Goal: Task Accomplishment & Management: Use online tool/utility

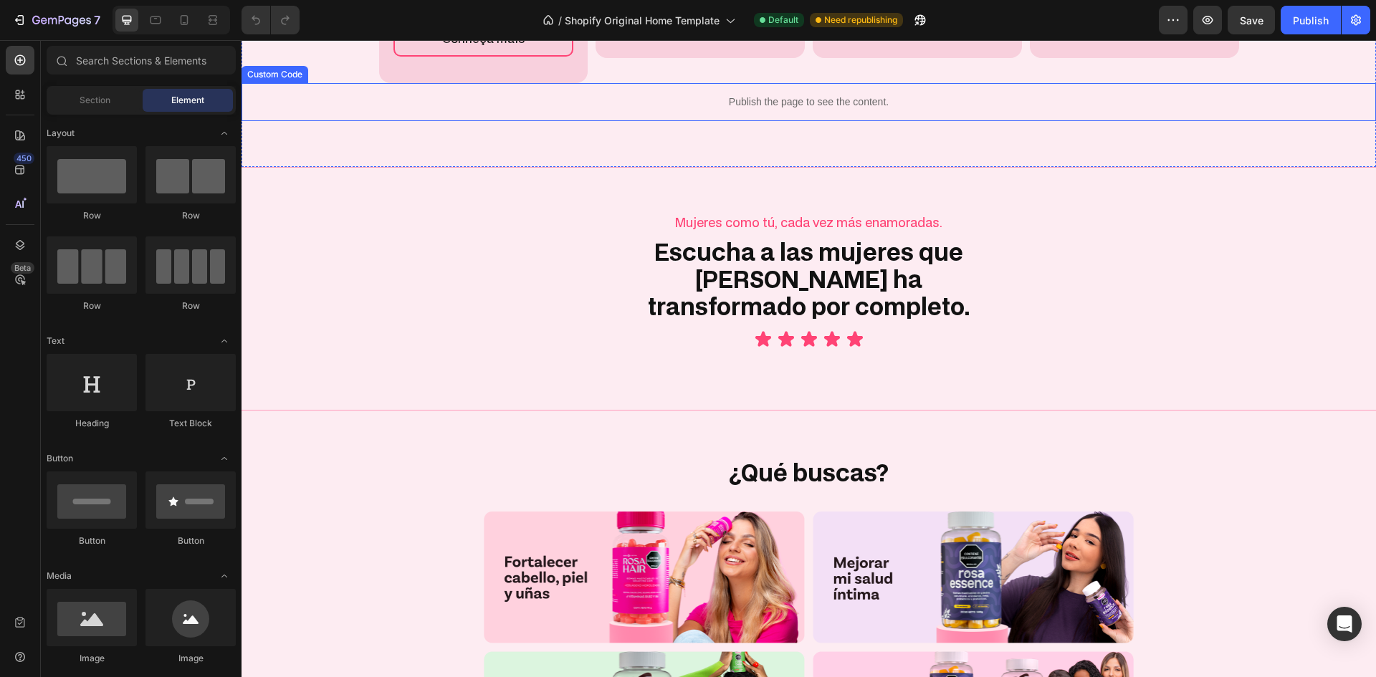
scroll to position [1290, 0]
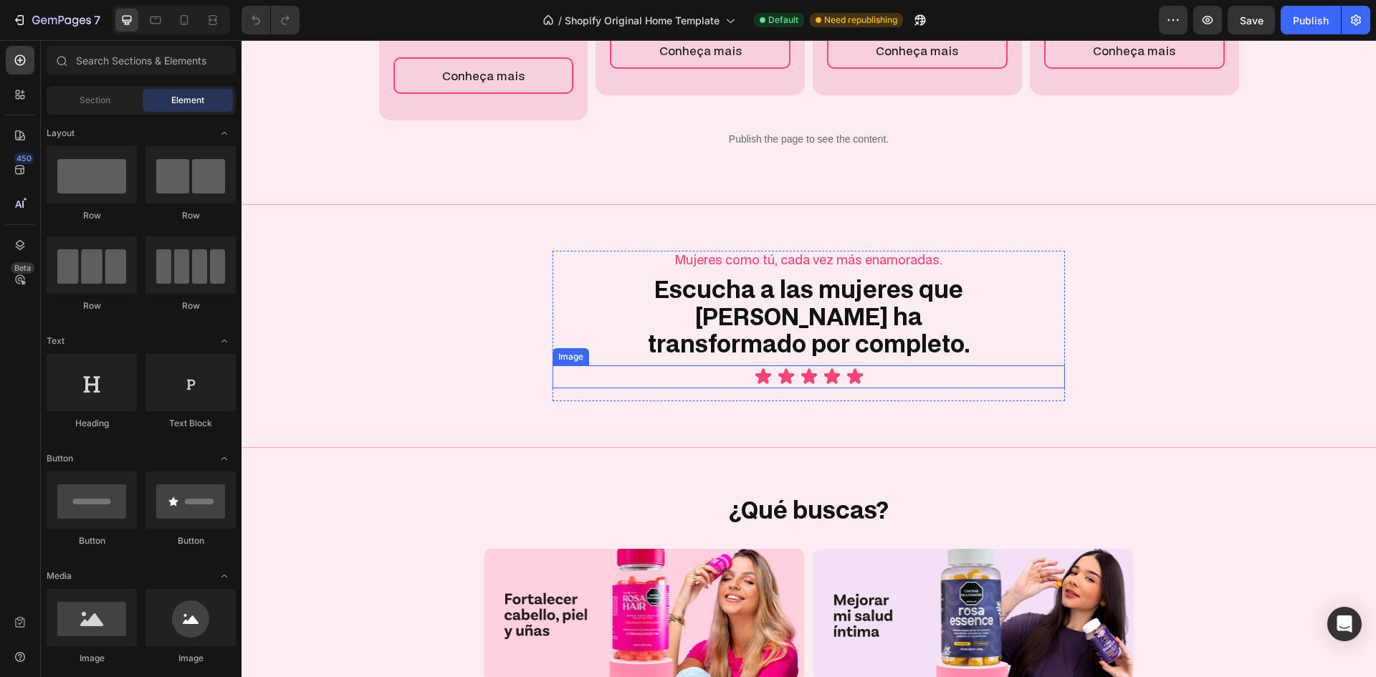
drag, startPoint x: 871, startPoint y: 528, endPoint x: 614, endPoint y: 515, distance: 257.7
click at [871, 389] on div at bounding box center [809, 377] width 513 height 23
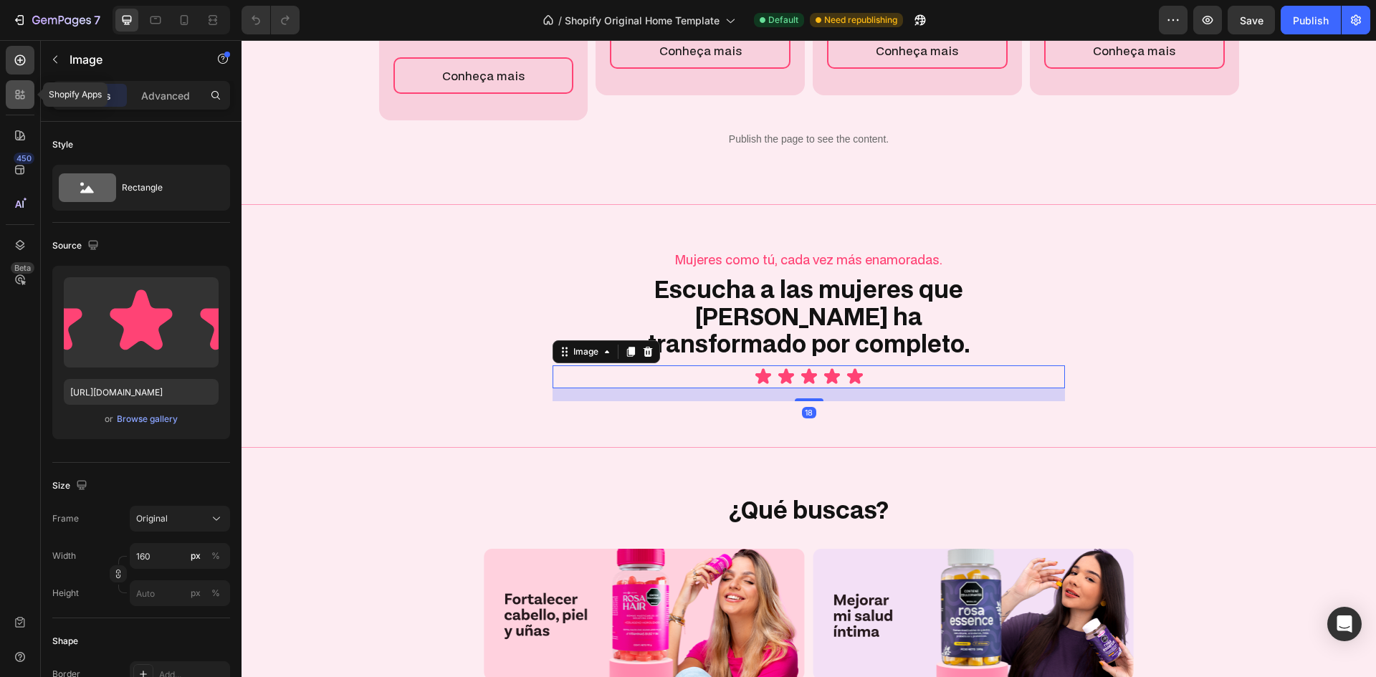
click at [18, 91] on icon at bounding box center [18, 92] width 4 height 4
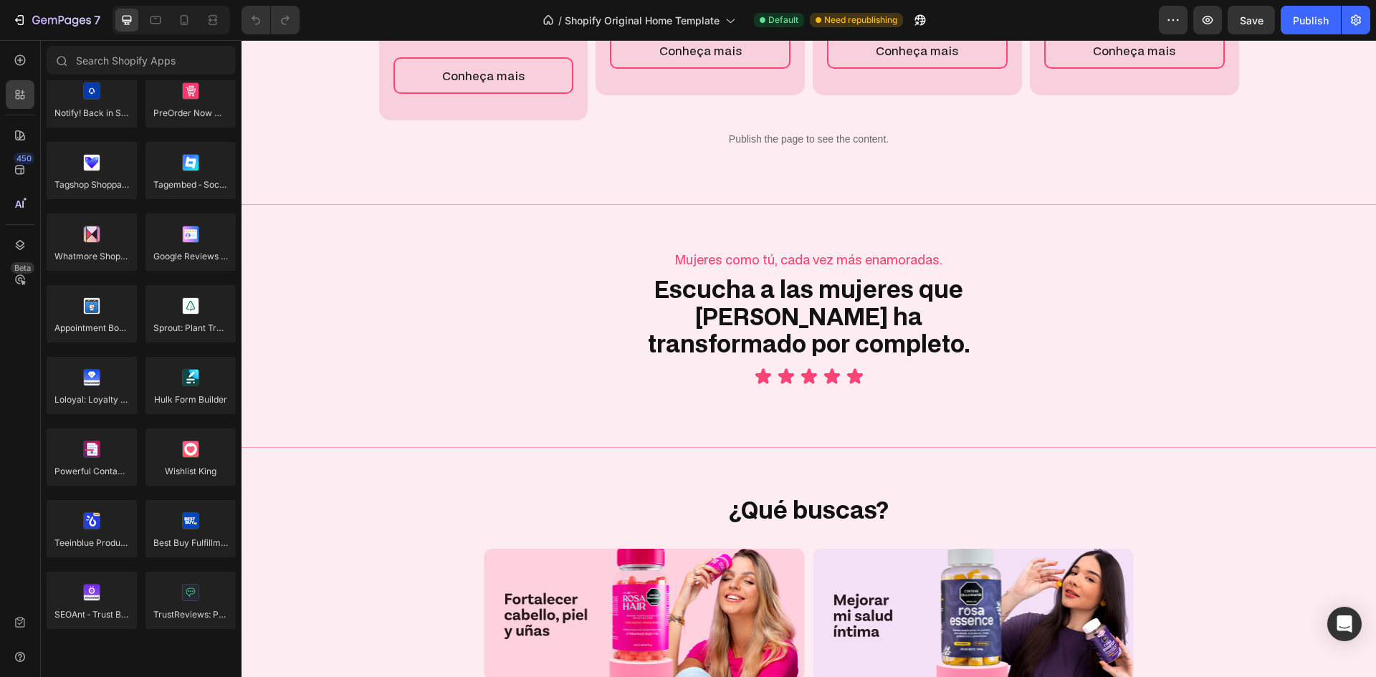
scroll to position [3973, 0]
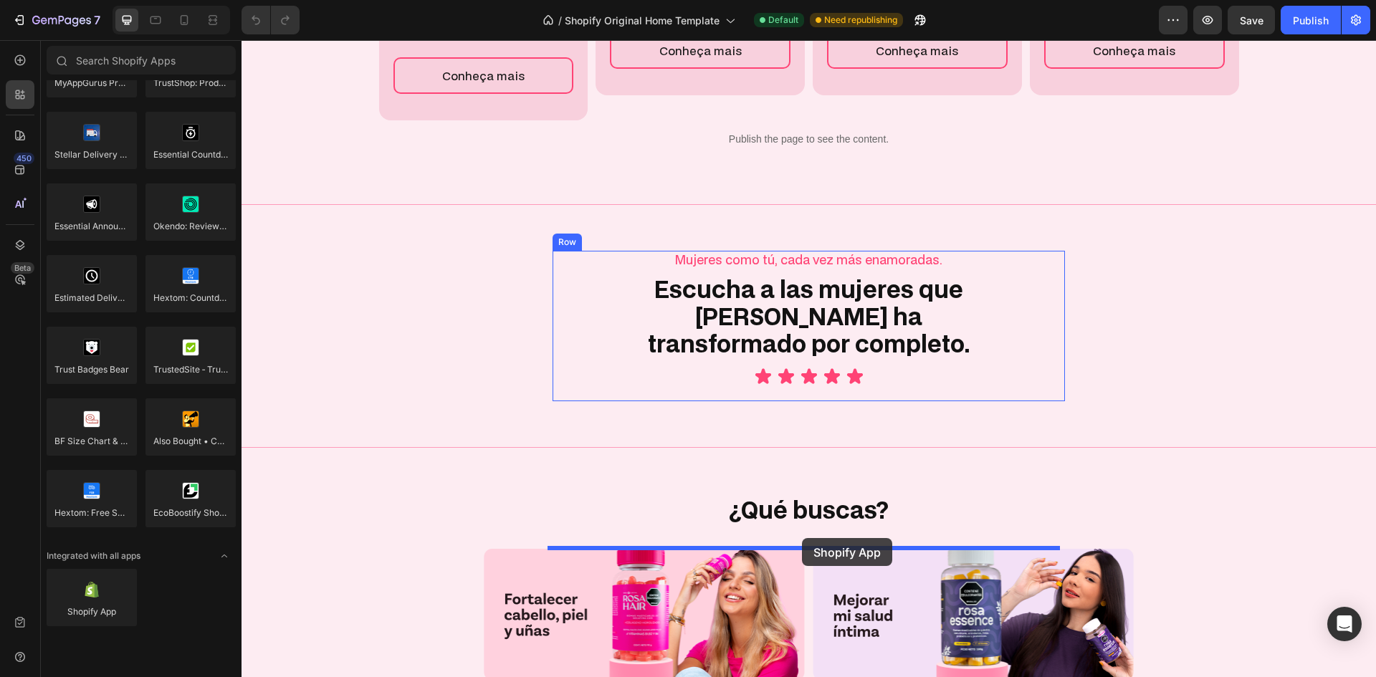
drag, startPoint x: 323, startPoint y: 655, endPoint x: 802, endPoint y: 538, distance: 493.5
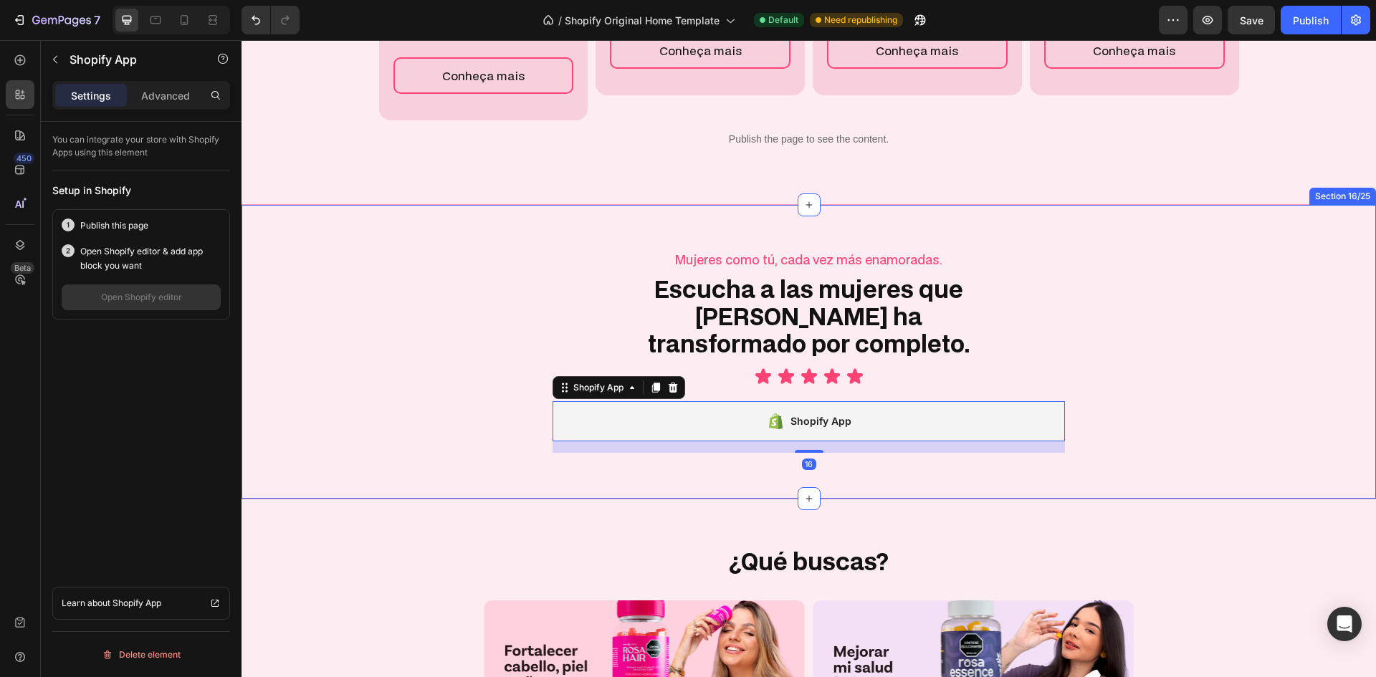
click at [479, 444] on div "Mujeres como tú, cada vez más enamoradas. Text Block Escucha a las mujeres que …" at bounding box center [809, 352] width 1135 height 202
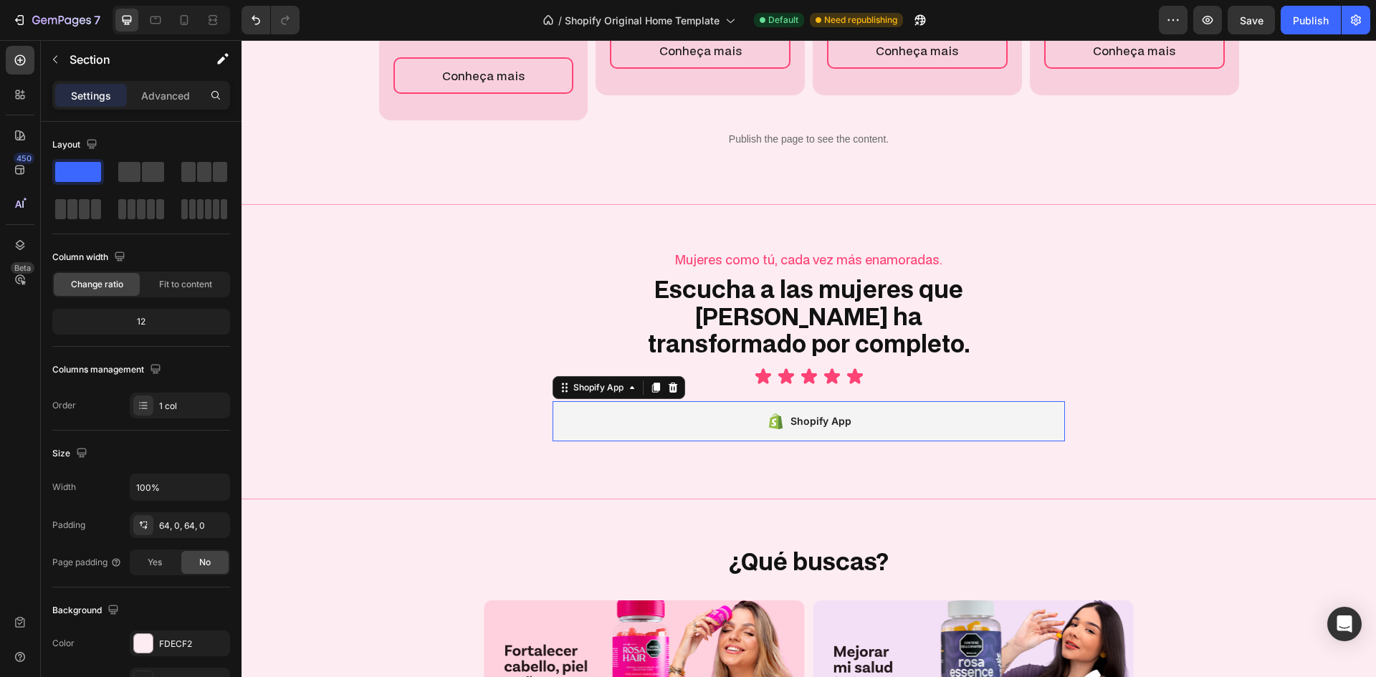
click at [669, 442] on div "Shopify App" at bounding box center [809, 421] width 513 height 40
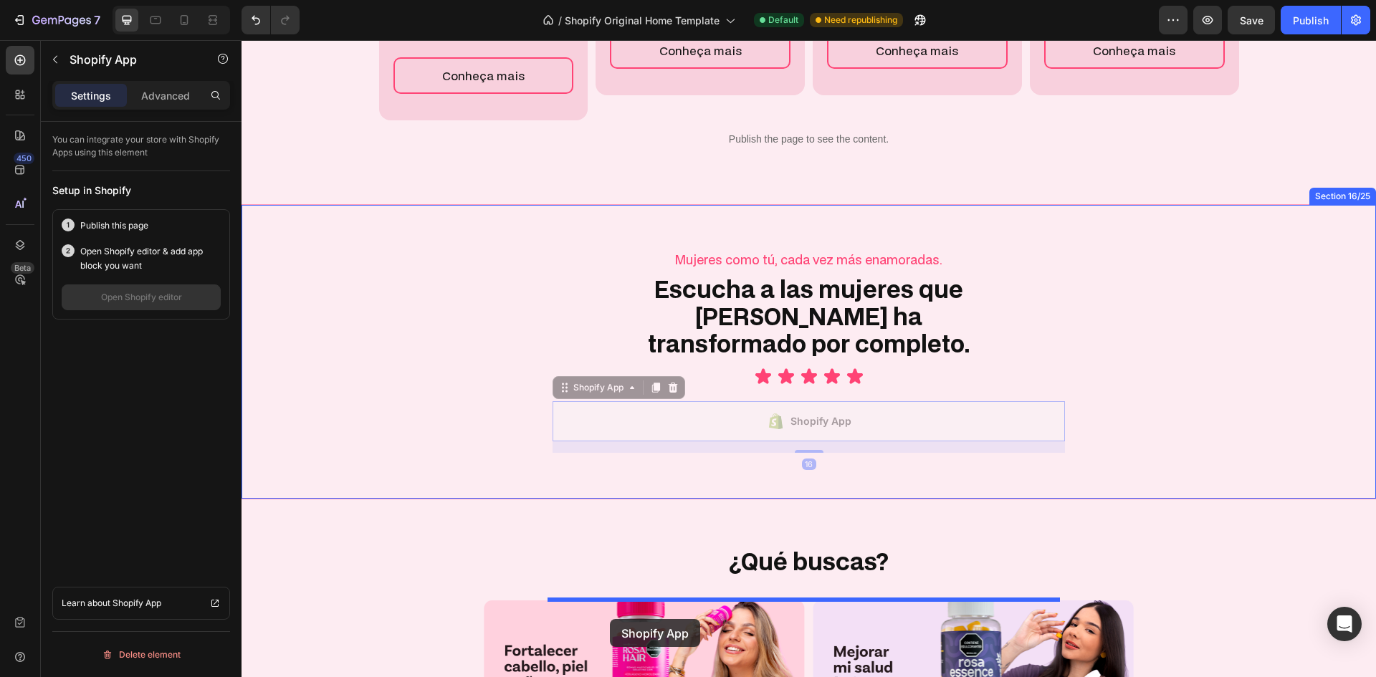
drag, startPoint x: 555, startPoint y: 534, endPoint x: 609, endPoint y: 619, distance: 101.2
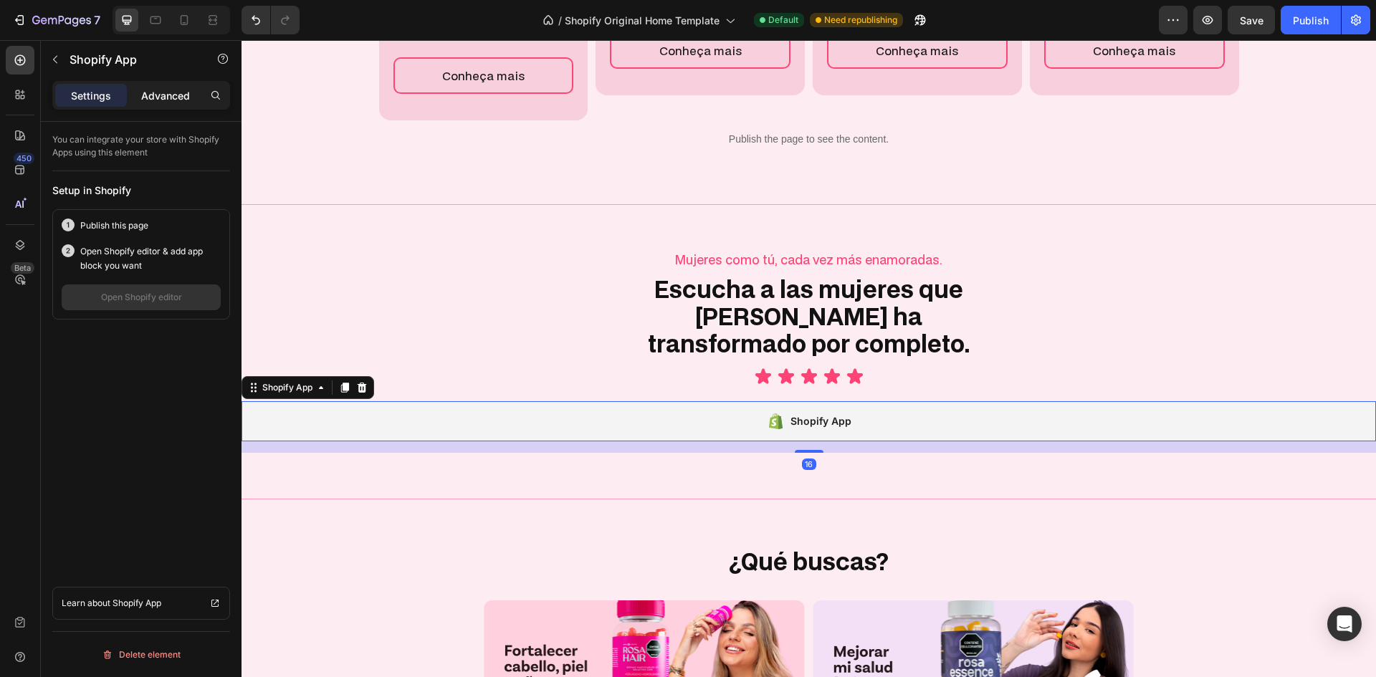
click at [156, 100] on p "Advanced" at bounding box center [165, 95] width 49 height 15
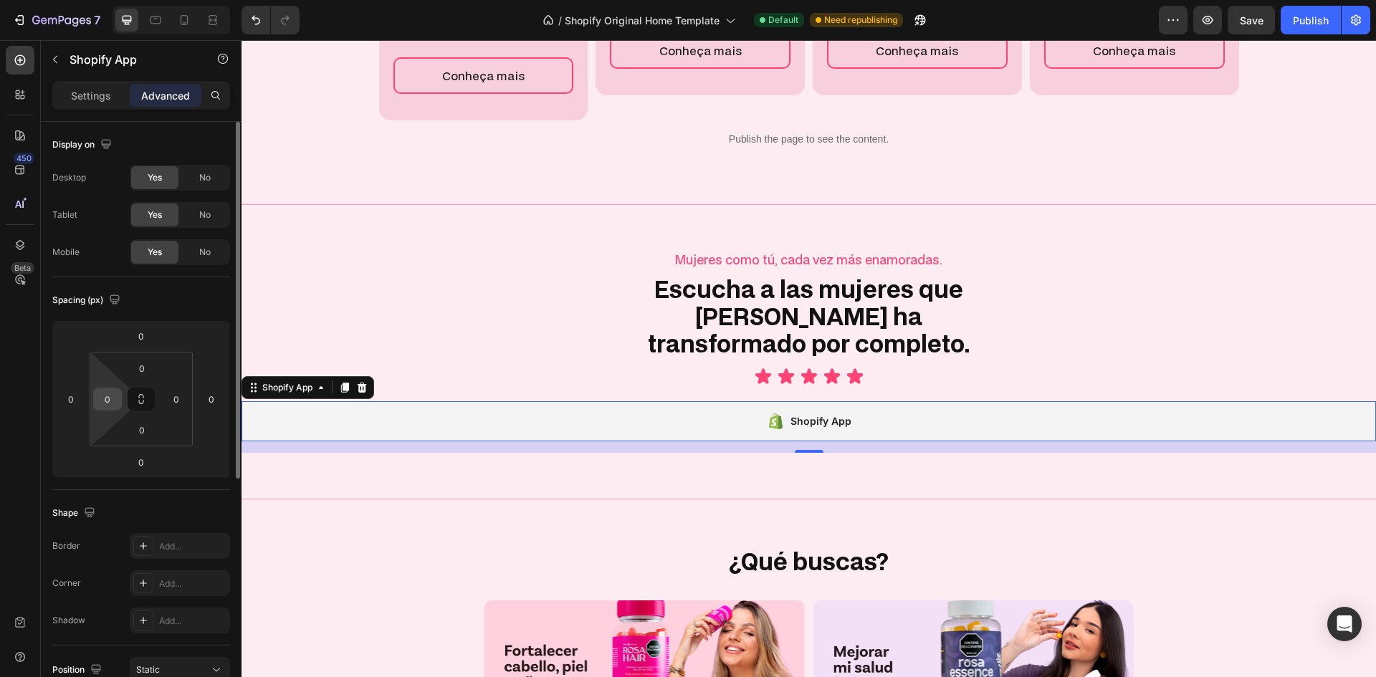
click at [98, 406] on input "0" at bounding box center [108, 400] width 22 height 22
type input "20"
click at [172, 399] on input "2" at bounding box center [177, 400] width 22 height 22
type input "20"
click at [187, 310] on div "Spacing (px)" at bounding box center [141, 300] width 178 height 23
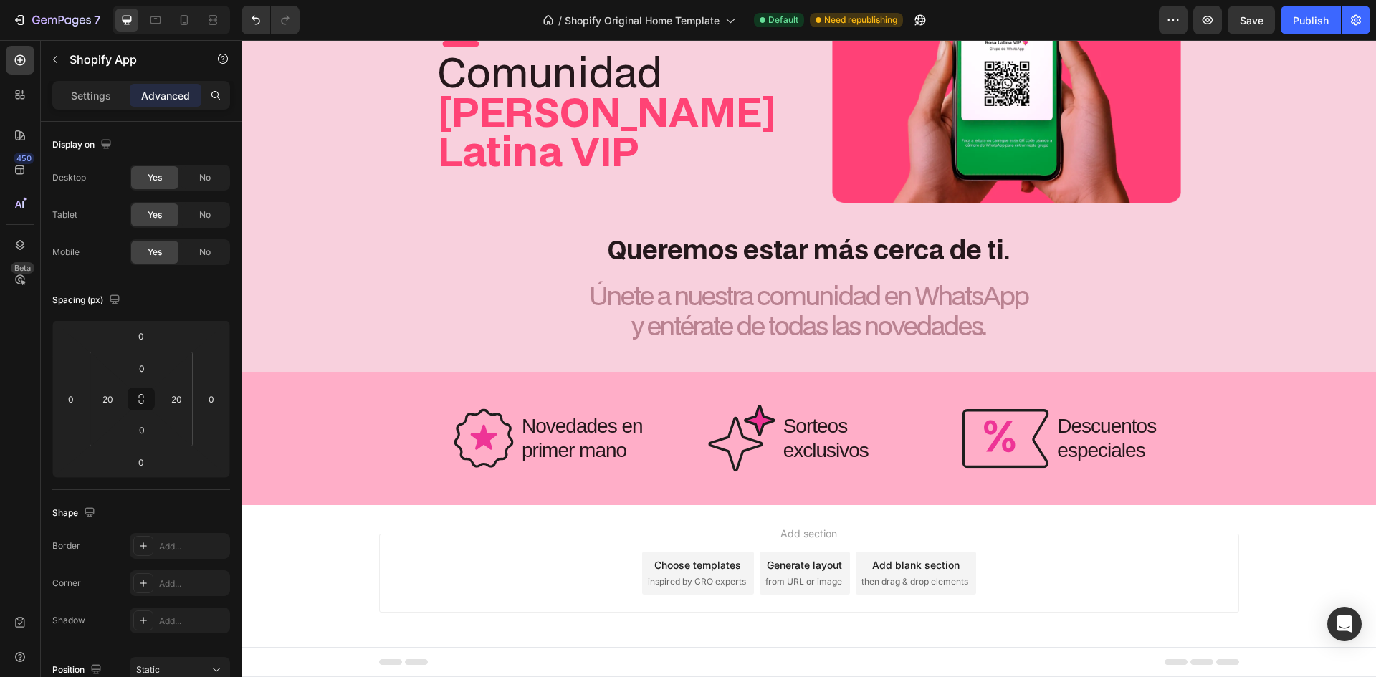
scroll to position [3689, 0]
click at [915, 552] on div "Add section Choose templates inspired by CRO experts Generate layout from URL o…" at bounding box center [809, 573] width 860 height 79
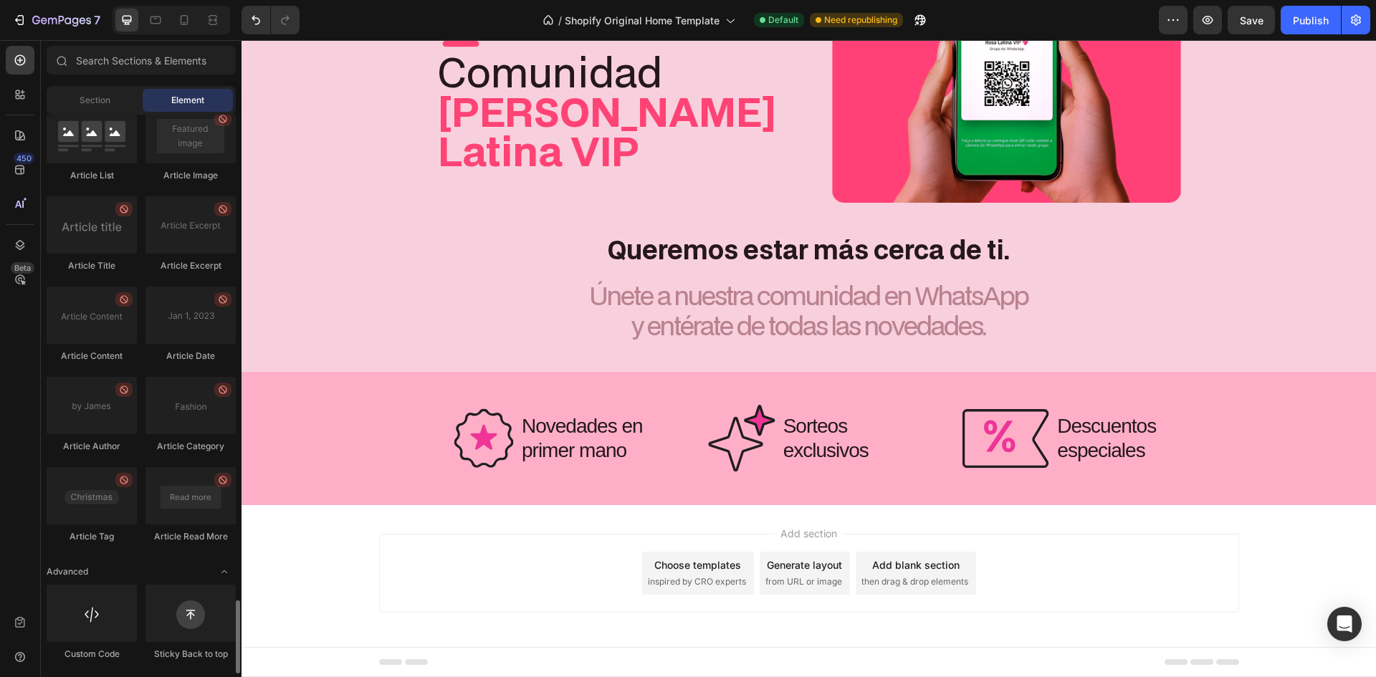
click at [923, 563] on div "Add blank section" at bounding box center [915, 565] width 87 height 15
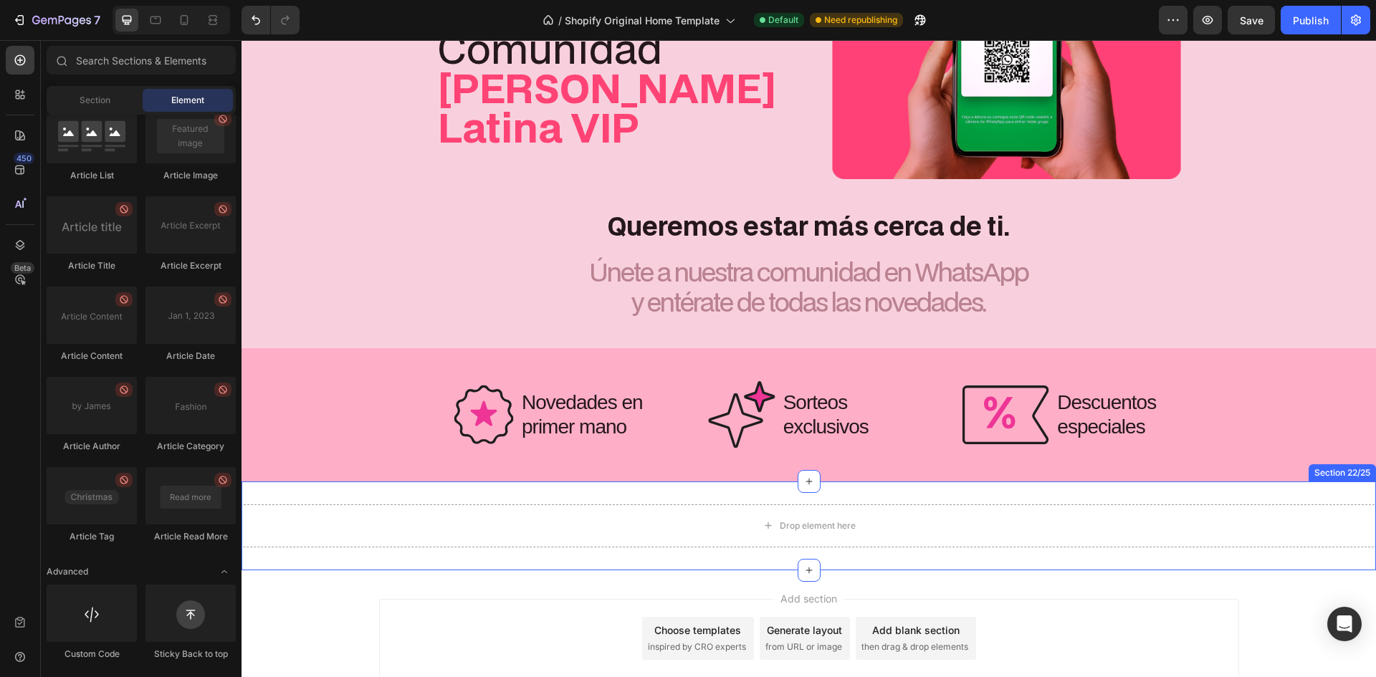
click at [536, 518] on div "Drop element here Section 22/25" at bounding box center [809, 526] width 1135 height 89
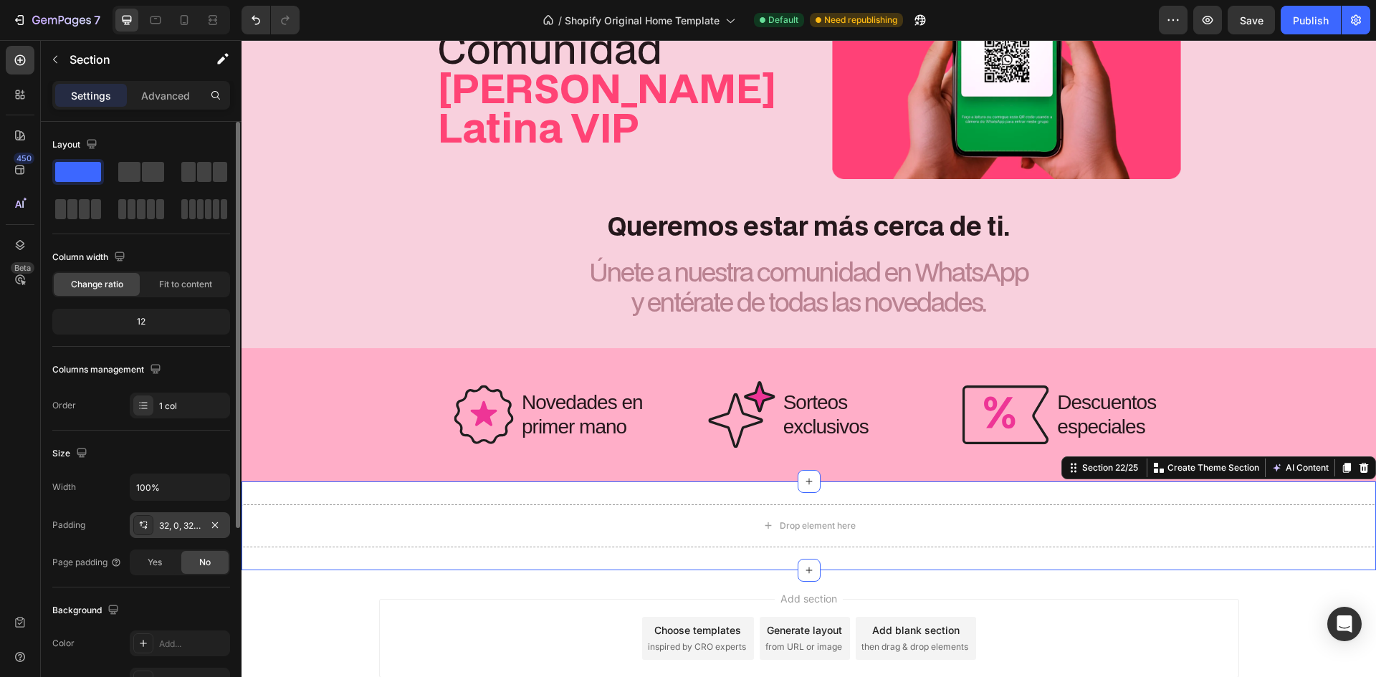
click at [173, 526] on div "32, 0, 32, 0" at bounding box center [180, 526] width 42 height 13
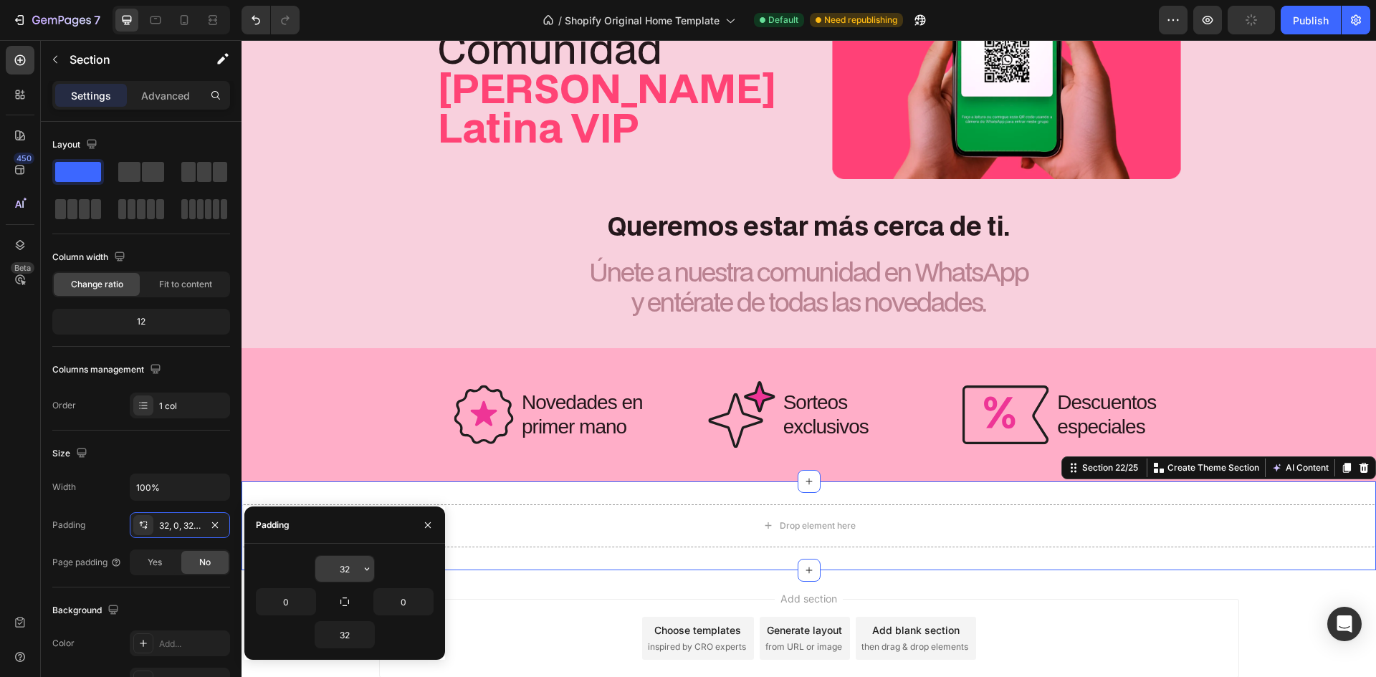
click at [344, 566] on input "32" at bounding box center [344, 569] width 59 height 26
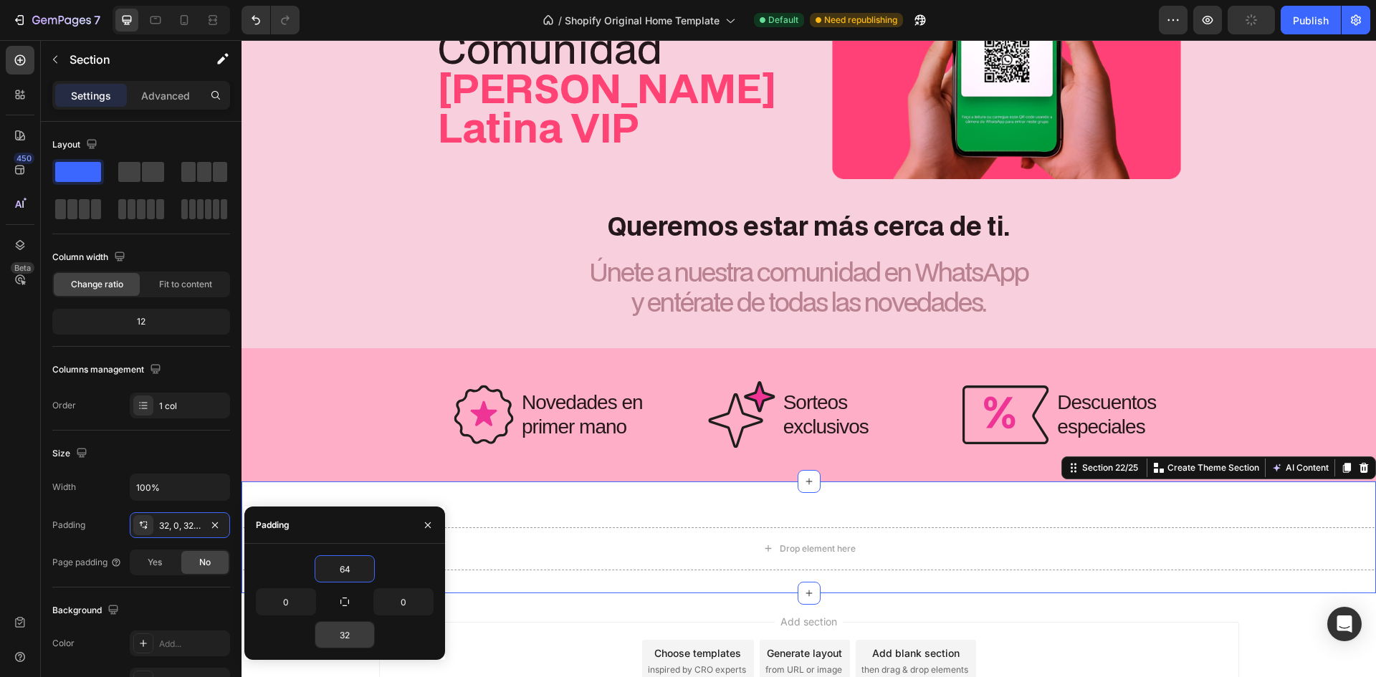
type input "64"
click at [348, 626] on input "32" at bounding box center [344, 635] width 59 height 26
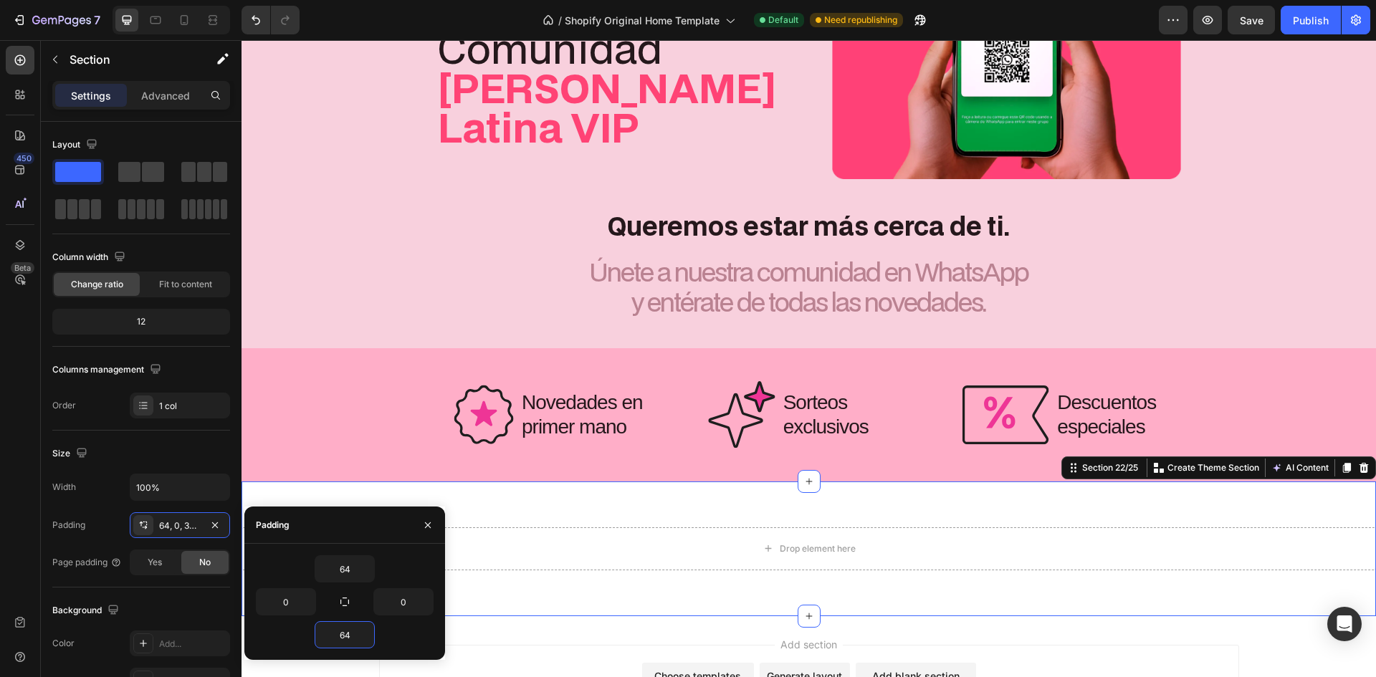
type input "64"
click at [186, 441] on div "Size Width 100% Padding 64, 0, 64, 0 Page padding Yes No" at bounding box center [141, 509] width 178 height 157
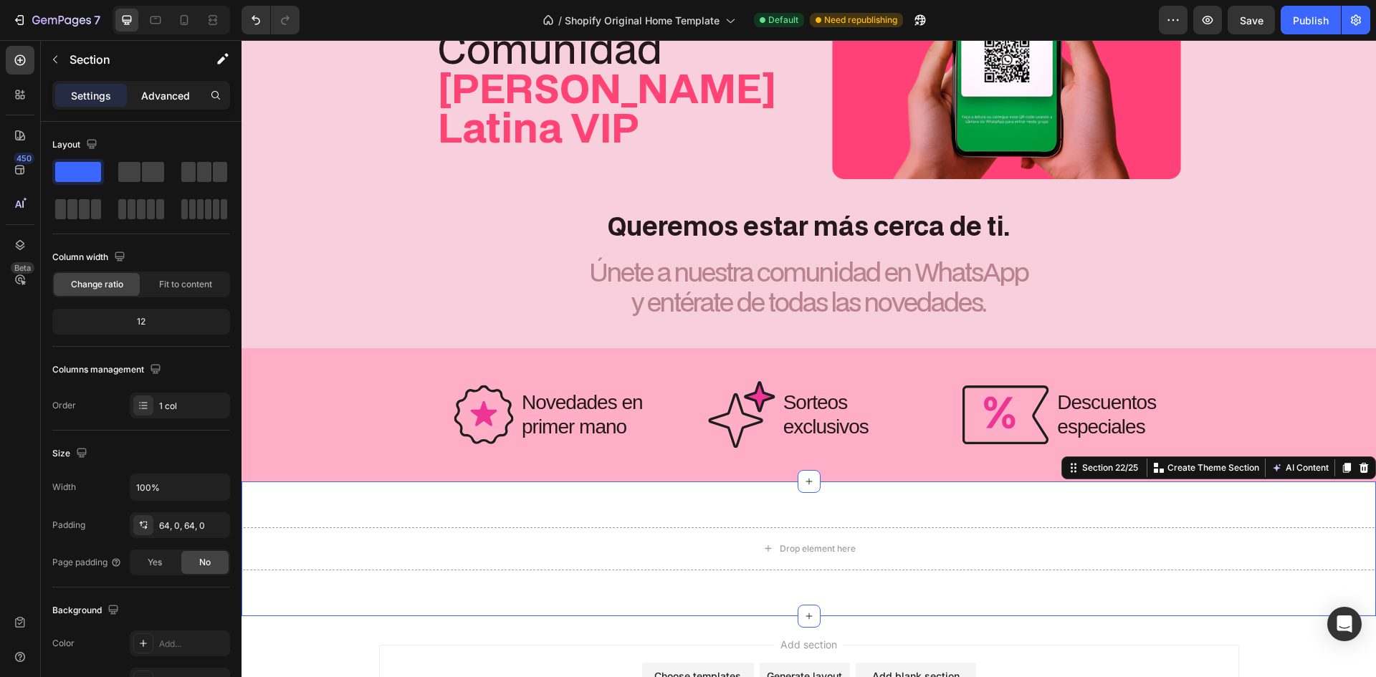
click at [162, 103] on div "Advanced" at bounding box center [166, 95] width 72 height 23
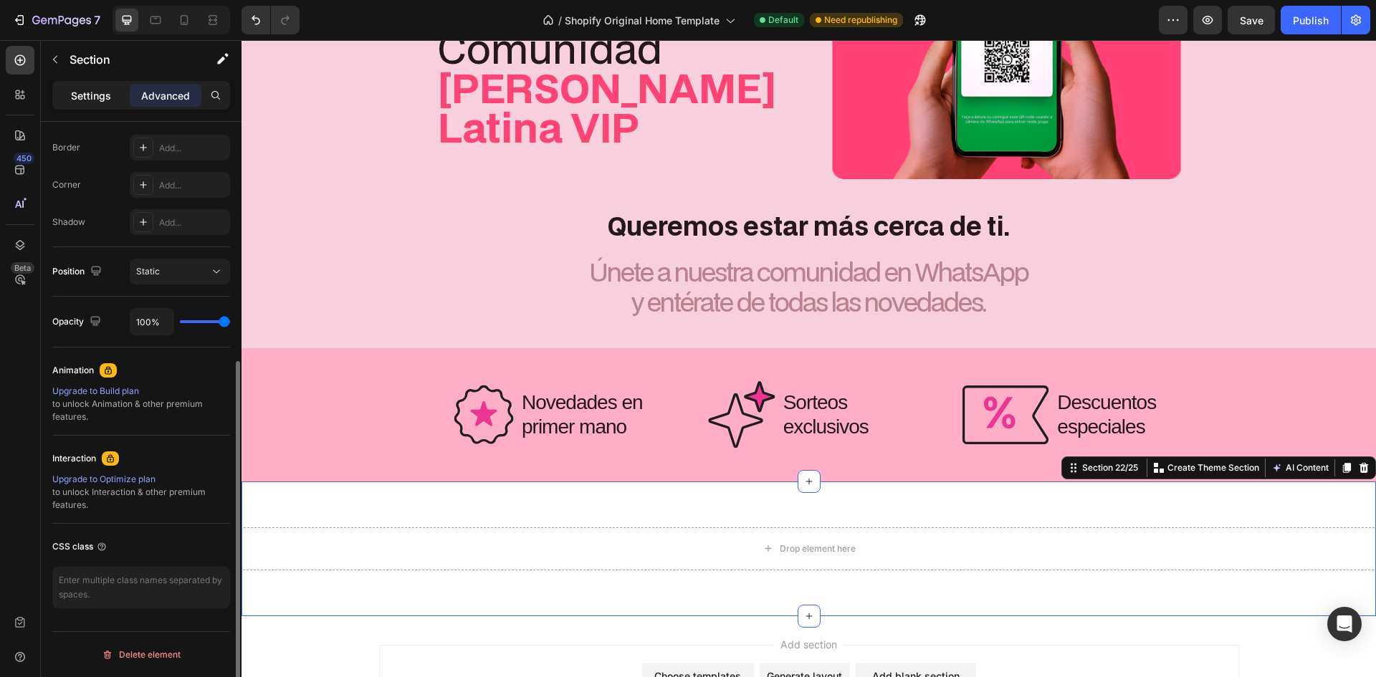
scroll to position [0, 0]
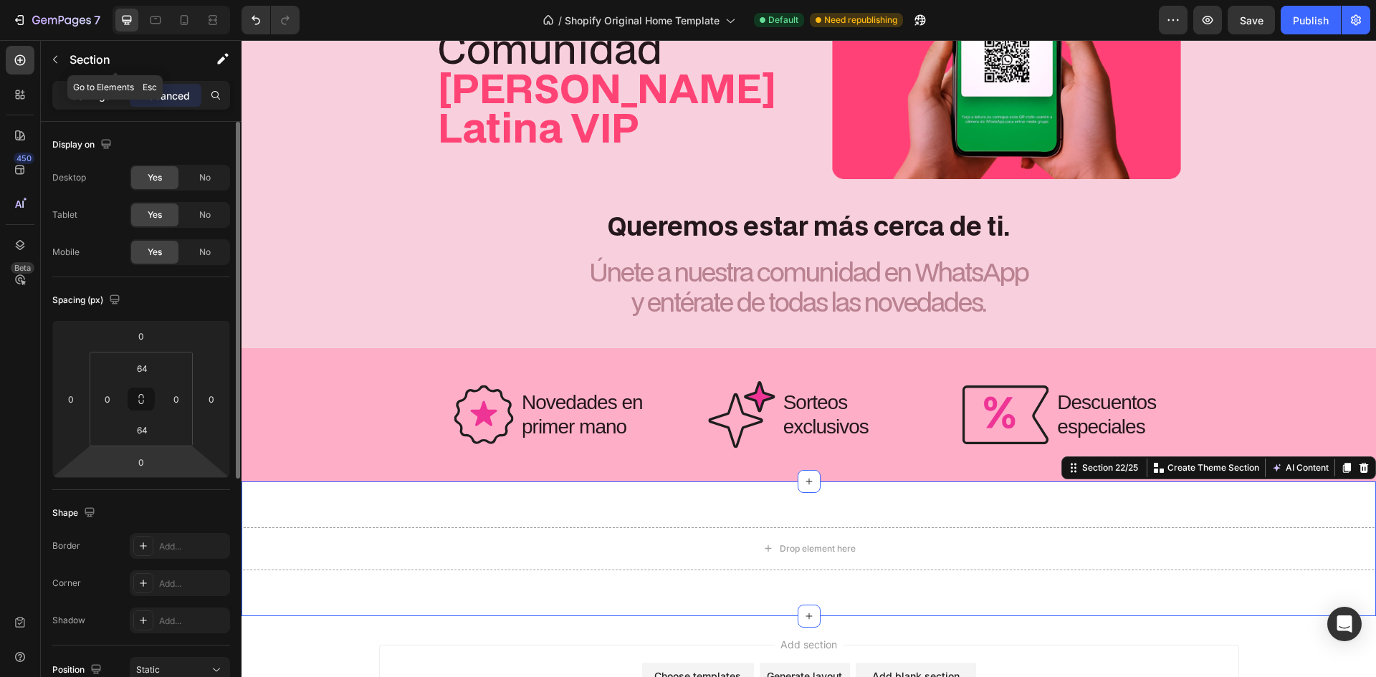
click at [98, 90] on p "Settings" at bounding box center [91, 95] width 40 height 15
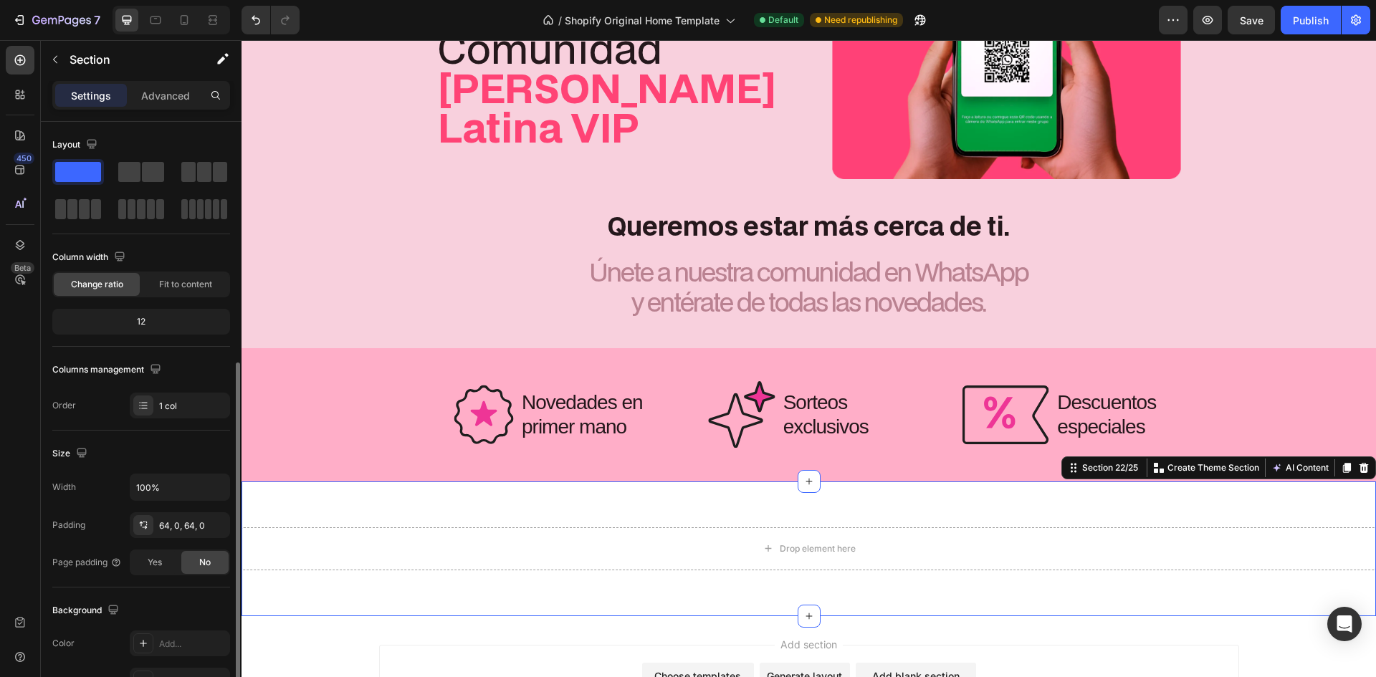
scroll to position [278, 0]
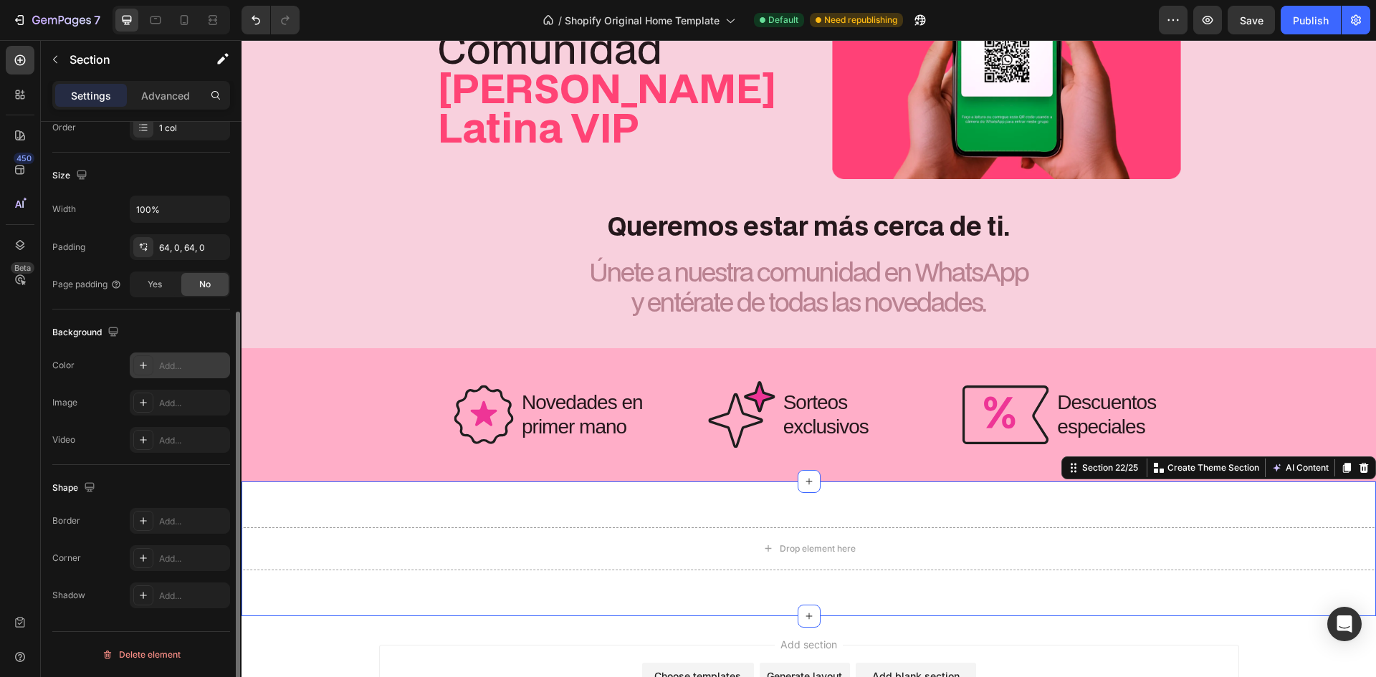
click at [181, 368] on div "Add..." at bounding box center [192, 366] width 67 height 13
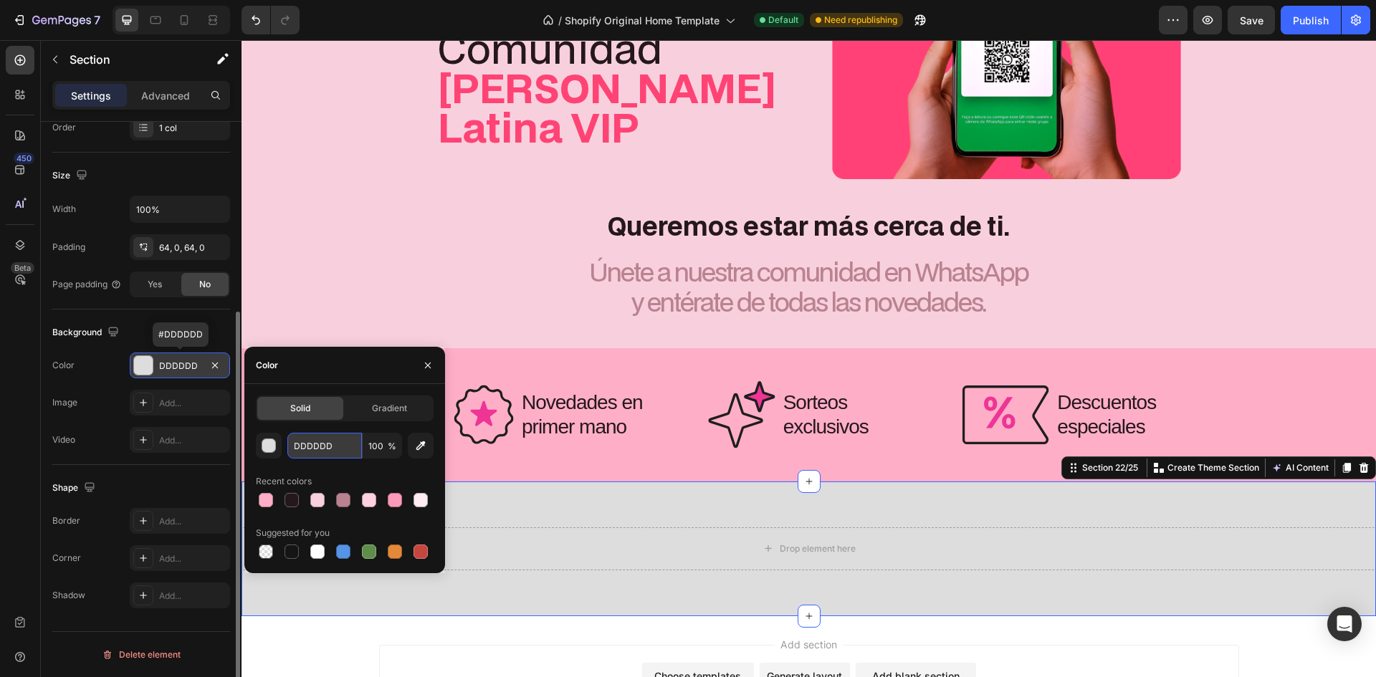
click at [321, 444] on input "DDDDDD" at bounding box center [324, 446] width 75 height 26
paste input "FDECF2"
type input "FDECF2"
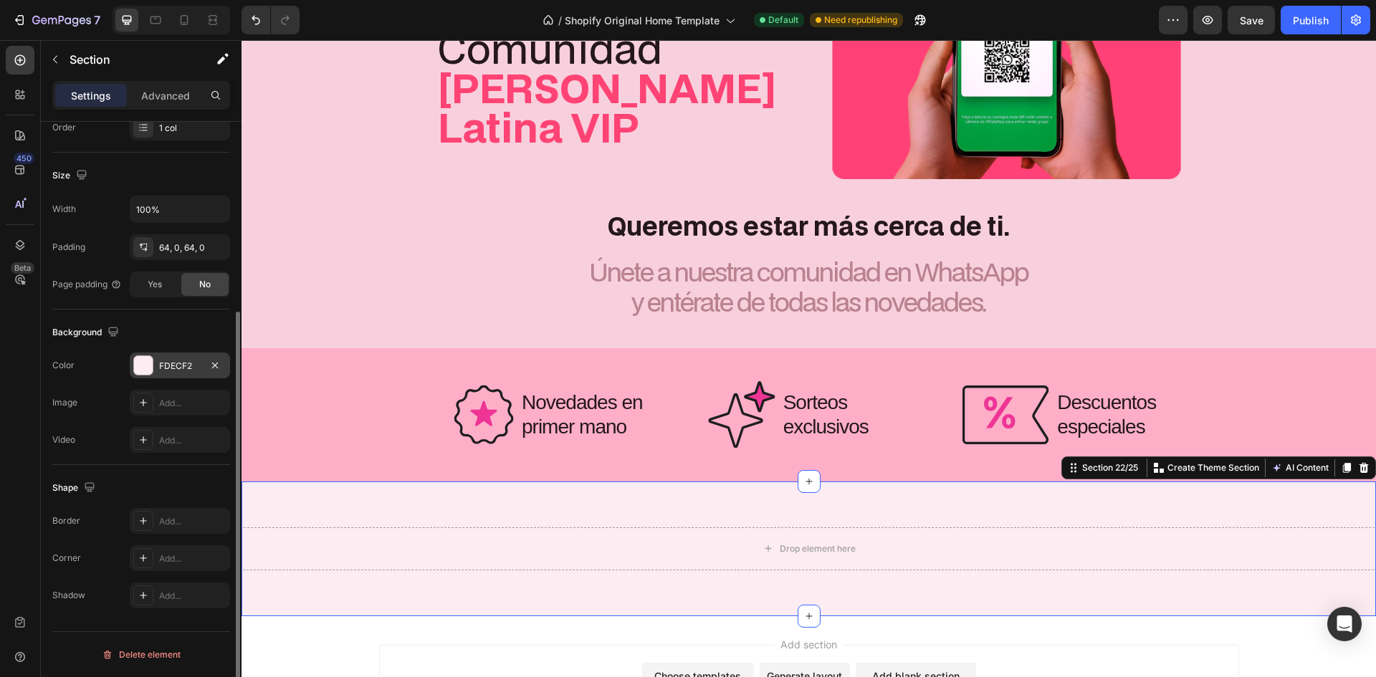
click at [197, 331] on div "Background" at bounding box center [141, 332] width 178 height 23
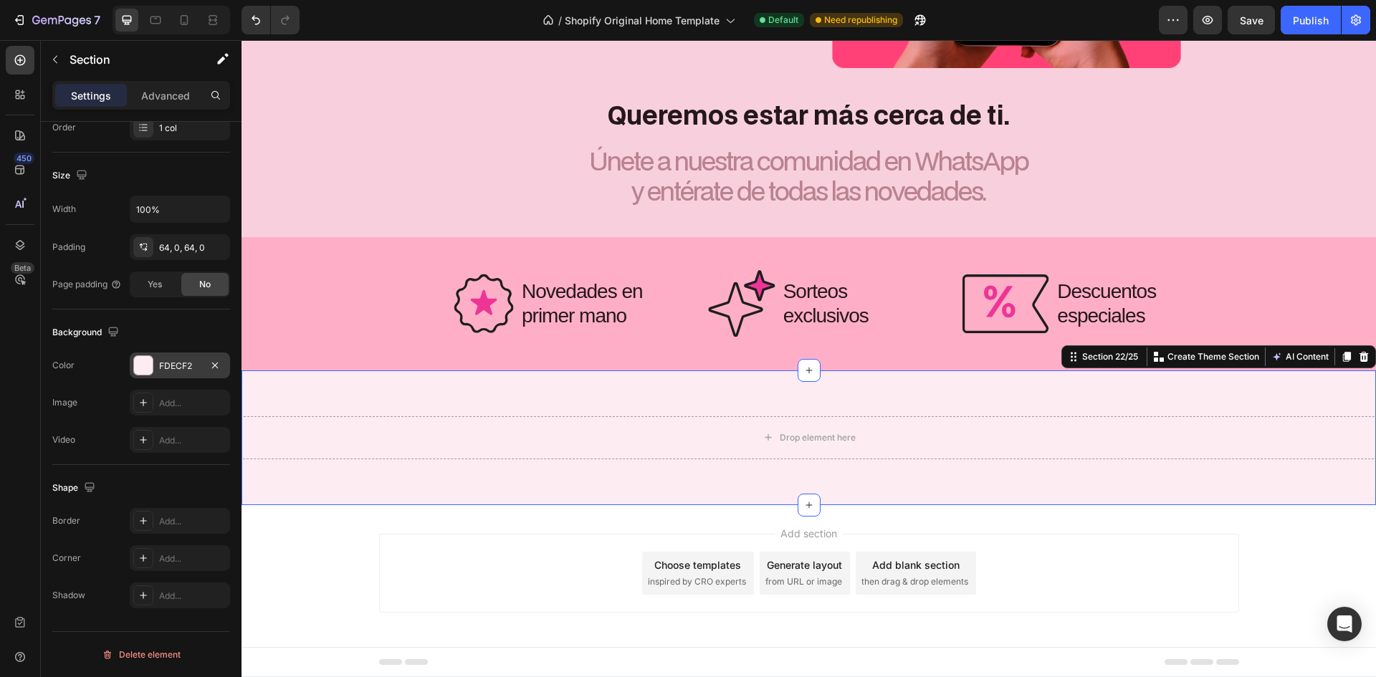
scroll to position [4176, 0]
click at [590, 481] on div "Drop element here Section 22/25 You can create reusable sections Create Theme S…" at bounding box center [809, 438] width 1135 height 135
click at [602, 453] on div "Drop element here" at bounding box center [809, 438] width 1135 height 43
click at [606, 487] on div "Drop element here Section 22/25 You can create reusable sections Create Theme S…" at bounding box center [809, 438] width 1135 height 135
click at [600, 405] on div "Drop element here Section 22/25 You can create reusable sections Create Theme S…" at bounding box center [809, 438] width 1135 height 135
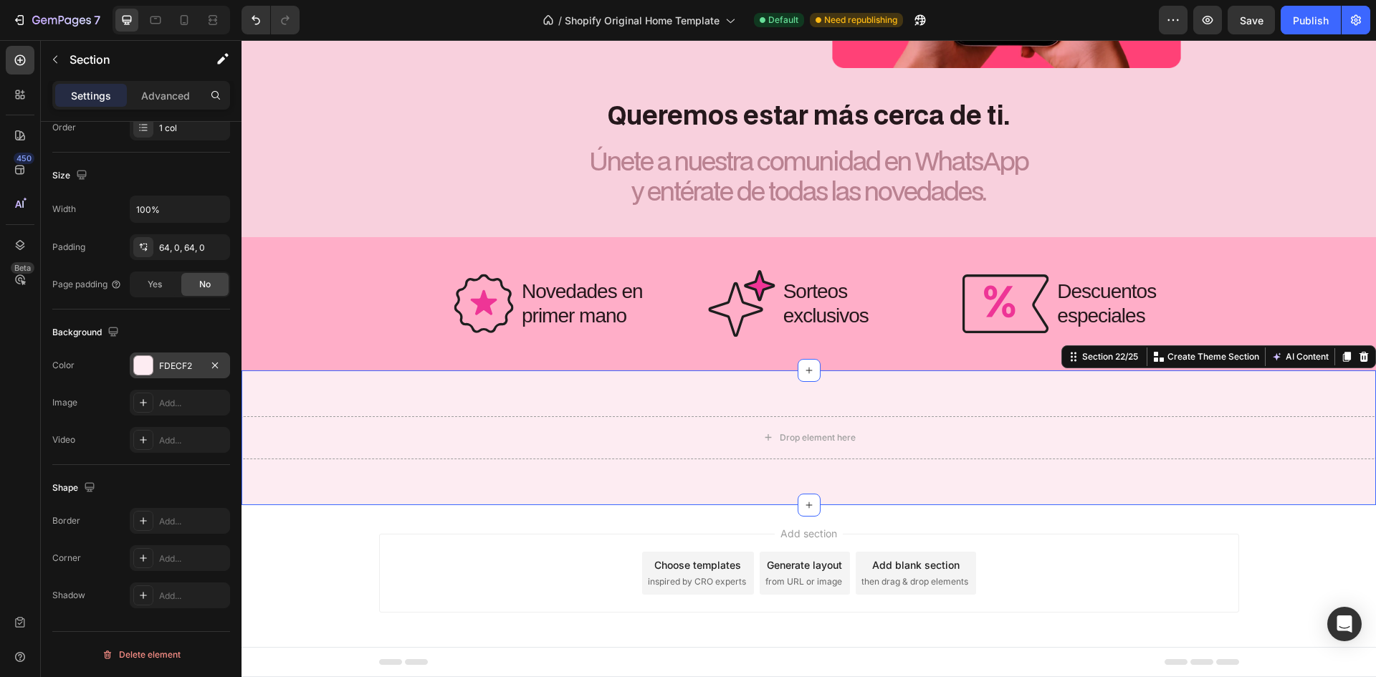
click at [427, 401] on div "Drop element here Section 22/25 You can create reusable sections Create Theme S…" at bounding box center [809, 438] width 1135 height 135
click at [16, 63] on icon at bounding box center [20, 60] width 11 height 11
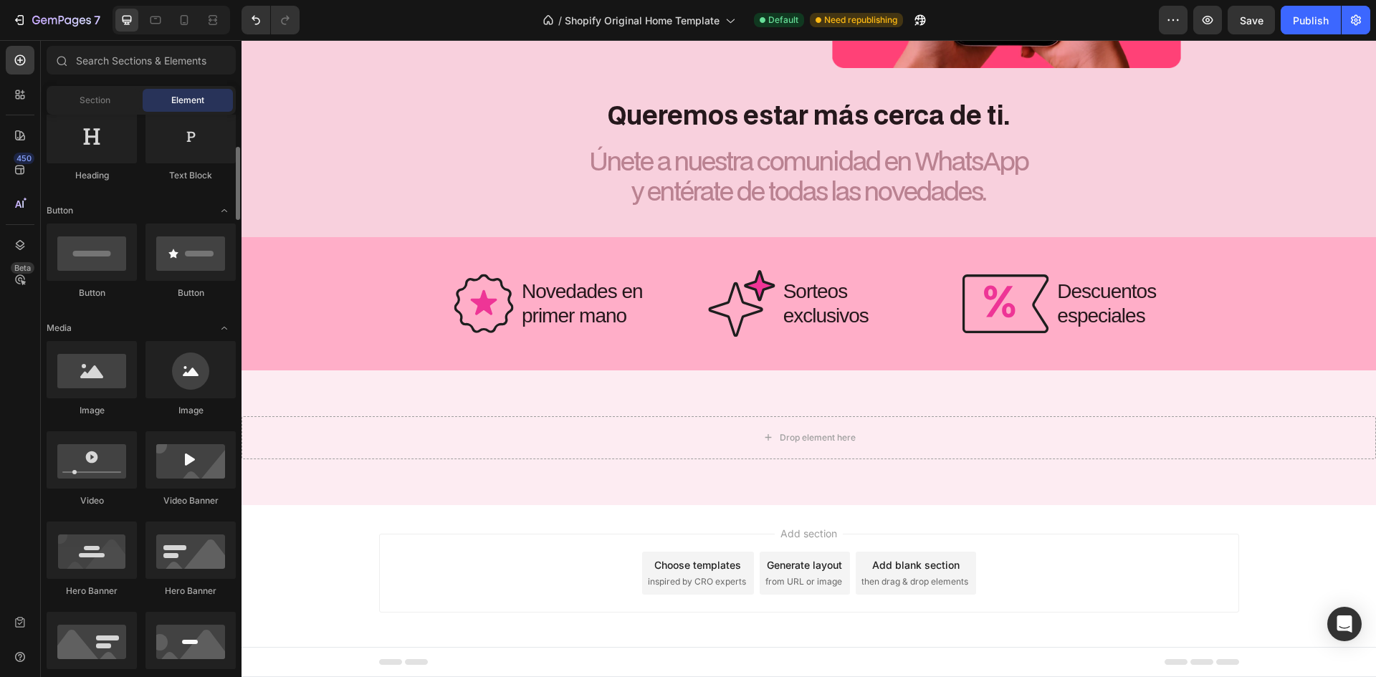
scroll to position [0, 0]
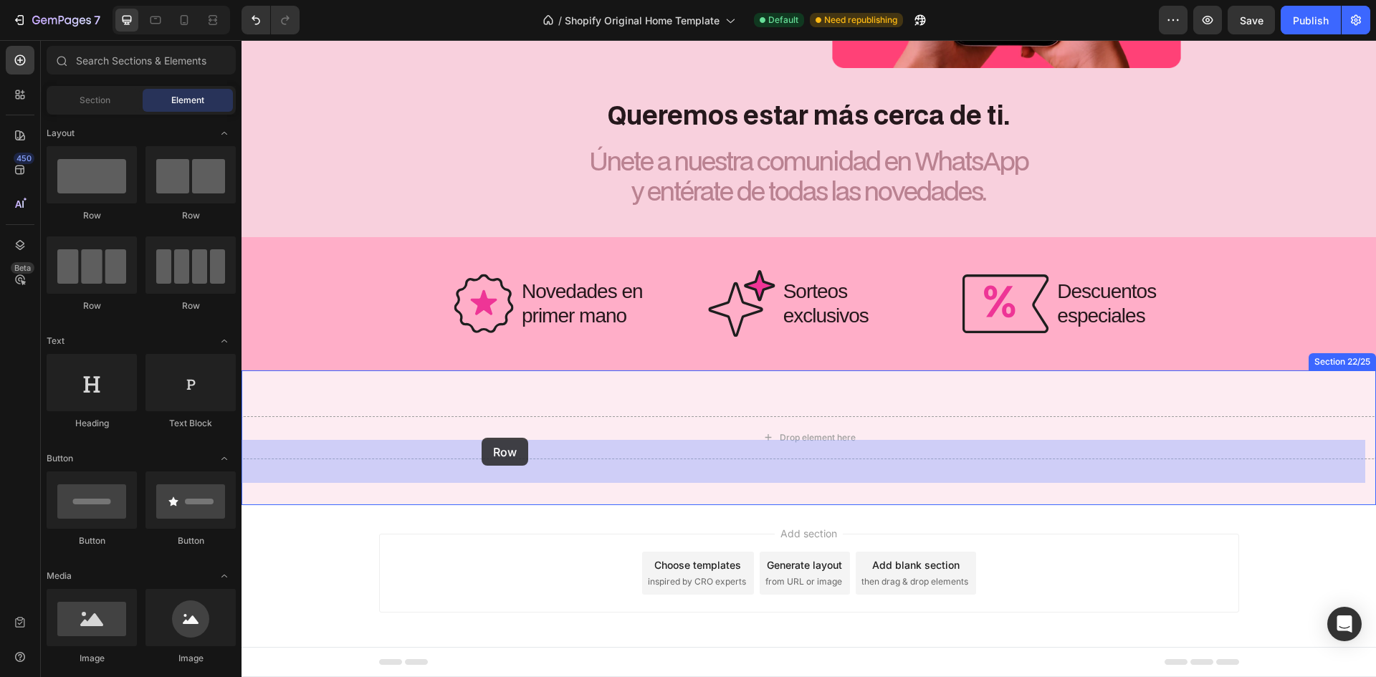
drag, startPoint x: 312, startPoint y: 226, endPoint x: 482, endPoint y: 438, distance: 271.8
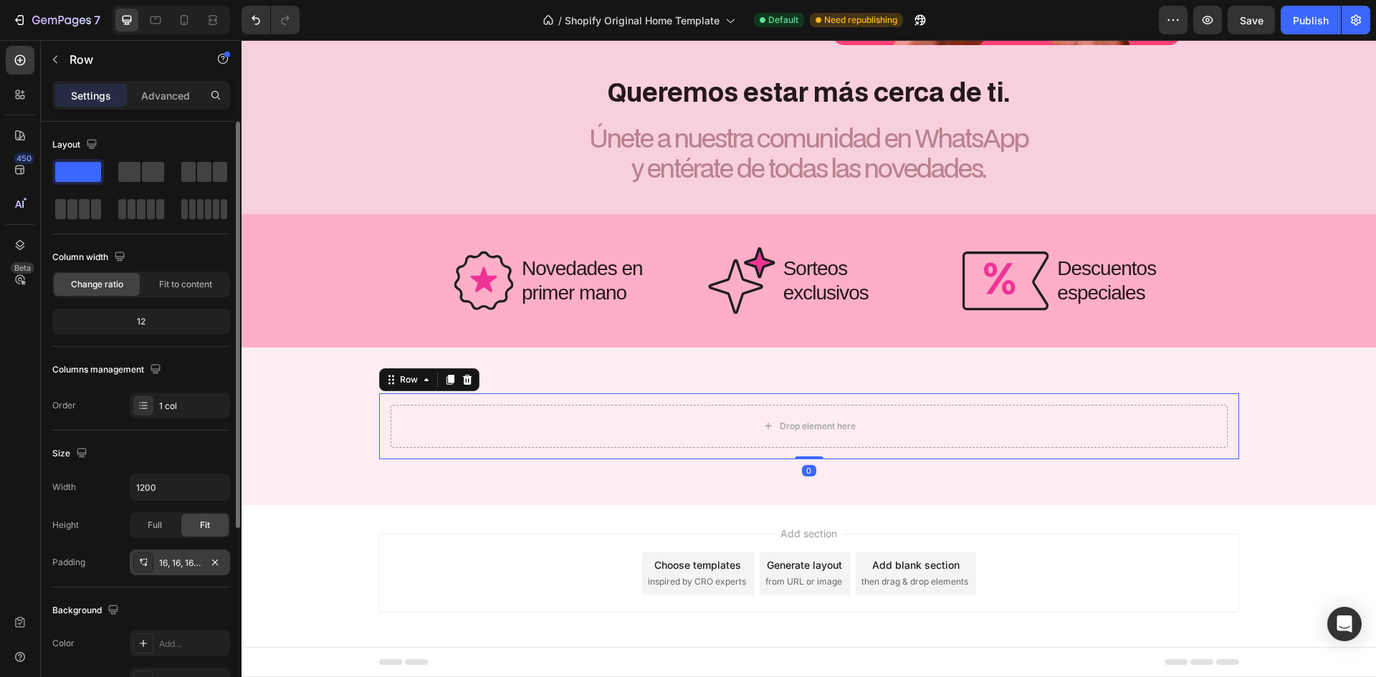
click at [219, 571] on div at bounding box center [214, 563] width 17 height 18
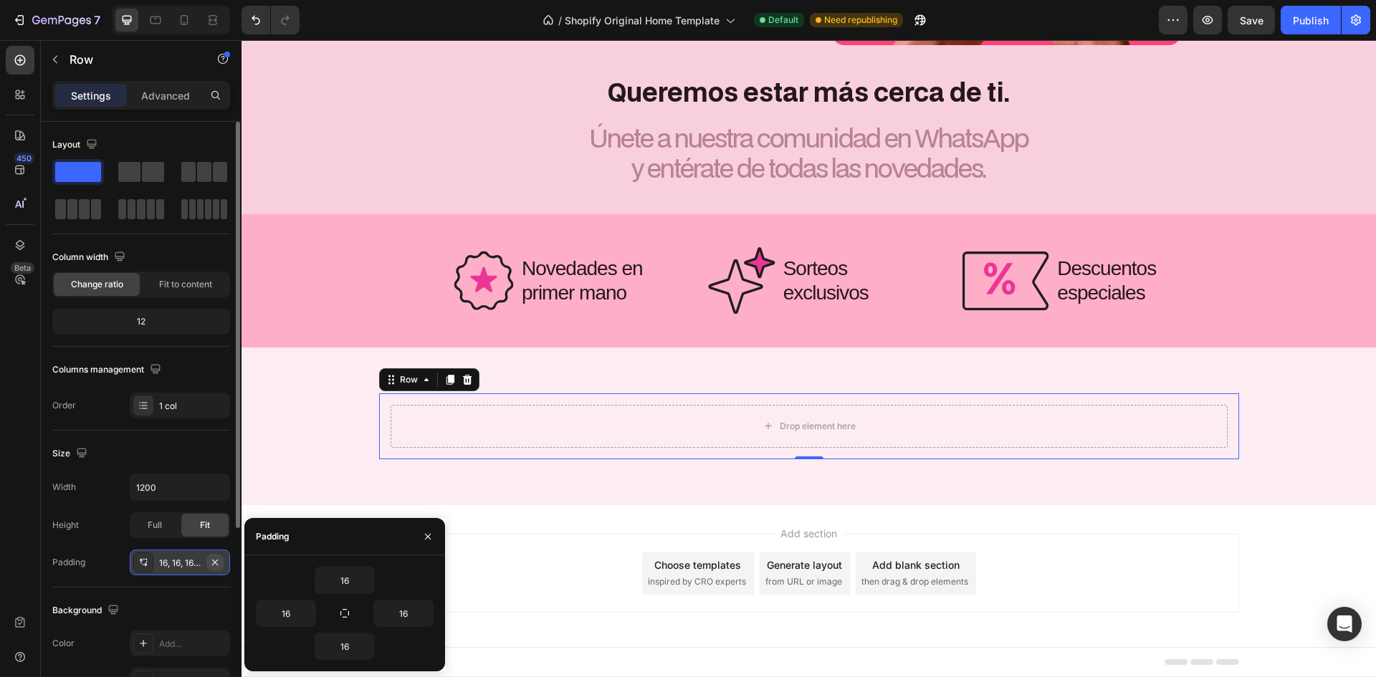
click at [215, 569] on button "button" at bounding box center [214, 562] width 17 height 17
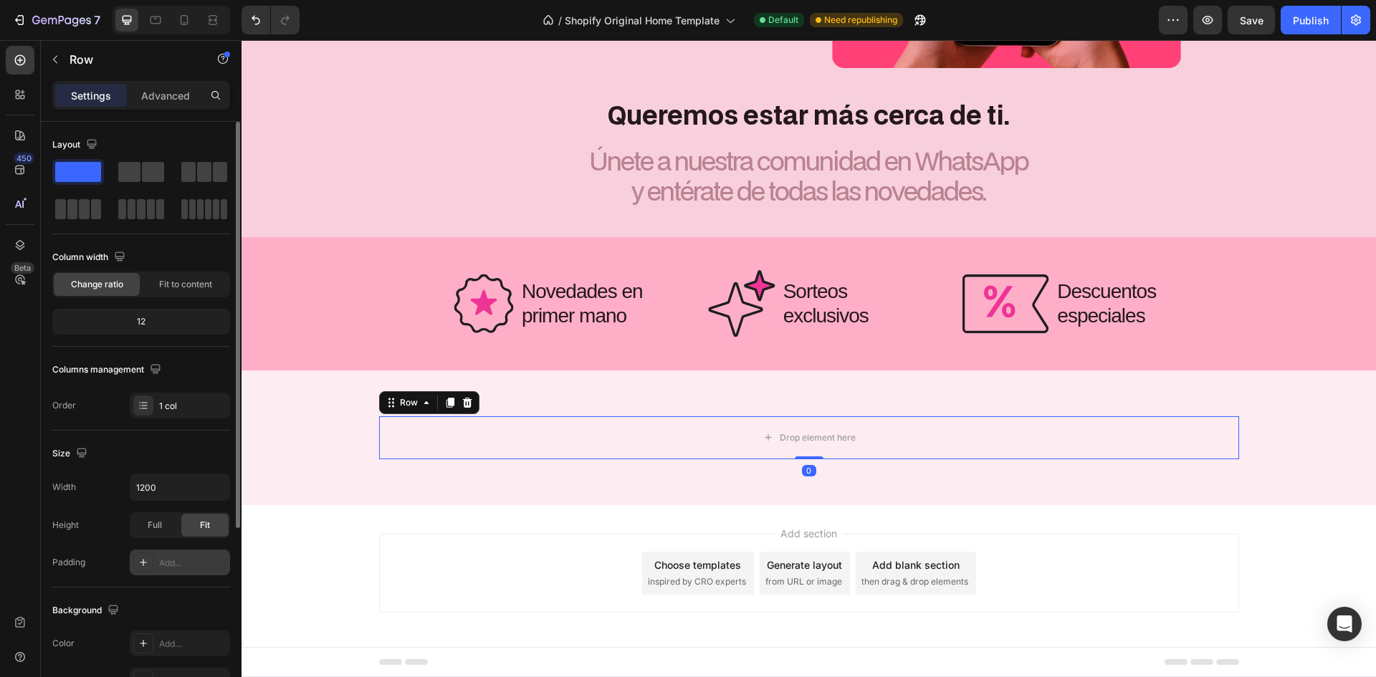
click at [195, 472] on div "Size Width 1200 Height Full Fit Padding Add..." at bounding box center [141, 509] width 178 height 157
click at [193, 468] on div "Size Width 1200 Height Full Fit Padding Add..." at bounding box center [141, 509] width 178 height 157
click at [1, 60] on div "450 Beta" at bounding box center [20, 358] width 41 height 637
click at [7, 58] on div at bounding box center [20, 60] width 29 height 29
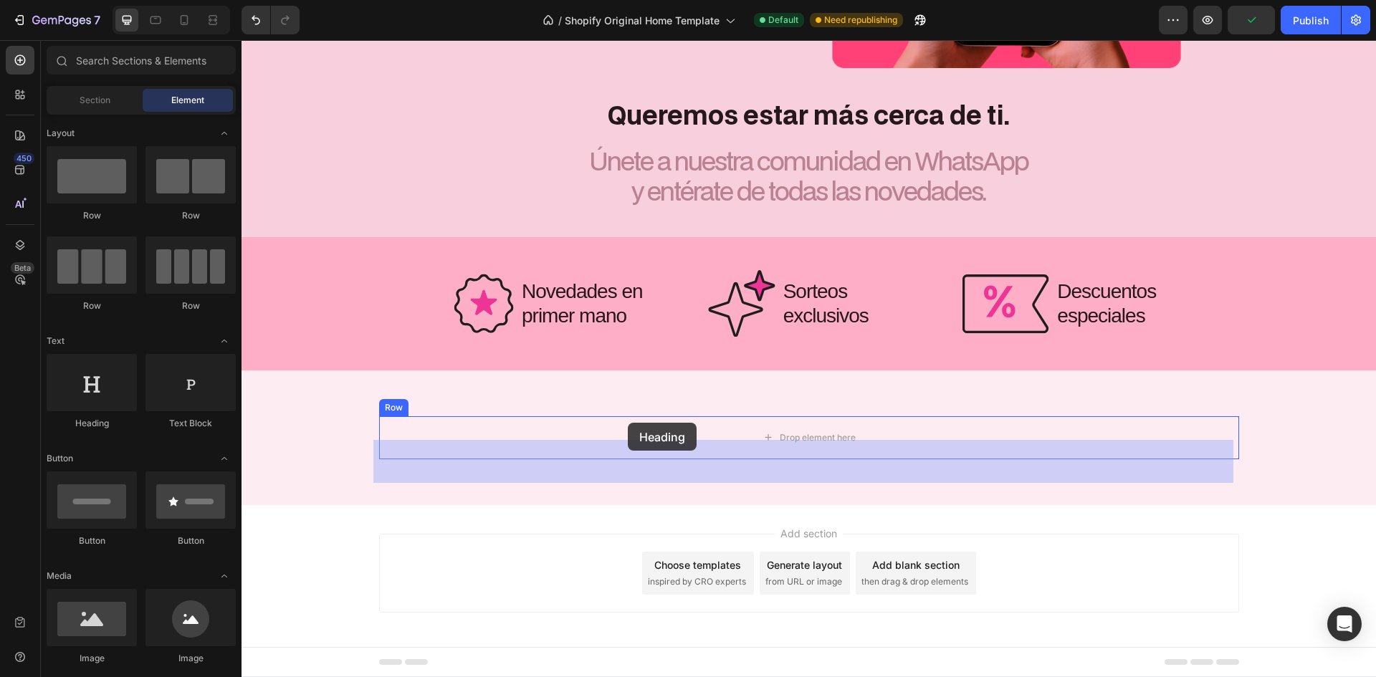
drag, startPoint x: 392, startPoint y: 444, endPoint x: 570, endPoint y: 420, distance: 179.5
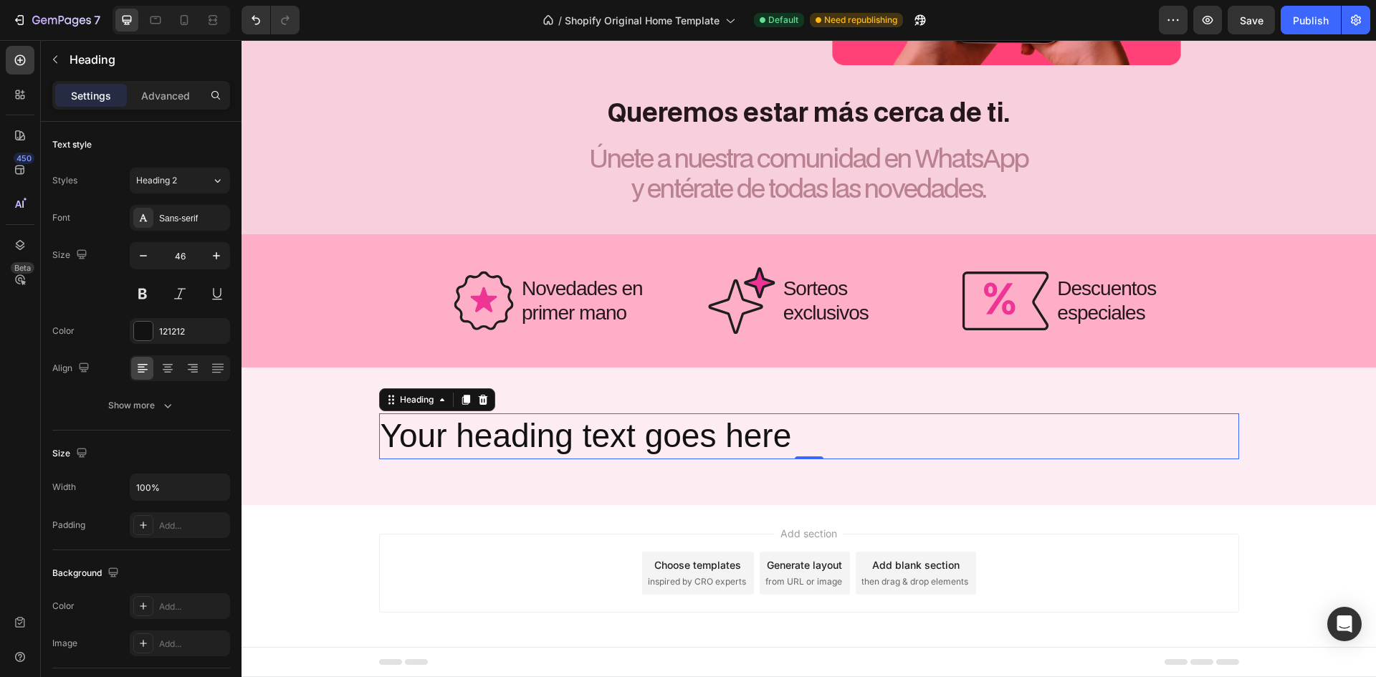
click at [689, 450] on h2 "Your heading text goes here" at bounding box center [809, 437] width 860 height 46
click at [689, 450] on p "Your heading text goes here" at bounding box center [809, 436] width 857 height 43
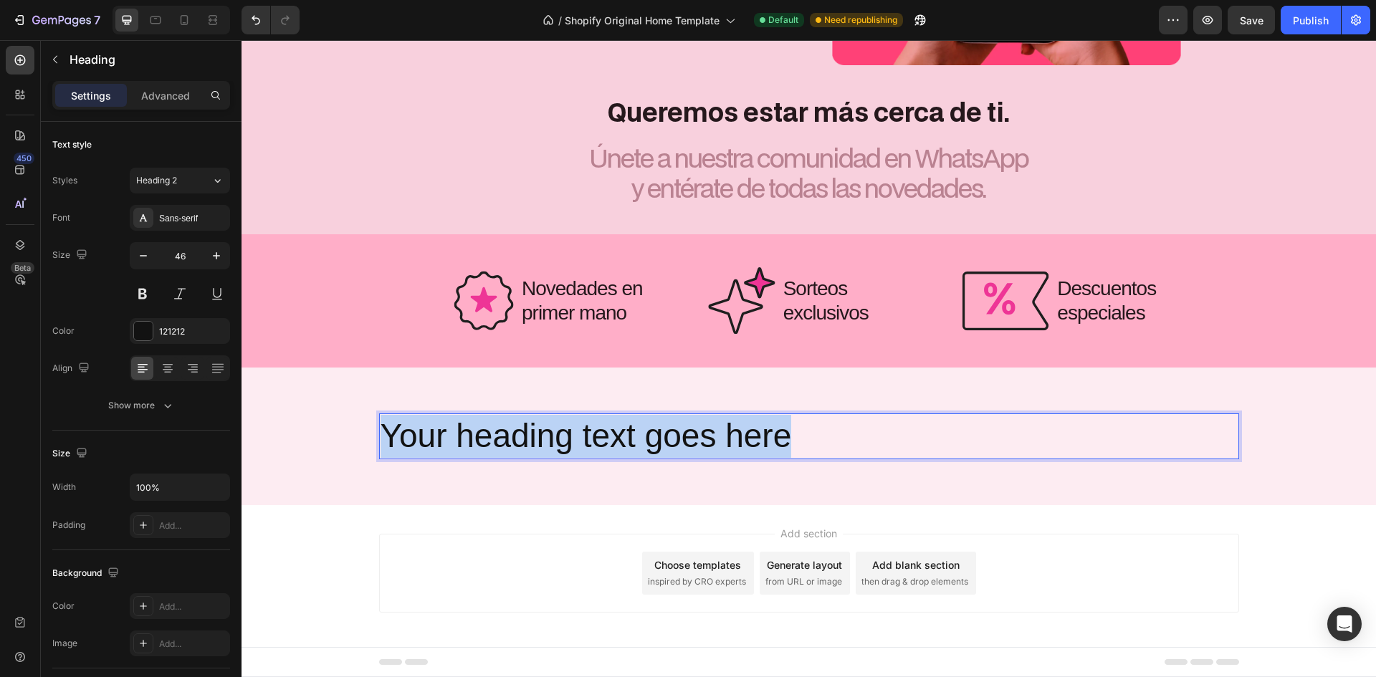
click at [689, 450] on p "Your heading text goes here" at bounding box center [809, 436] width 857 height 43
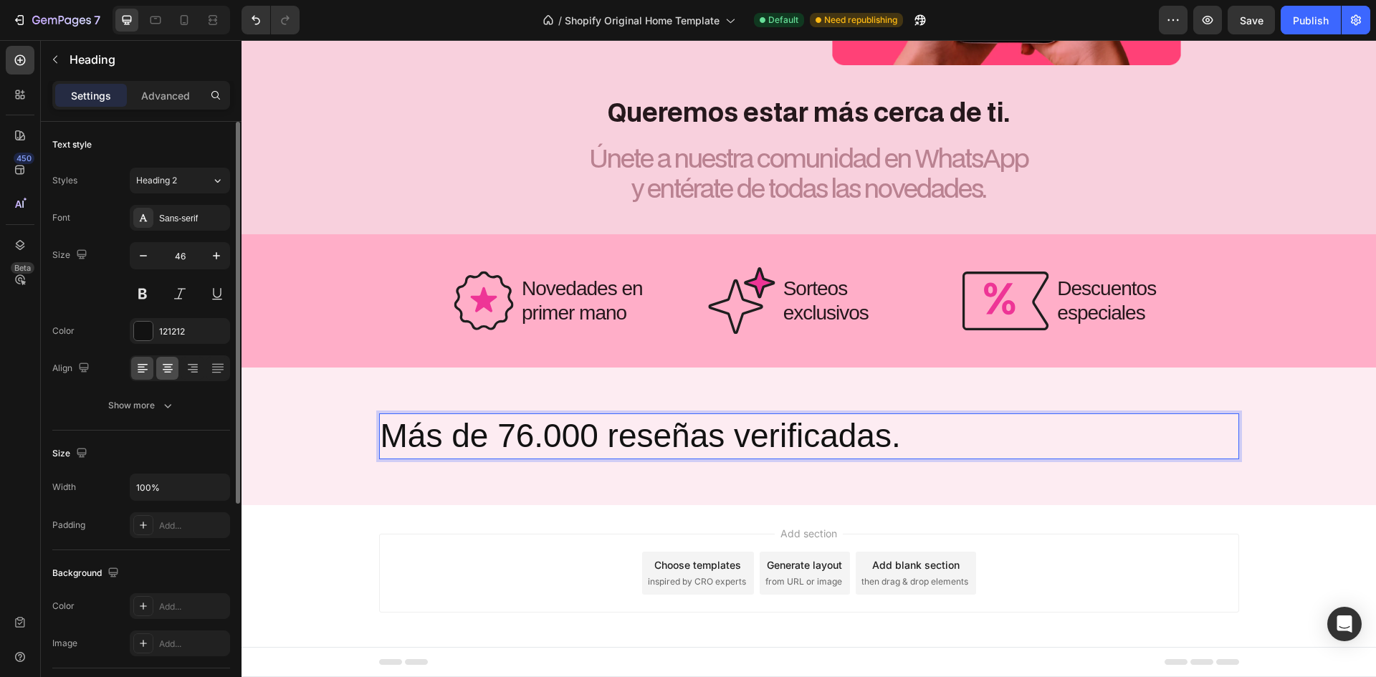
click at [168, 360] on div at bounding box center [167, 368] width 22 height 23
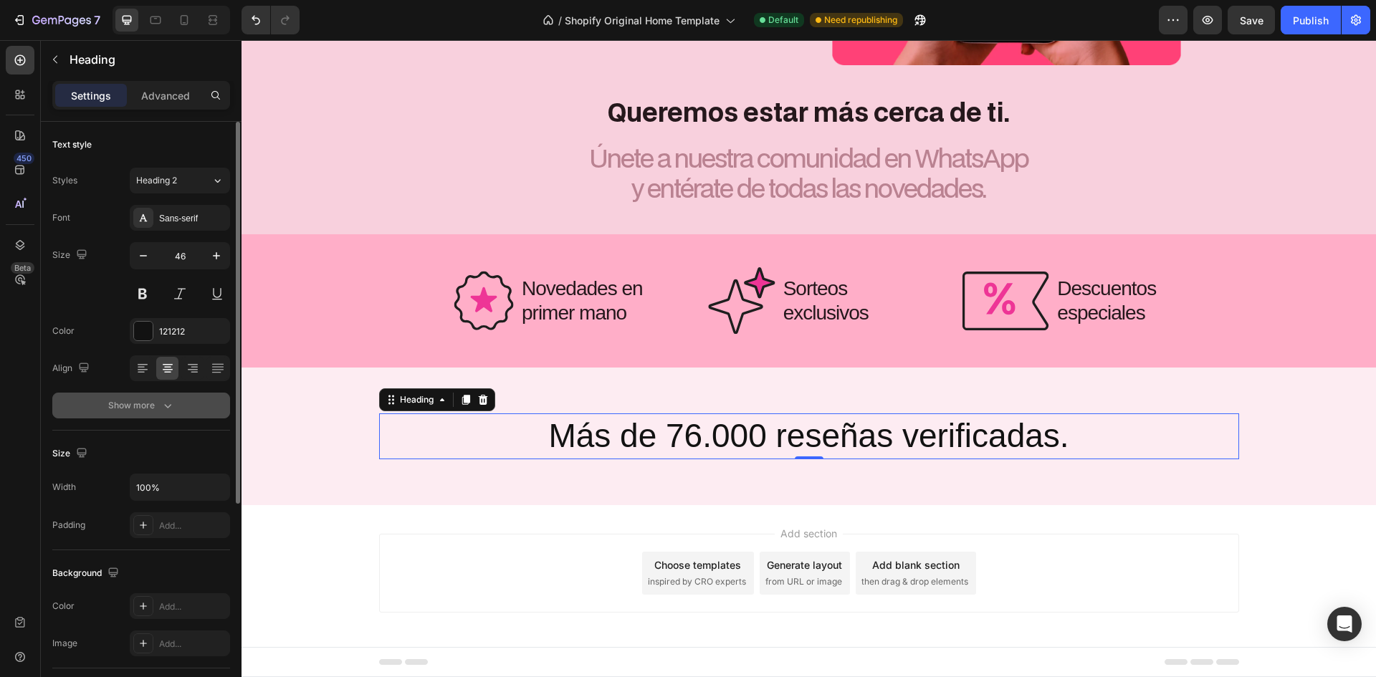
click at [166, 399] on button "Show more" at bounding box center [141, 406] width 178 height 26
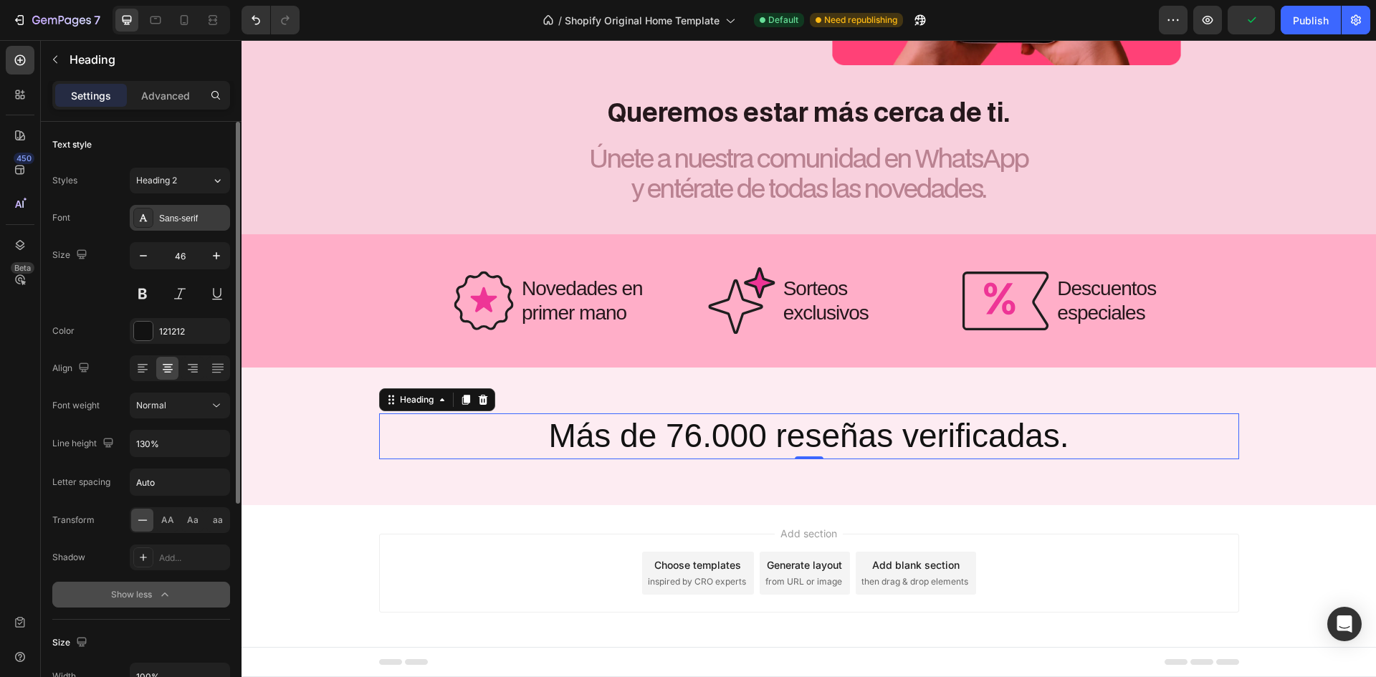
click at [186, 217] on div "Sans-serif" at bounding box center [192, 218] width 67 height 13
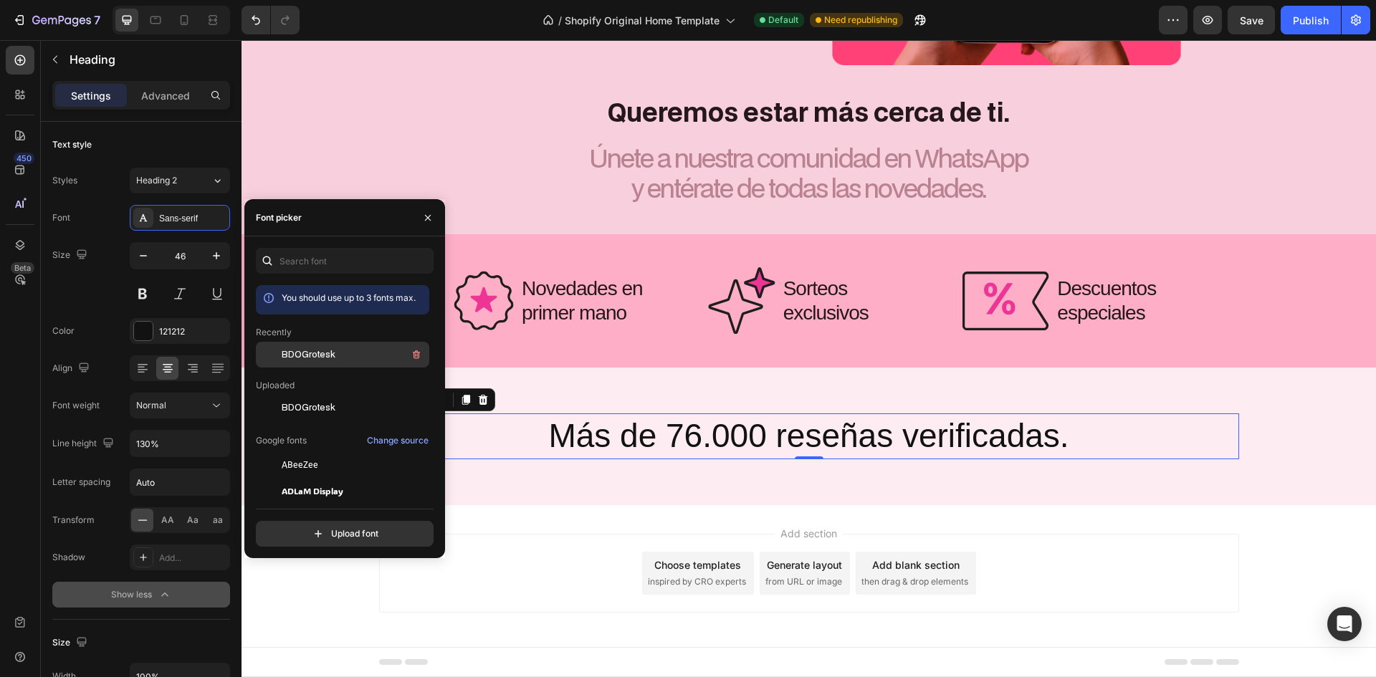
click at [341, 452] on div "BDOGrotesk" at bounding box center [342, 465] width 173 height 26
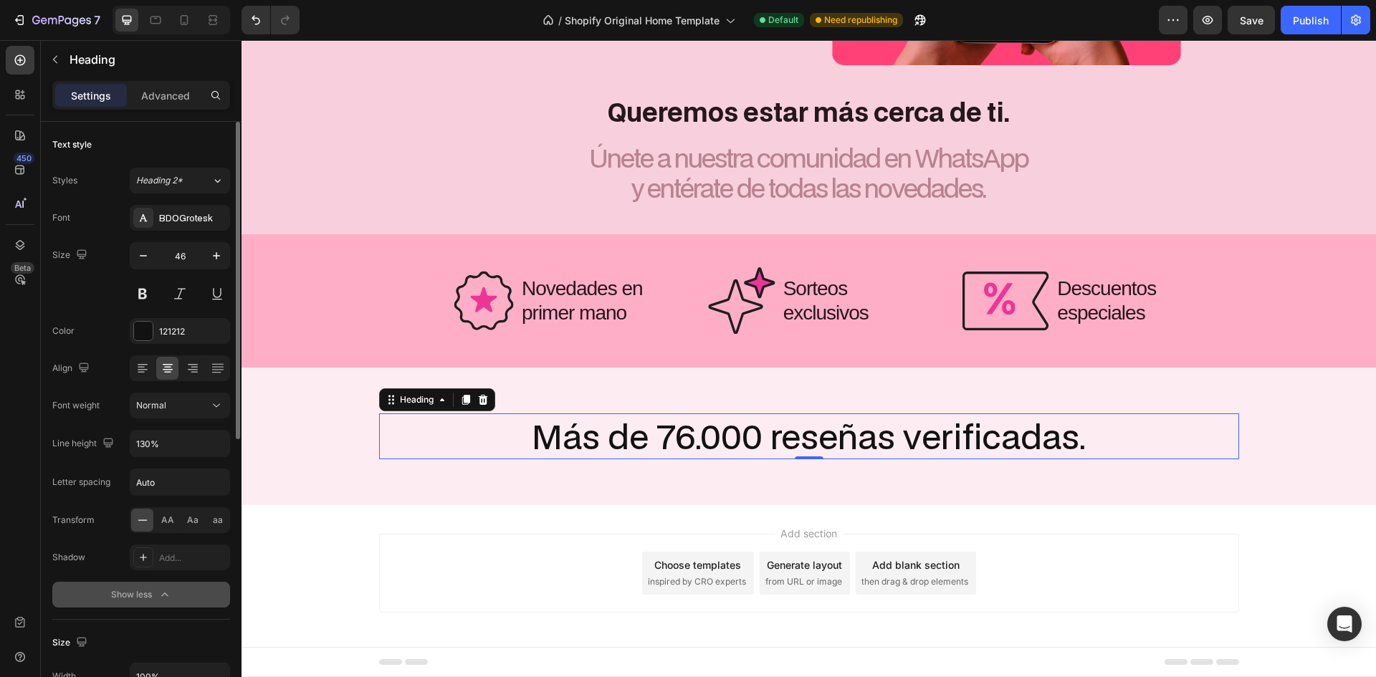
click at [113, 282] on div "Size 46" at bounding box center [141, 274] width 178 height 65
click at [128, 589] on button "Show less" at bounding box center [141, 595] width 178 height 26
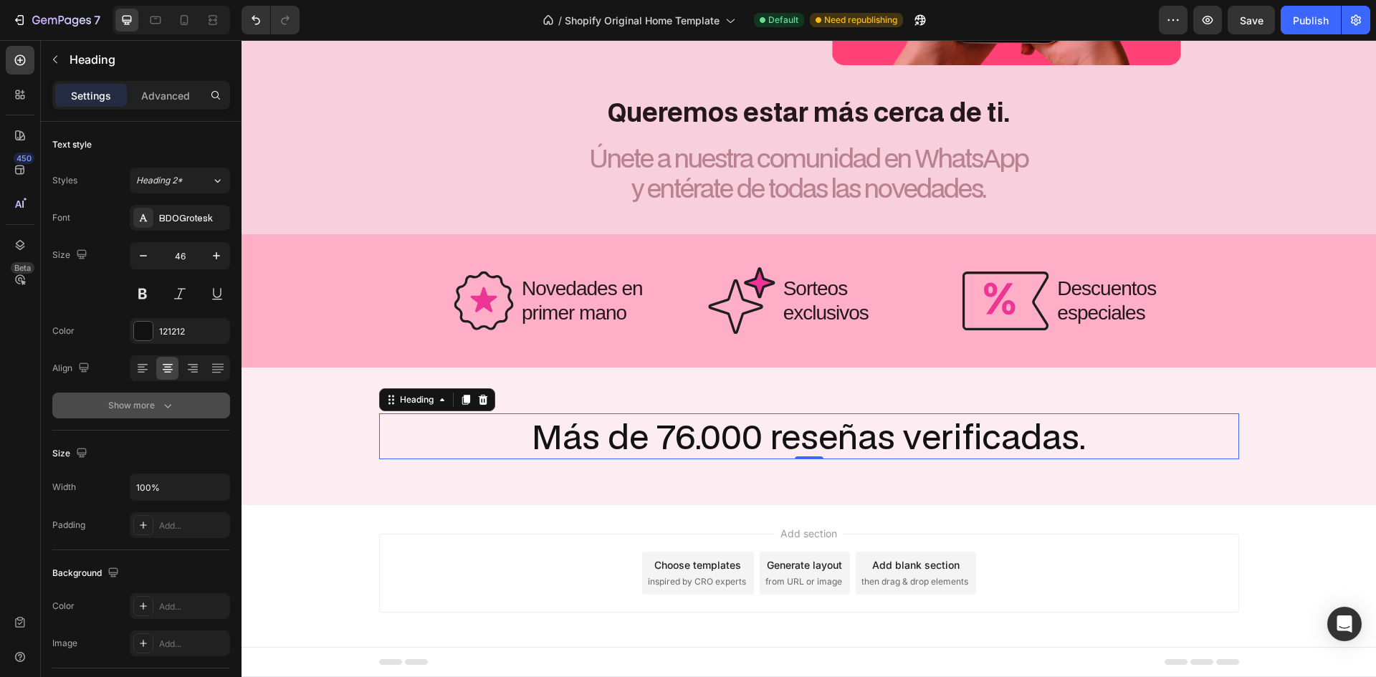
click at [149, 395] on button "Show more" at bounding box center [141, 406] width 178 height 26
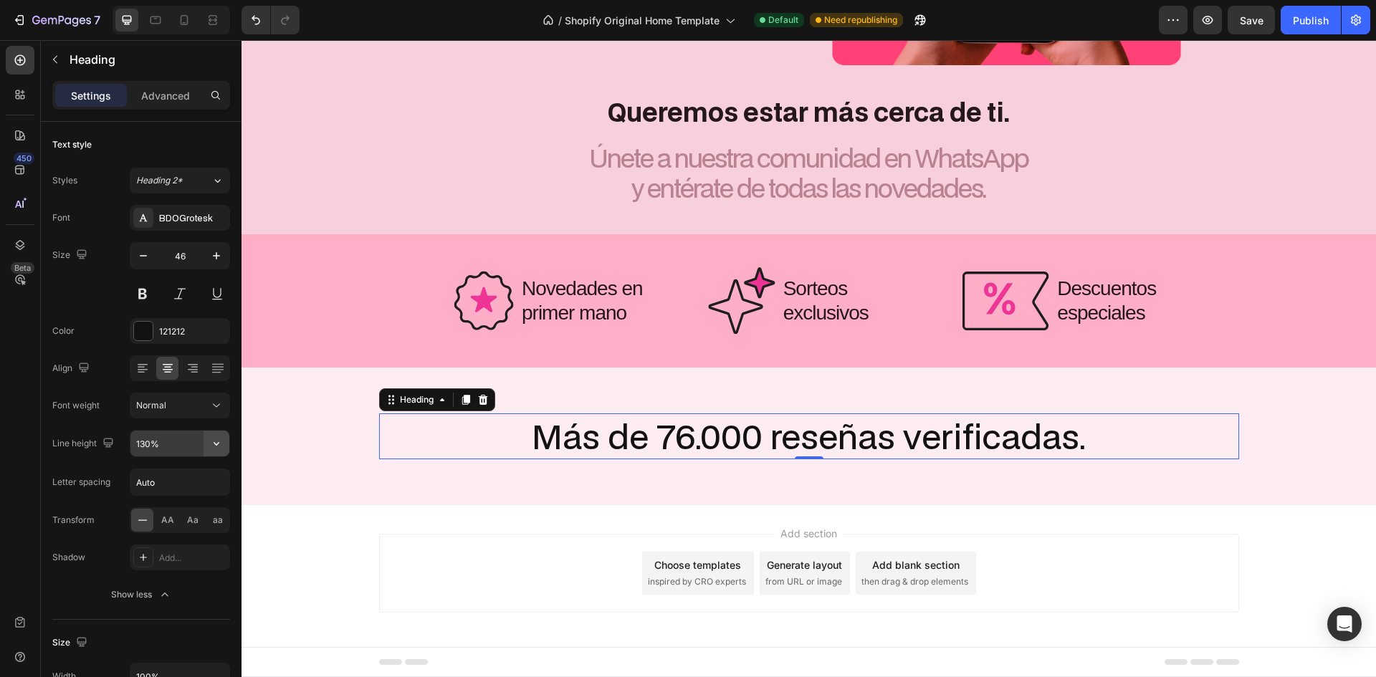
click at [208, 442] on button "button" at bounding box center [217, 444] width 26 height 26
click at [157, 512] on span "120%" at bounding box center [146, 507] width 23 height 13
type input "120%"
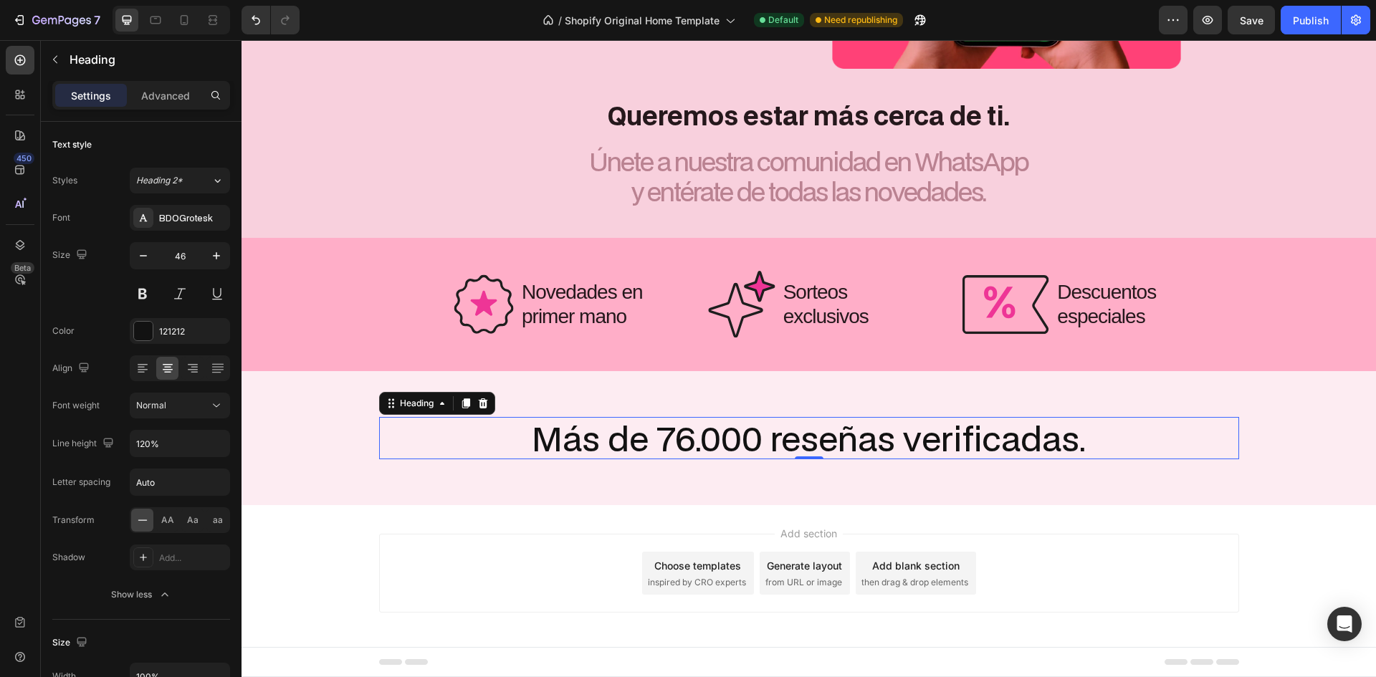
scroll to position [4175, 0]
click at [112, 603] on button "Show less" at bounding box center [141, 595] width 178 height 26
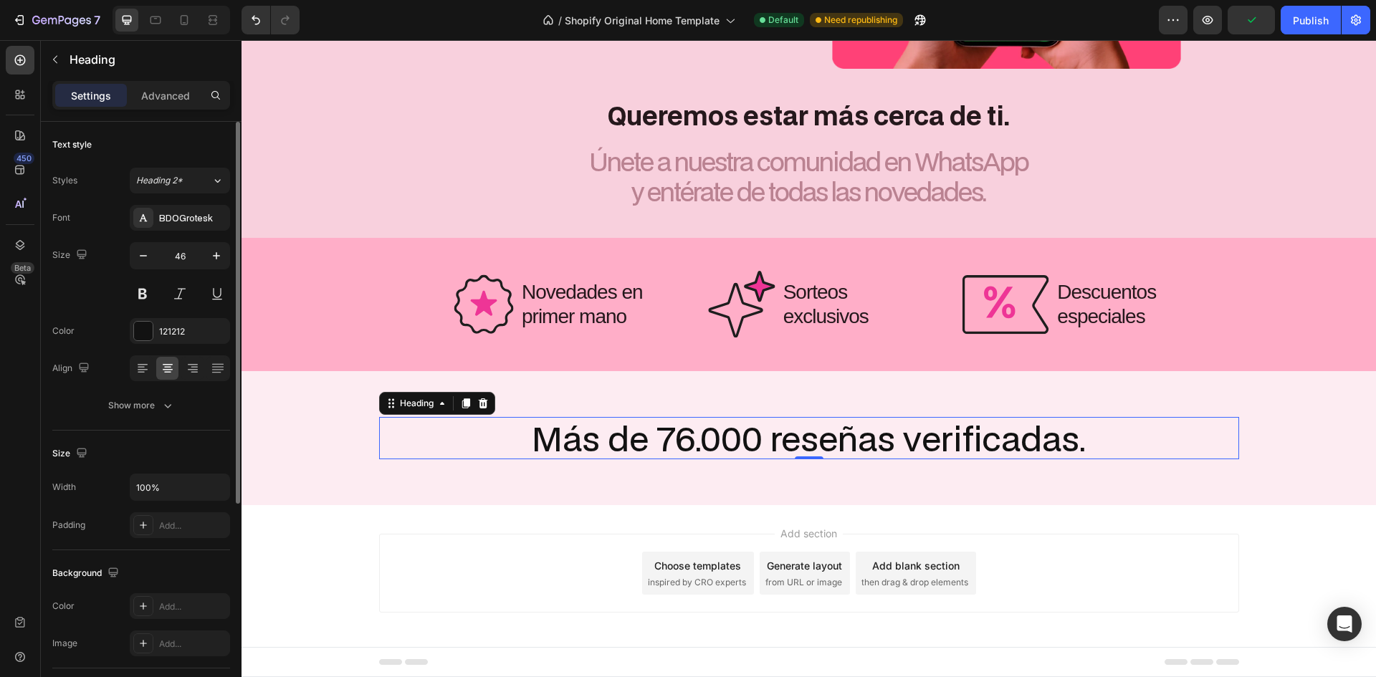
click at [179, 235] on div "Font BDOGrotesk Size 46 Color 121212 Align Show more" at bounding box center [141, 312] width 178 height 214
click at [189, 254] on input "46" at bounding box center [179, 256] width 47 height 26
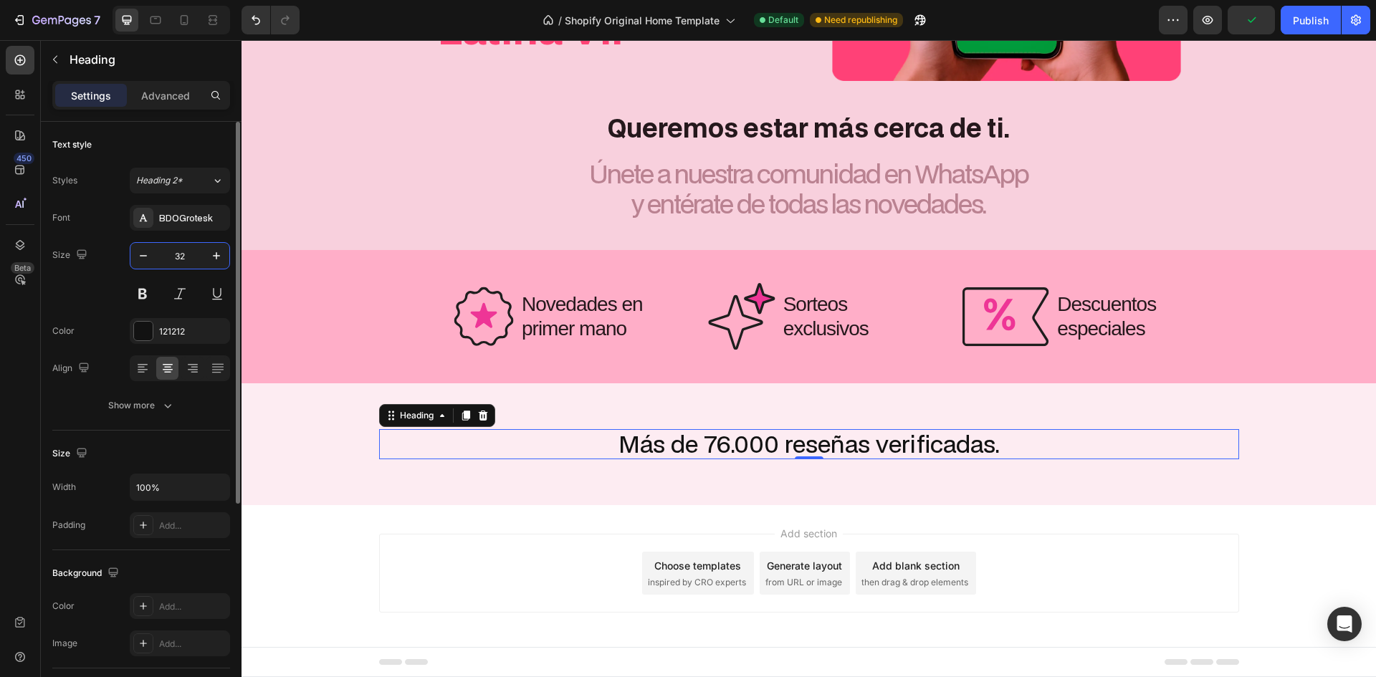
scroll to position [4163, 0]
type input "32"
click at [128, 287] on div "Size 32" at bounding box center [141, 274] width 178 height 65
click at [143, 295] on button at bounding box center [143, 294] width 26 height 26
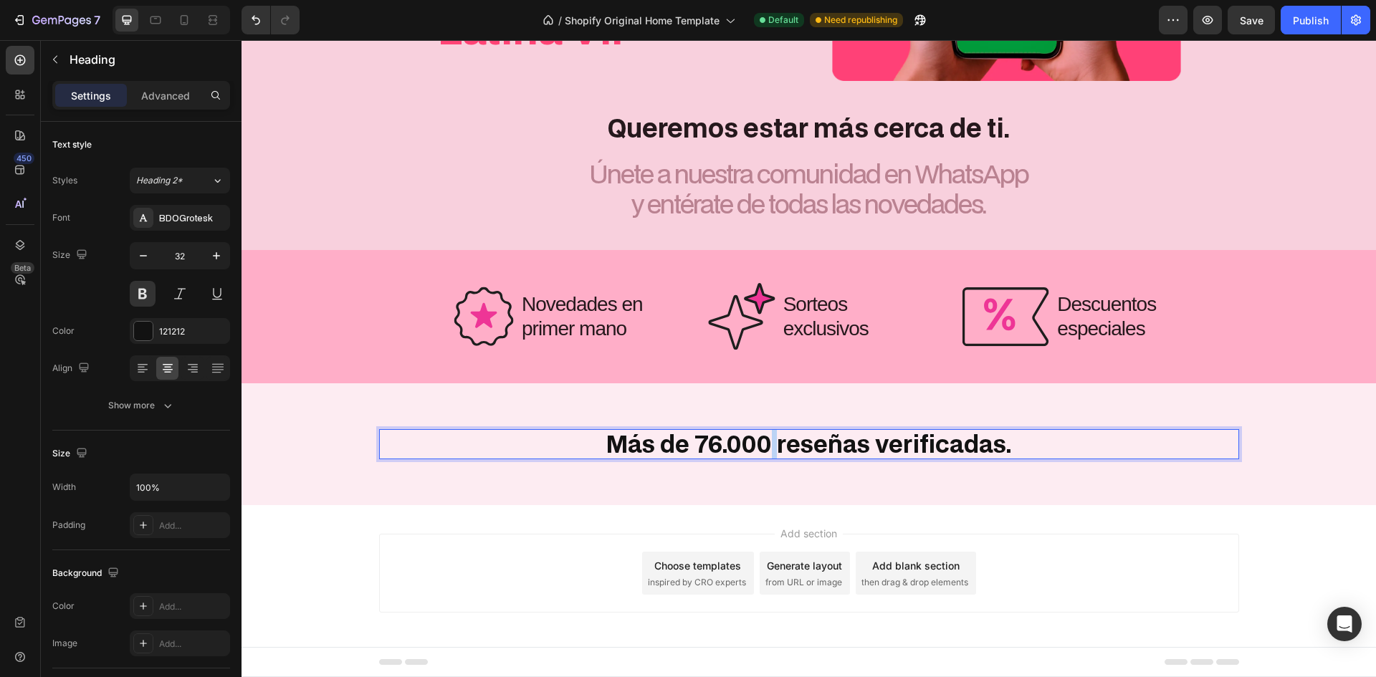
click at [766, 448] on p "Más de 76.000 reseñas verificadas." at bounding box center [809, 444] width 857 height 27
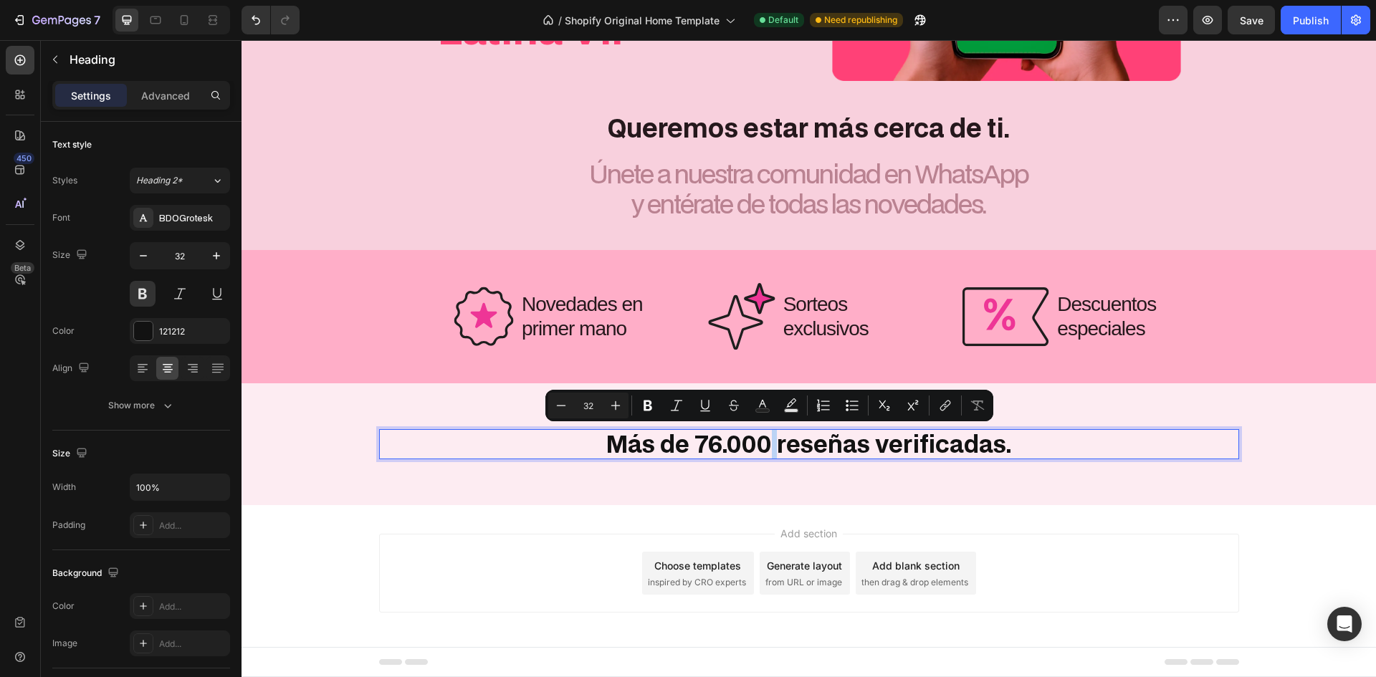
click at [776, 444] on p "Más de 76.000 reseñas verificadas." at bounding box center [809, 444] width 857 height 27
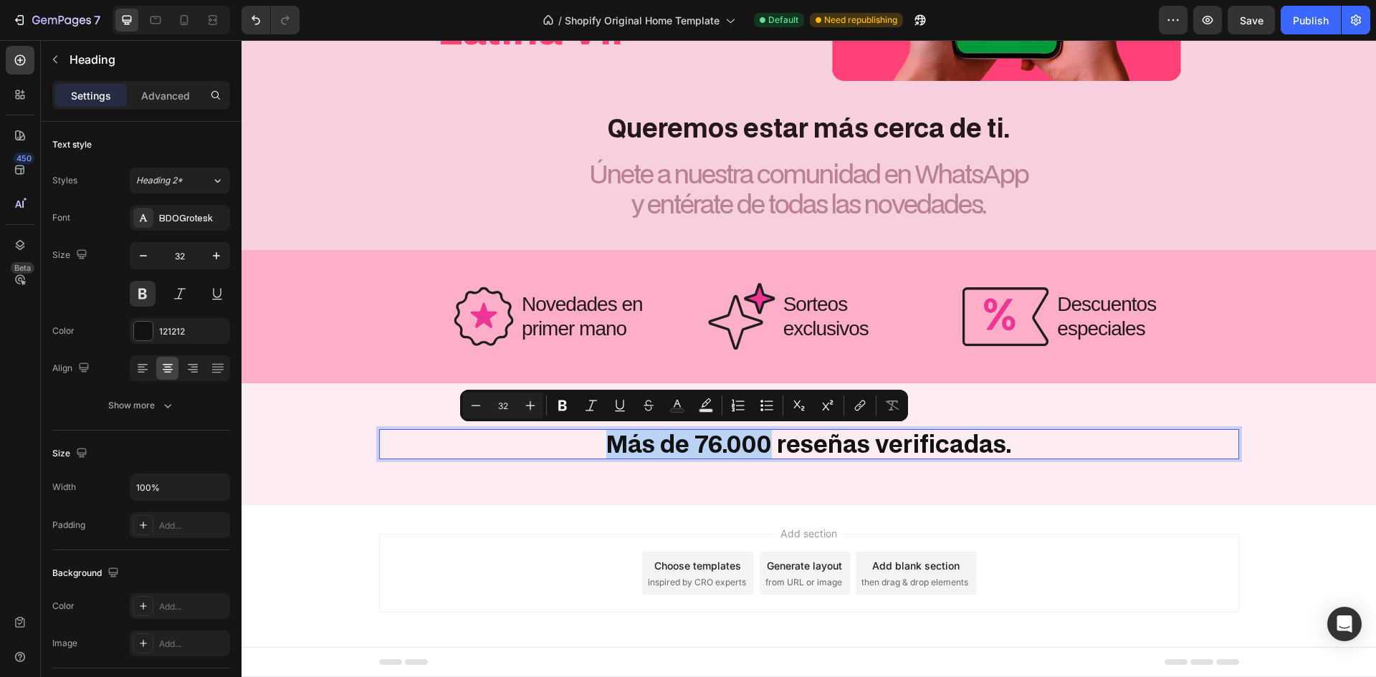
drag, startPoint x: 770, startPoint y: 446, endPoint x: 606, endPoint y: 432, distance: 164.7
click at [606, 432] on p "Más de 76.000 reseñas verificadas." at bounding box center [809, 444] width 857 height 27
click at [676, 412] on rect "Editor contextual toolbar" at bounding box center [678, 411] width 14 height 4
type input "121212"
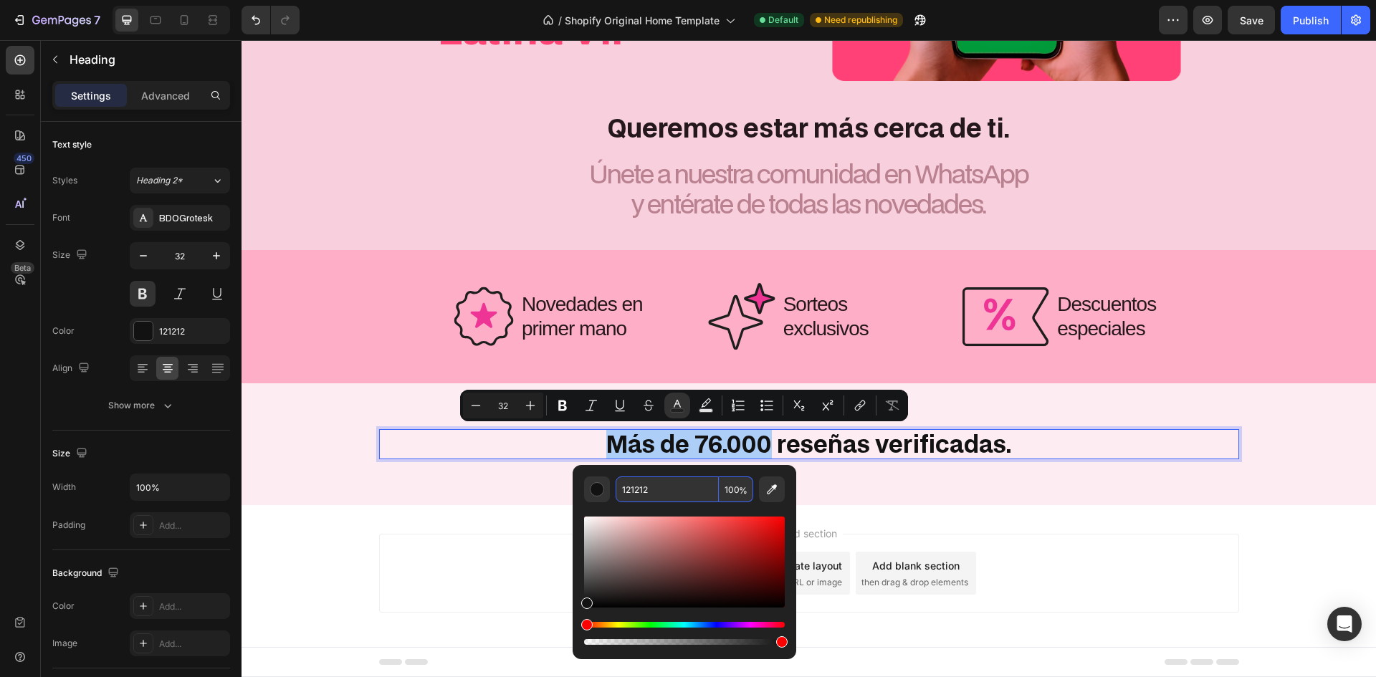
click at [677, 487] on input "121212" at bounding box center [667, 490] width 103 height 26
paste input "FF4375"
type input "FF4375"
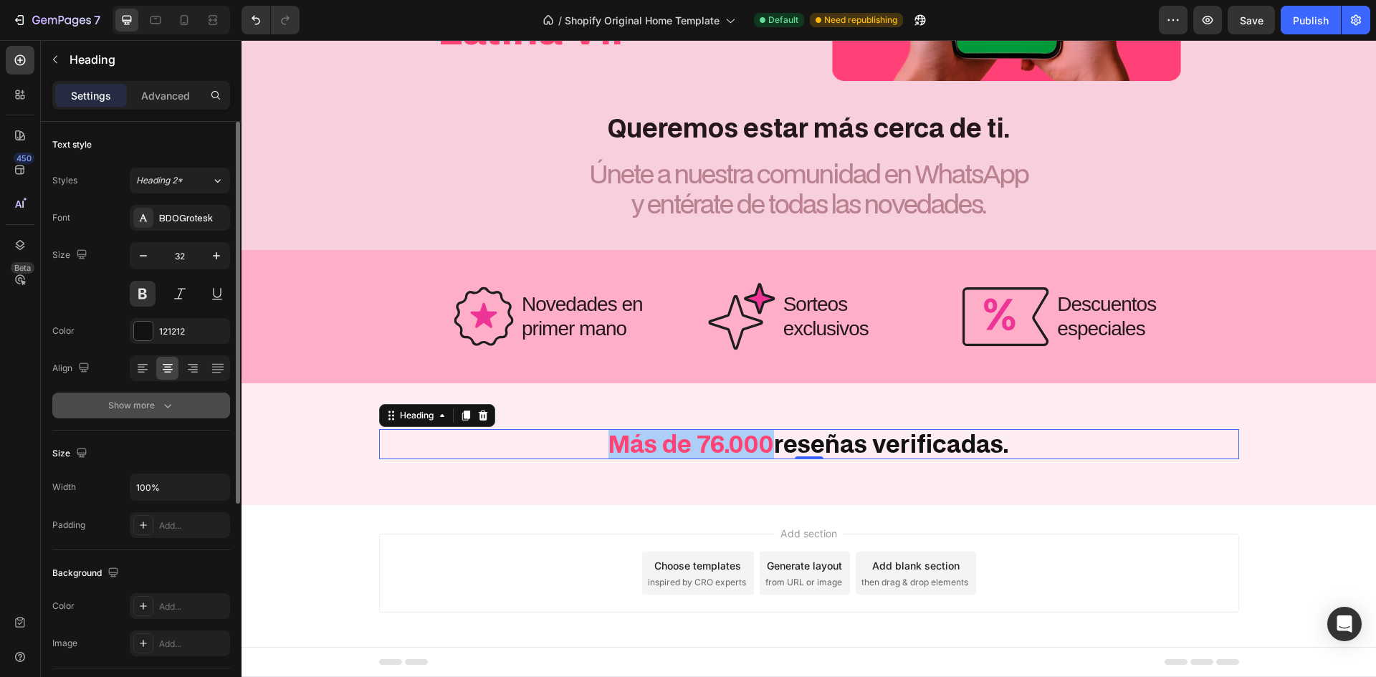
click at [151, 404] on button "Show more" at bounding box center [141, 406] width 178 height 26
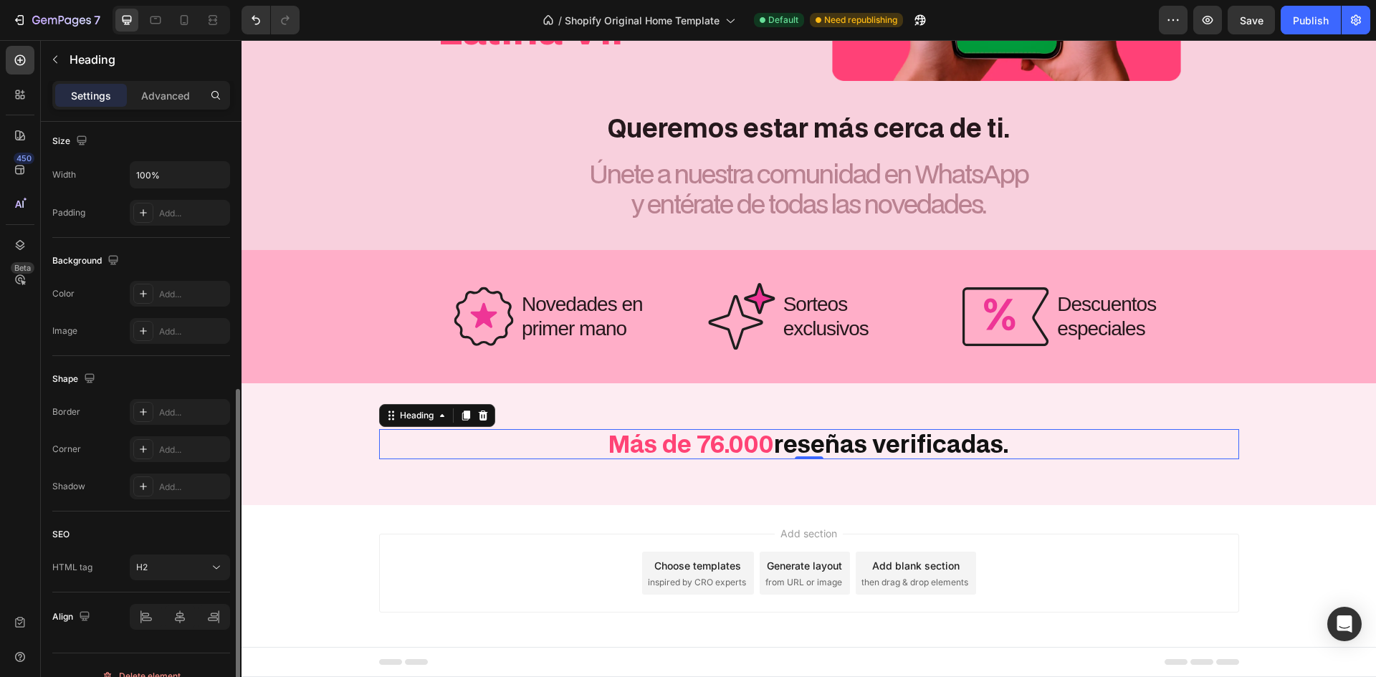
scroll to position [358, 0]
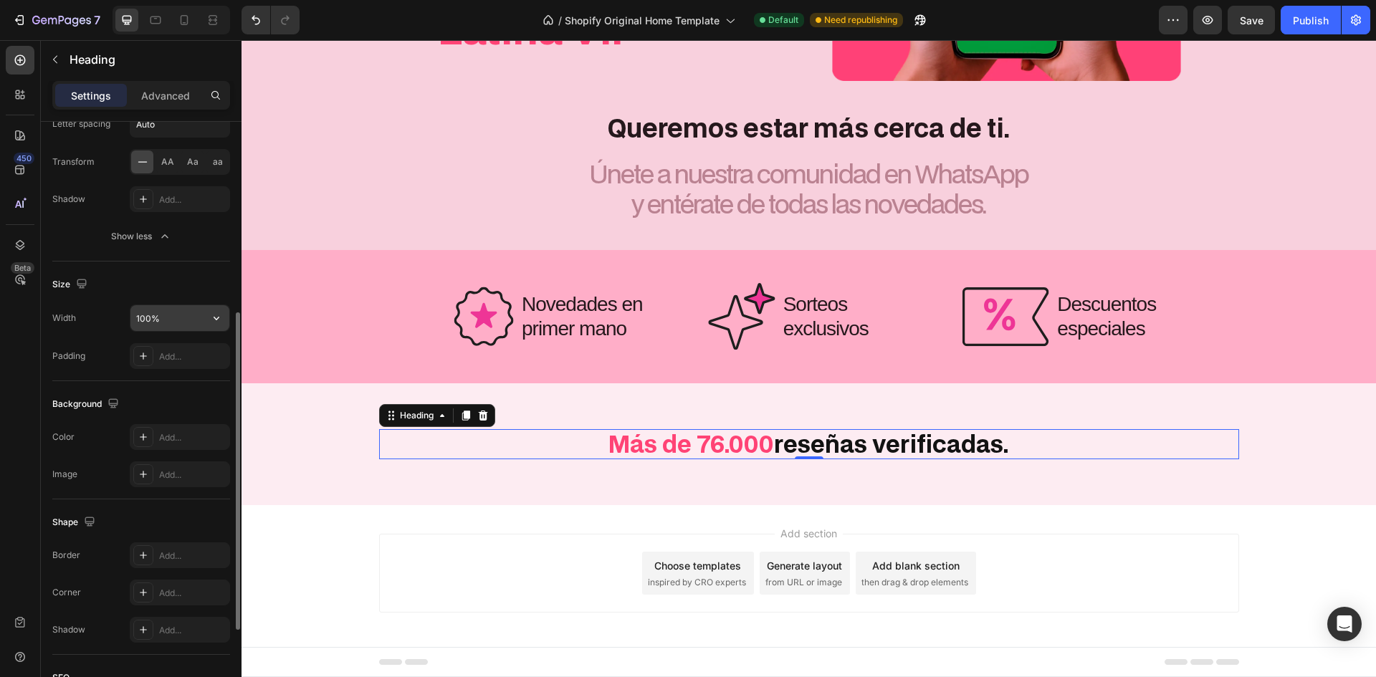
click at [211, 305] on div "100%" at bounding box center [180, 318] width 100 height 27
click at [219, 323] on icon "button" at bounding box center [216, 318] width 14 height 14
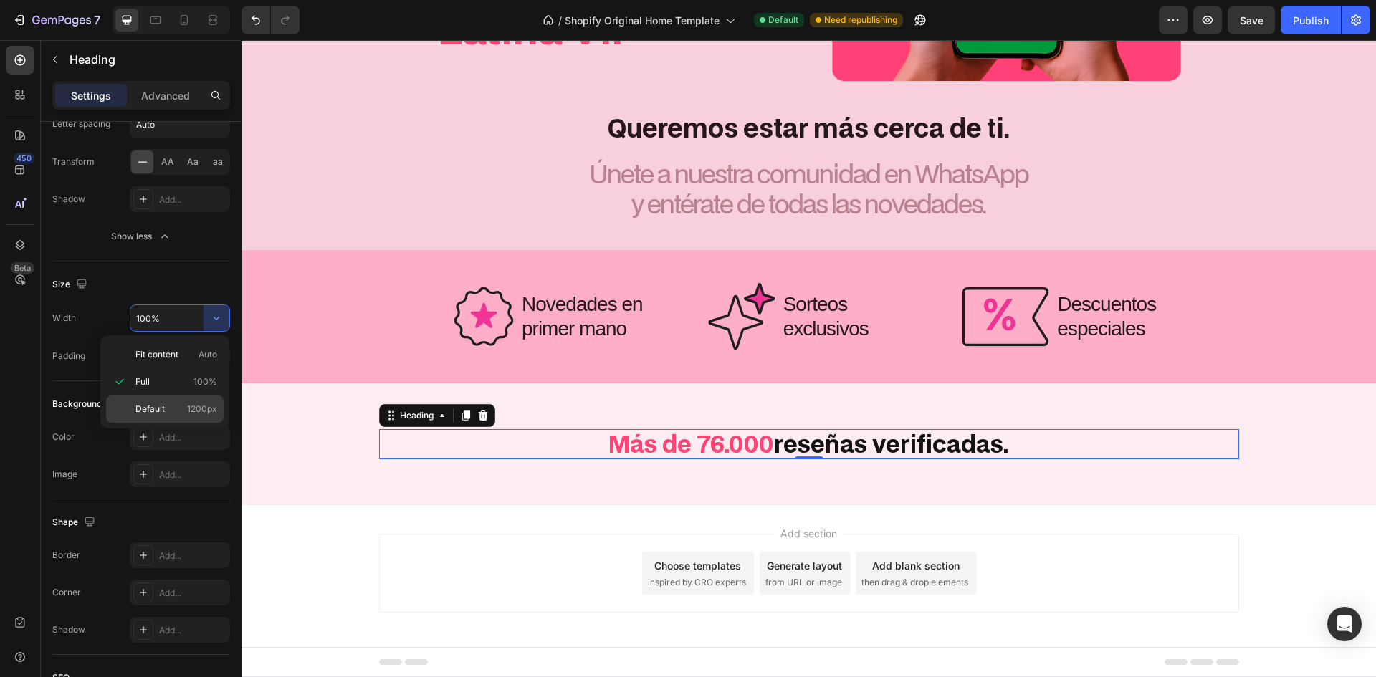
click at [194, 409] on span "1200px" at bounding box center [202, 409] width 30 height 13
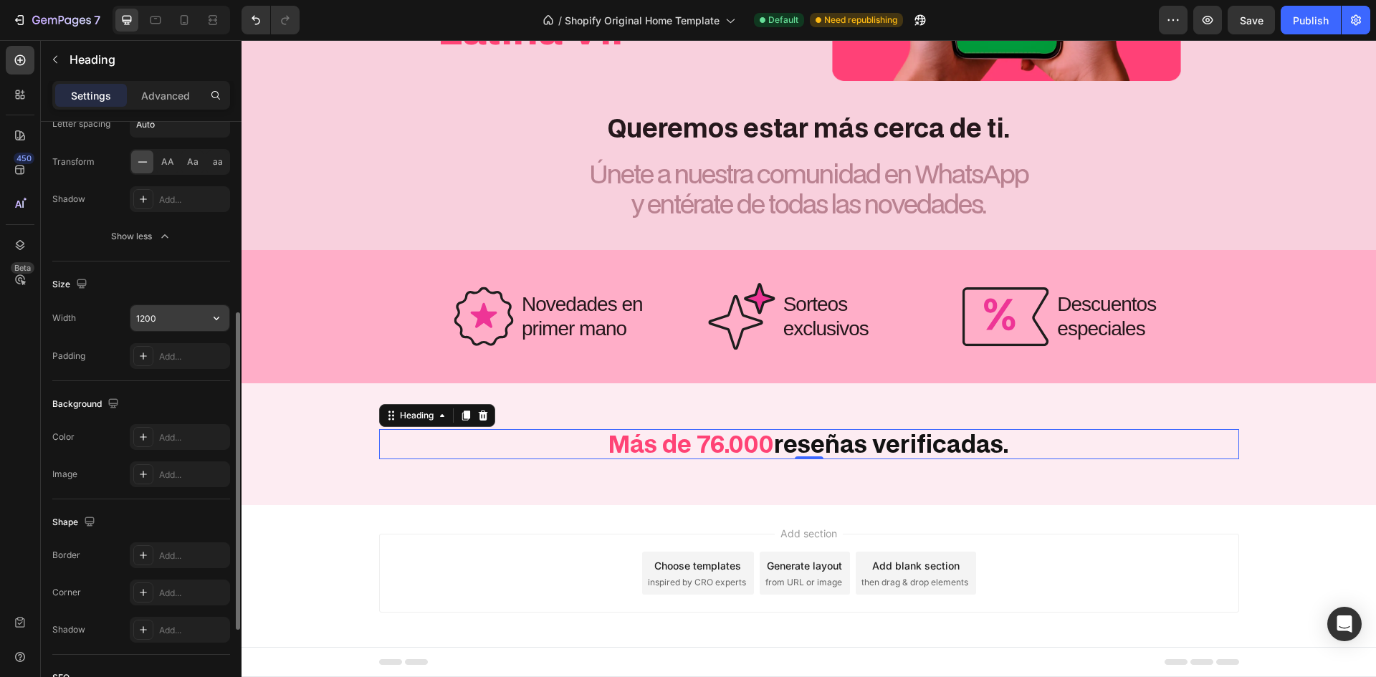
click at [163, 319] on input "1200" at bounding box center [179, 318] width 99 height 26
click at [166, 313] on input "1200" at bounding box center [179, 318] width 99 height 26
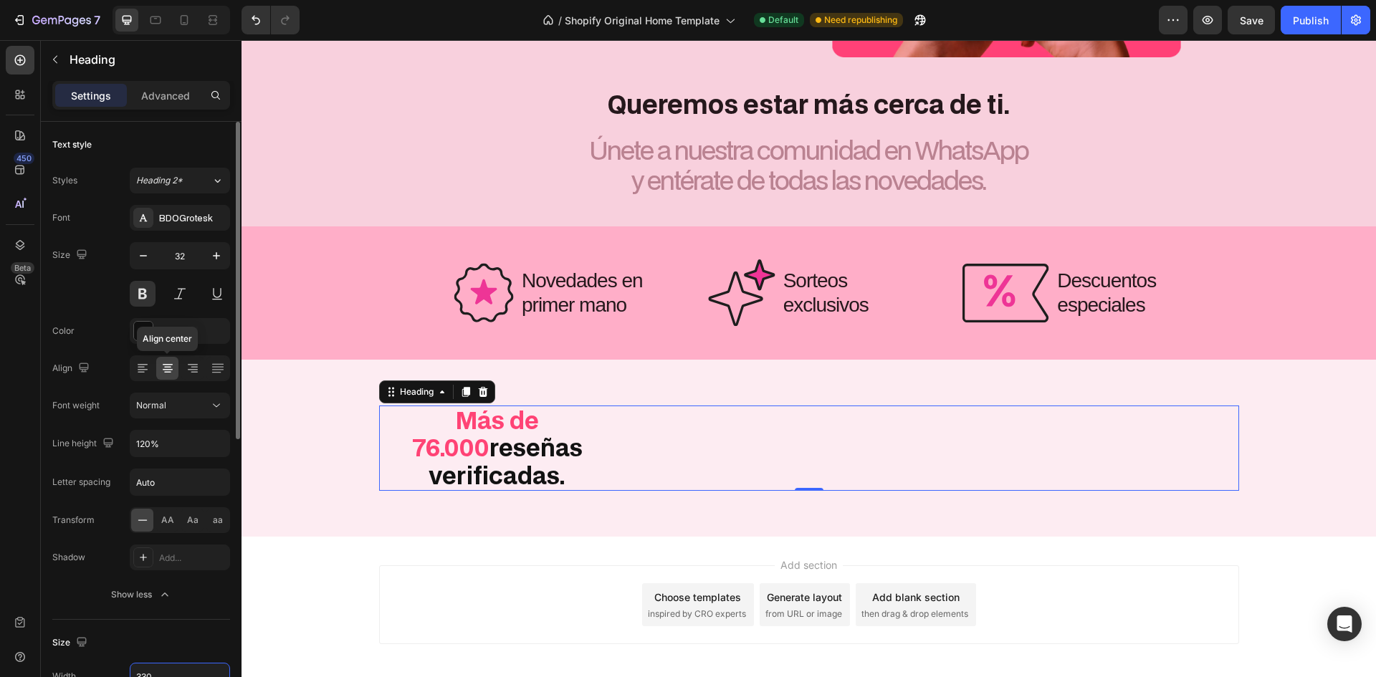
scroll to position [523, 0]
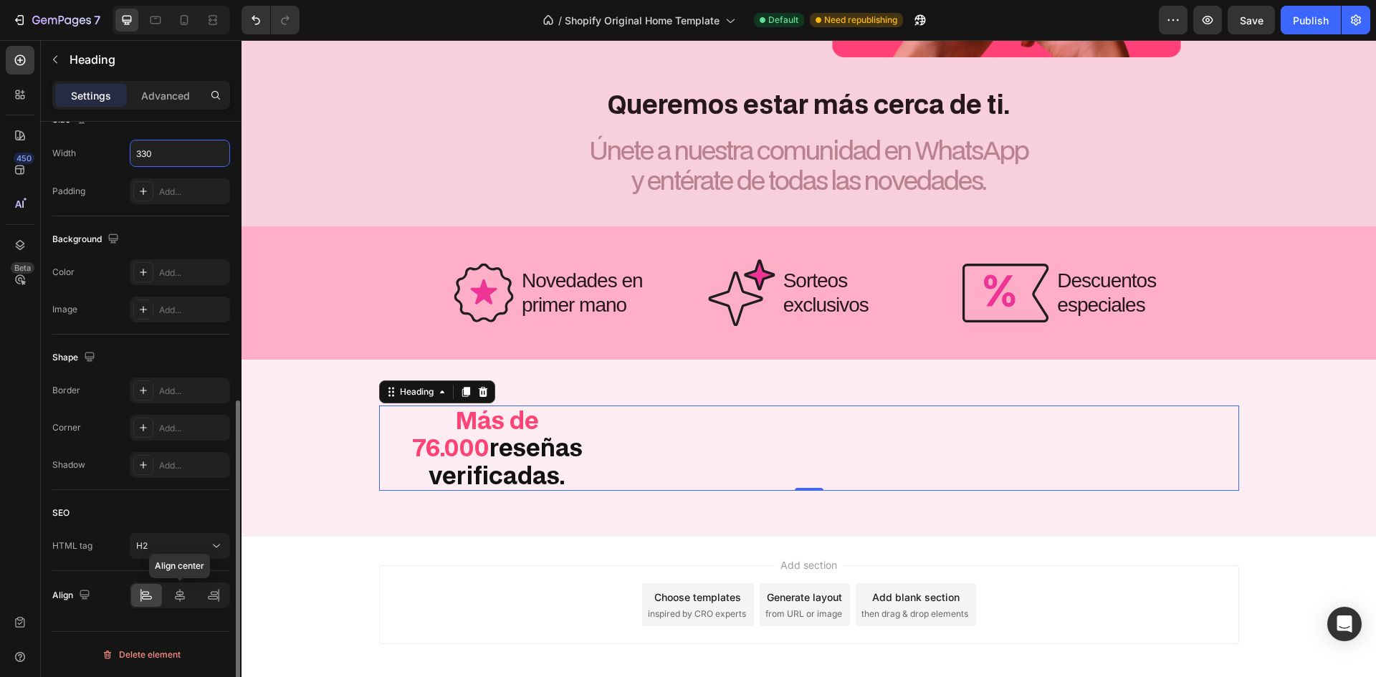
type input "330"
click at [182, 582] on div "[PERSON_NAME] center" at bounding box center [141, 595] width 178 height 49
click at [184, 591] on icon at bounding box center [180, 596] width 14 height 14
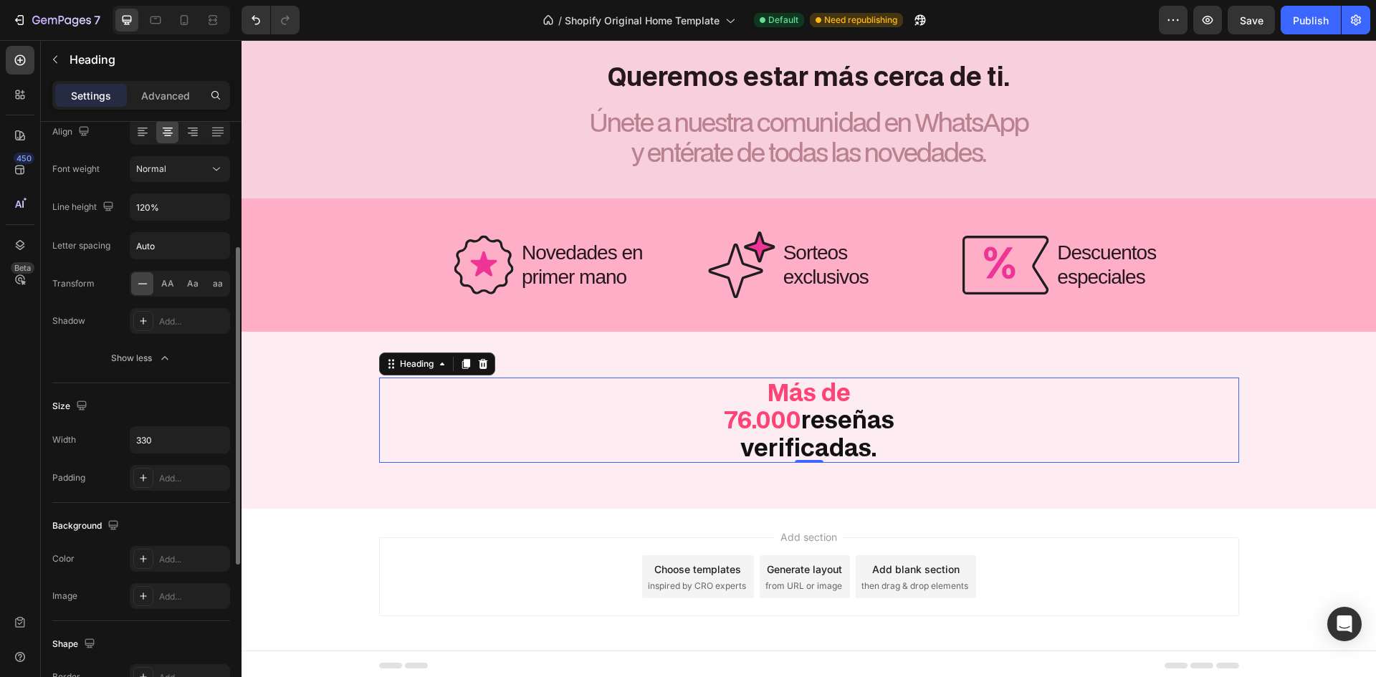
scroll to position [165, 0]
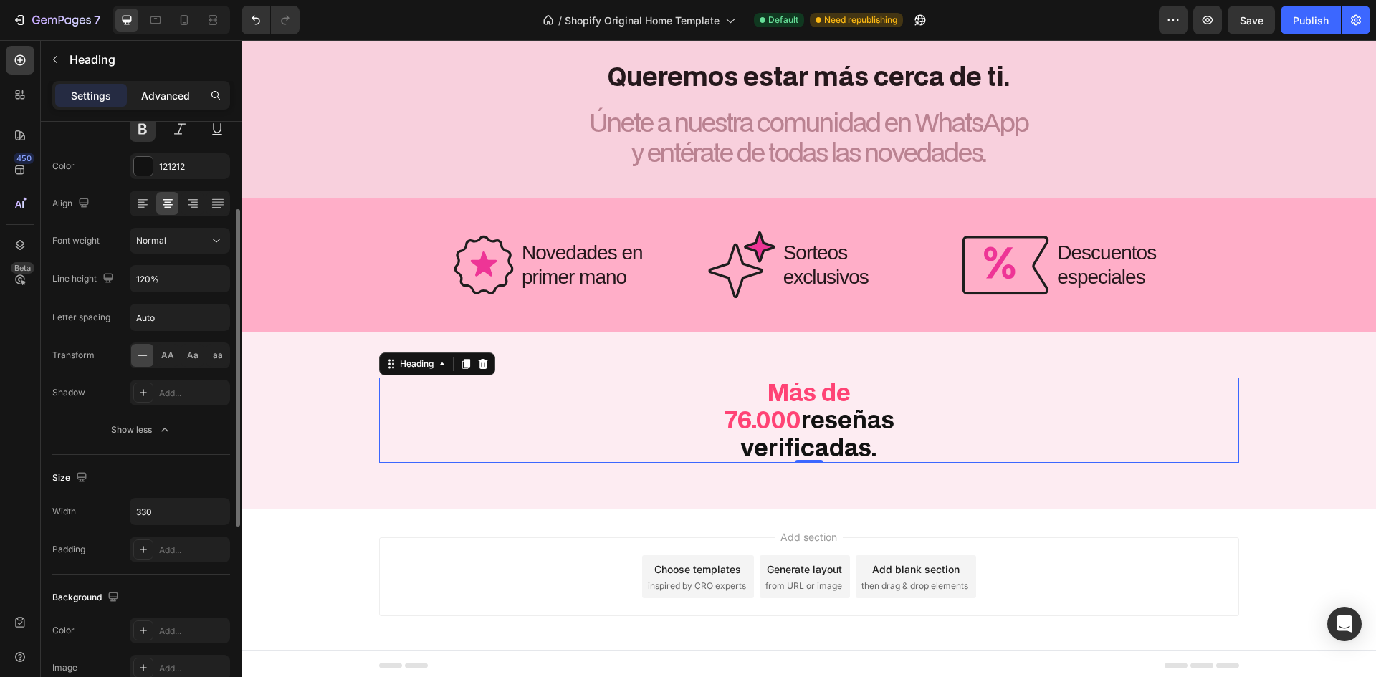
click at [161, 105] on div "Advanced" at bounding box center [166, 95] width 72 height 23
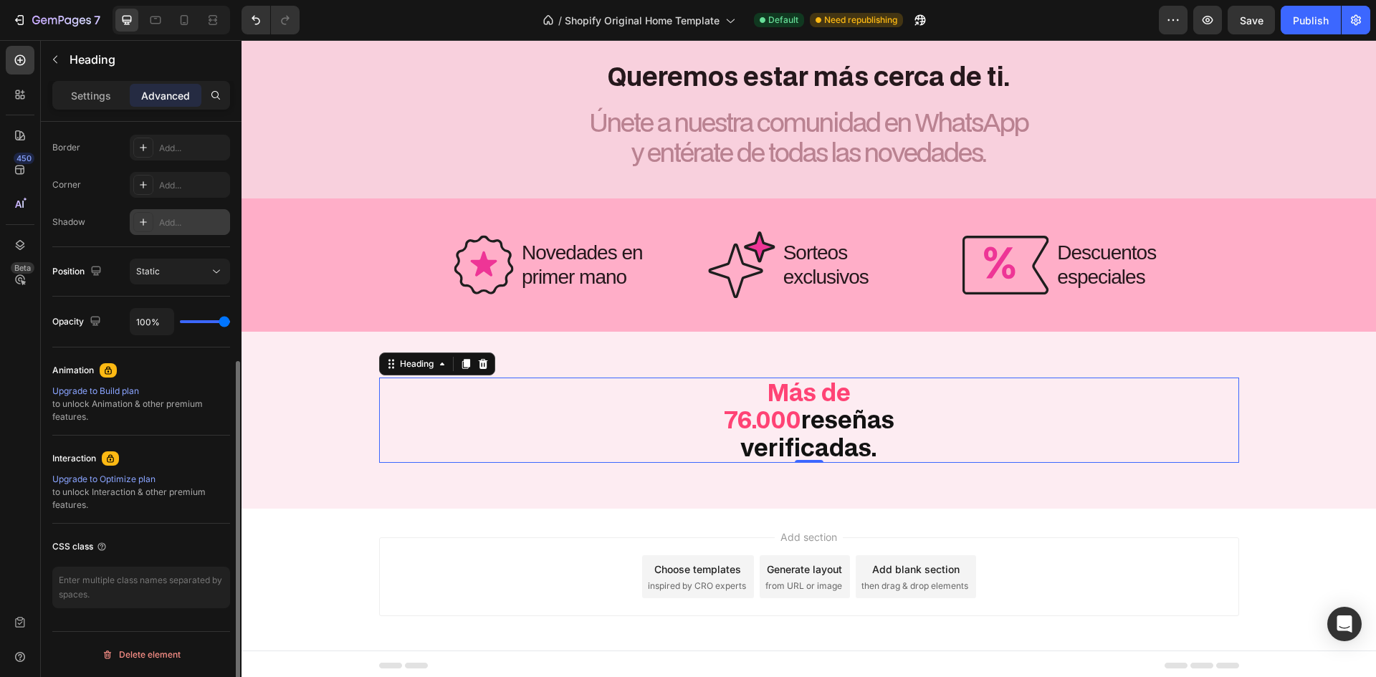
scroll to position [184, 0]
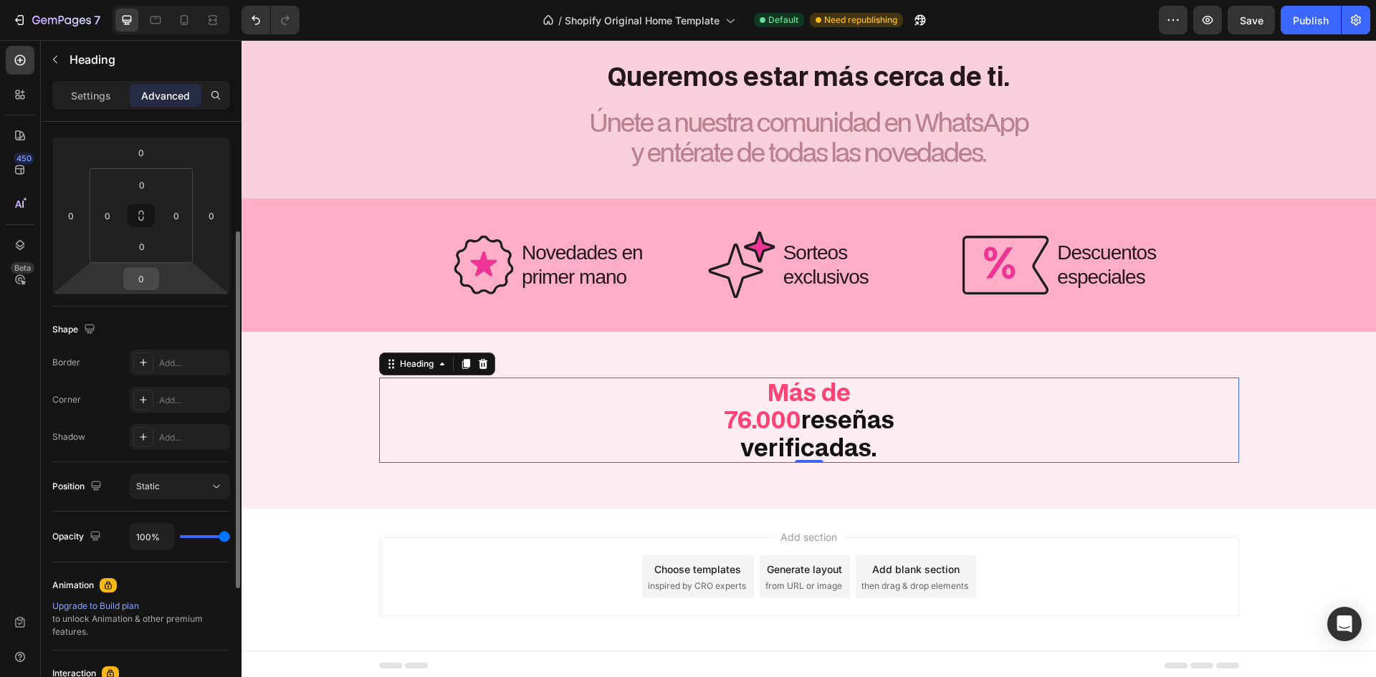
click at [139, 270] on input "0" at bounding box center [141, 279] width 29 height 22
type input "18"
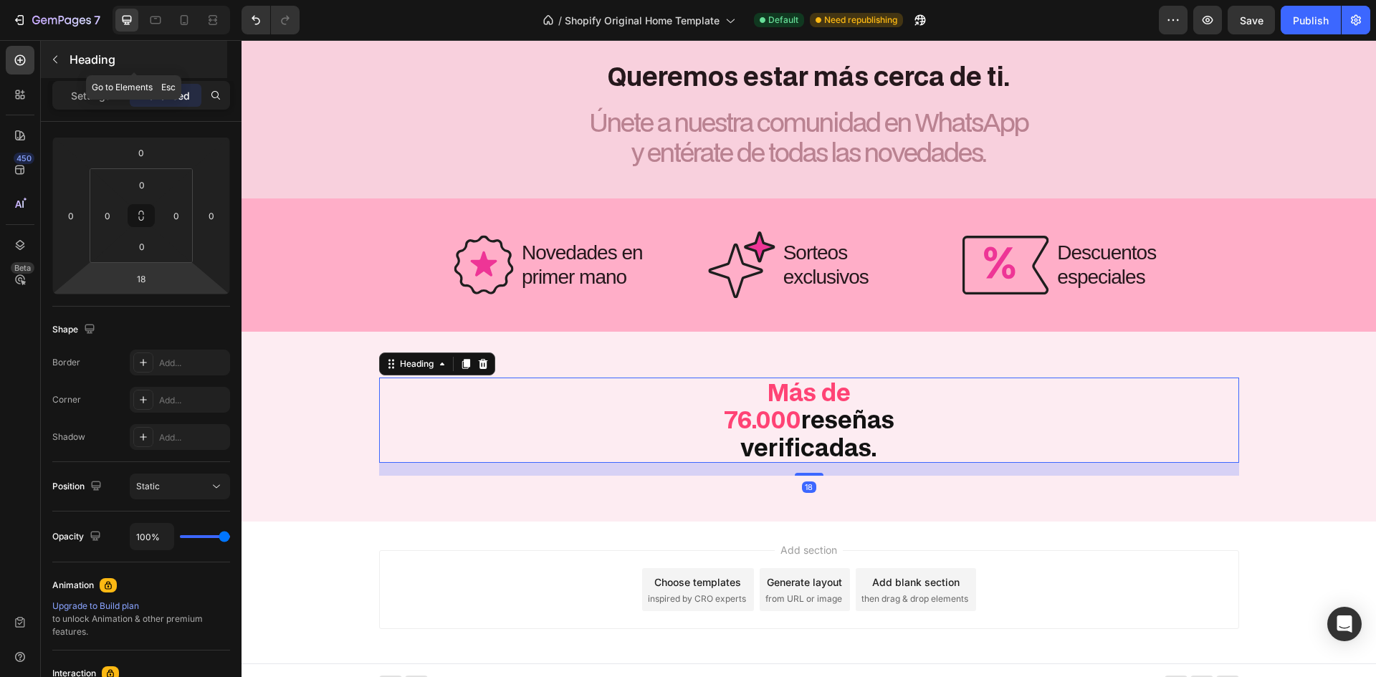
click at [80, 49] on div "Heading" at bounding box center [134, 59] width 186 height 37
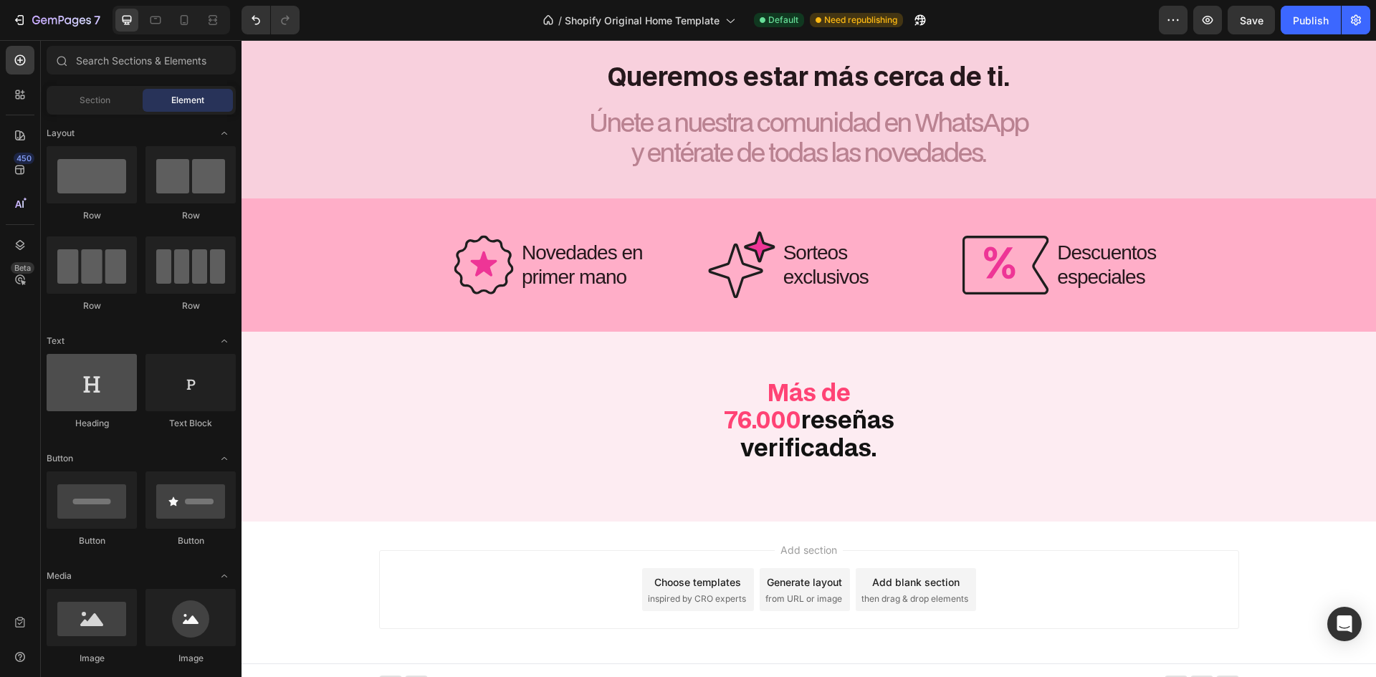
scroll to position [215, 0]
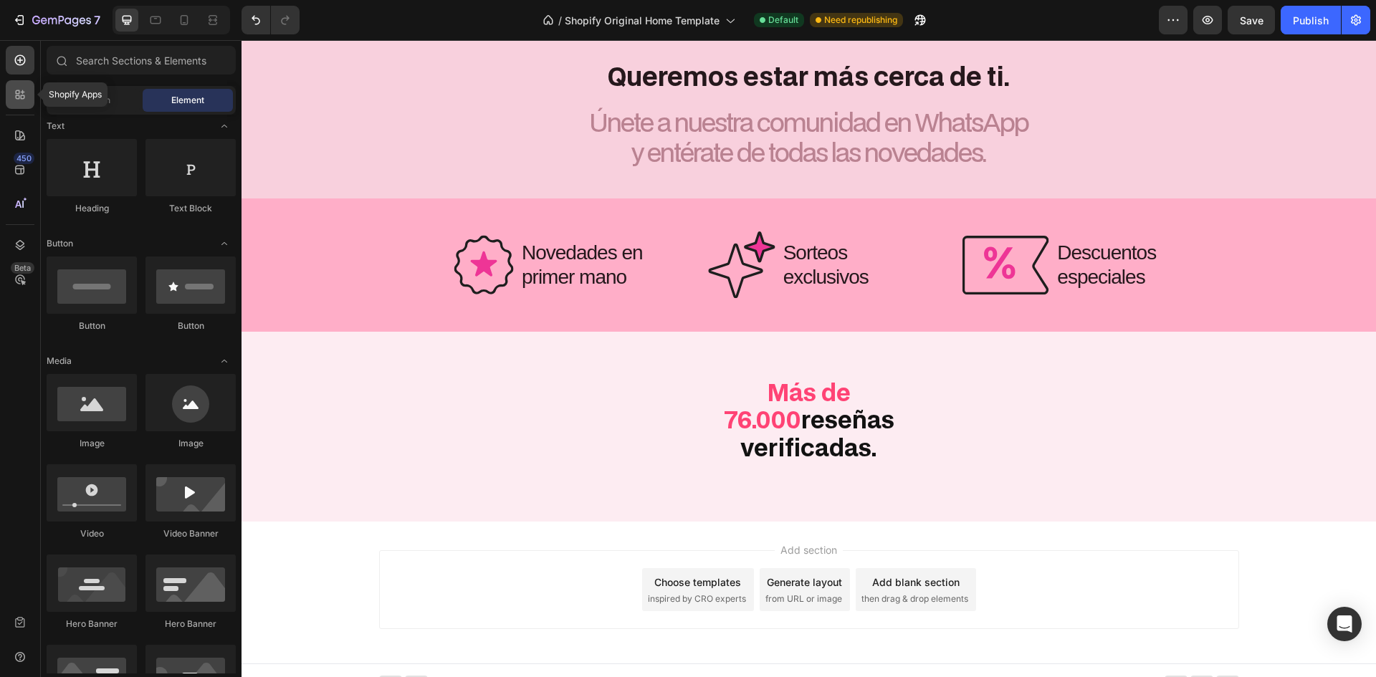
drag, startPoint x: 13, startPoint y: 94, endPoint x: 24, endPoint y: 94, distance: 11.5
click at [13, 94] on icon at bounding box center [20, 94] width 14 height 14
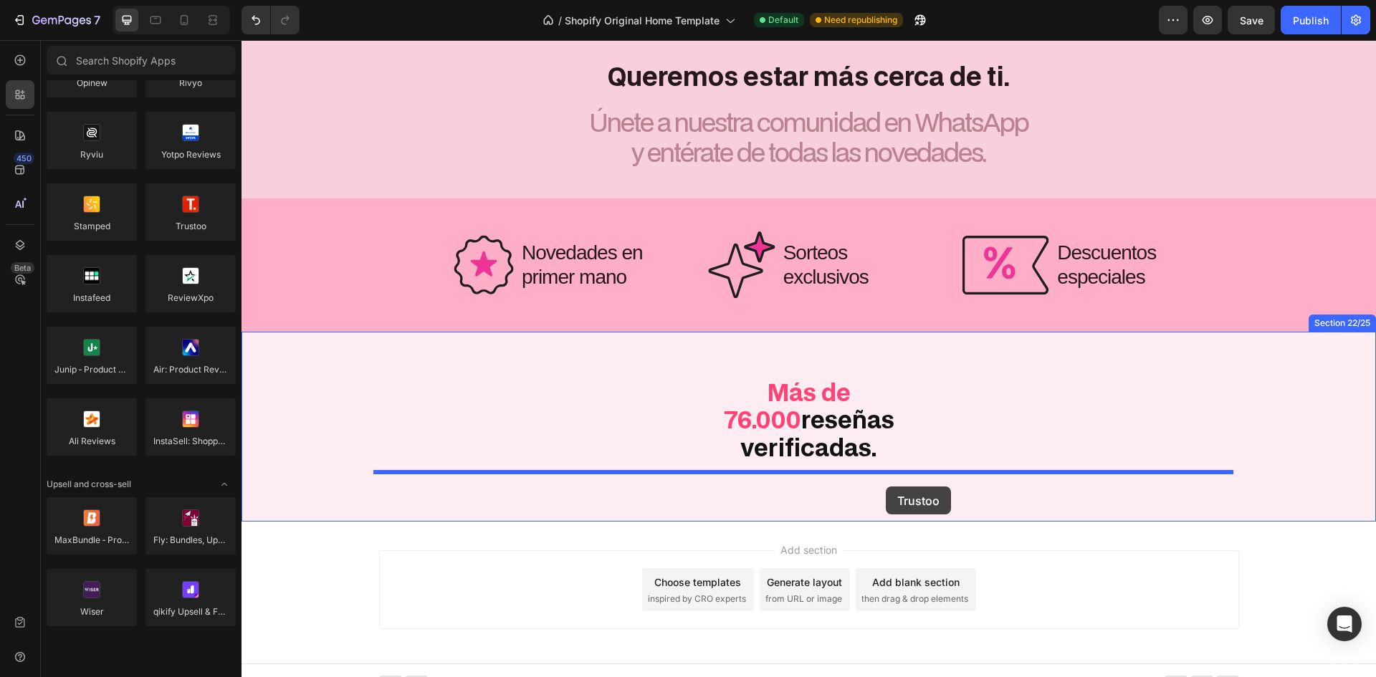
drag, startPoint x: 444, startPoint y: 270, endPoint x: 885, endPoint y: 487, distance: 491.8
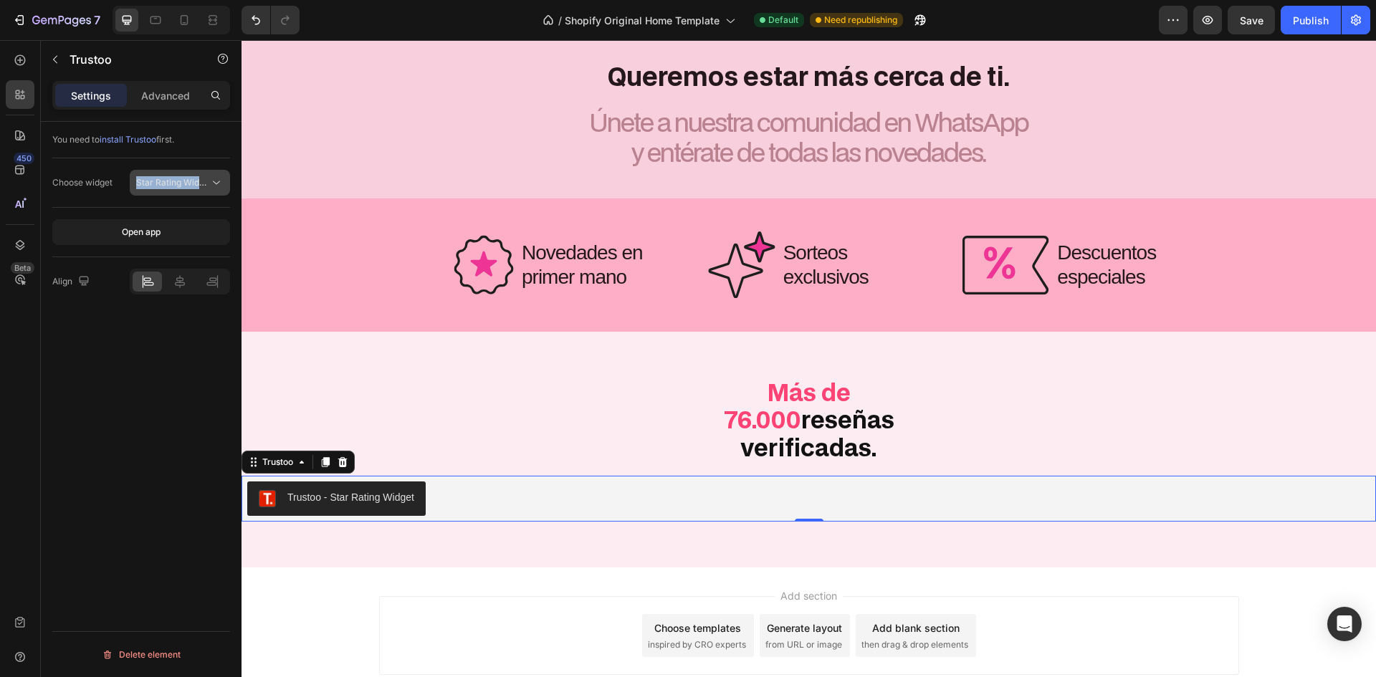
click at [197, 171] on div "Choose widget Star Rating Widget" at bounding box center [141, 182] width 178 height 49
click at [197, 178] on span "Star Rating Widget" at bounding box center [174, 182] width 76 height 11
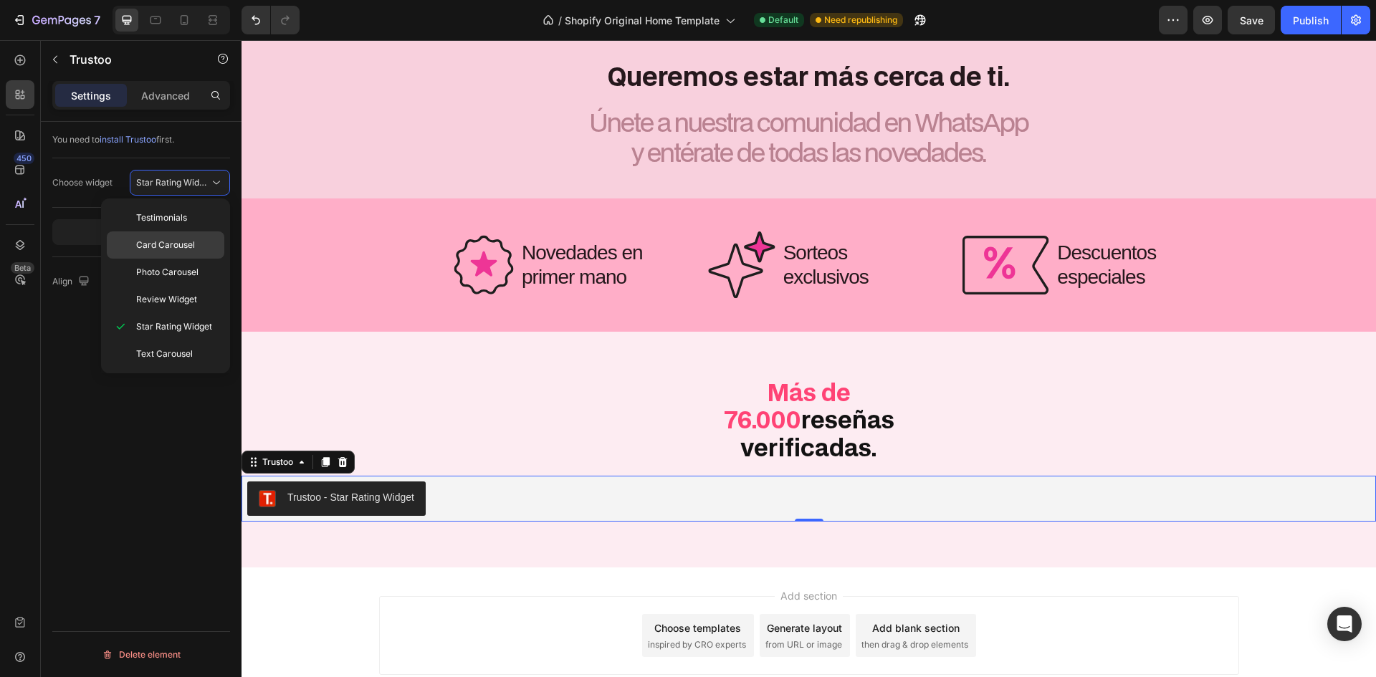
click at [192, 243] on span "Card Carousel" at bounding box center [165, 245] width 59 height 13
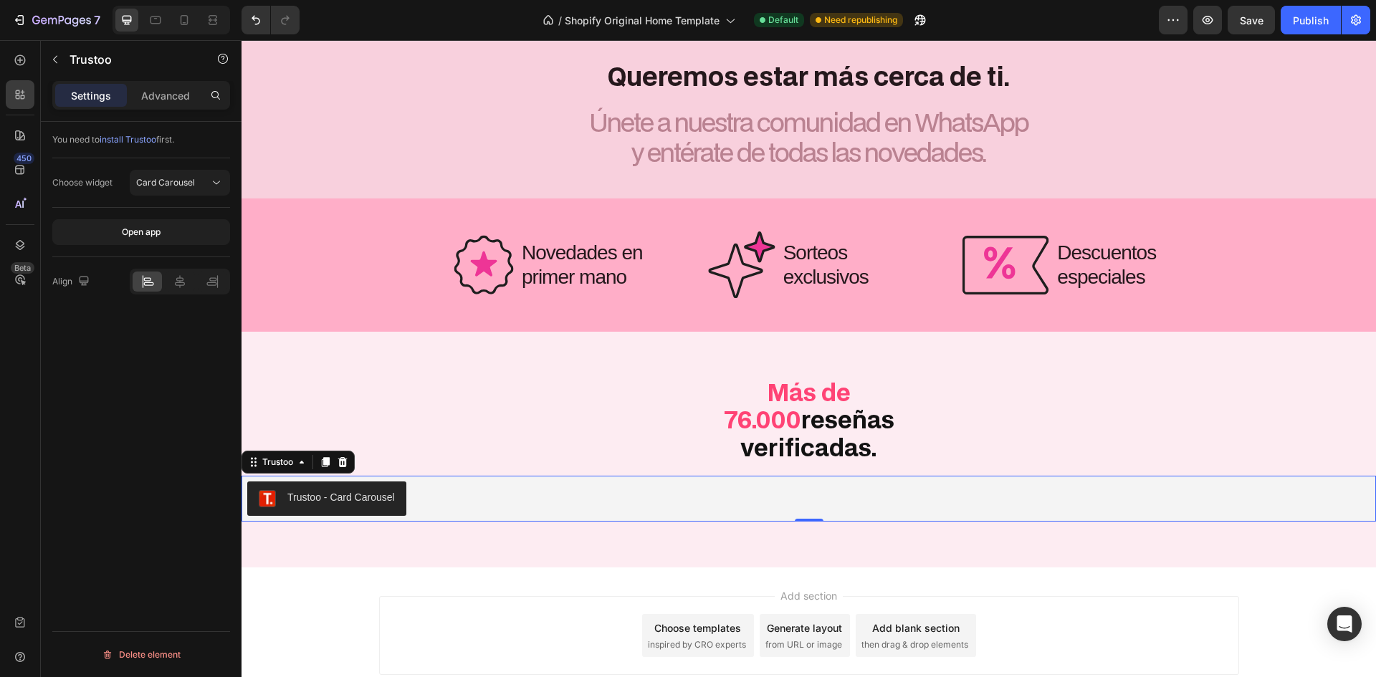
click at [142, 398] on div "You need to install Trustoo first. Choose widget Card Carousel Open app Align D…" at bounding box center [141, 420] width 201 height 596
click at [184, 285] on icon at bounding box center [180, 281] width 10 height 13
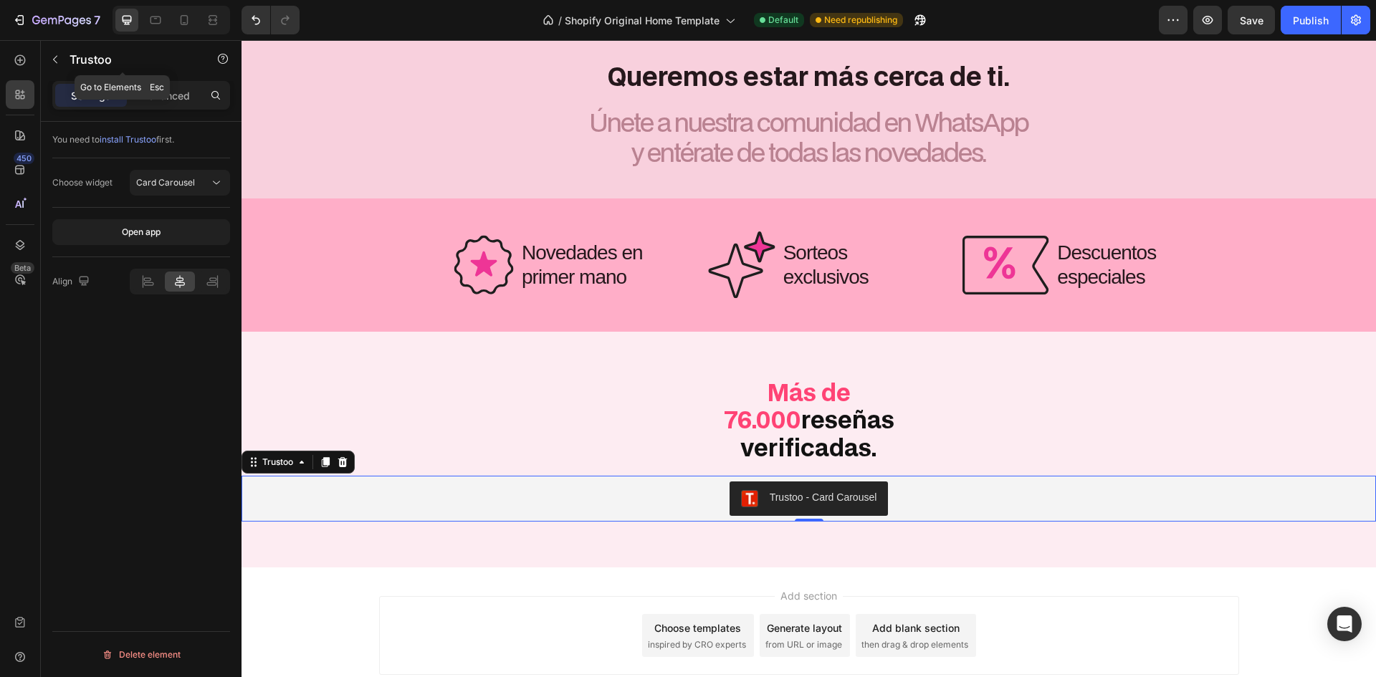
click at [179, 82] on div "Settings Advanced" at bounding box center [141, 95] width 178 height 29
click at [156, 90] on p "Advanced" at bounding box center [165, 95] width 49 height 15
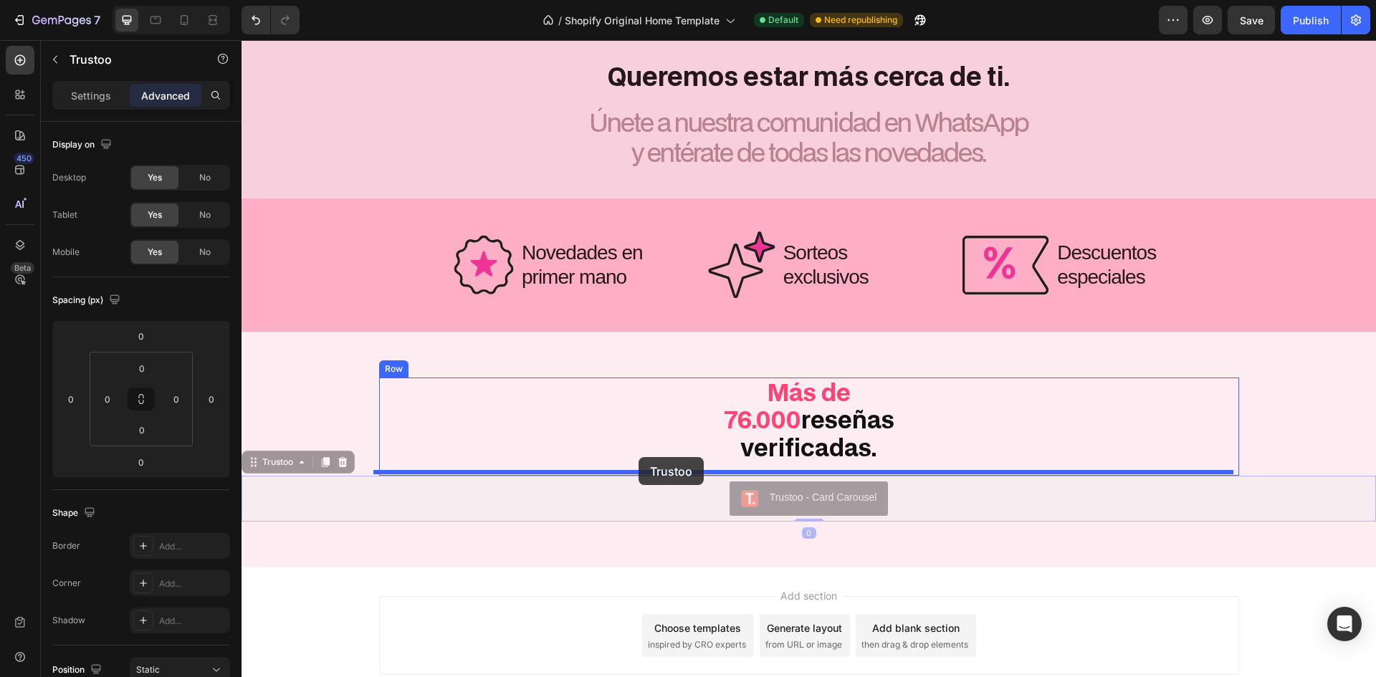
drag, startPoint x: 280, startPoint y: 467, endPoint x: 639, endPoint y: 457, distance: 359.3
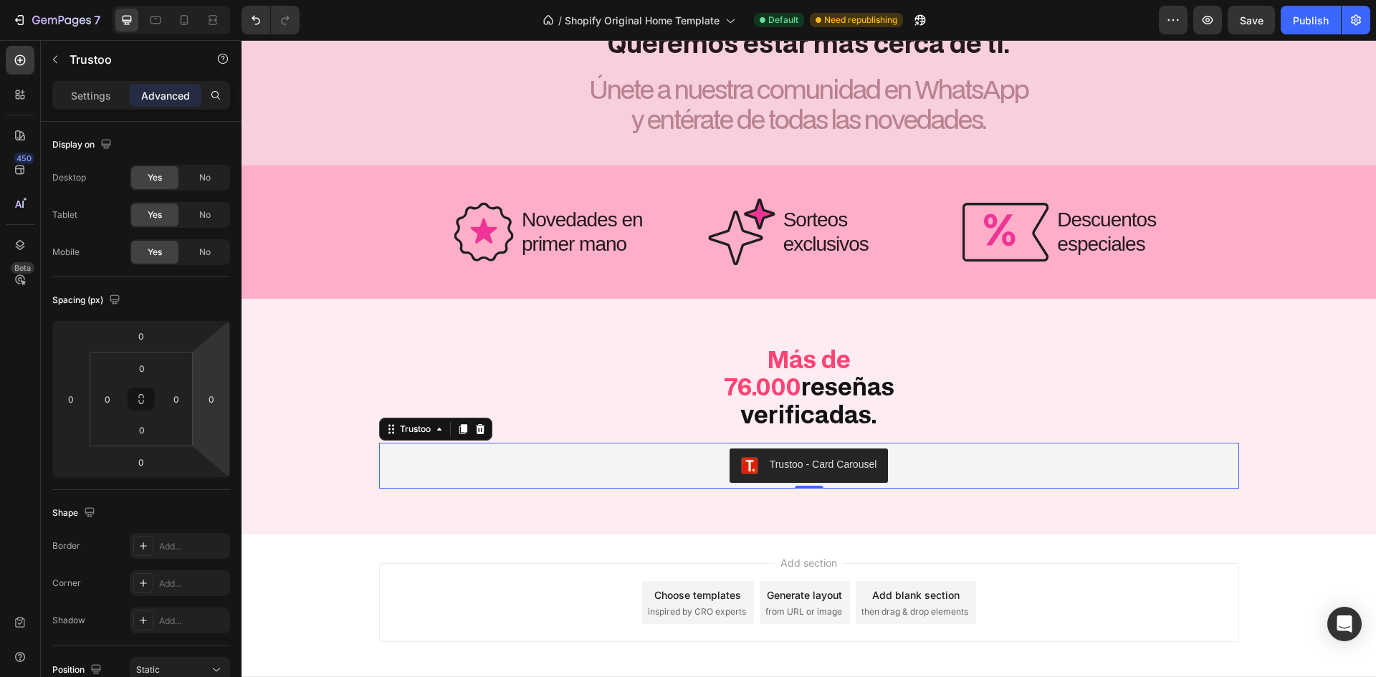
scroll to position [4250, 0]
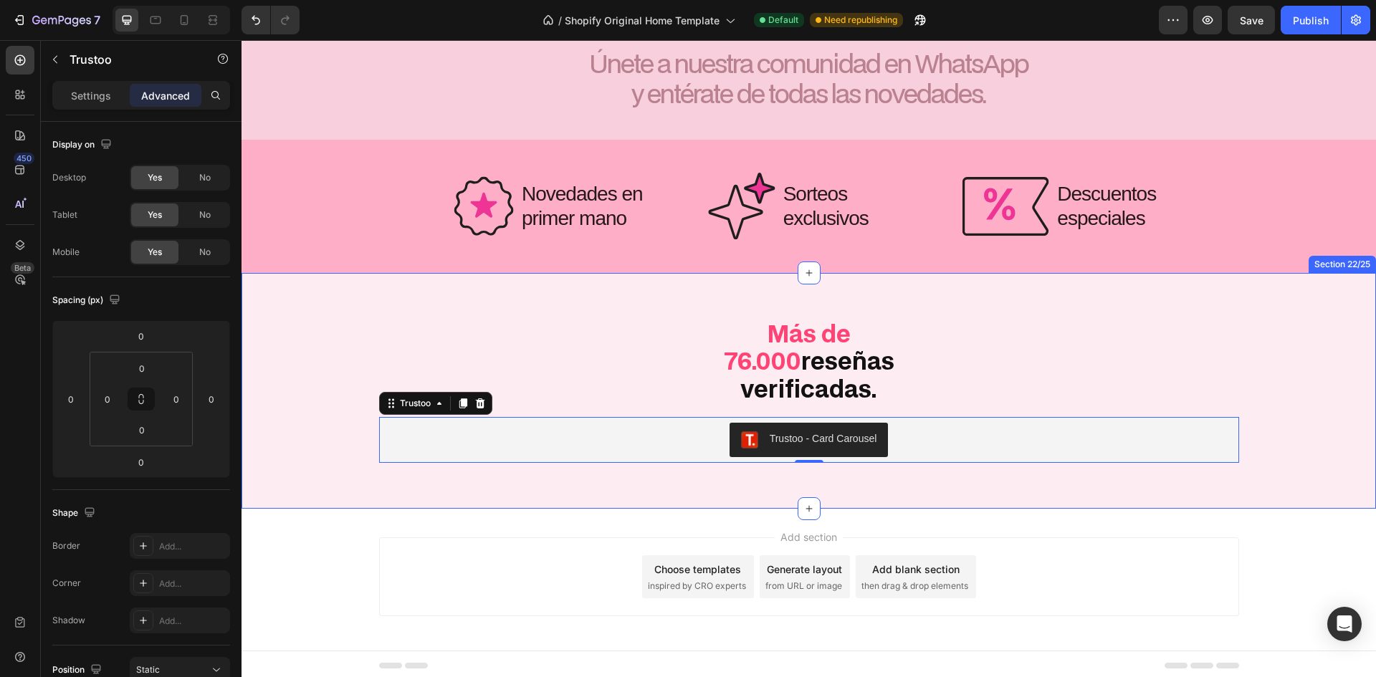
click at [352, 382] on div "⁠⁠⁠⁠⁠⁠⁠ Más de 76.000 reseñas verificadas. Heading Trustoo - Card Carousel Trus…" at bounding box center [809, 391] width 1135 height 144
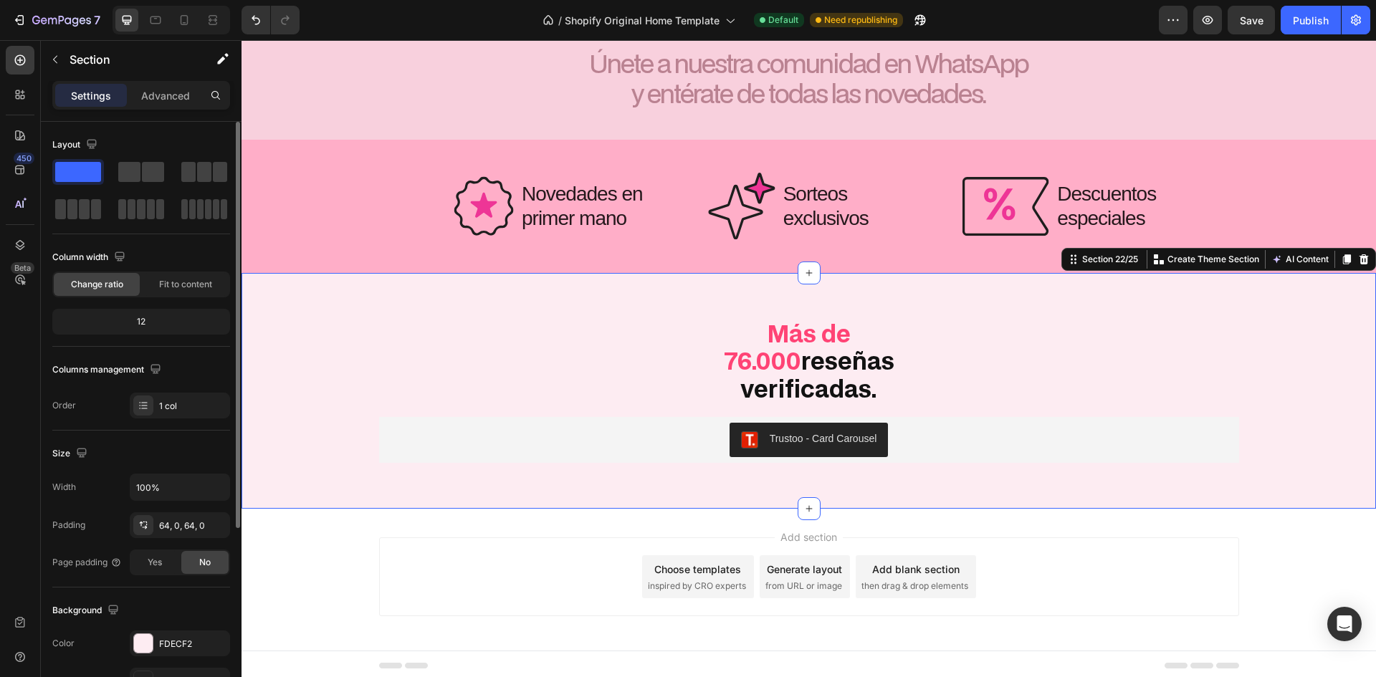
scroll to position [278, 0]
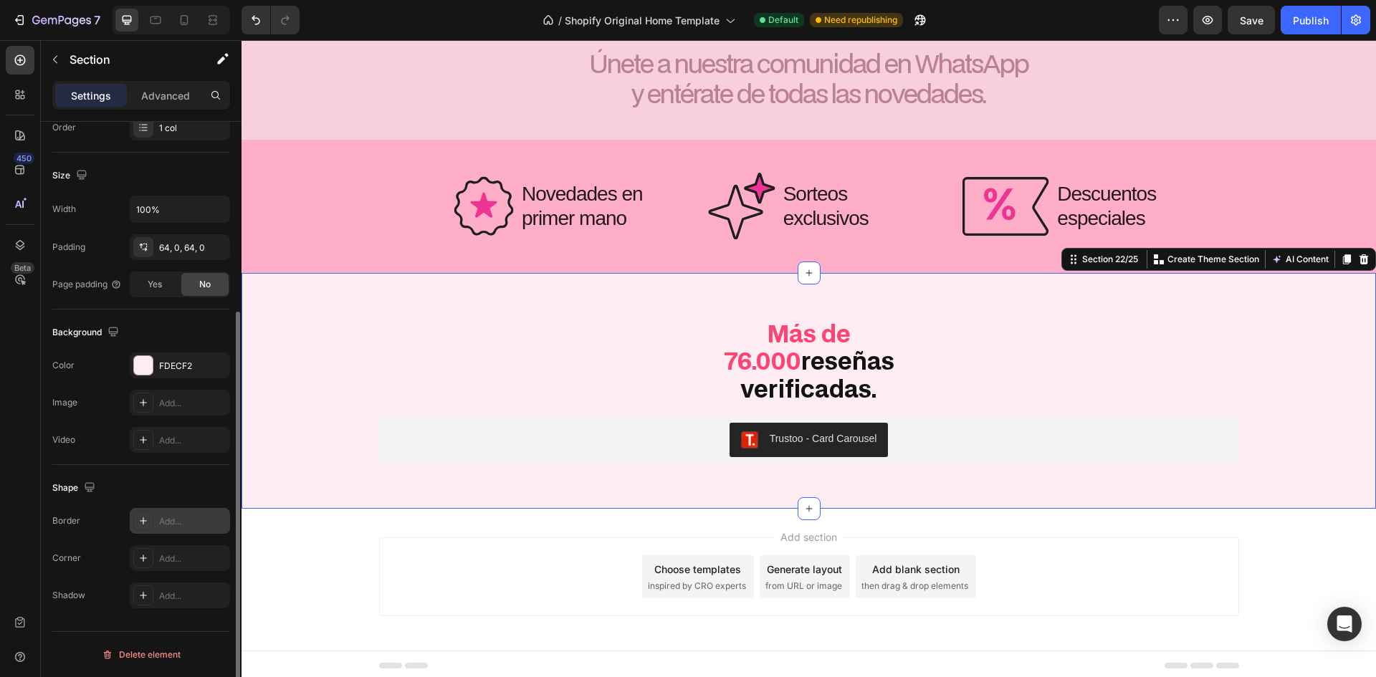
click at [160, 524] on div "Add..." at bounding box center [192, 521] width 67 height 13
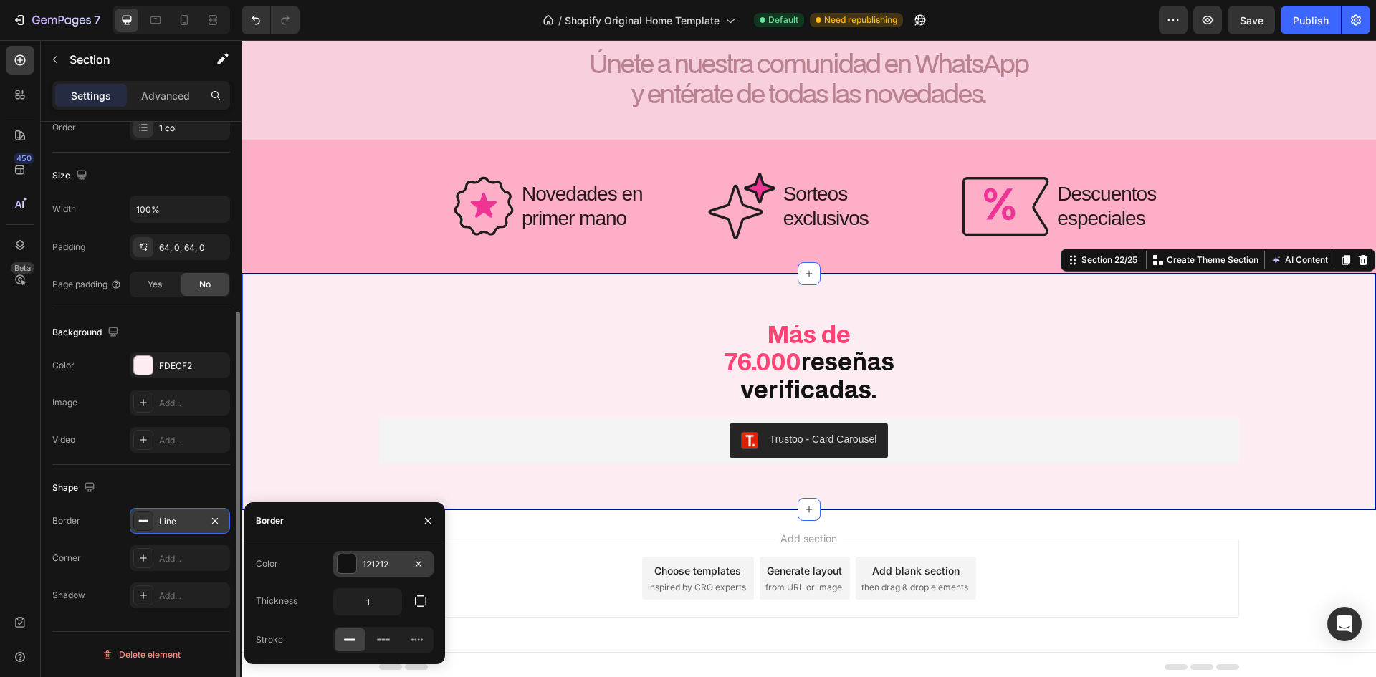
click at [363, 569] on div "121212" at bounding box center [384, 564] width 42 height 13
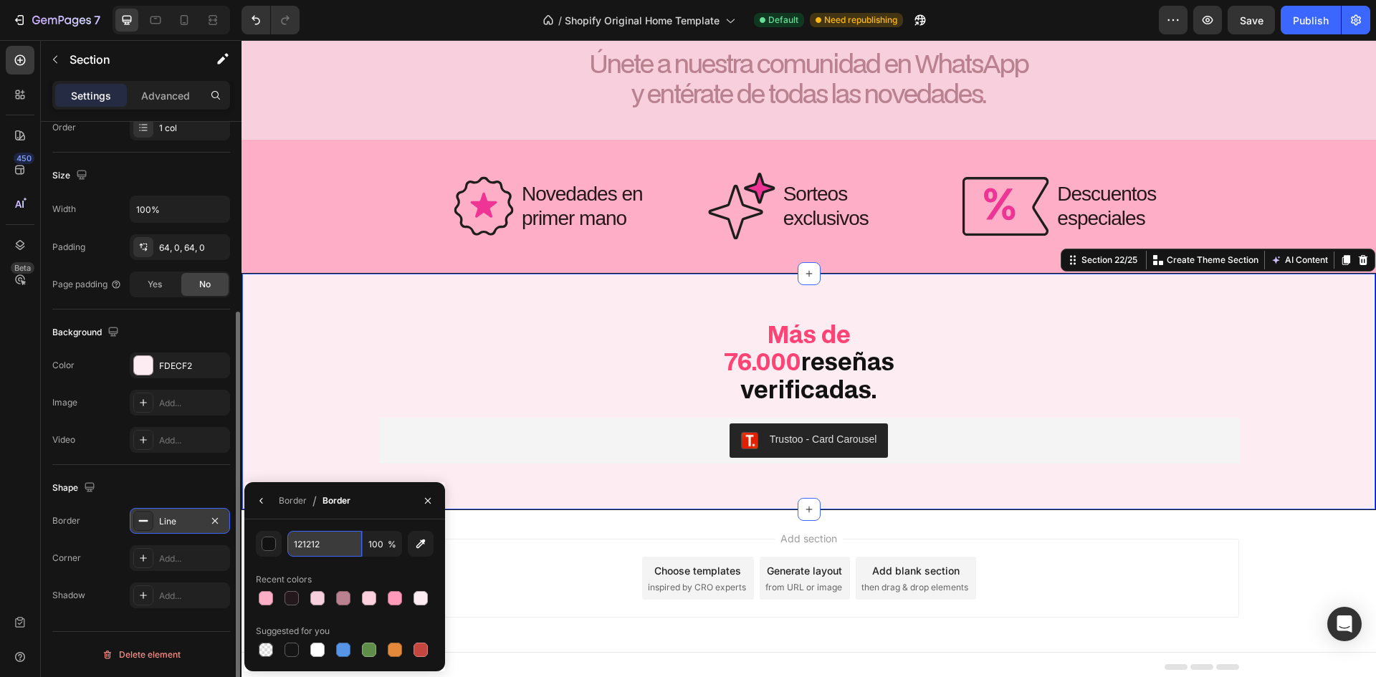
click at [314, 547] on input "121212" at bounding box center [324, 544] width 75 height 26
paste input "FF4375"
type input "FF4375"
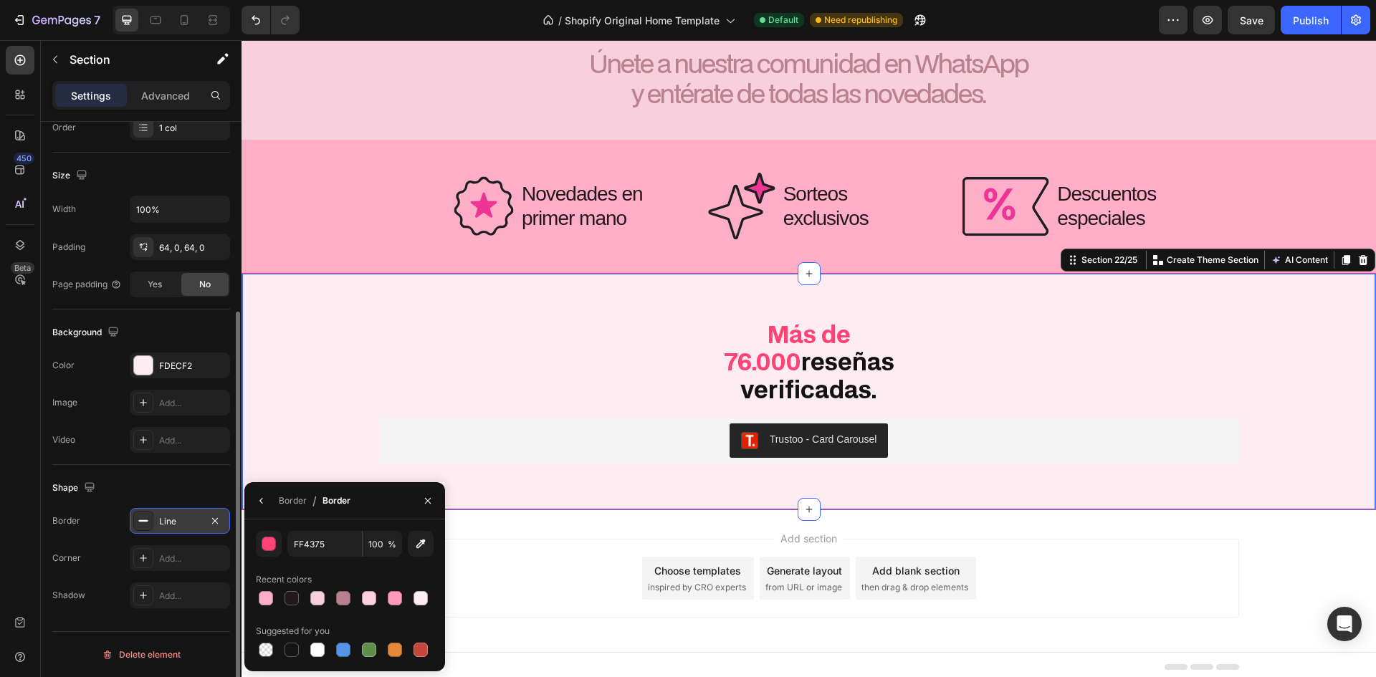
click at [173, 493] on div "Shape" at bounding box center [141, 488] width 178 height 23
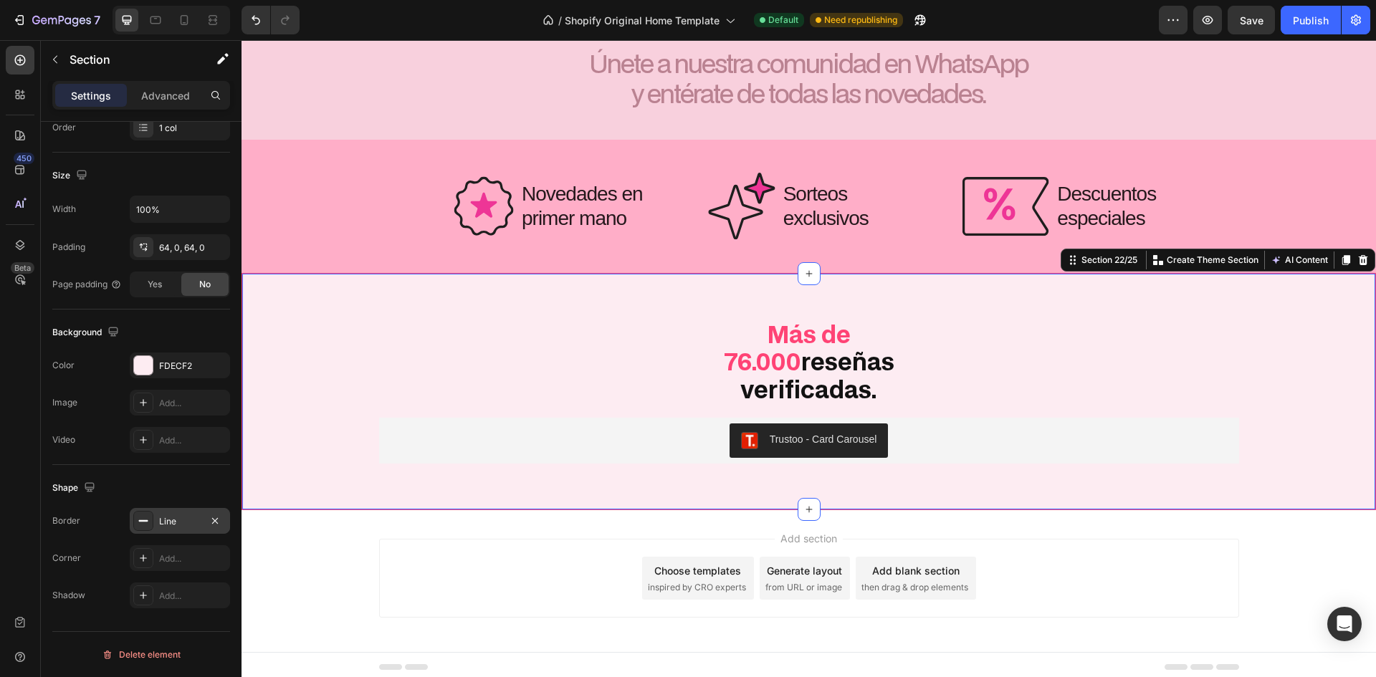
click at [144, 517] on icon at bounding box center [143, 520] width 11 height 11
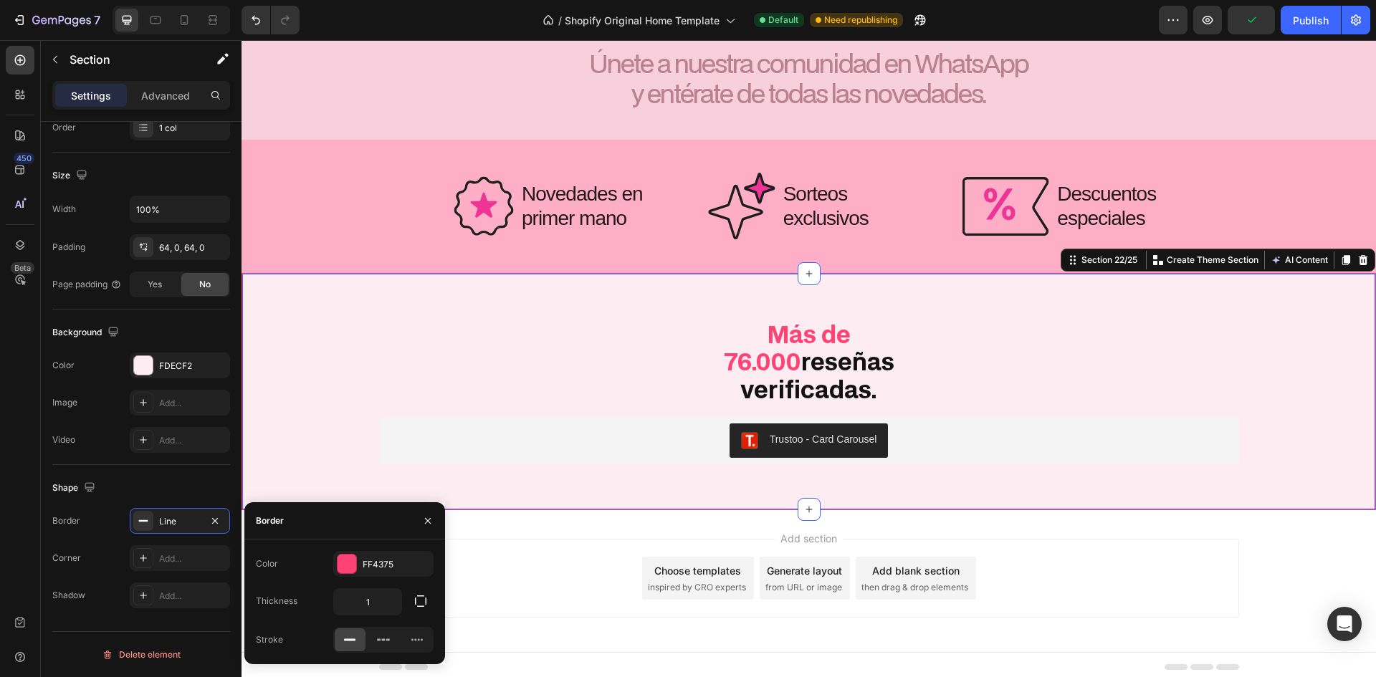
click at [414, 617] on div "Color FF4375 Thickness 1 Stroke" at bounding box center [344, 602] width 201 height 102
click at [421, 607] on icon "button" at bounding box center [420, 601] width 11 height 11
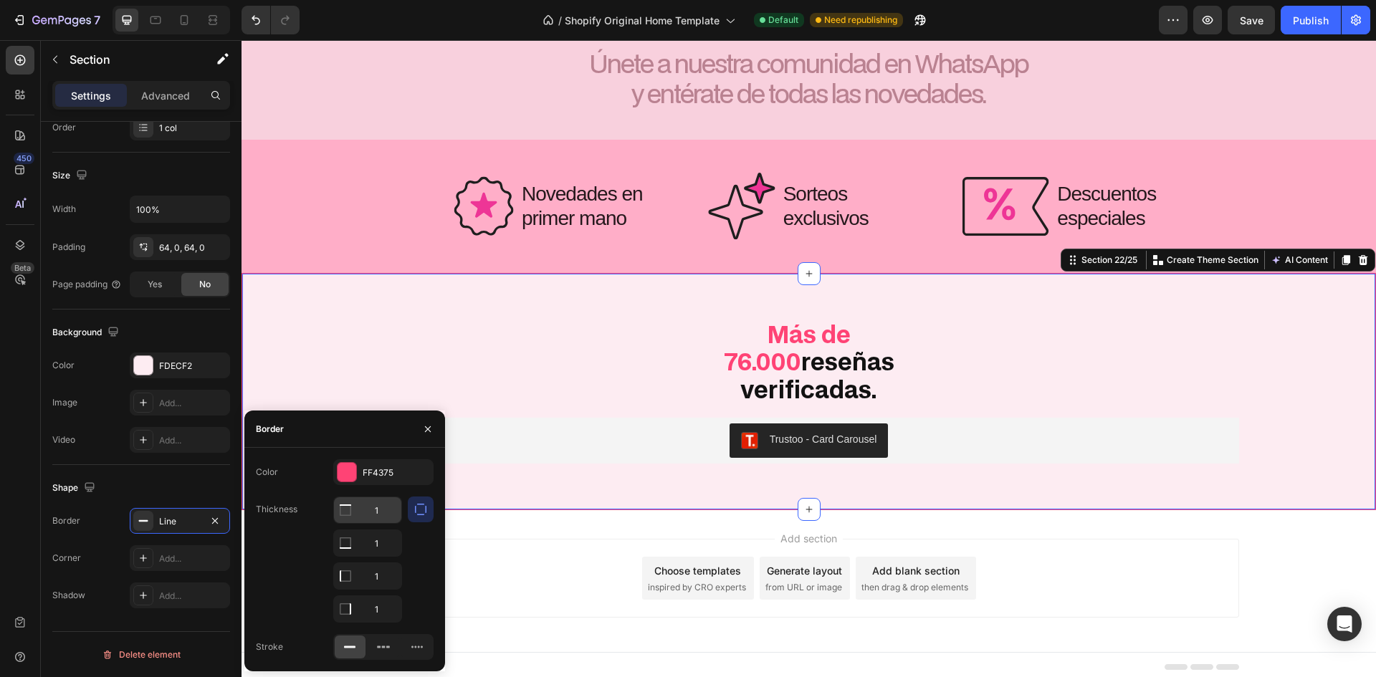
click at [384, 503] on input "1" at bounding box center [367, 511] width 67 height 26
type input "0"
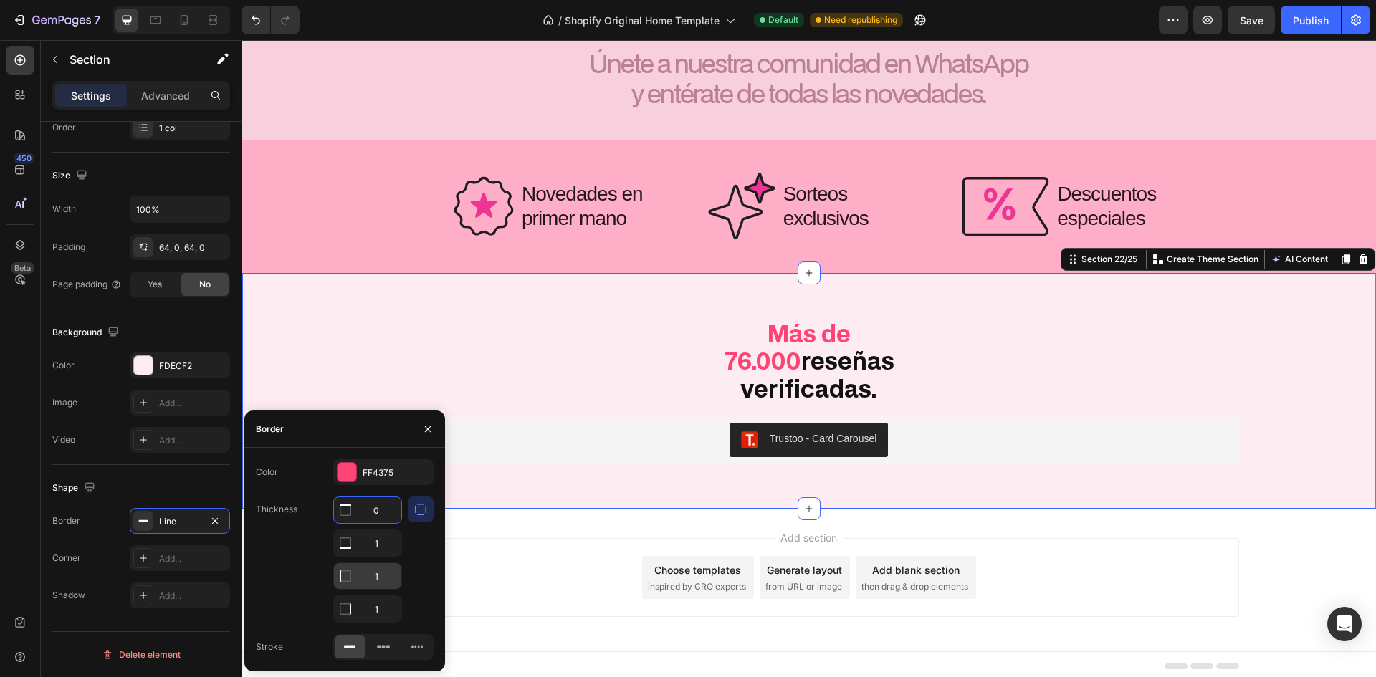
click at [384, 556] on input "1" at bounding box center [367, 544] width 67 height 26
type input "0"
click at [387, 523] on input "1" at bounding box center [367, 511] width 67 height 26
type input "0"
click at [185, 488] on div "Shape" at bounding box center [141, 488] width 178 height 23
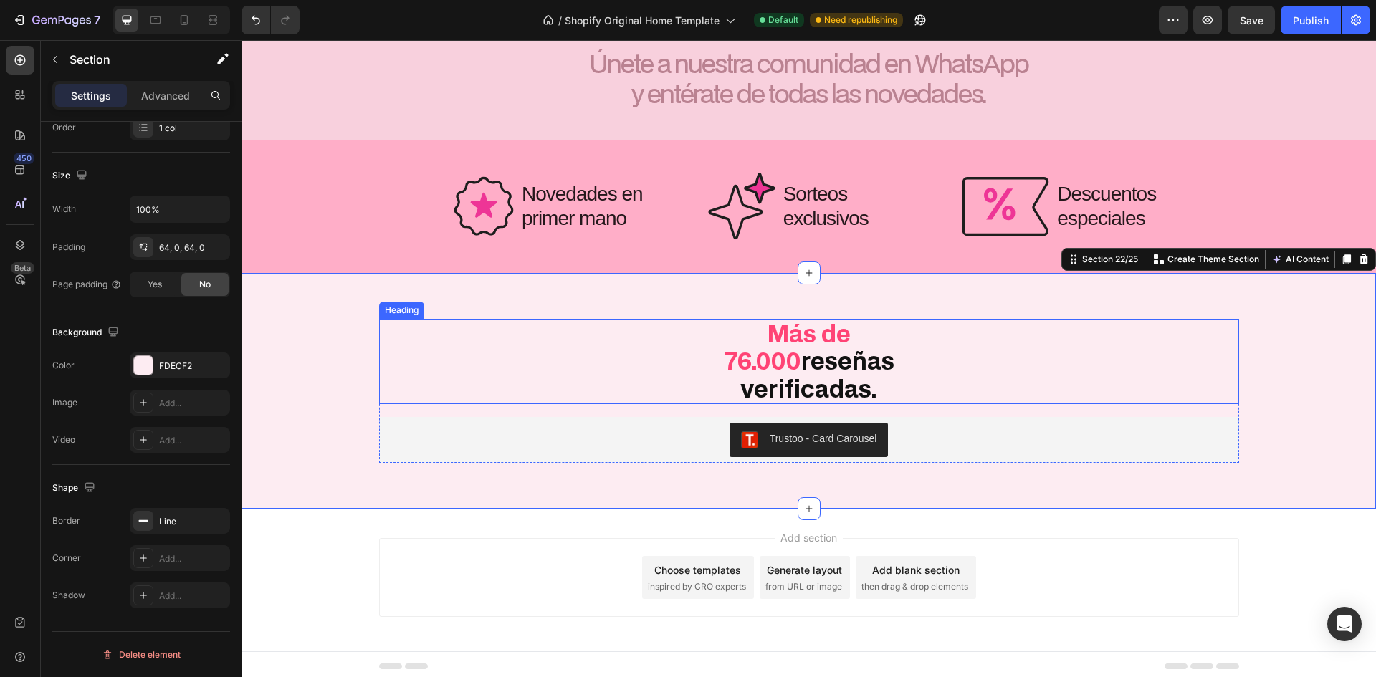
scroll to position [4251, 0]
drag, startPoint x: 926, startPoint y: 556, endPoint x: 829, endPoint y: 483, distance: 120.3
click at [926, 556] on div "Add blank section then drag & drop elements" at bounding box center [916, 577] width 120 height 43
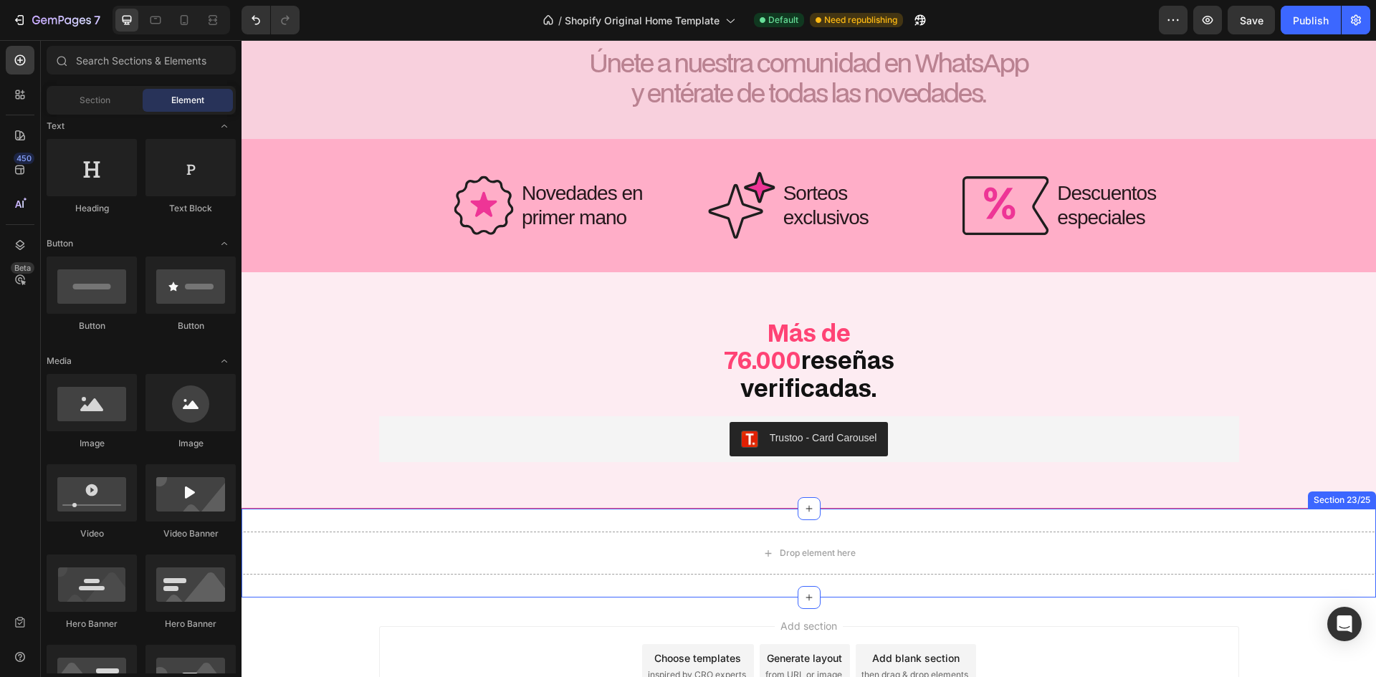
click at [616, 518] on div "Drop element here Section 23/25" at bounding box center [809, 553] width 1135 height 89
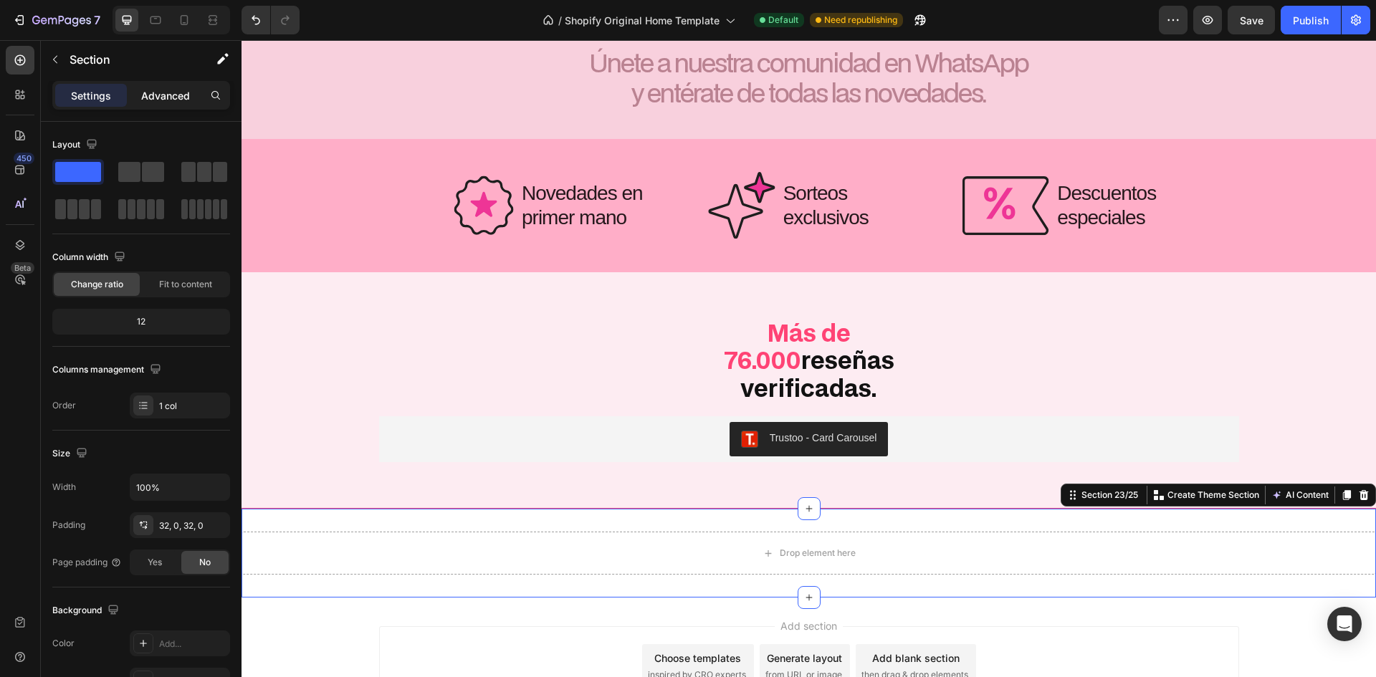
drag, startPoint x: 132, startPoint y: 99, endPoint x: 138, endPoint y: 95, distance: 7.4
click at [135, 98] on div "Advanced" at bounding box center [166, 95] width 72 height 23
click at [138, 95] on div "Advanced" at bounding box center [166, 95] width 72 height 23
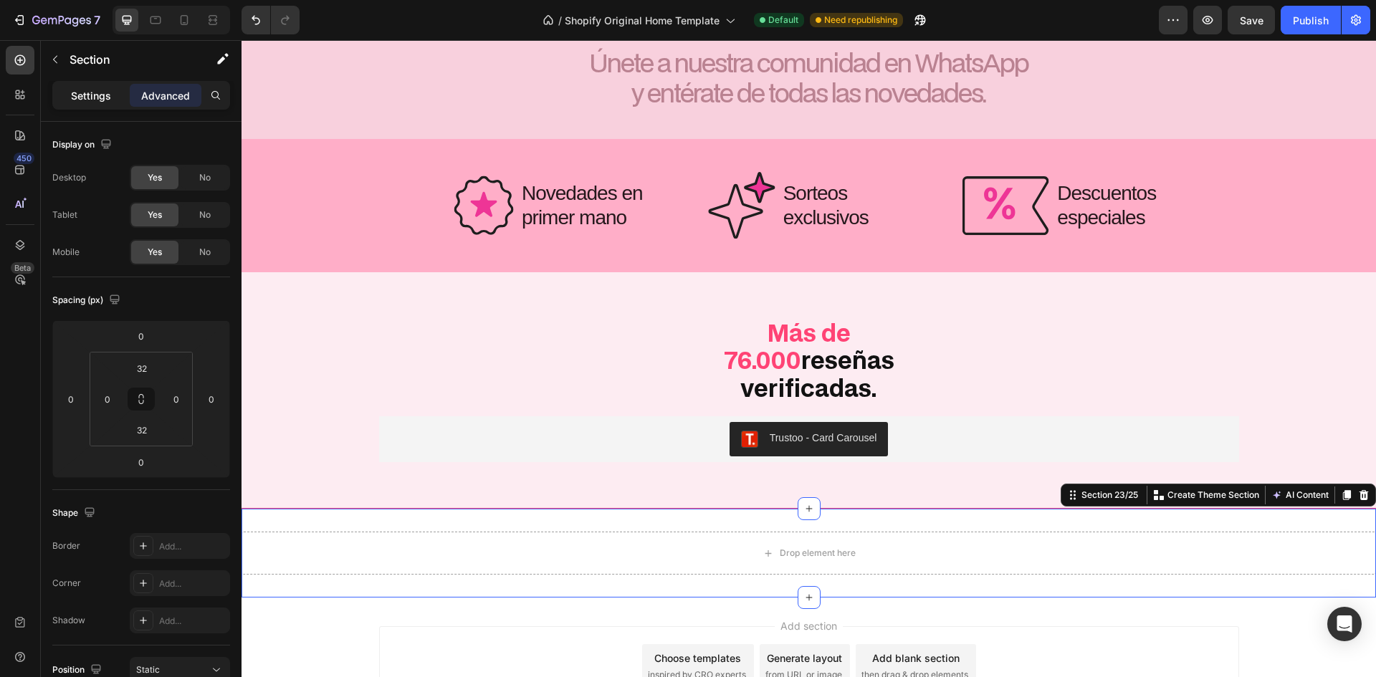
click at [100, 92] on p "Settings" at bounding box center [91, 95] width 40 height 15
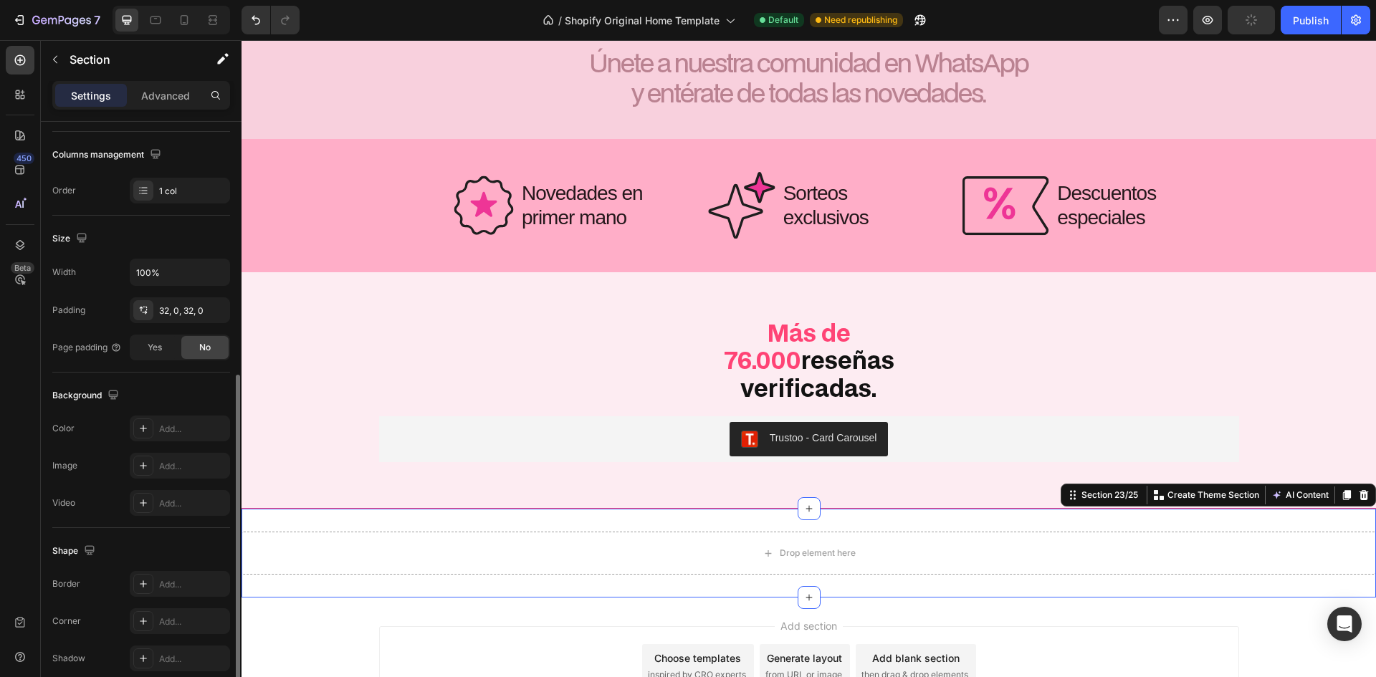
scroll to position [278, 0]
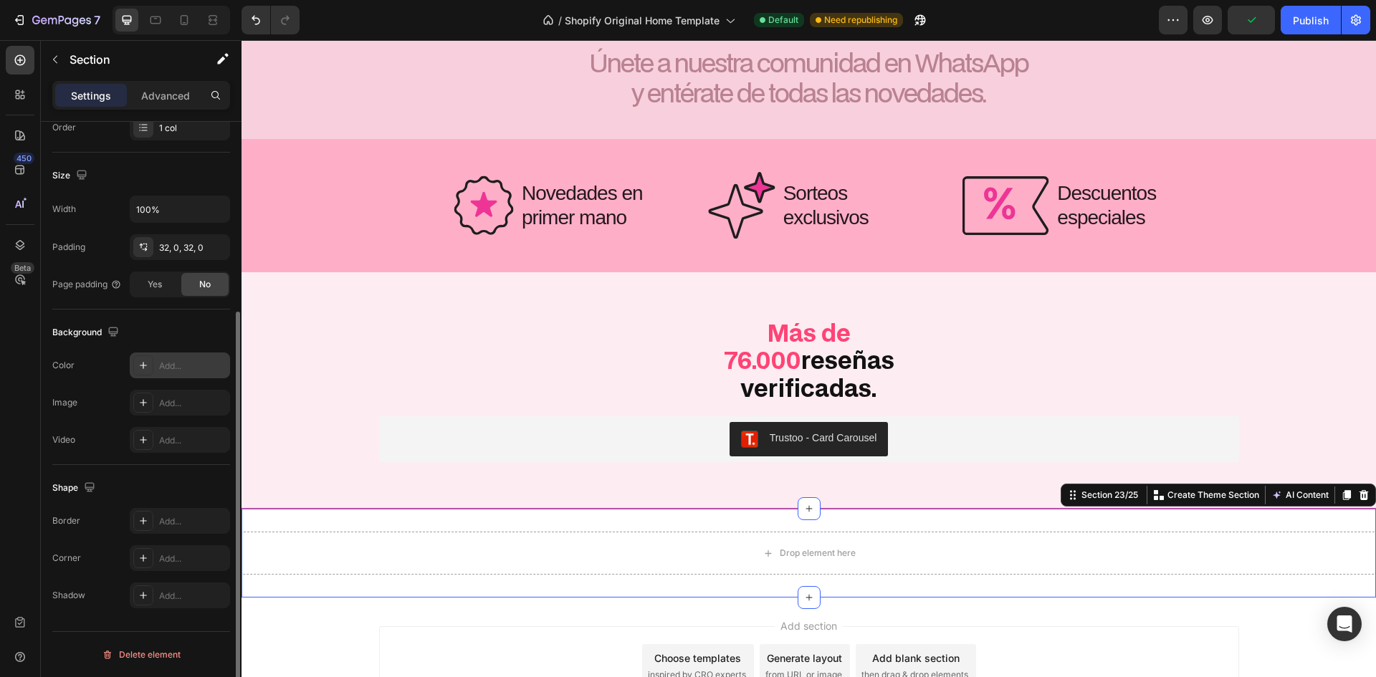
click at [179, 363] on div "Add..." at bounding box center [192, 366] width 67 height 13
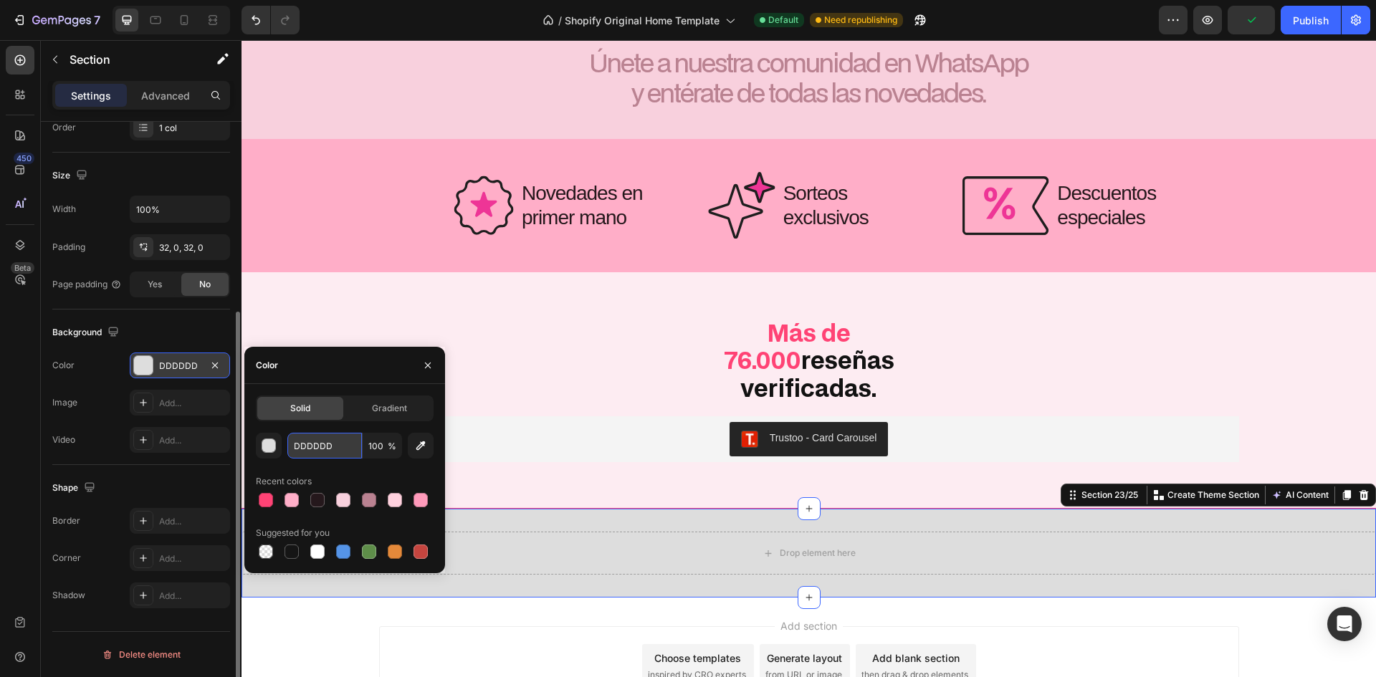
click at [332, 434] on input "DDDDDD" at bounding box center [324, 446] width 75 height 26
paste input "FDECF2"
type input "FDECF2"
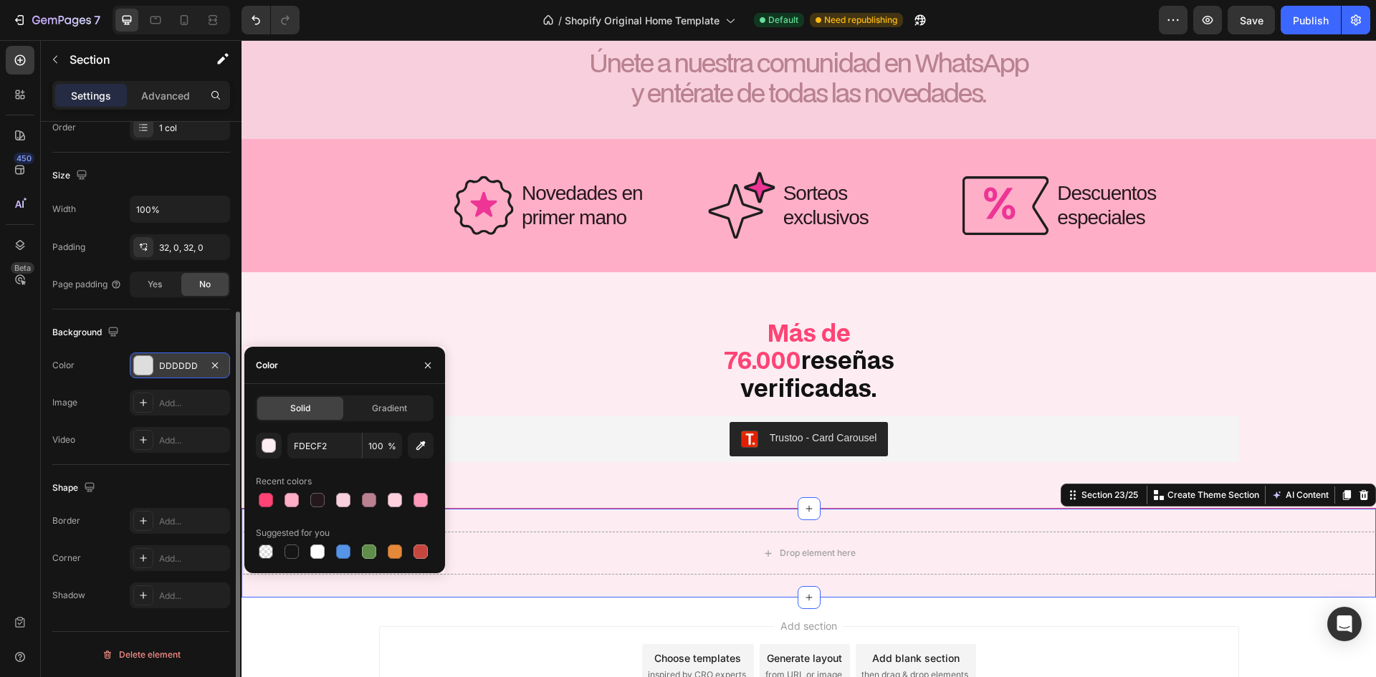
click at [175, 331] on div "Background" at bounding box center [141, 332] width 178 height 23
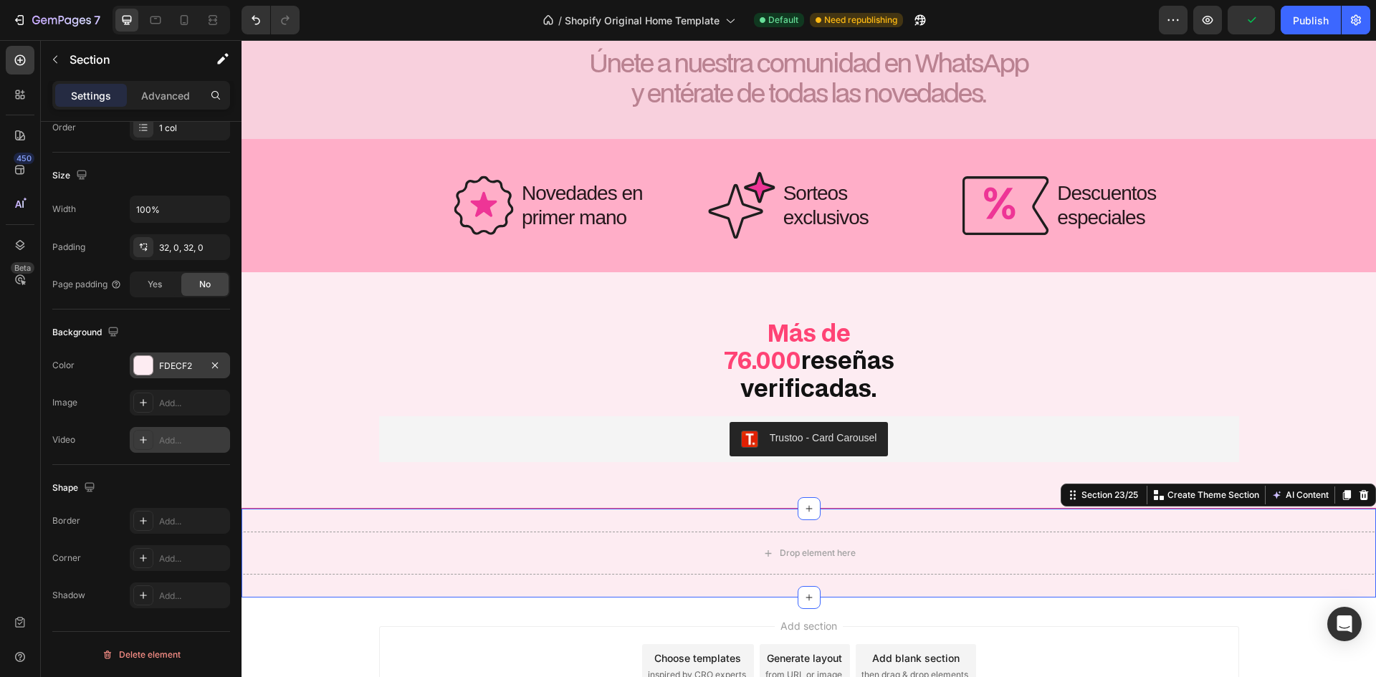
scroll to position [63, 0]
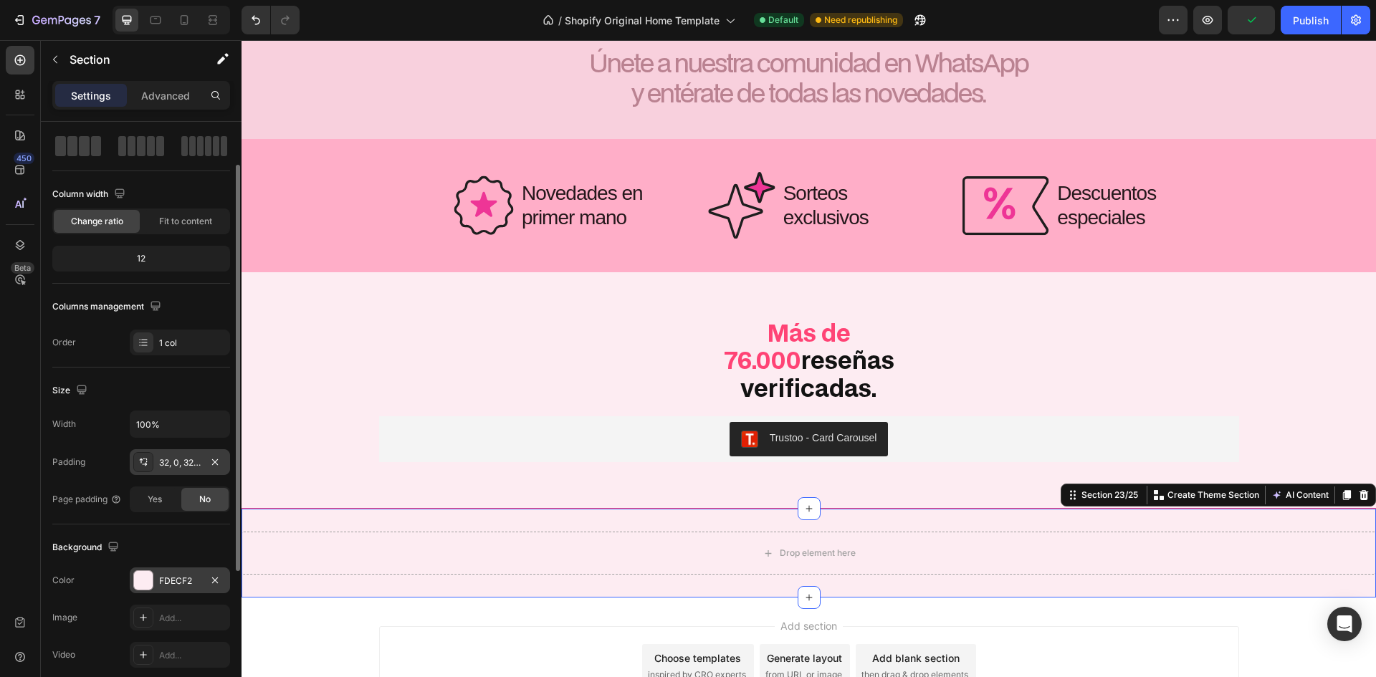
click at [173, 450] on div "32, 0, 32, 0" at bounding box center [180, 463] width 100 height 26
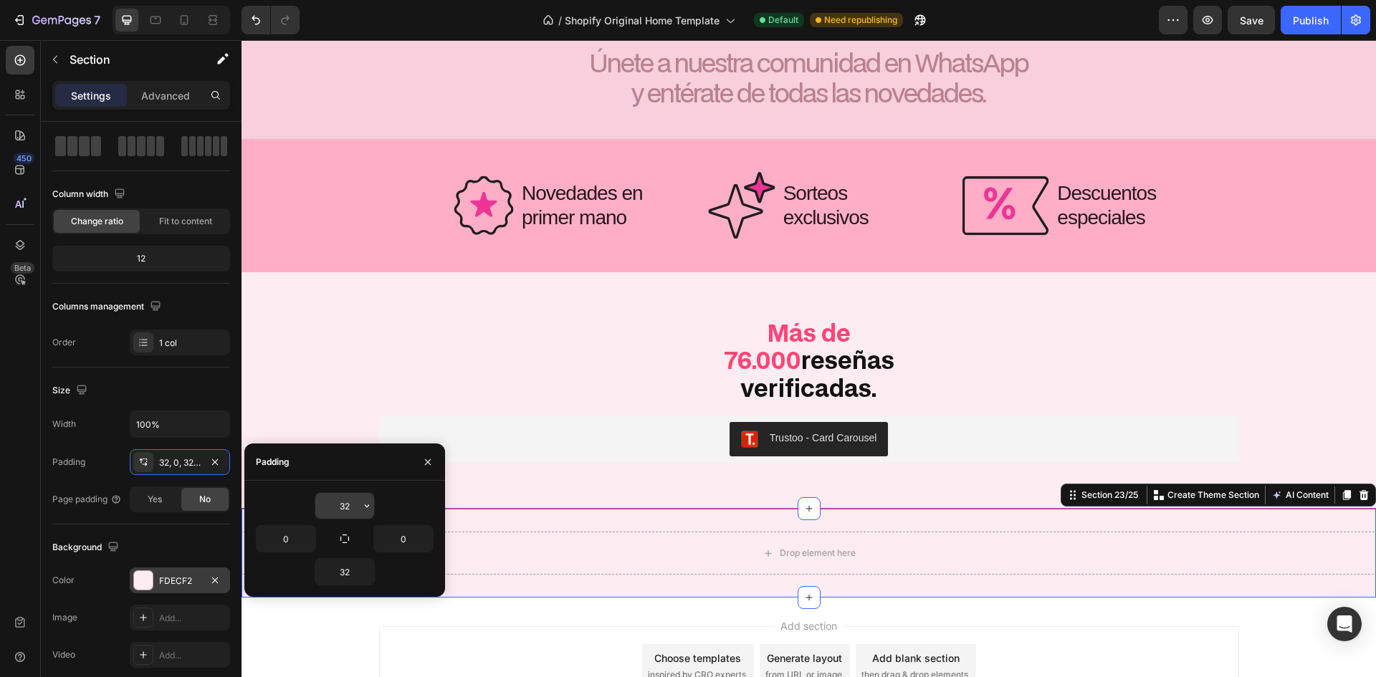
click at [341, 505] on input "32" at bounding box center [344, 506] width 59 height 26
click at [341, 506] on input "32" at bounding box center [344, 506] width 59 height 26
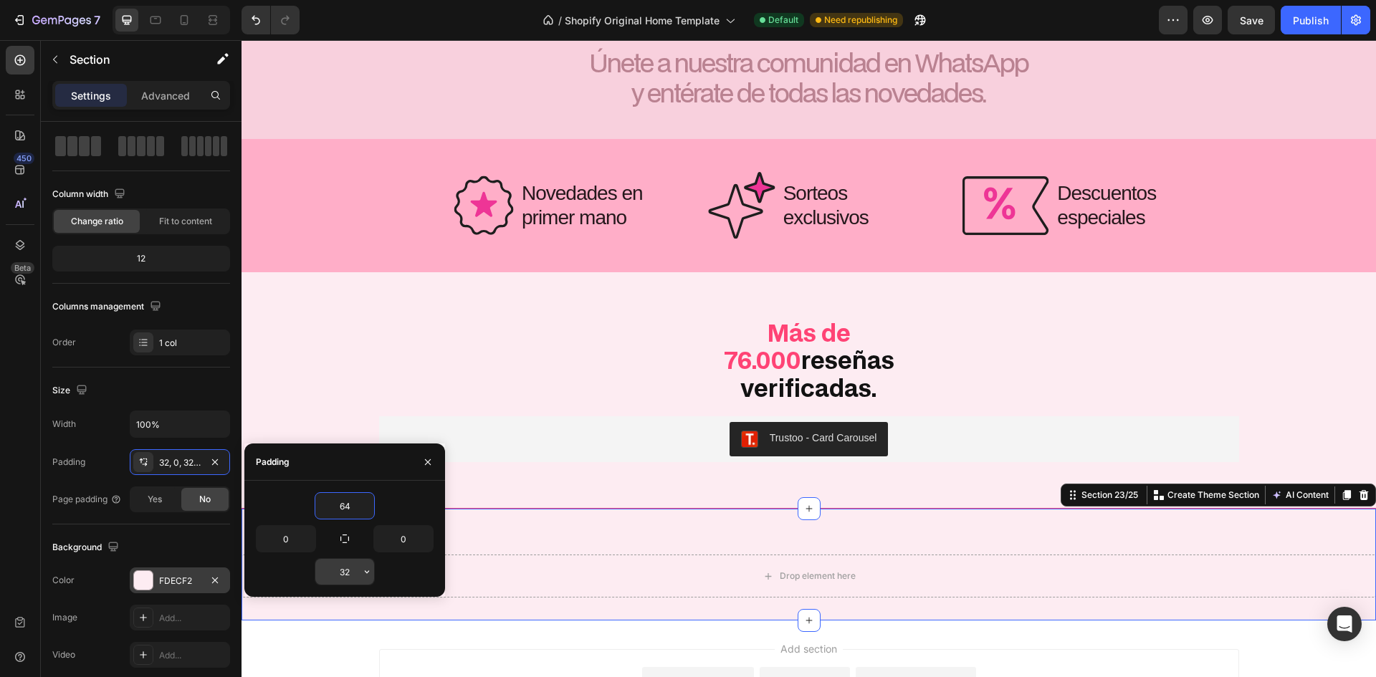
type input "64"
click at [353, 571] on input "32" at bounding box center [344, 572] width 59 height 26
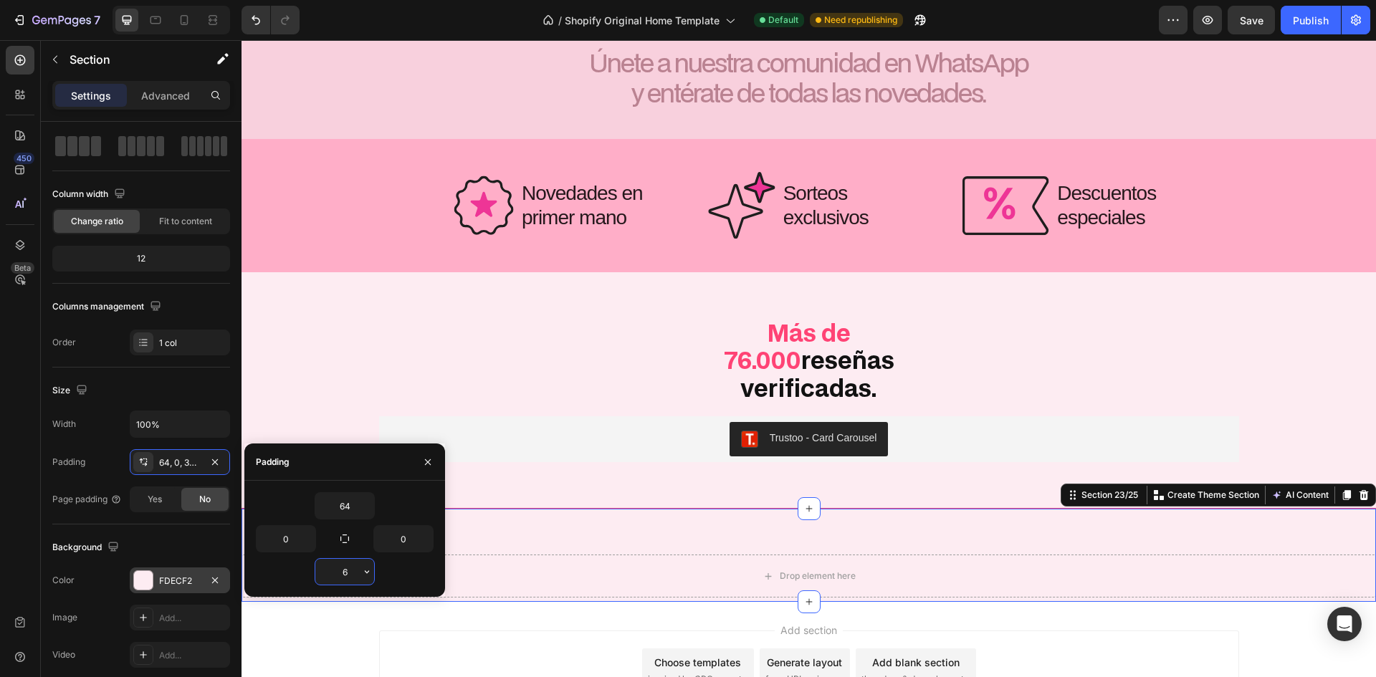
type input "64"
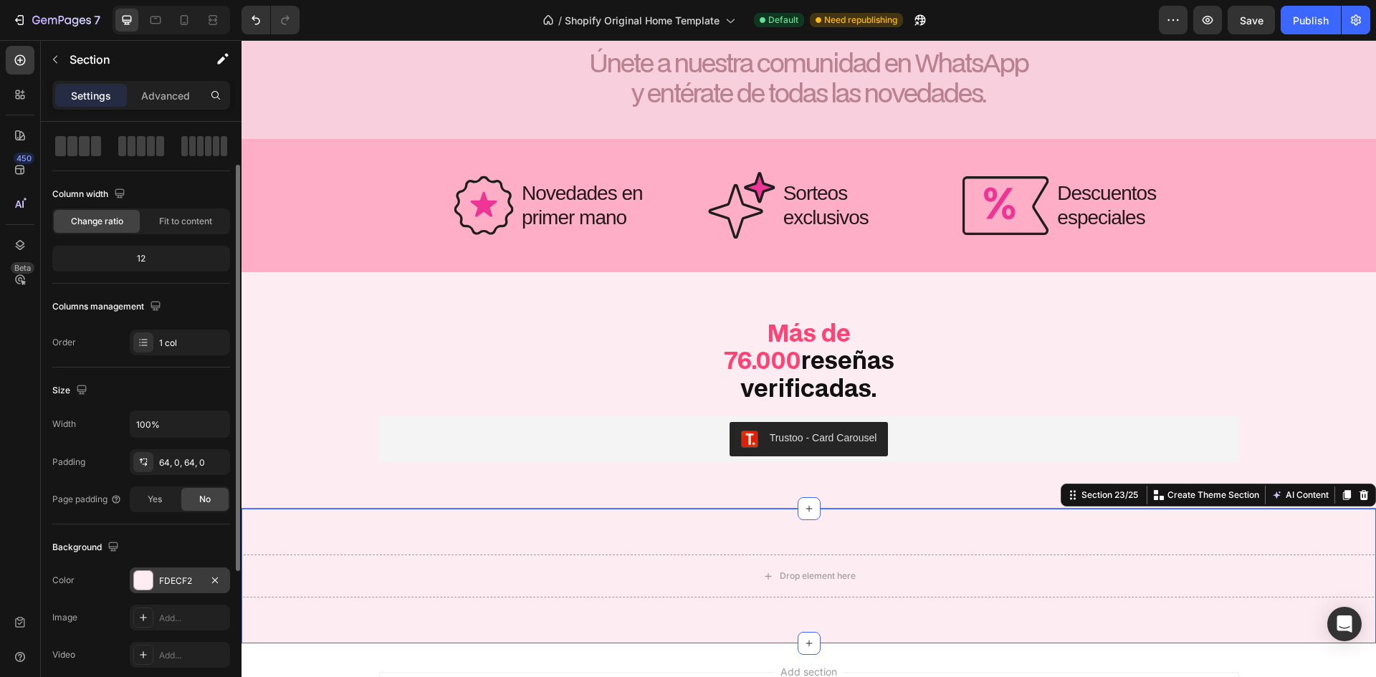
click at [179, 399] on div "Size" at bounding box center [141, 390] width 178 height 23
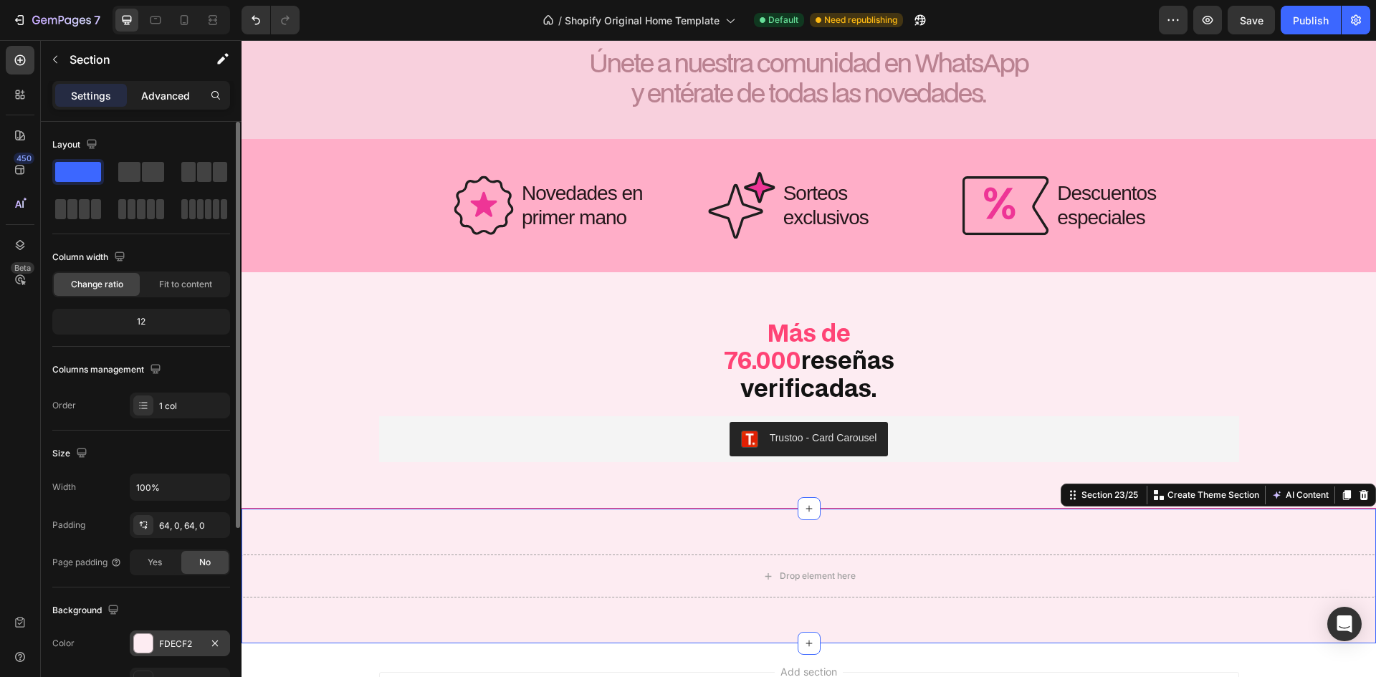
click at [142, 98] on p "Advanced" at bounding box center [165, 95] width 49 height 15
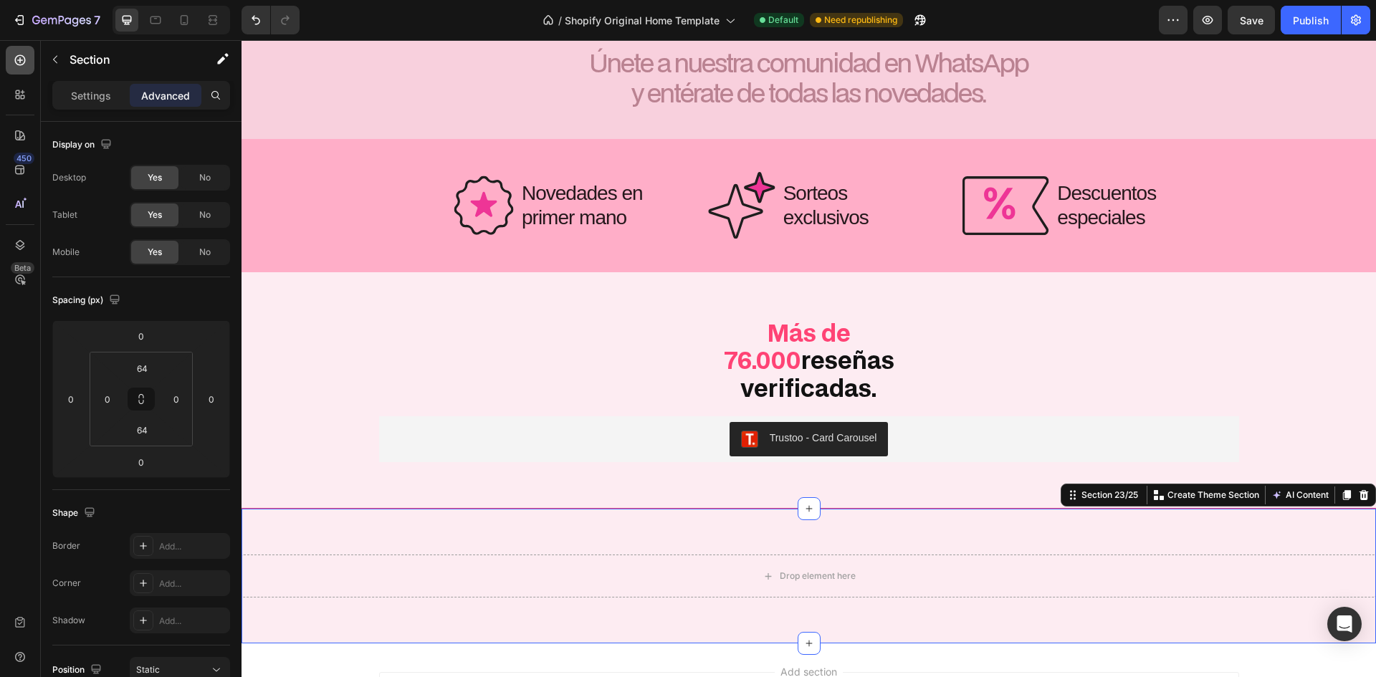
click at [8, 53] on div at bounding box center [20, 60] width 29 height 29
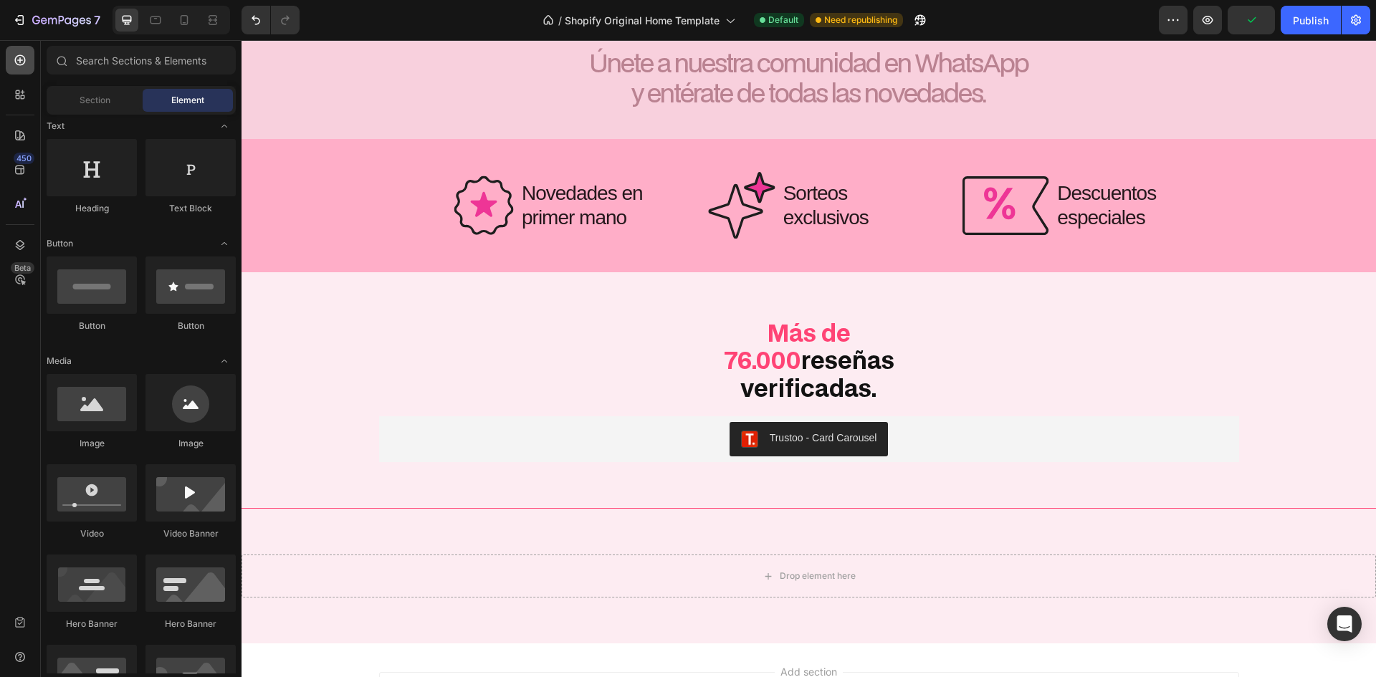
click at [24, 62] on icon at bounding box center [20, 60] width 14 height 14
click at [22, 90] on icon at bounding box center [23, 92] width 4 height 4
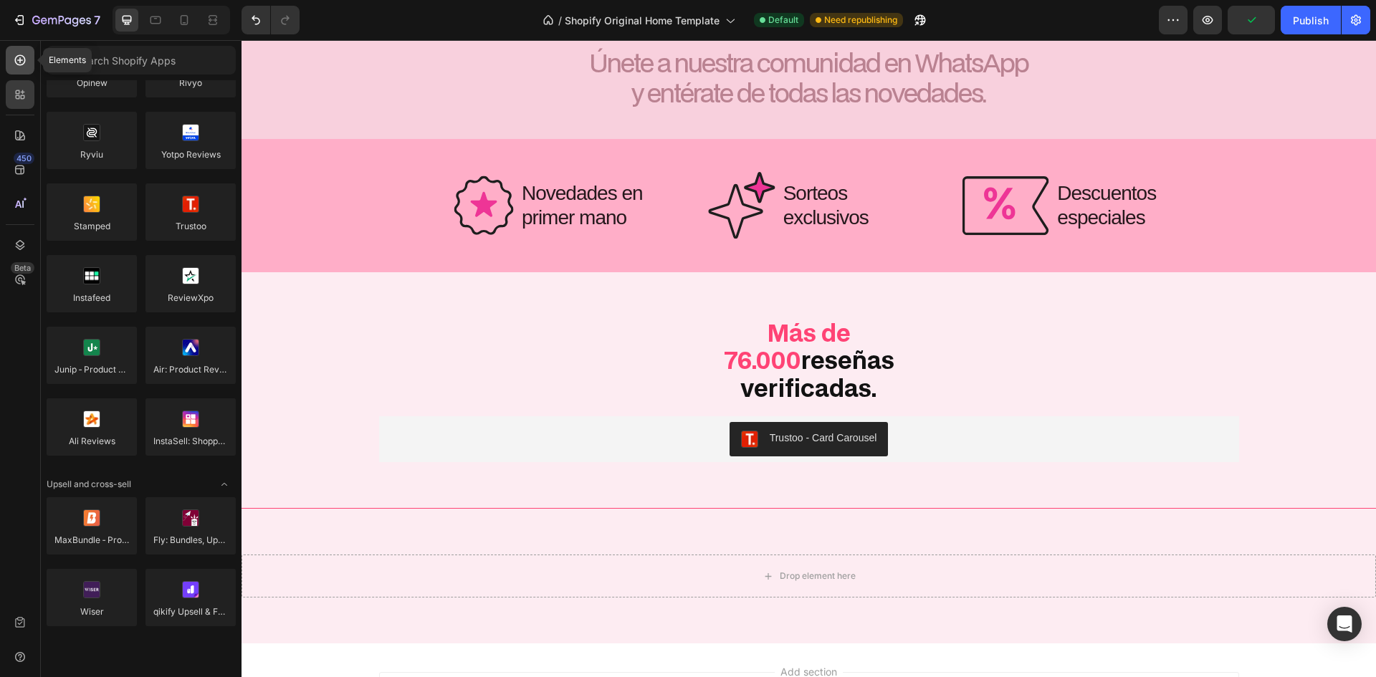
click at [16, 59] on icon at bounding box center [20, 60] width 11 height 11
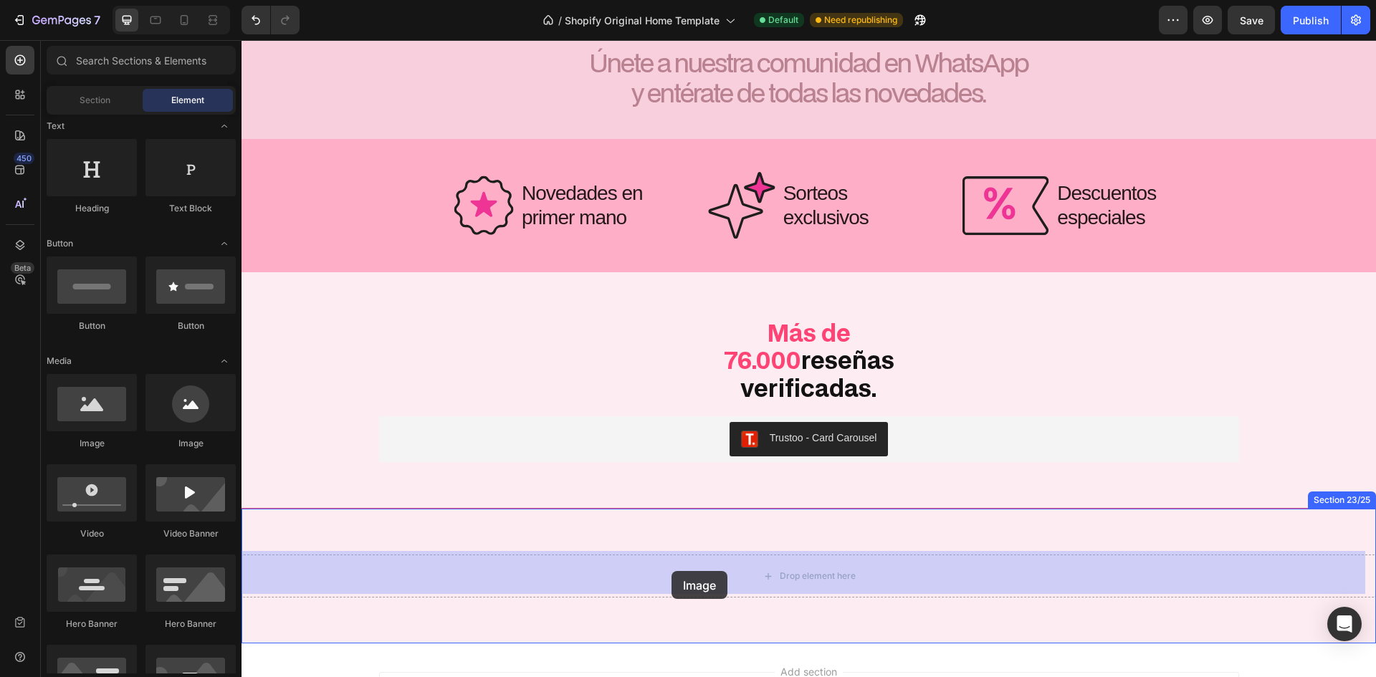
drag, startPoint x: 333, startPoint y: 454, endPoint x: 674, endPoint y: 571, distance: 360.3
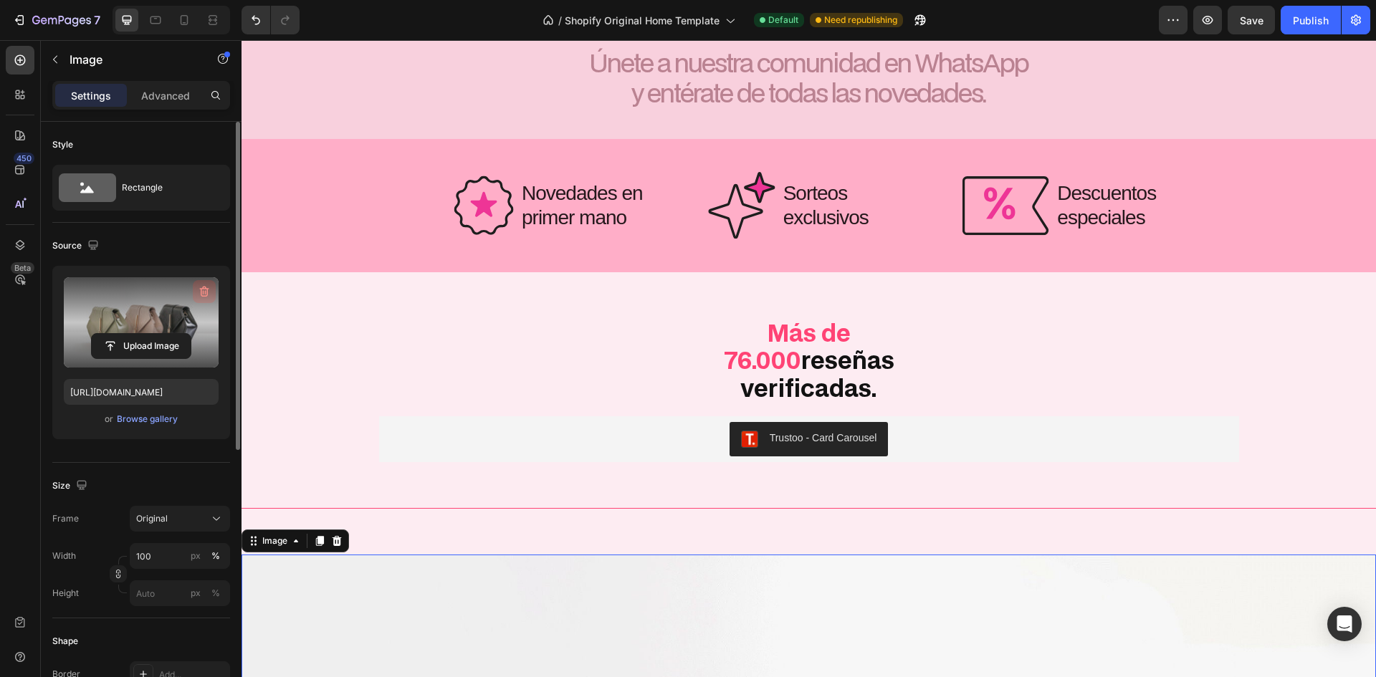
click at [207, 284] on button "button" at bounding box center [204, 291] width 23 height 23
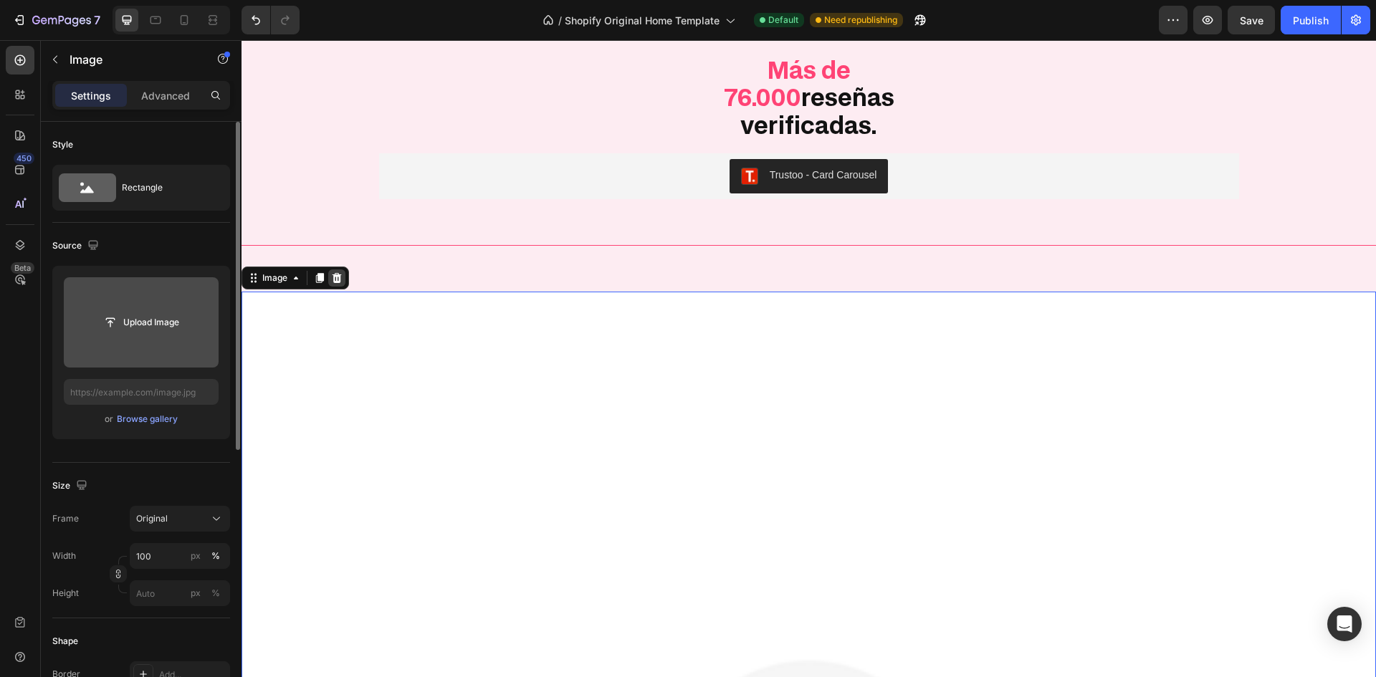
click at [334, 273] on icon at bounding box center [337, 278] width 9 height 10
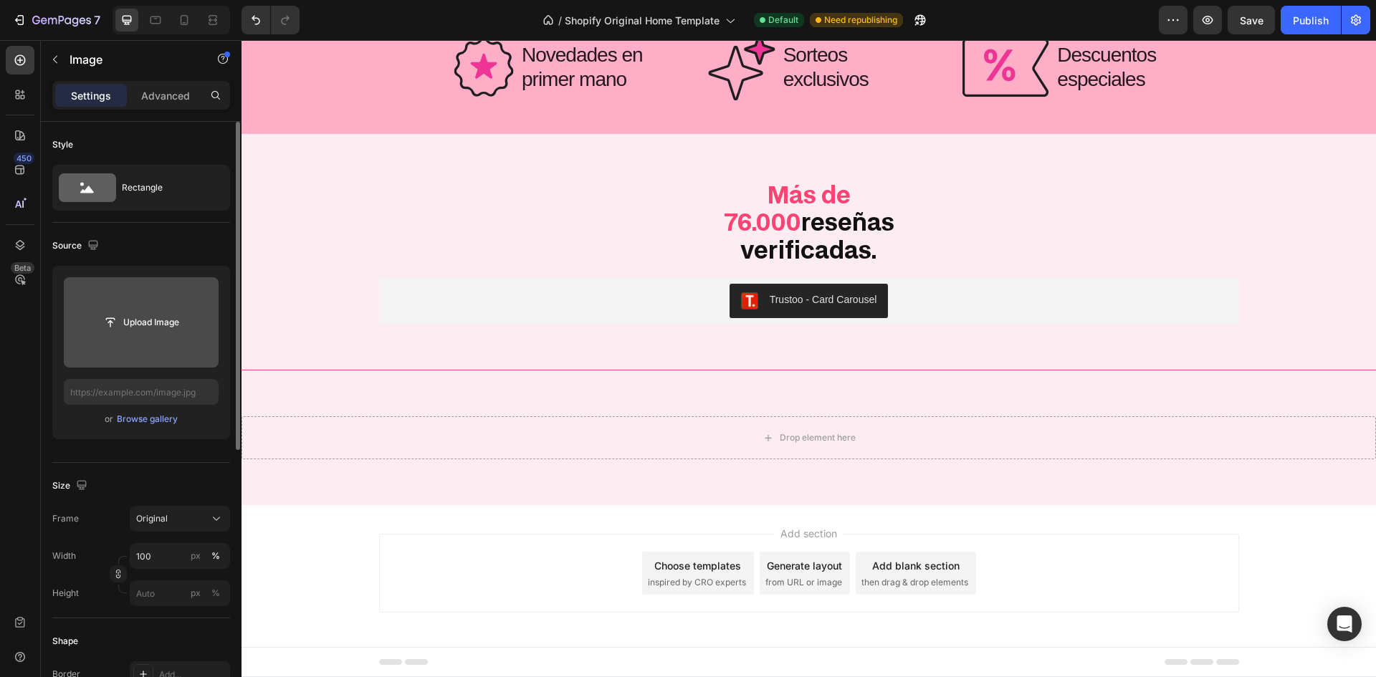
scroll to position [4385, 0]
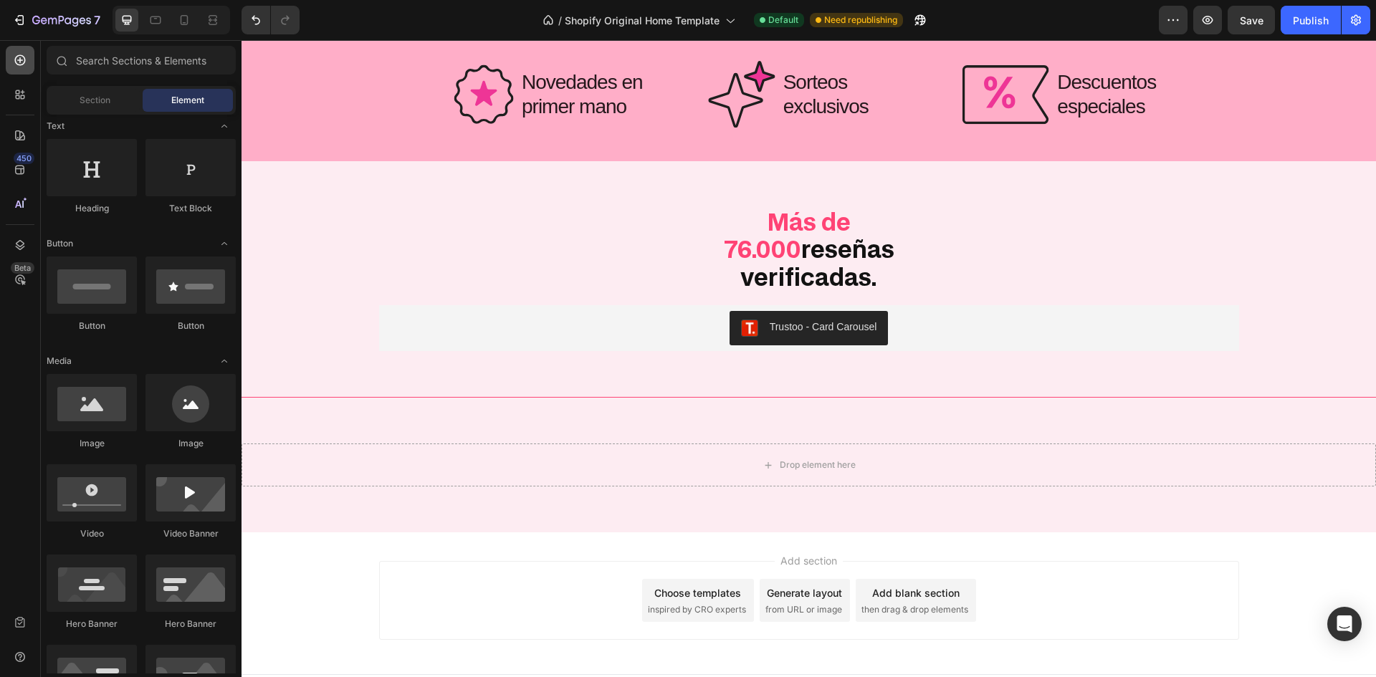
click at [24, 60] on icon at bounding box center [20, 60] width 14 height 14
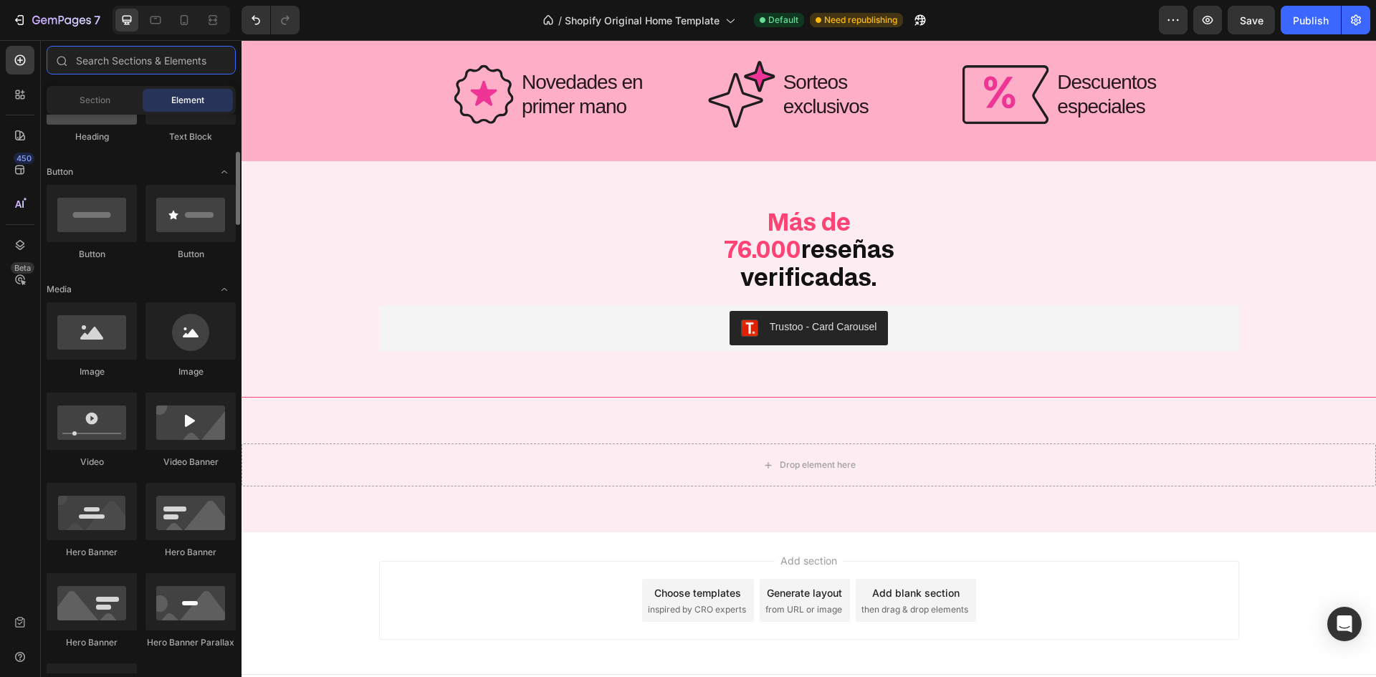
scroll to position [0, 0]
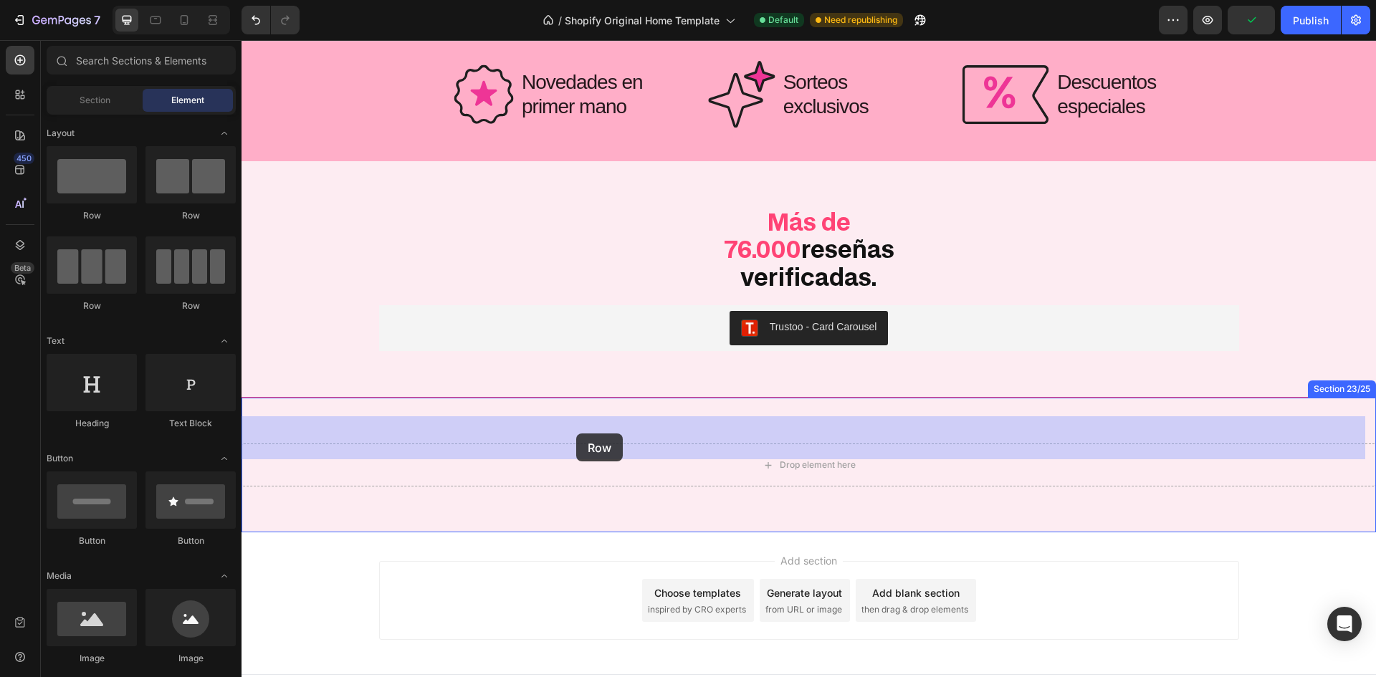
drag, startPoint x: 346, startPoint y: 224, endPoint x: 564, endPoint y: 412, distance: 288.2
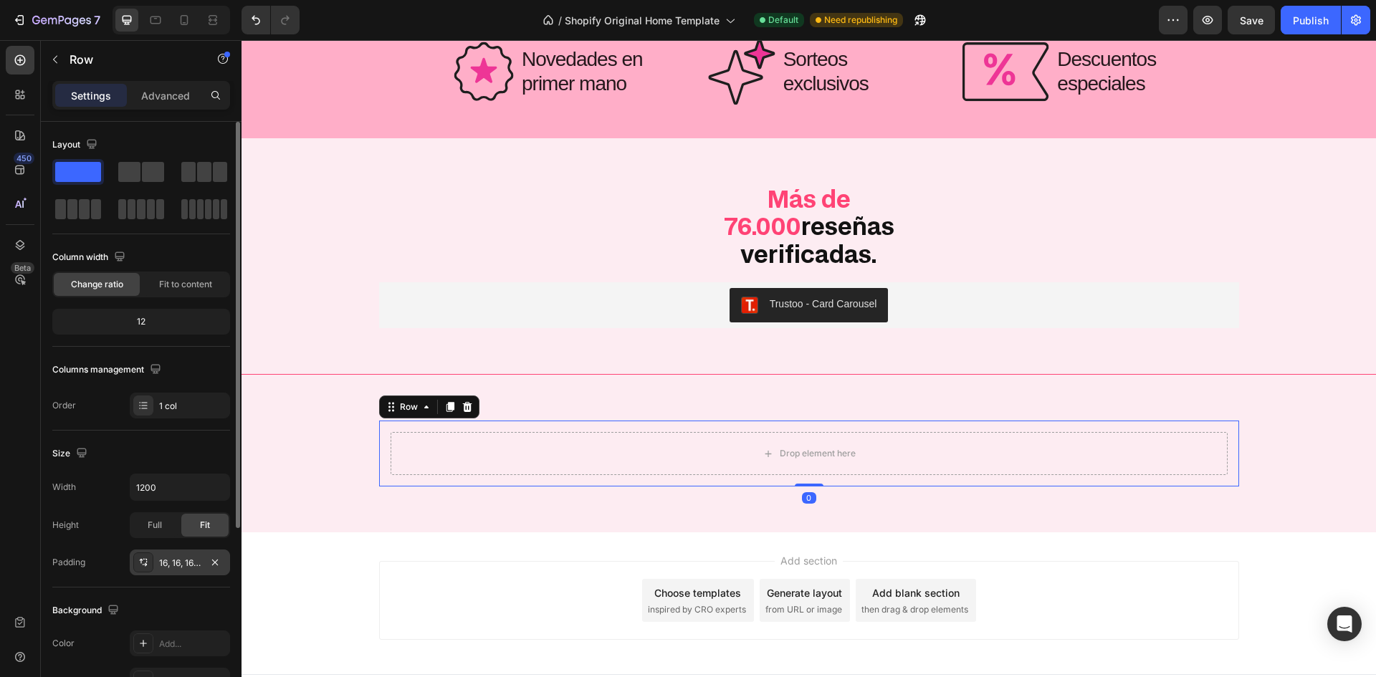
scroll to position [215, 0]
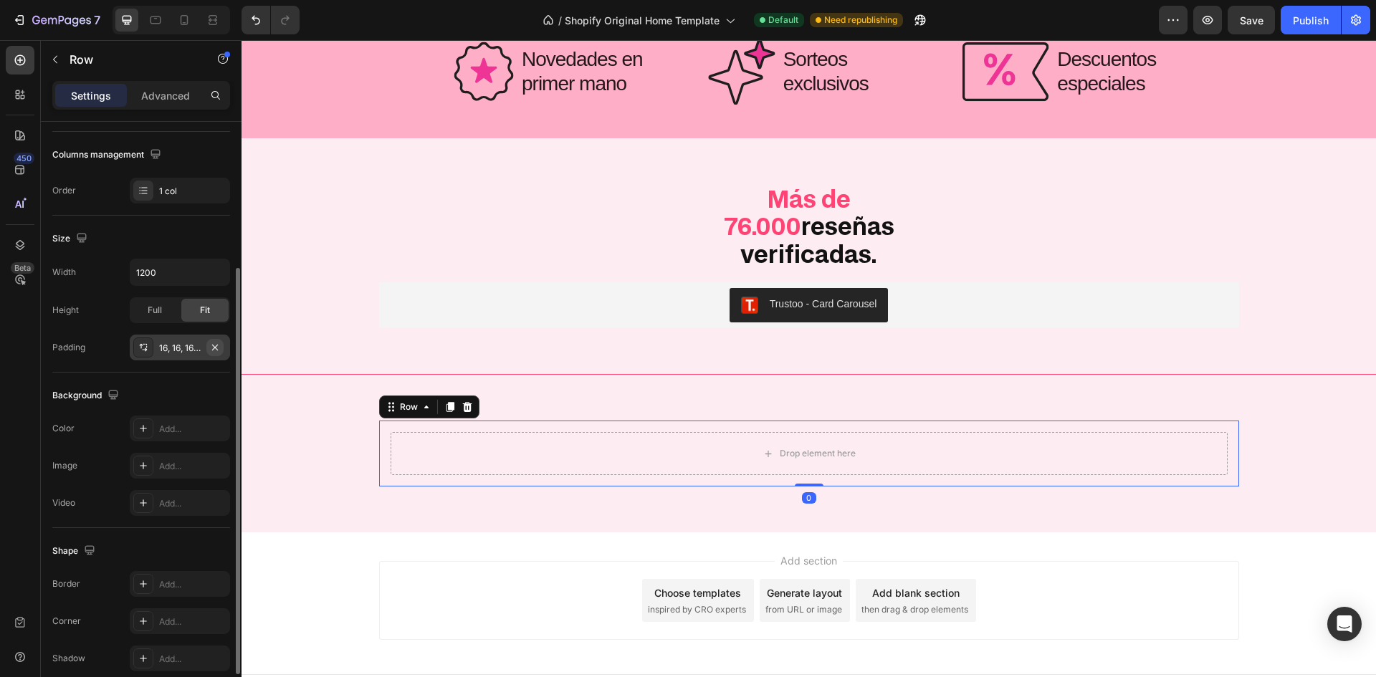
click at [219, 351] on icon "button" at bounding box center [214, 347] width 11 height 11
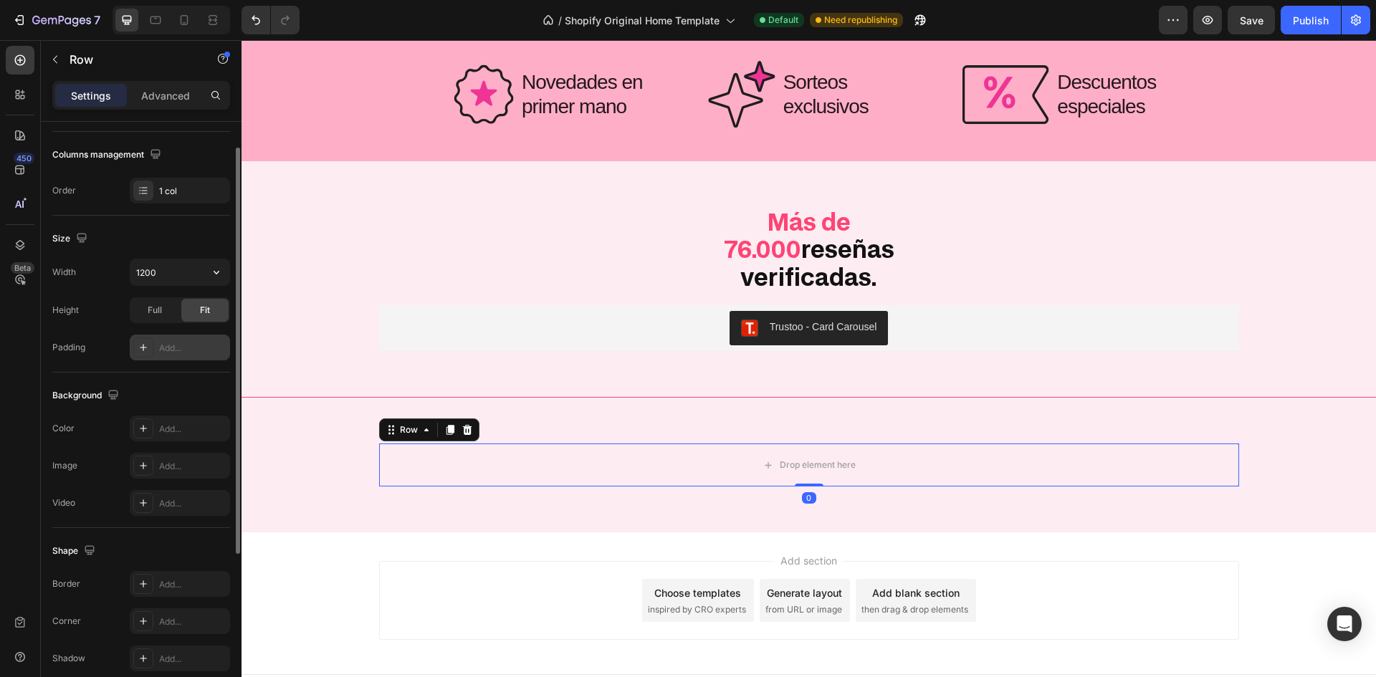
scroll to position [0, 0]
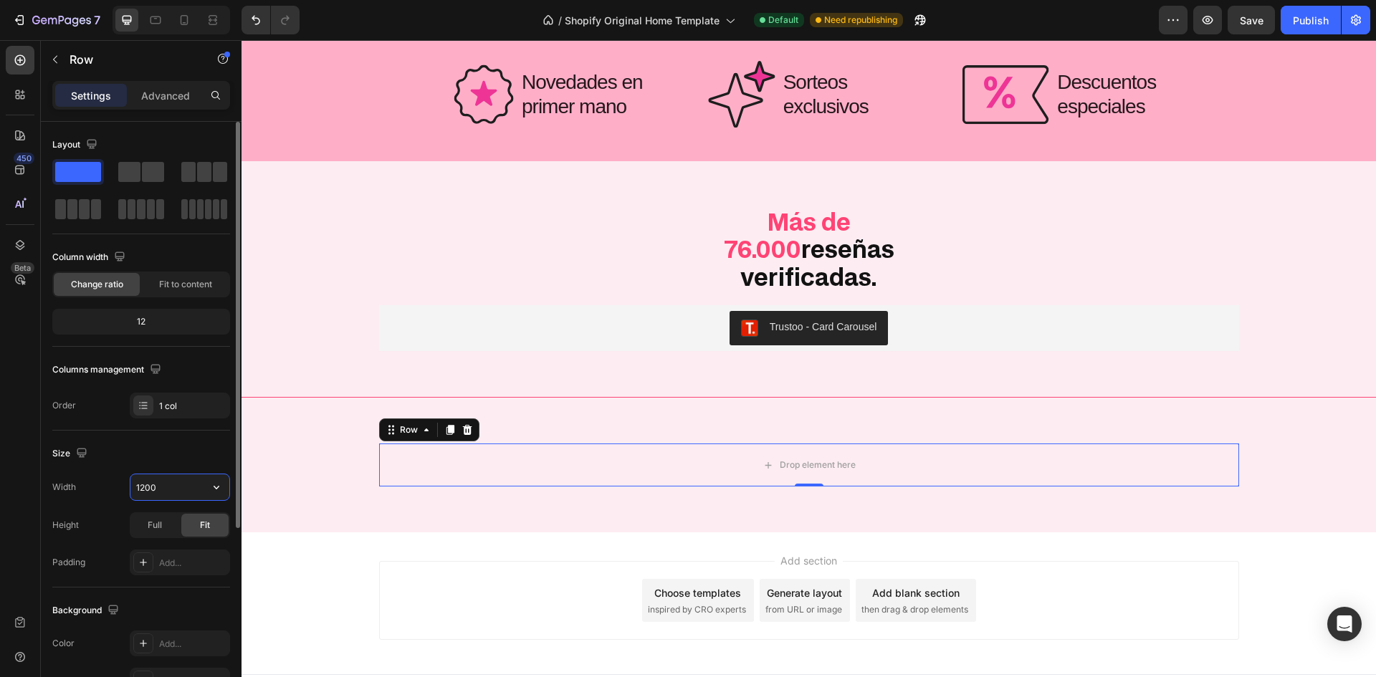
click at [181, 480] on input "1200" at bounding box center [179, 488] width 99 height 26
type input "1049"
click at [121, 437] on div "Size Width 1049 Height Full Fit Padding Add..." at bounding box center [141, 509] width 178 height 157
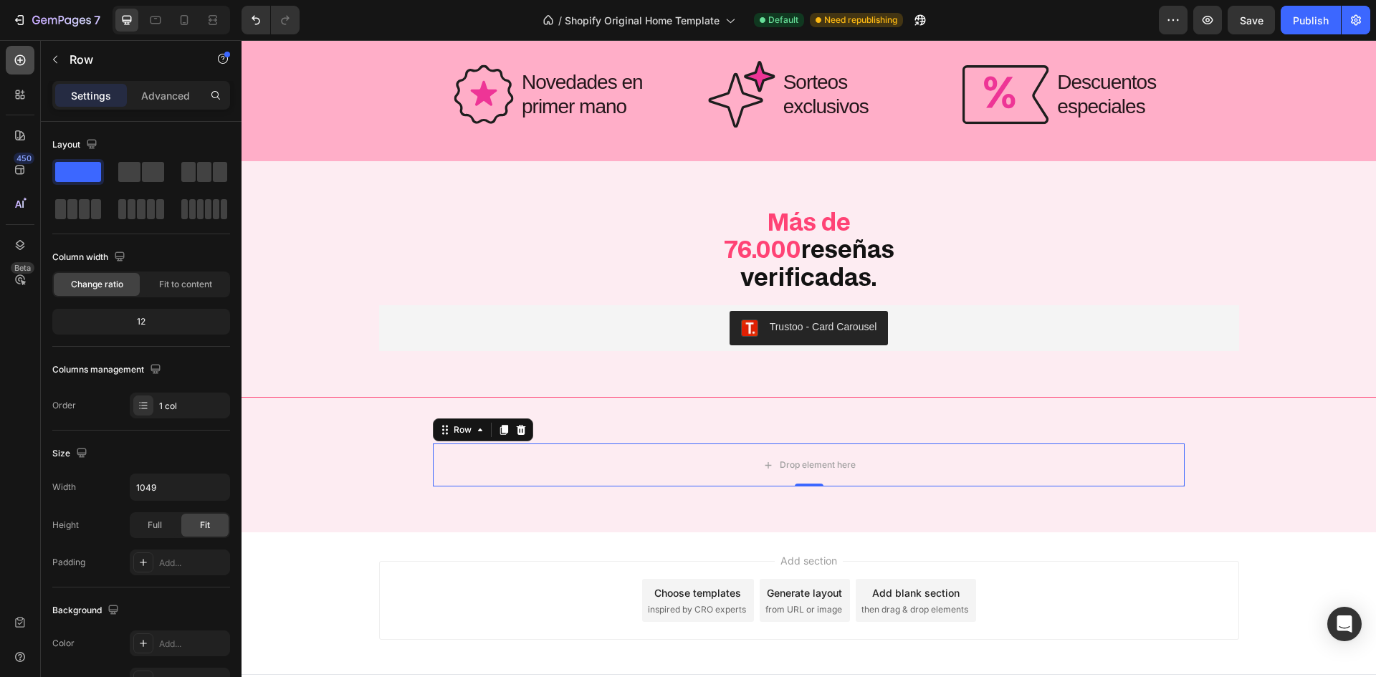
click at [25, 64] on icon at bounding box center [20, 60] width 14 height 14
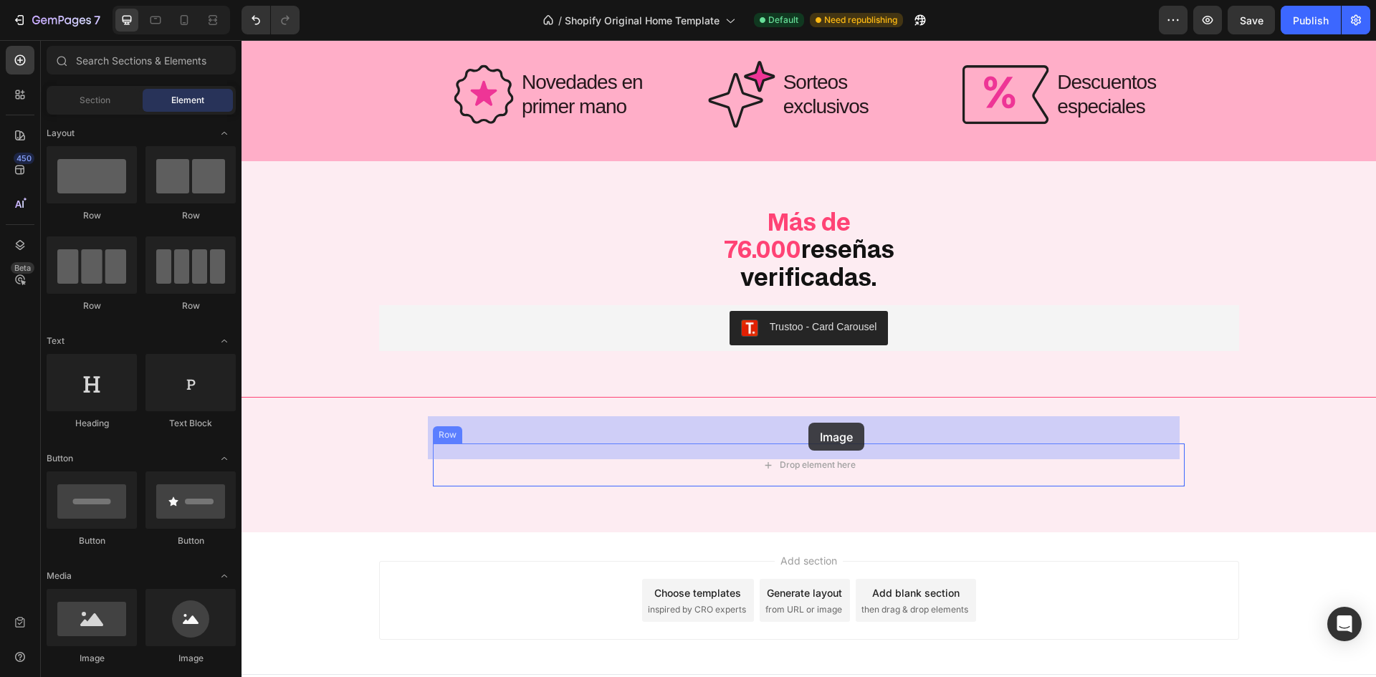
drag, startPoint x: 341, startPoint y: 652, endPoint x: 809, endPoint y: 423, distance: 520.7
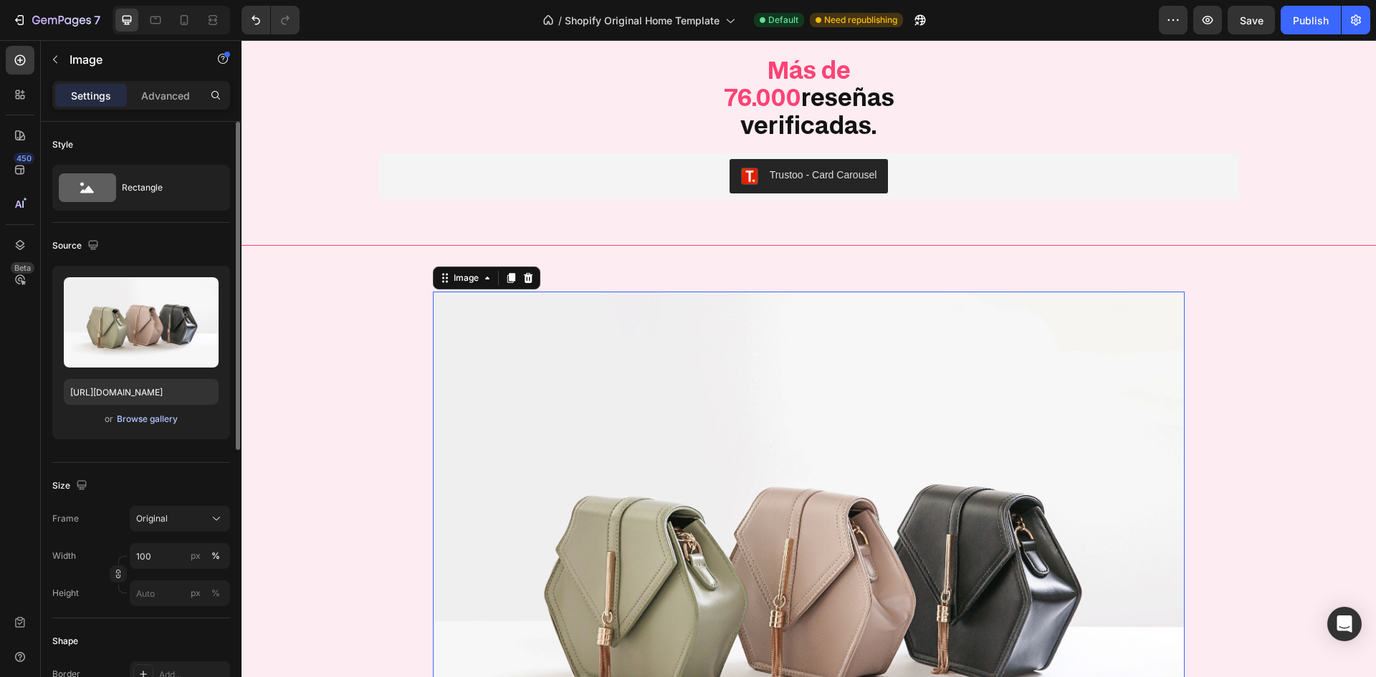
click at [151, 422] on div "Browse gallery" at bounding box center [147, 419] width 61 height 13
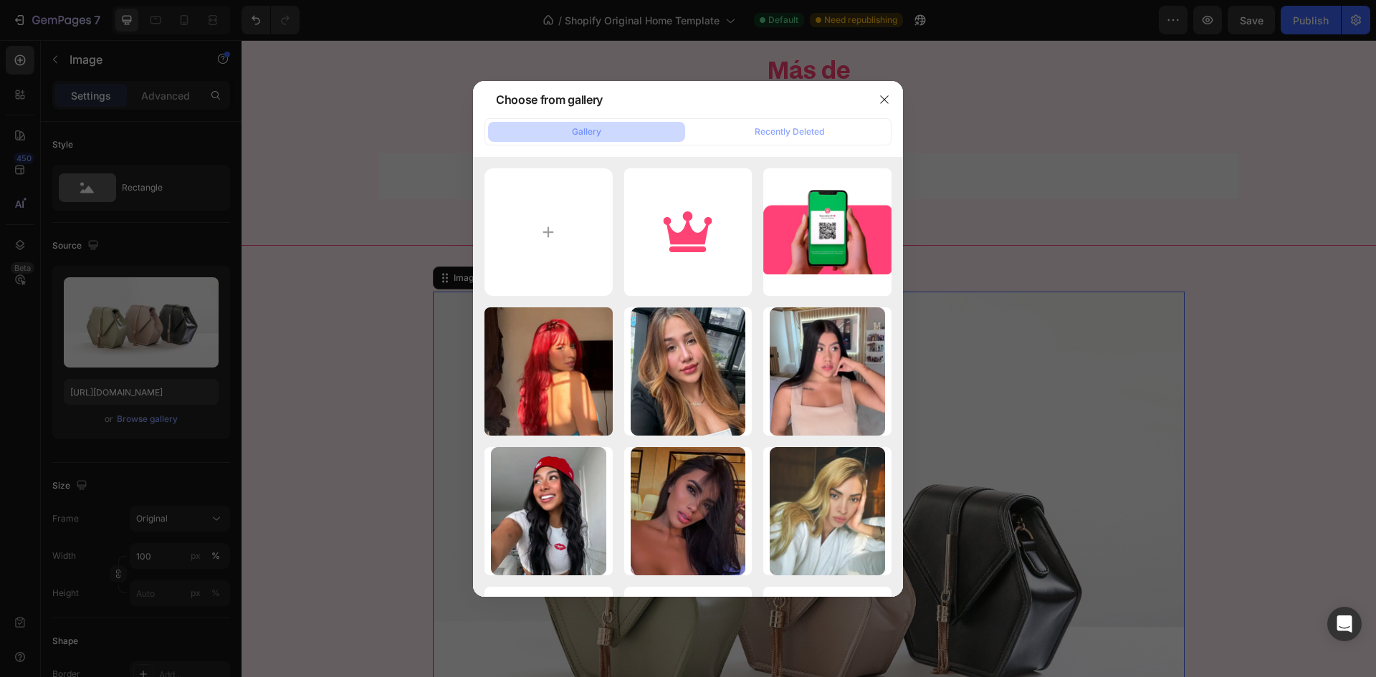
type input "C:\fakepath\Group 40197.svg"
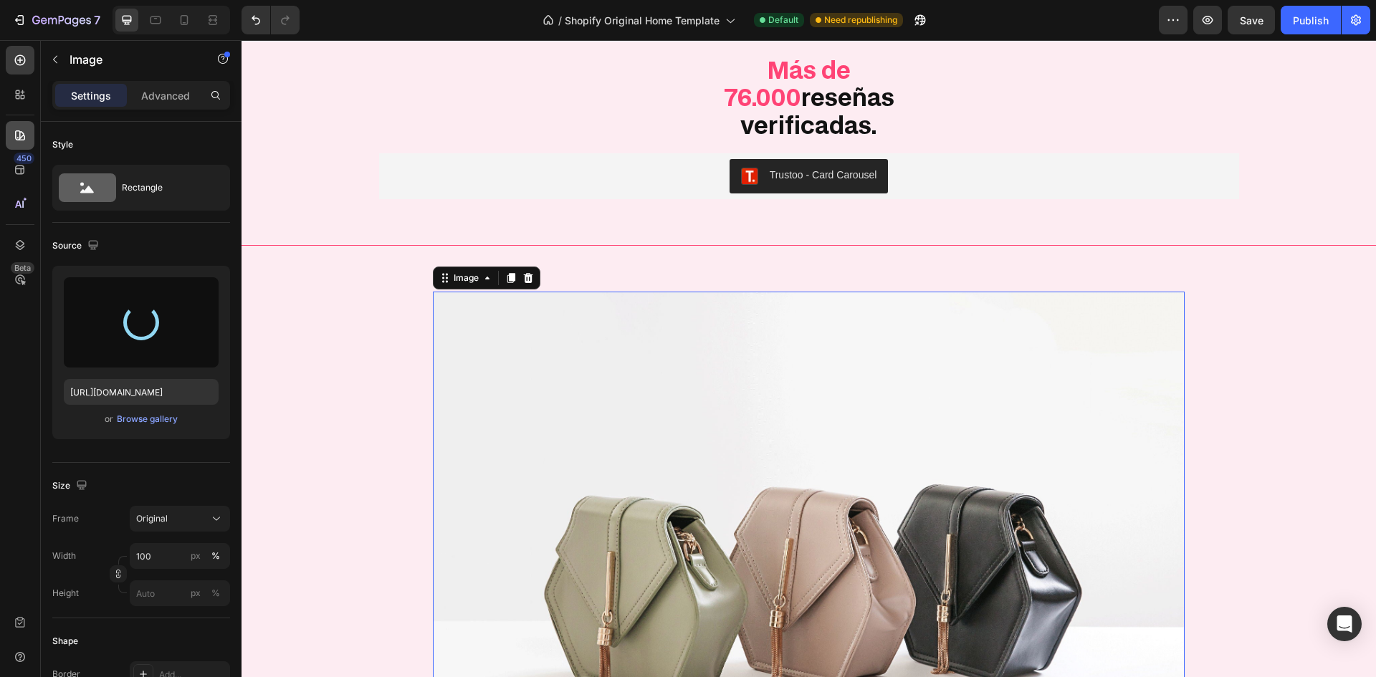
type input "[URL][DOMAIN_NAME]"
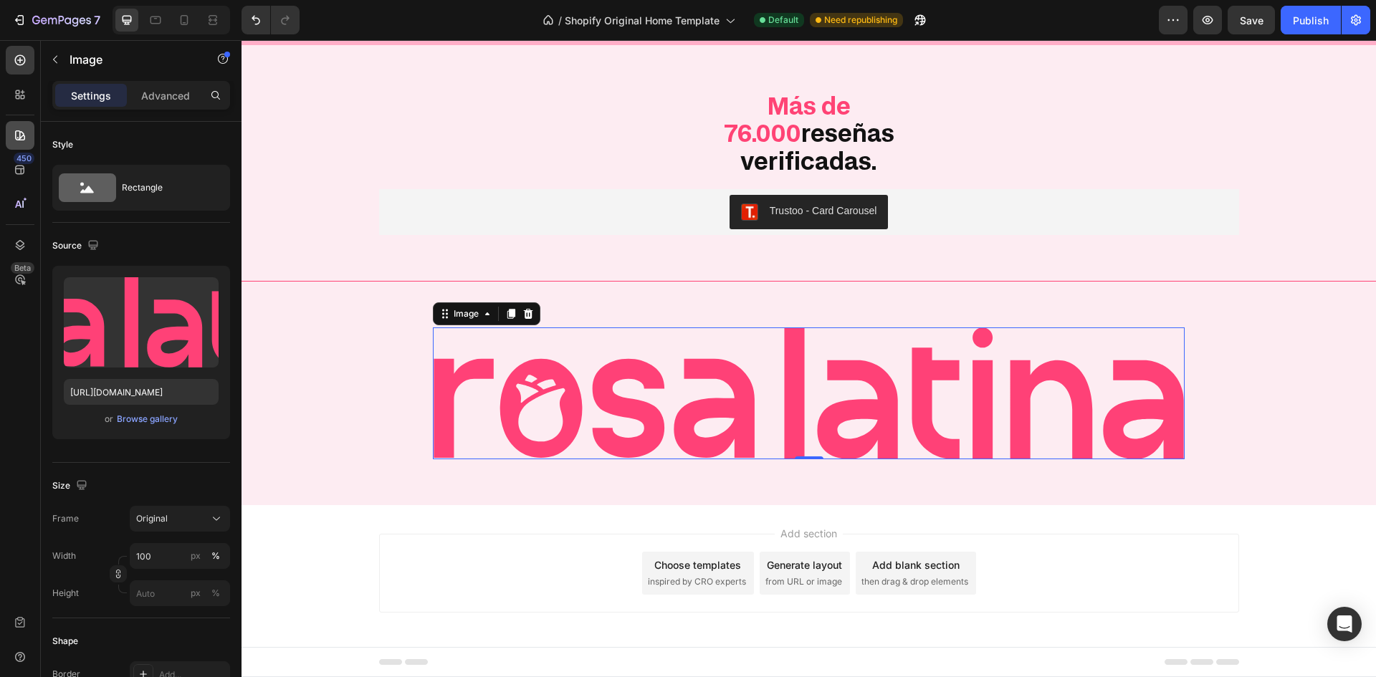
scroll to position [4300, 0]
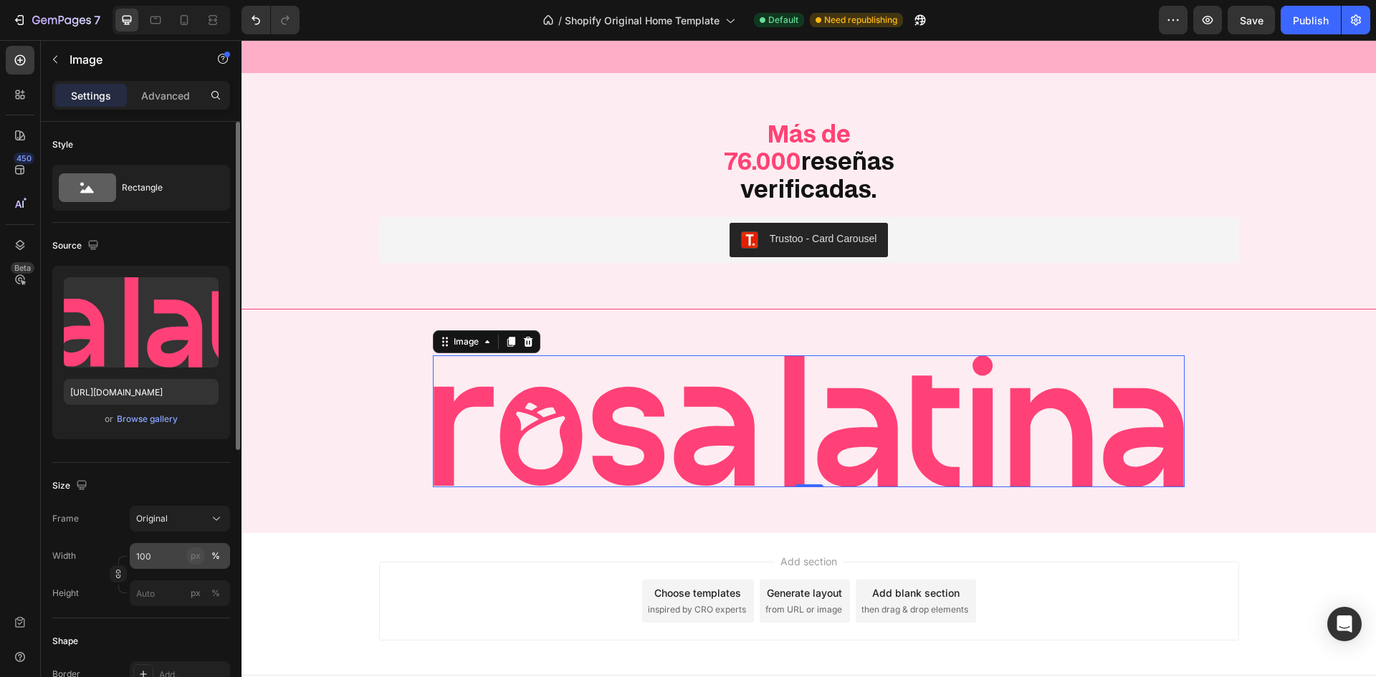
drag, startPoint x: 194, startPoint y: 550, endPoint x: 173, endPoint y: 561, distance: 22.8
click at [207, 585] on button "px" at bounding box center [215, 593] width 17 height 17
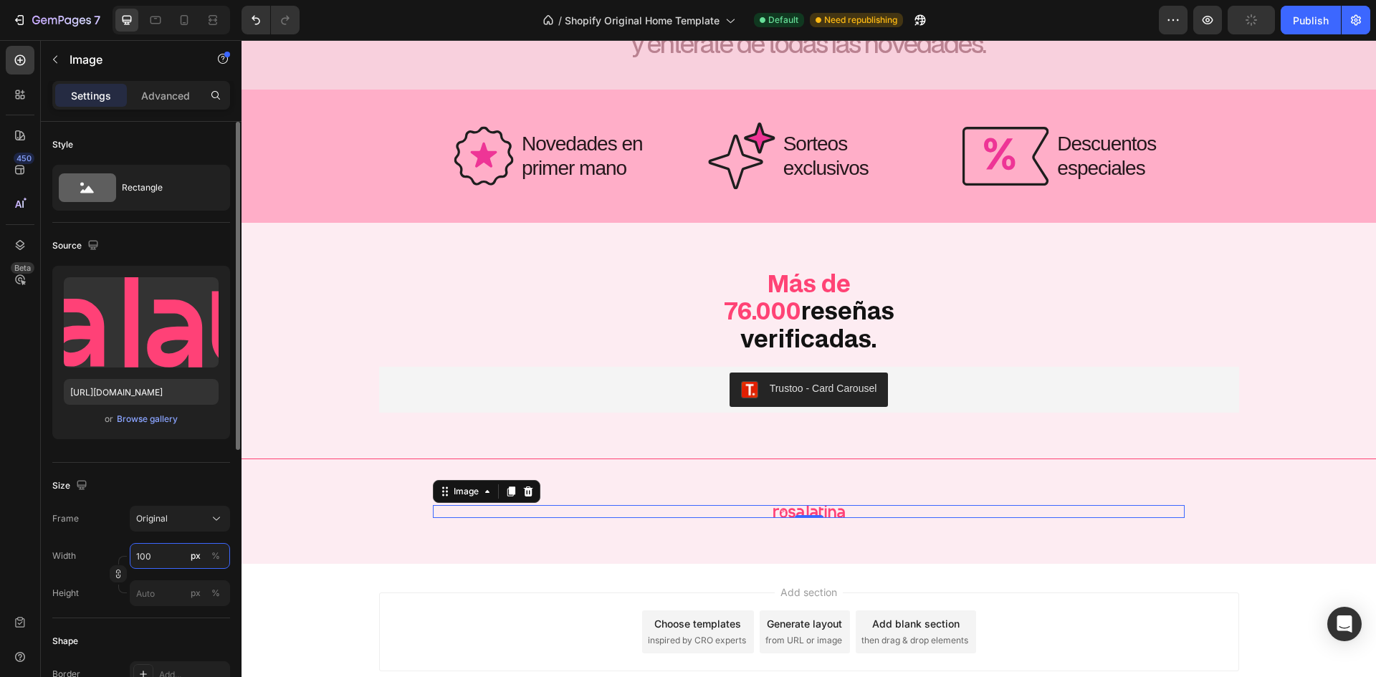
scroll to position [4355, 0]
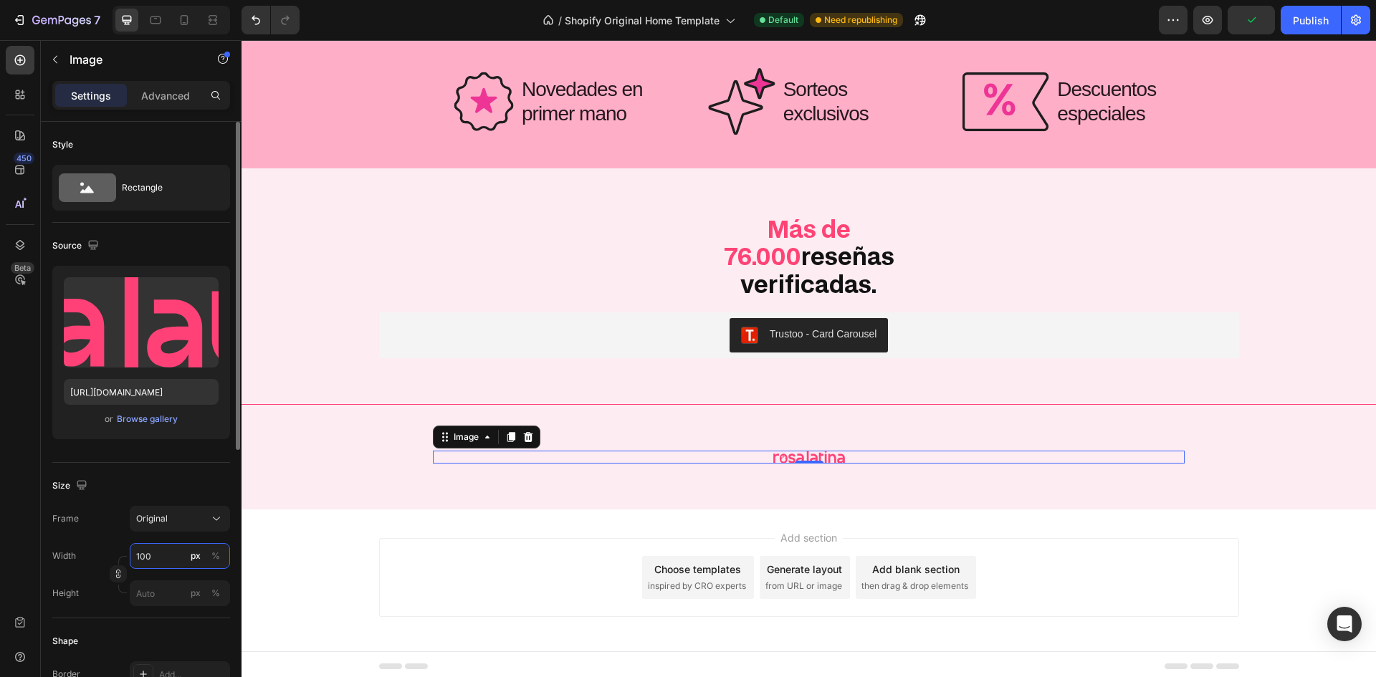
click at [163, 566] on input "100" at bounding box center [180, 556] width 100 height 26
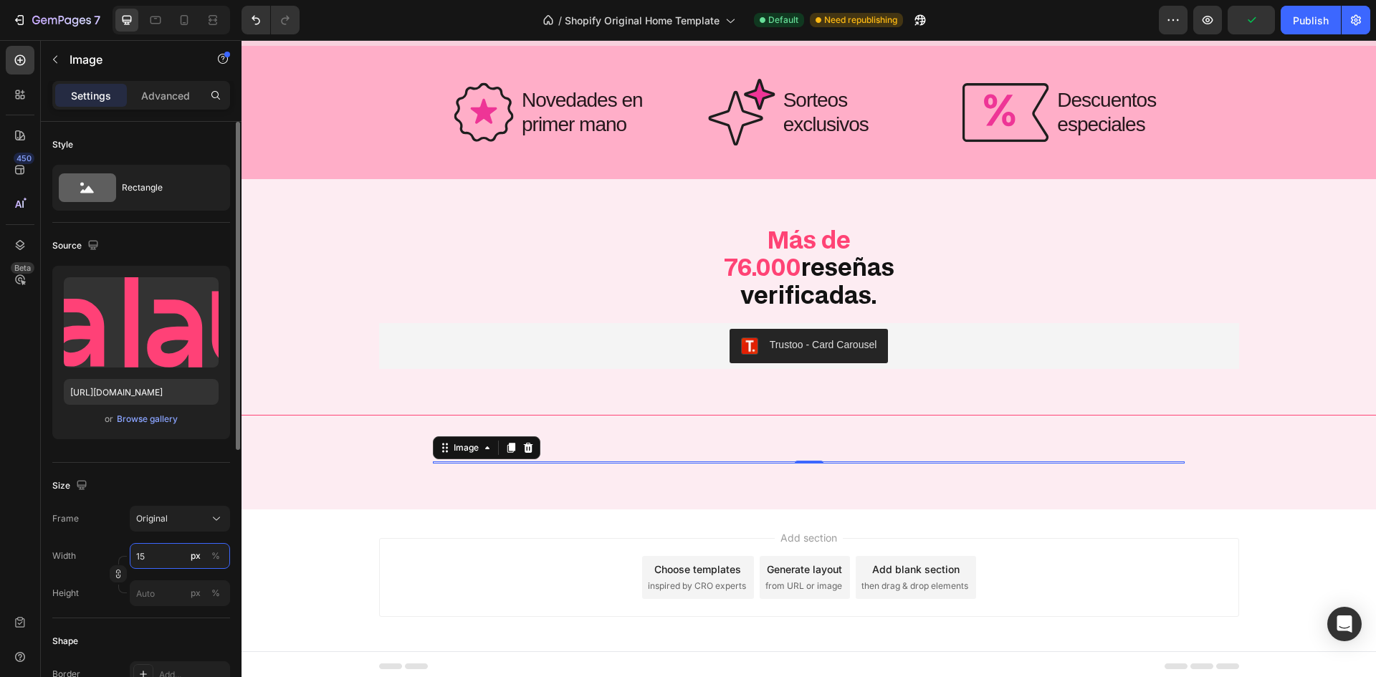
type input "153"
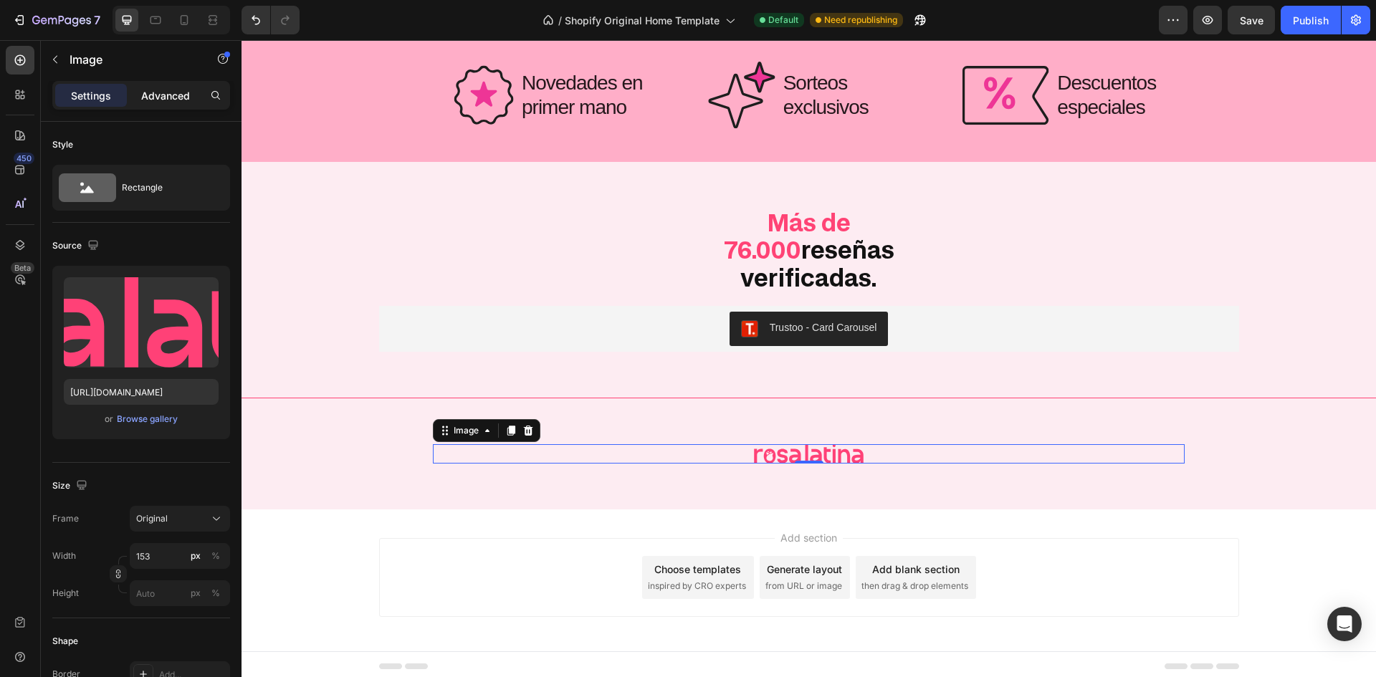
click at [192, 103] on div "Advanced" at bounding box center [166, 95] width 72 height 23
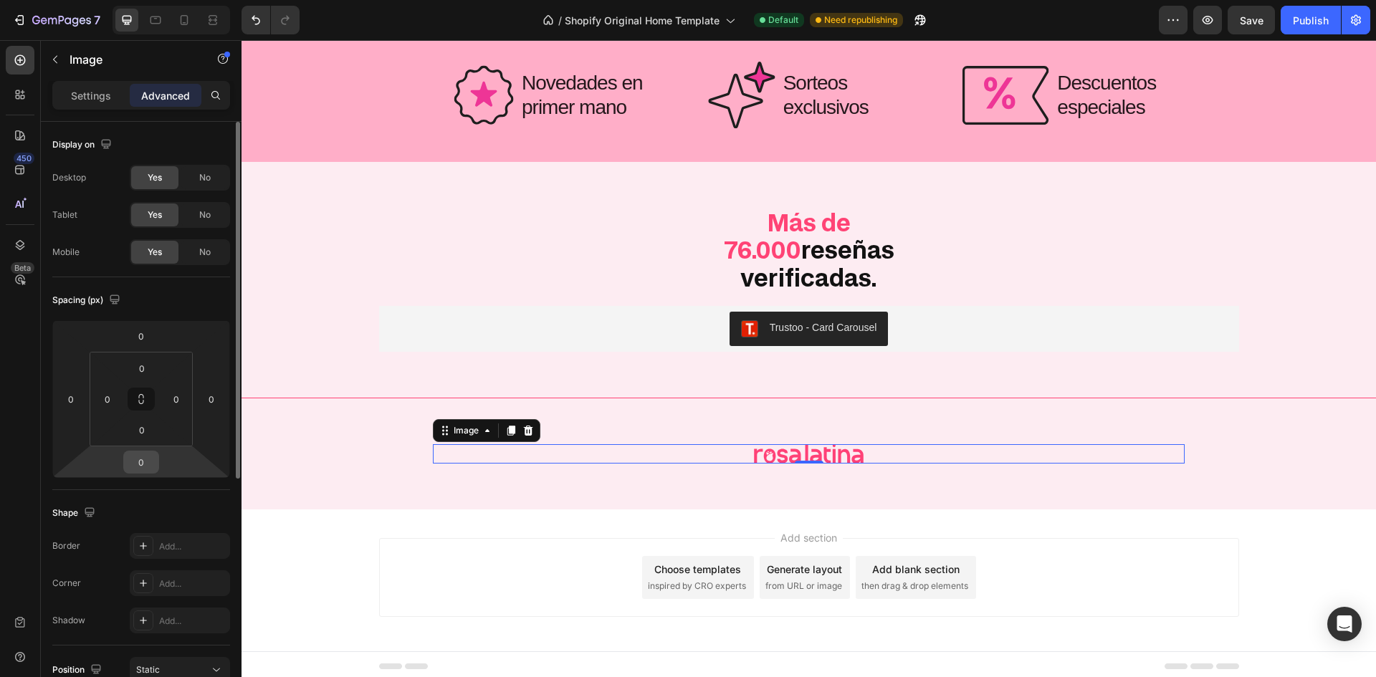
click at [140, 472] on input "0" at bounding box center [141, 463] width 29 height 22
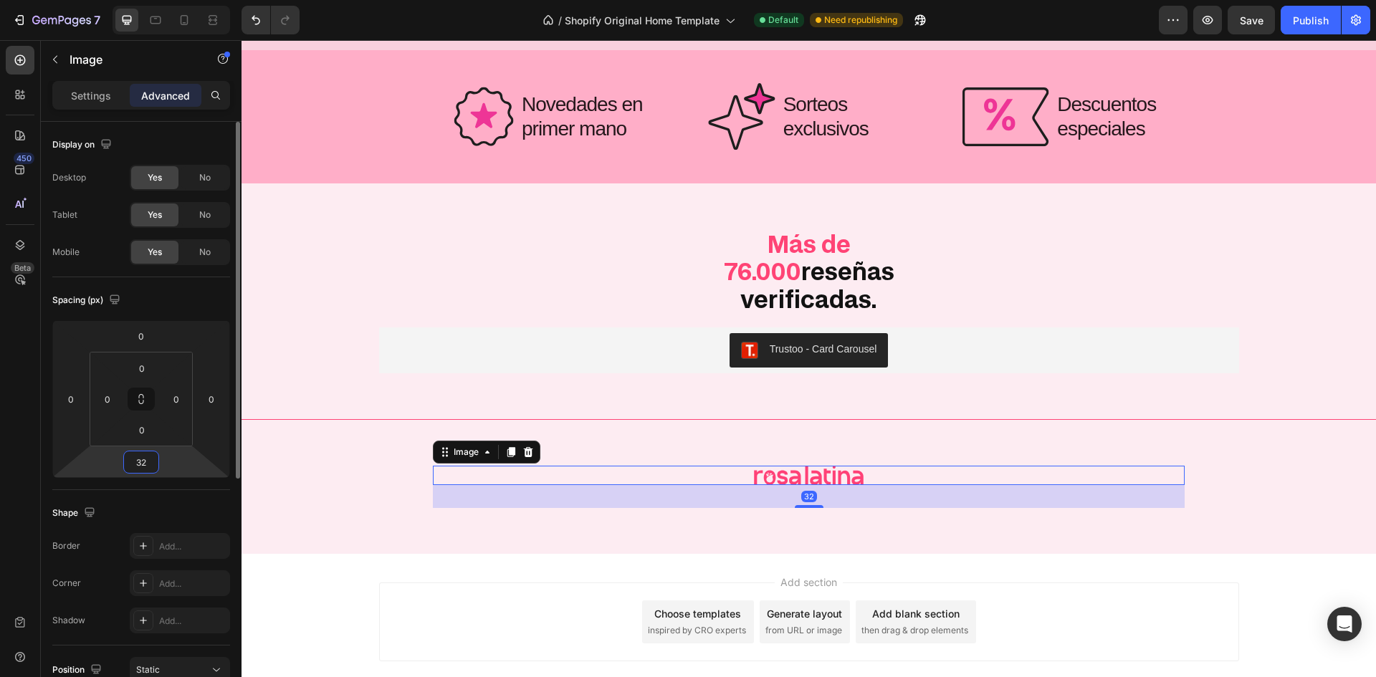
scroll to position [4384, 0]
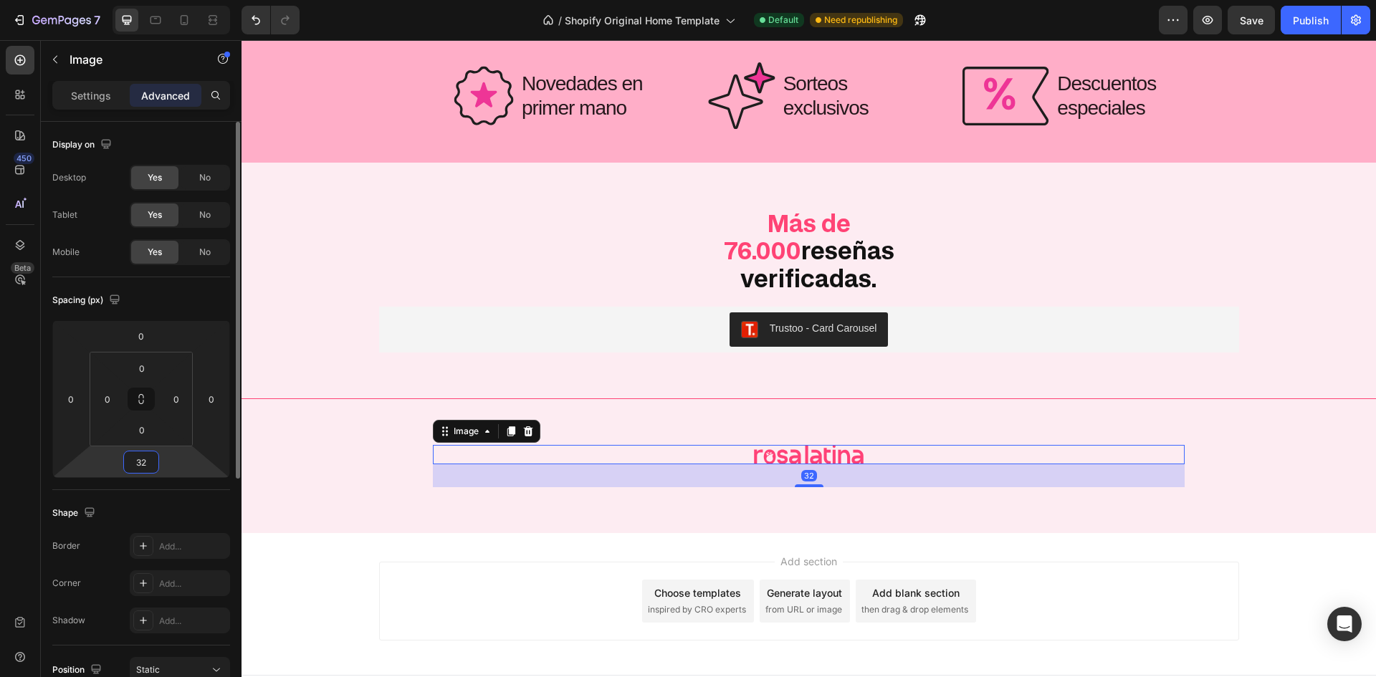
type input "32"
click at [168, 309] on div "Spacing (px)" at bounding box center [141, 300] width 178 height 23
click at [30, 70] on div at bounding box center [20, 60] width 29 height 29
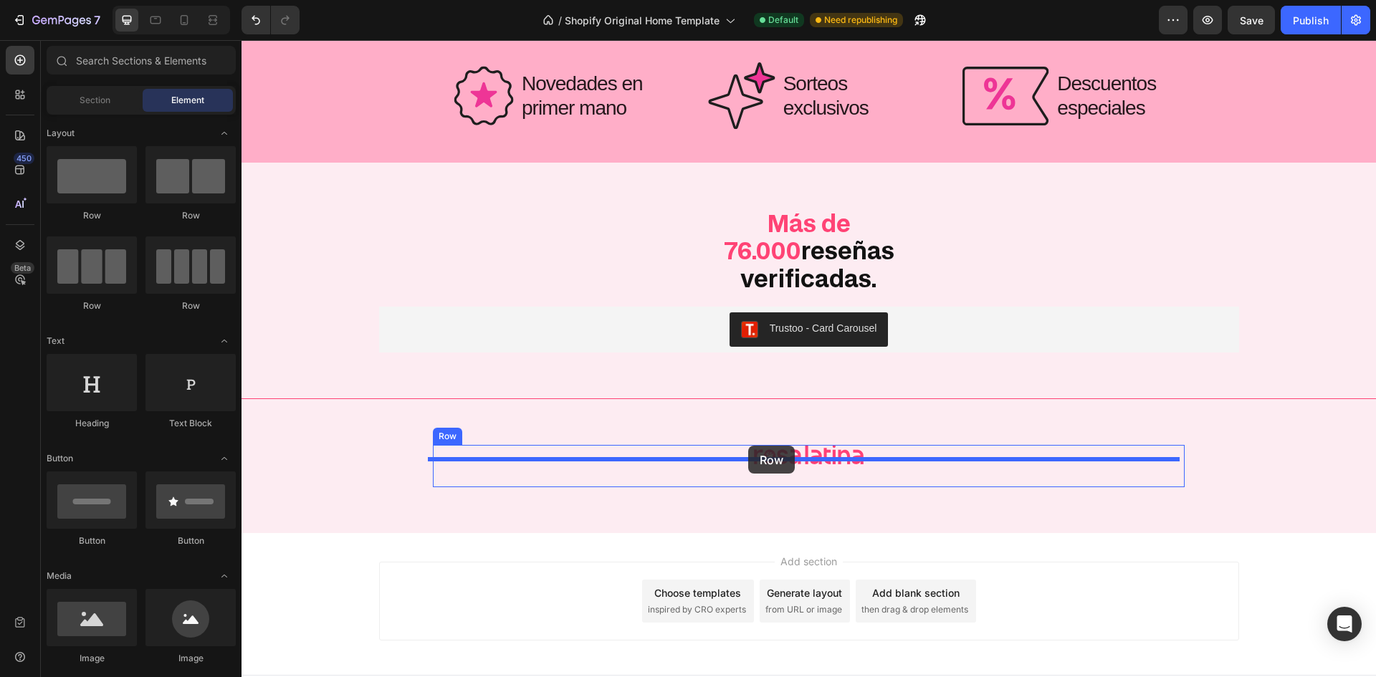
drag, startPoint x: 427, startPoint y: 217, endPoint x: 749, endPoint y: 447, distance: 395.9
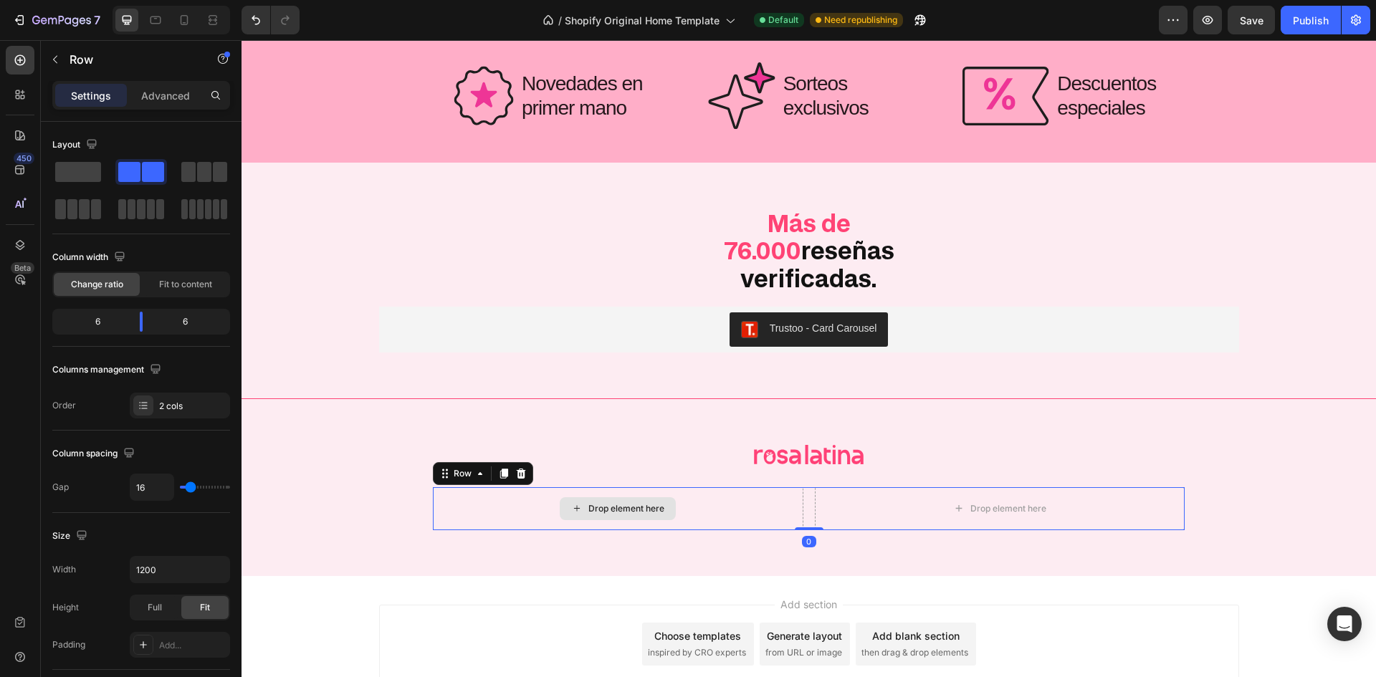
scroll to position [4427, 0]
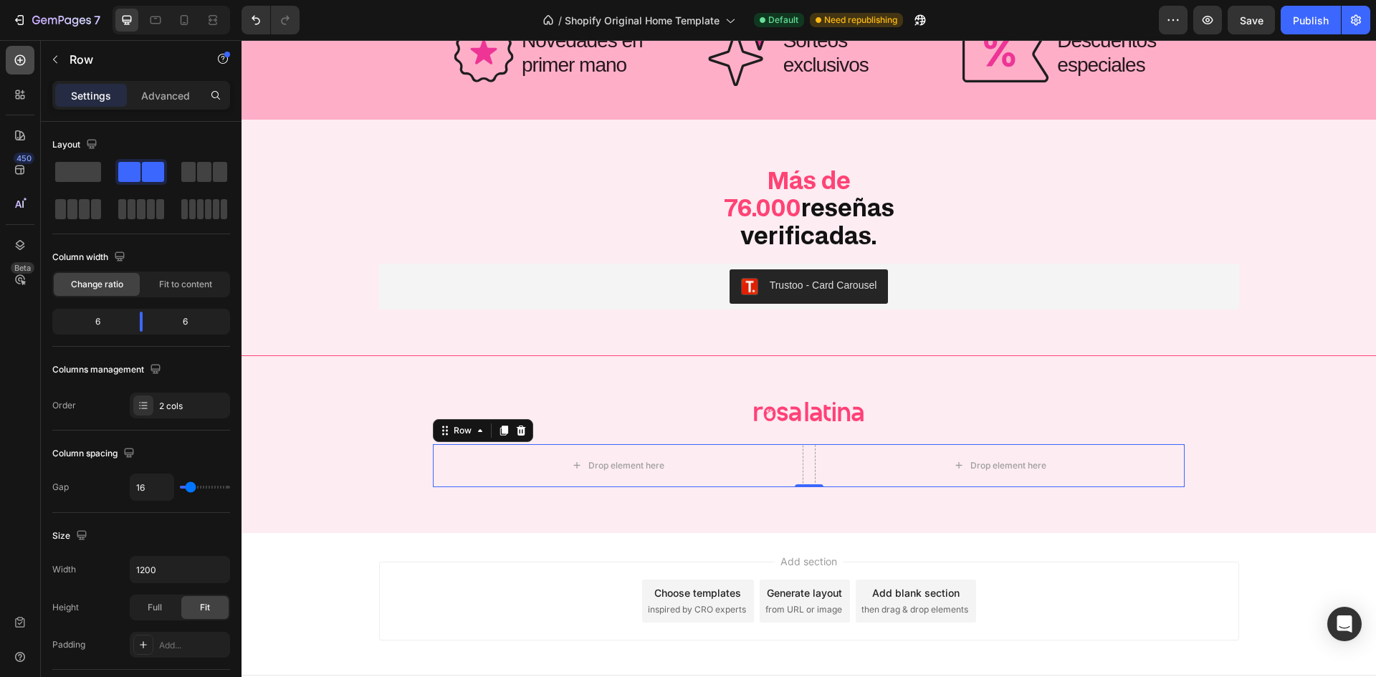
click at [16, 50] on div at bounding box center [20, 60] width 29 height 29
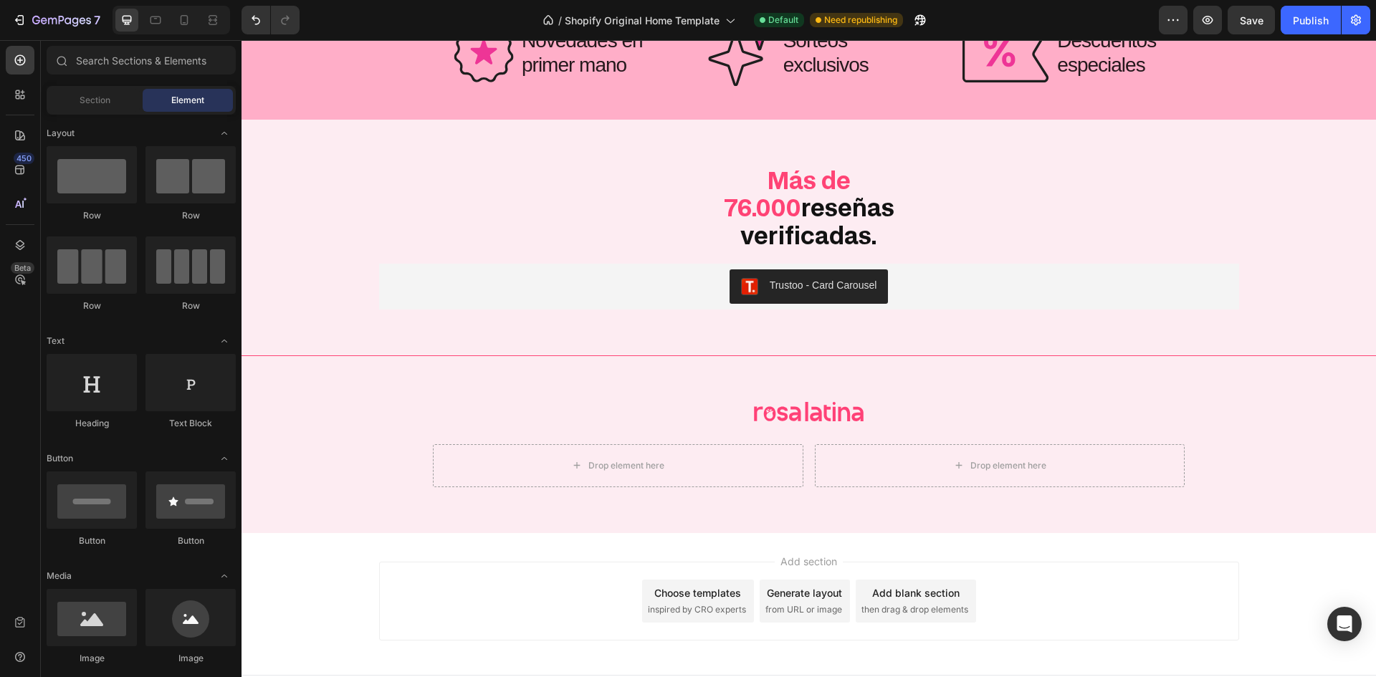
scroll to position [143, 0]
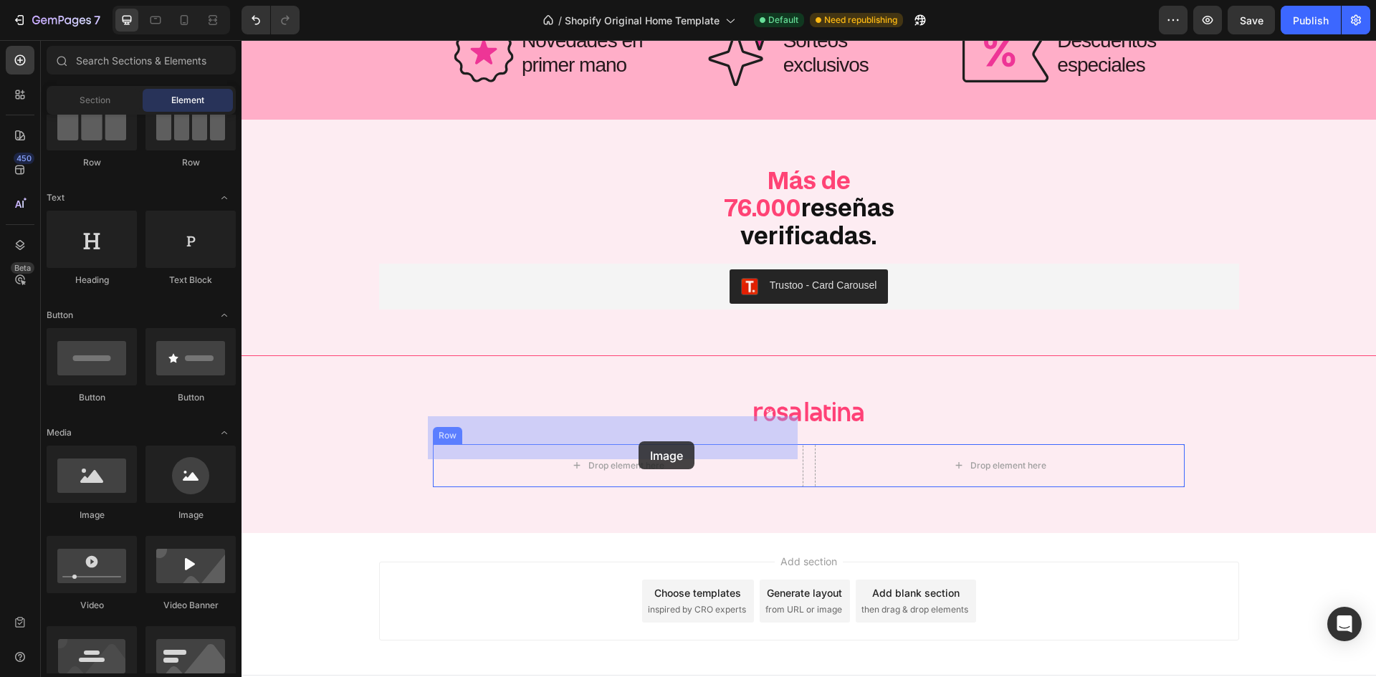
drag, startPoint x: 347, startPoint y: 505, endPoint x: 639, endPoint y: 442, distance: 298.5
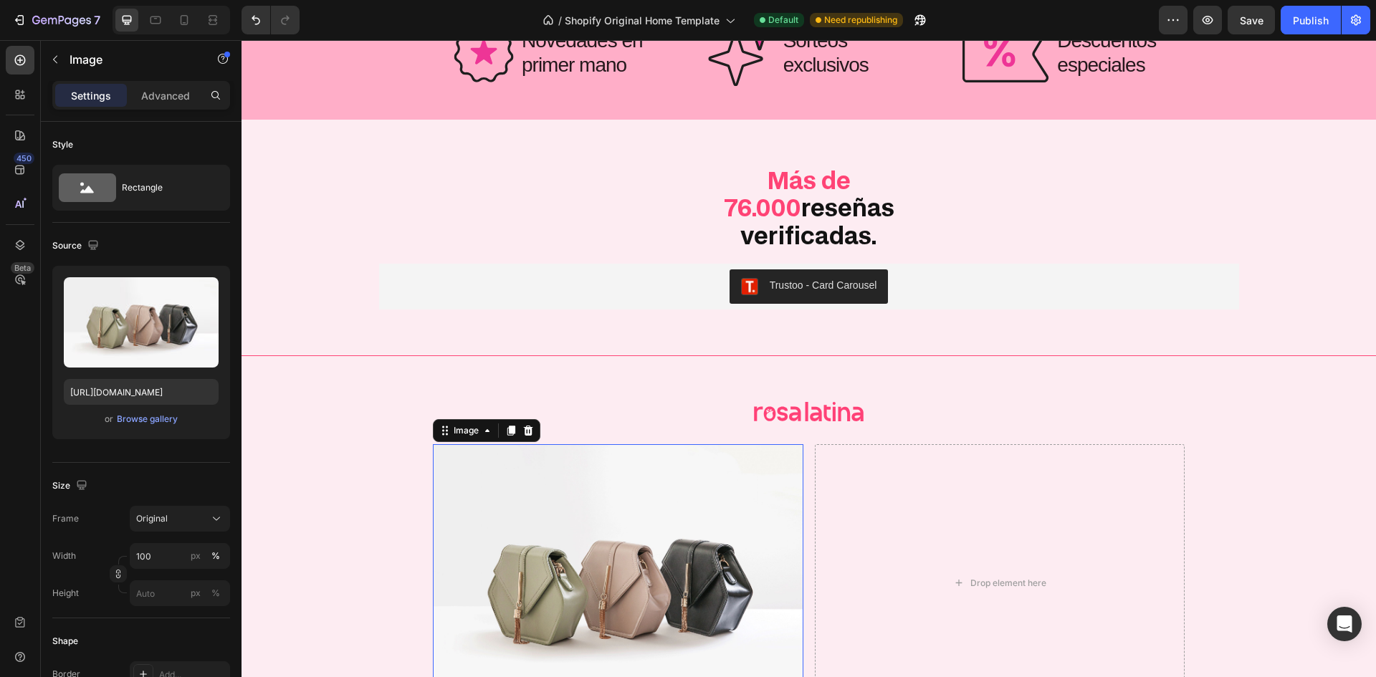
scroll to position [4537, 0]
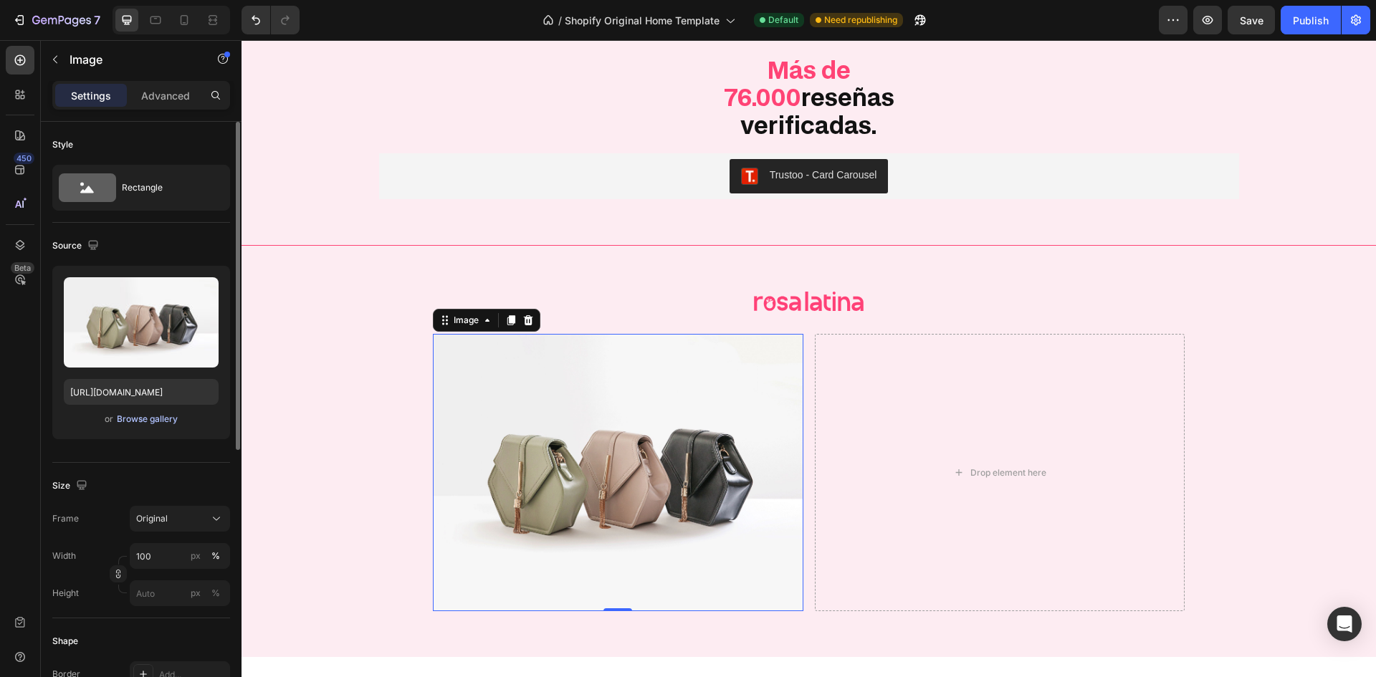
click at [171, 418] on div "Browse gallery" at bounding box center [147, 419] width 61 height 13
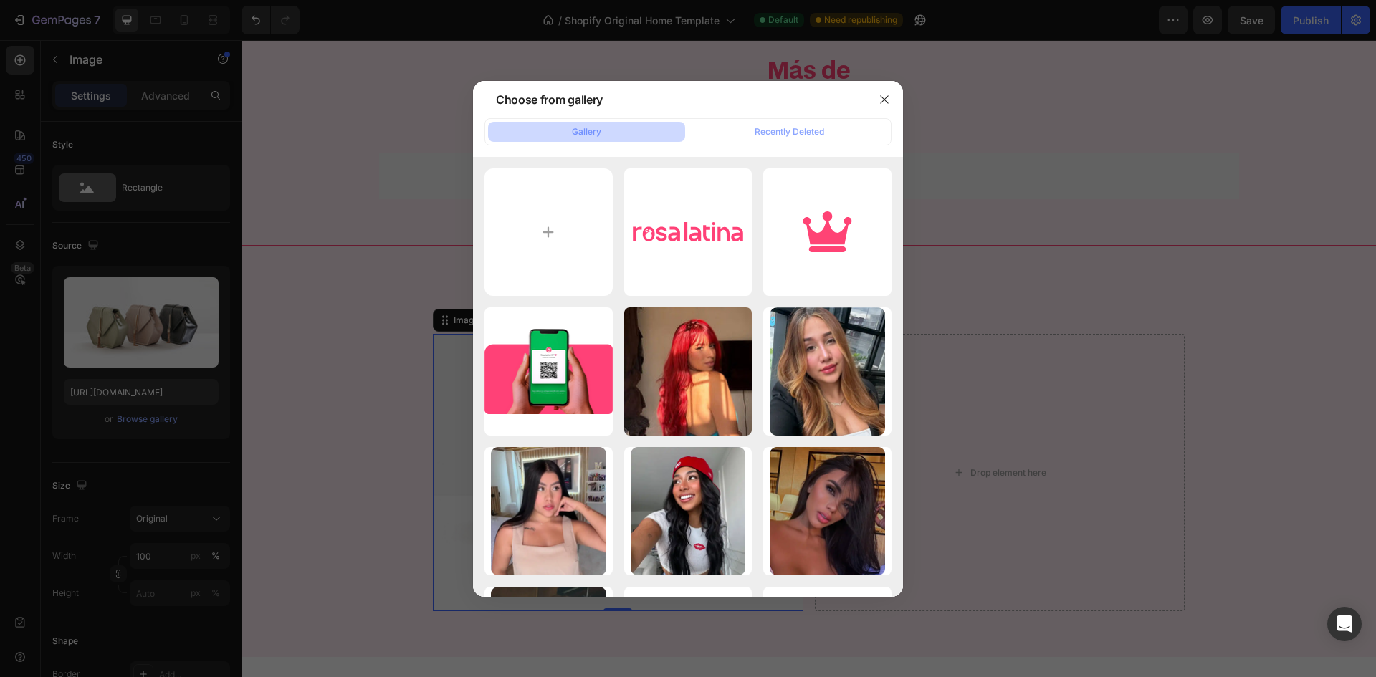
type input "C:\fakepath\Rectangle 86.webp"
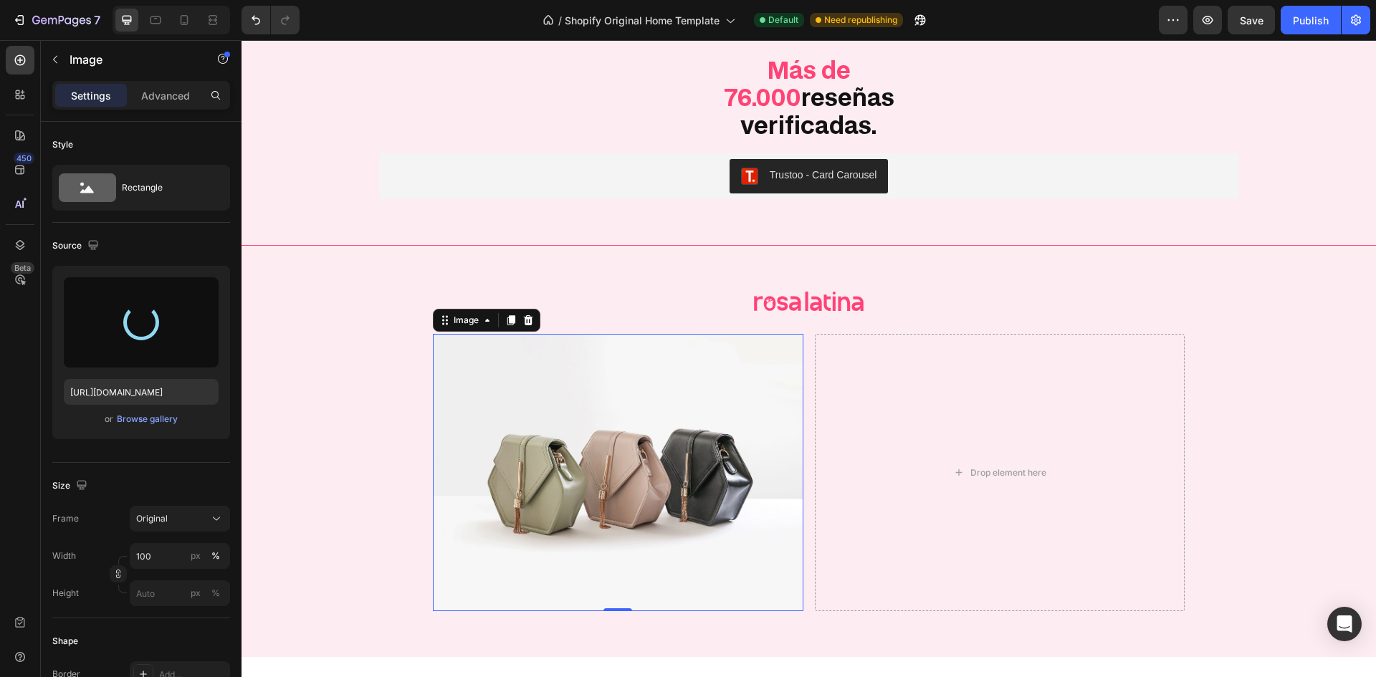
type input "[URL][DOMAIN_NAME]"
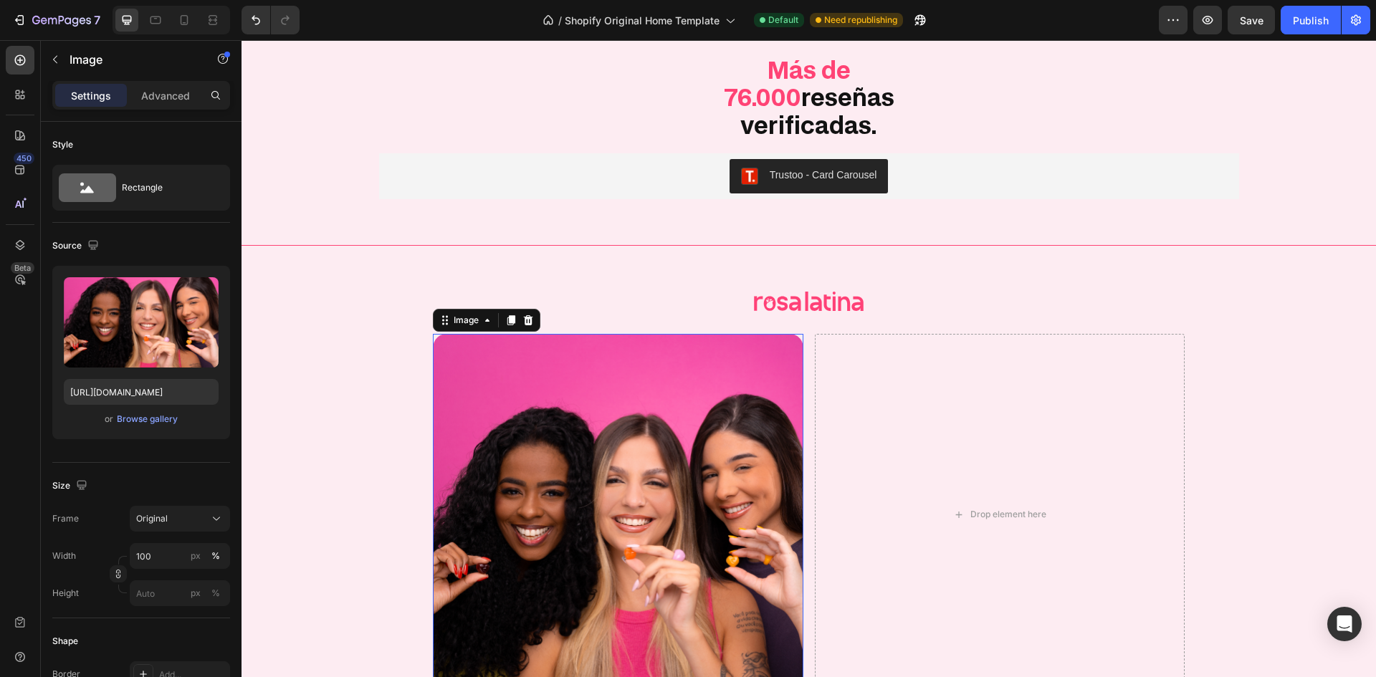
scroll to position [4609, 0]
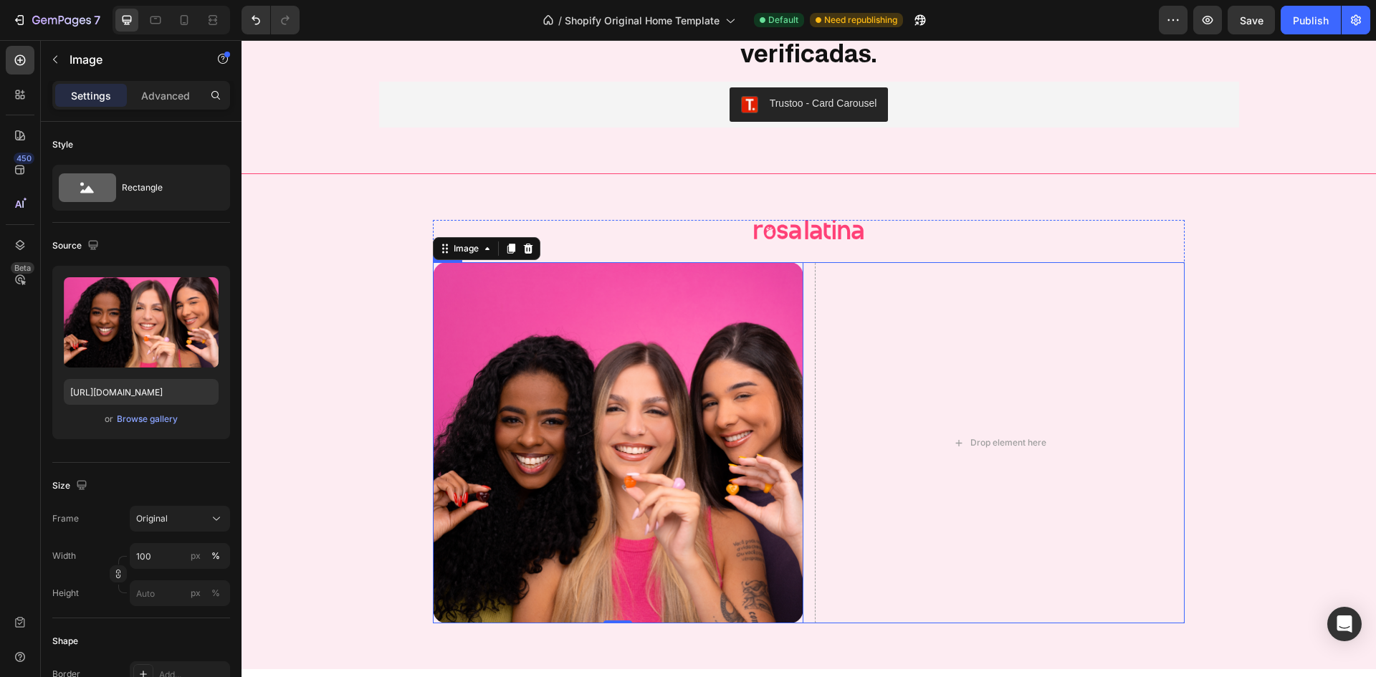
click at [801, 262] on div "Image 0 Drop element here Row" at bounding box center [809, 443] width 752 height 362
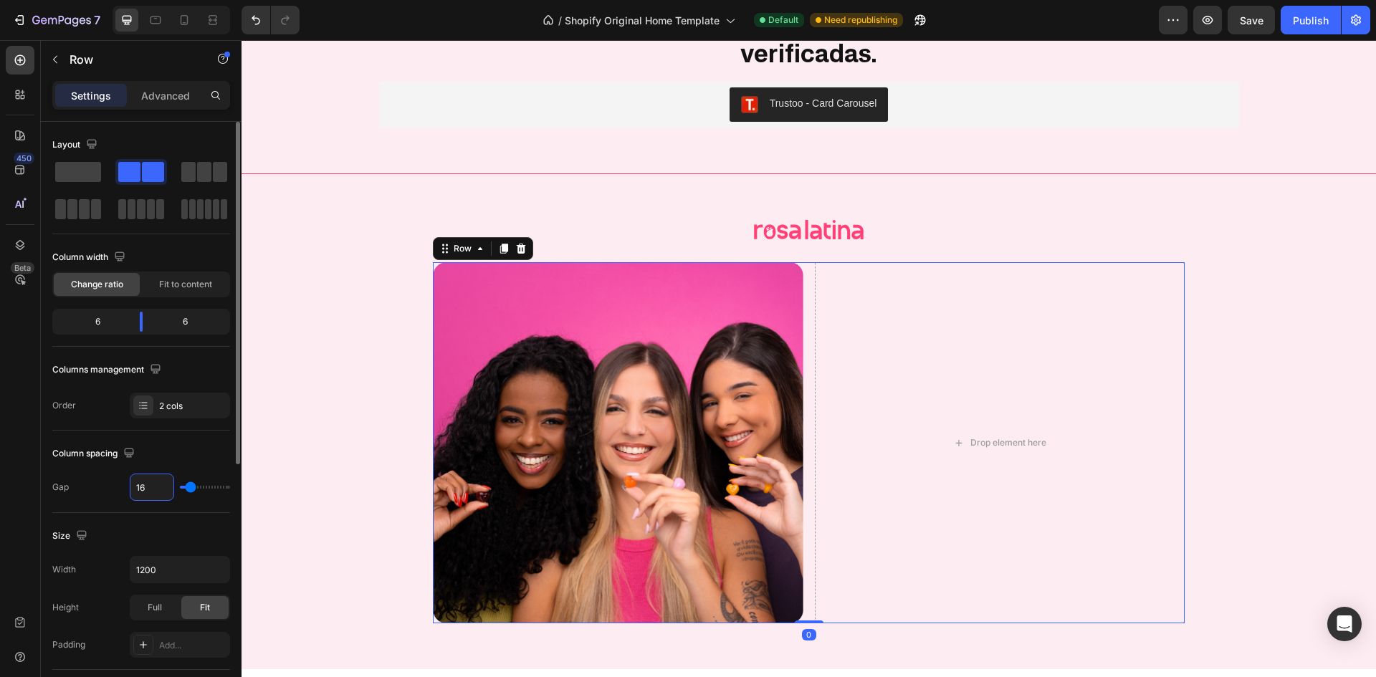
click at [137, 480] on input "16" at bounding box center [151, 488] width 43 height 26
type input "116"
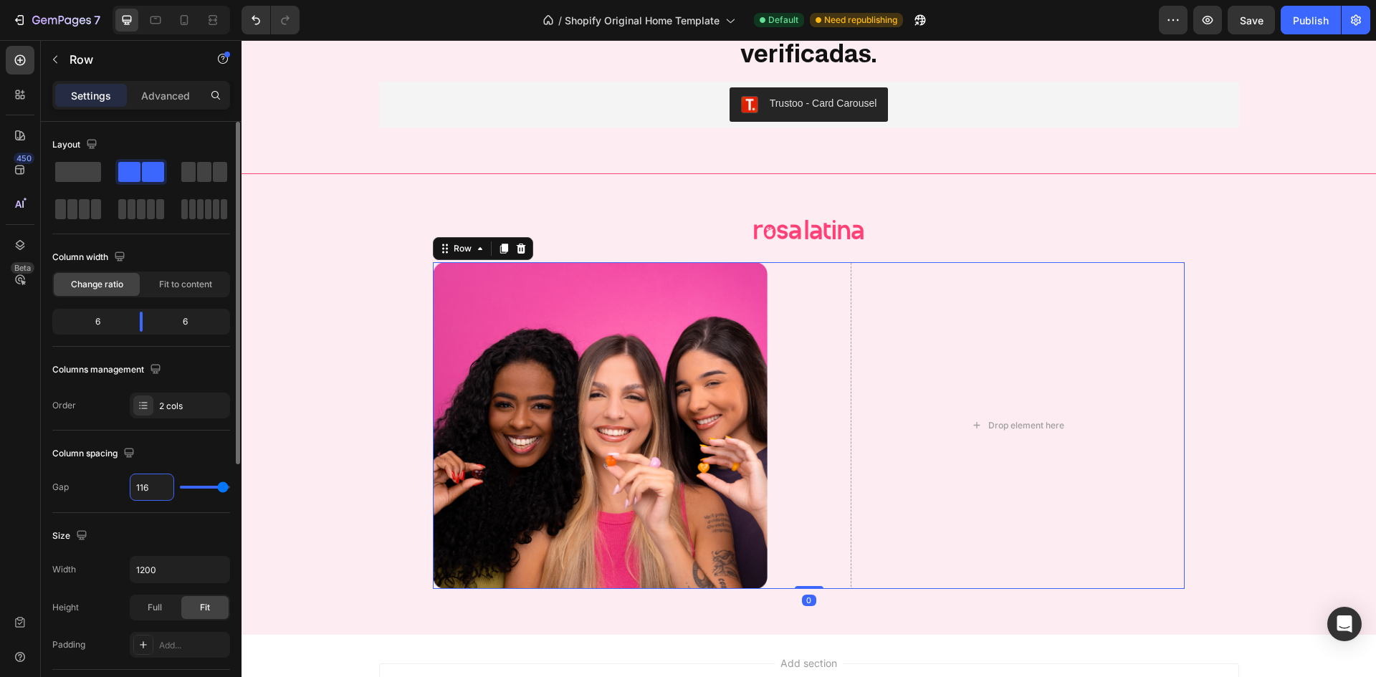
type input "1416"
type input "120"
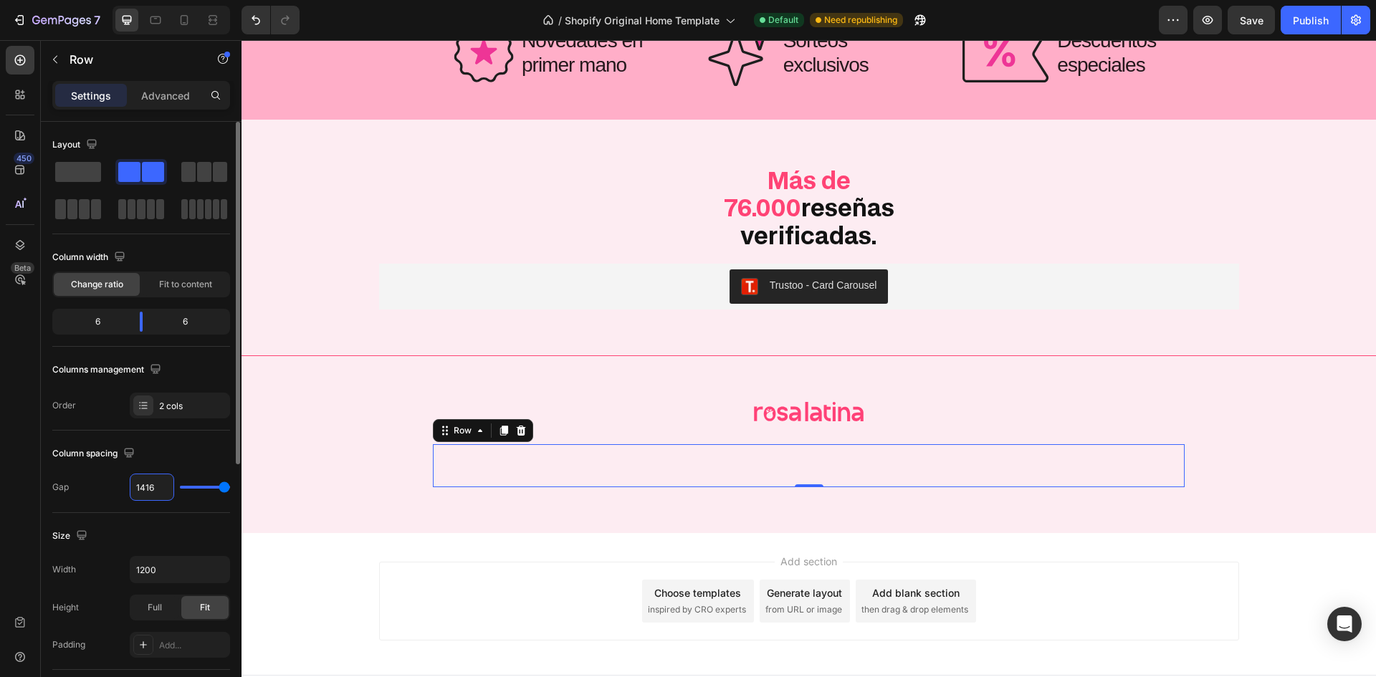
click at [153, 478] on input "1416" at bounding box center [151, 488] width 43 height 26
type input "1"
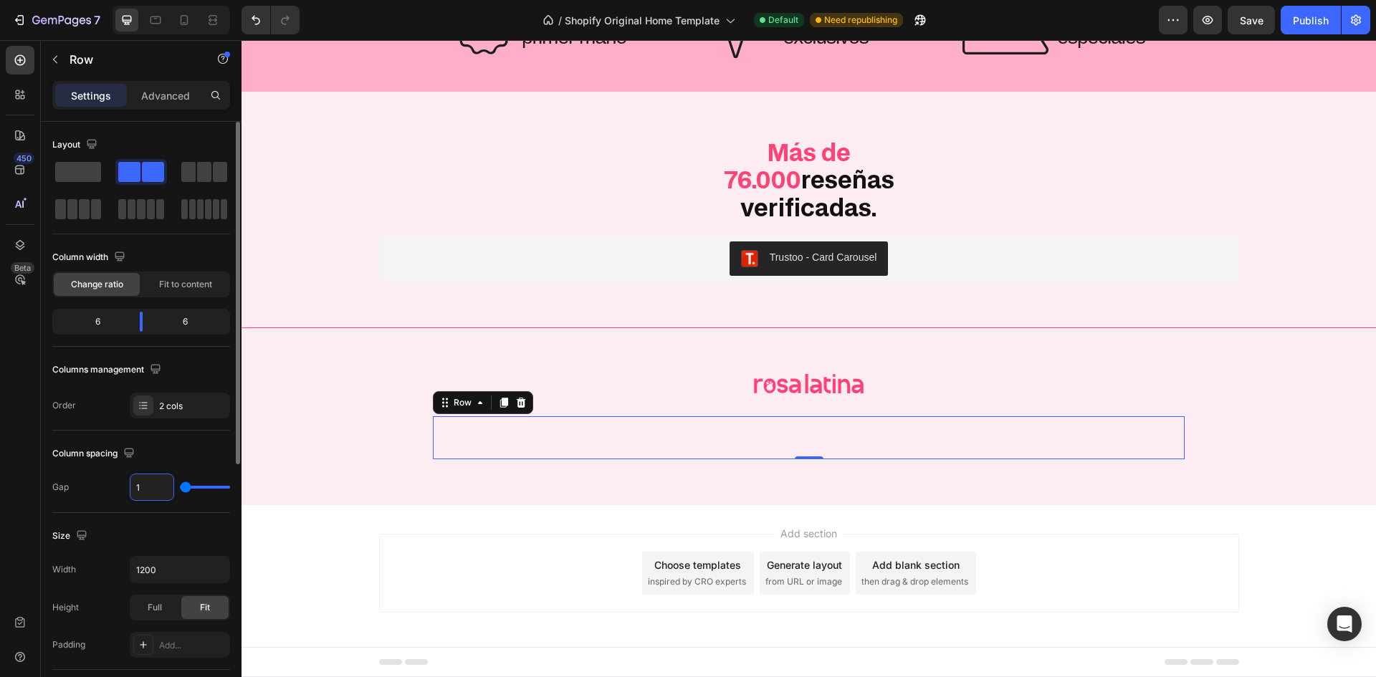
type input "14"
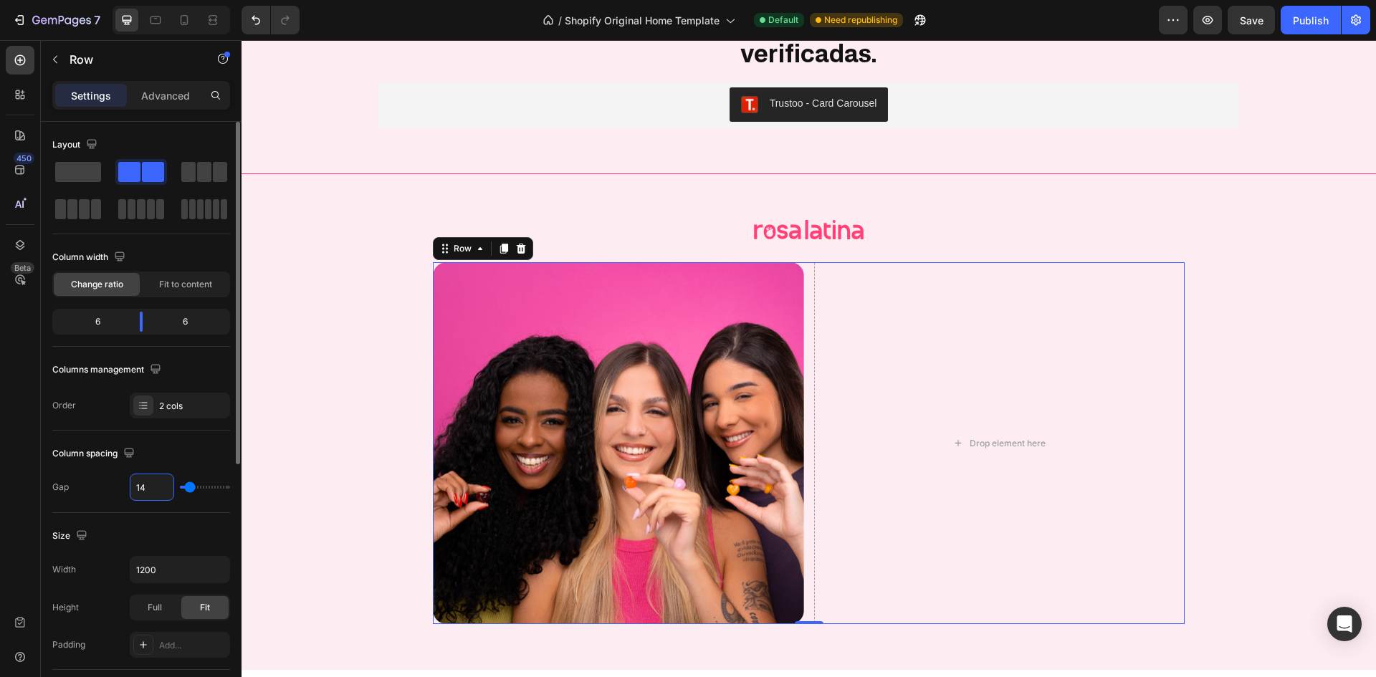
type input "14"
click at [186, 513] on div "Layout Column width Change ratio Fit to content 6 6 Columns management Order 2 …" at bounding box center [141, 591] width 178 height 157
click at [27, 73] on div at bounding box center [20, 60] width 29 height 29
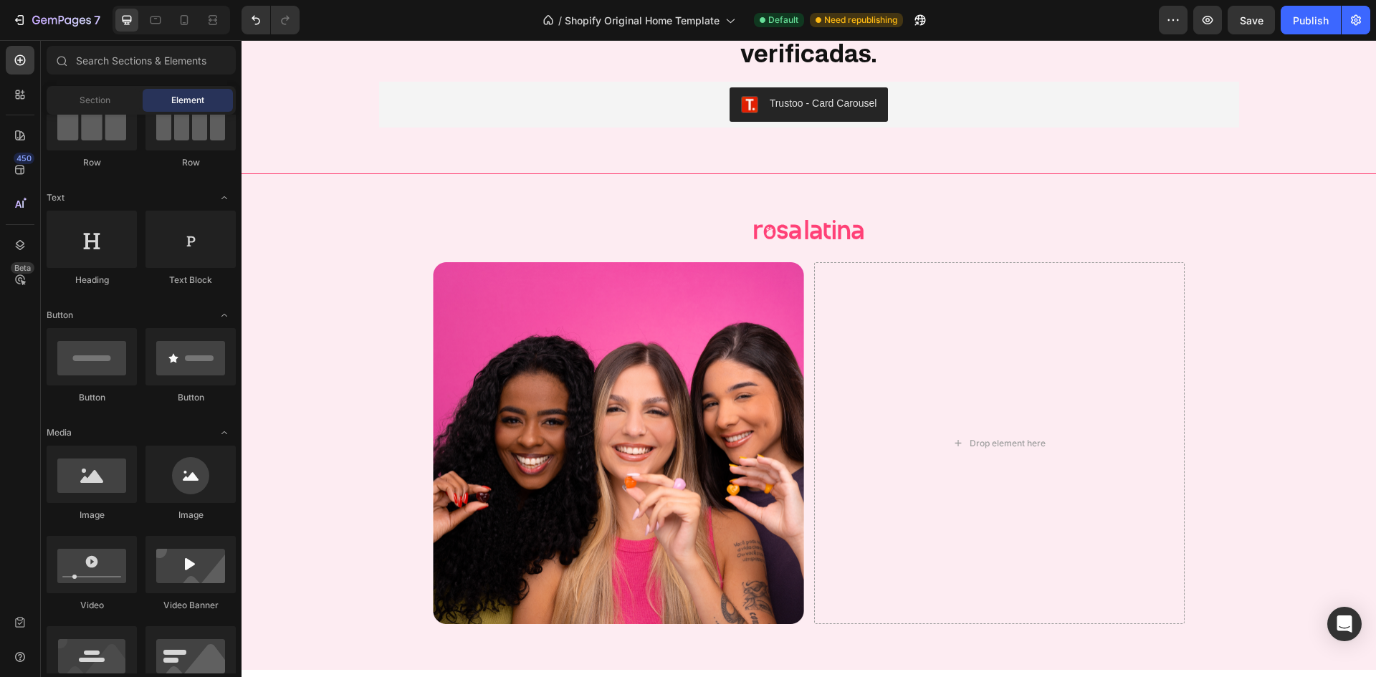
scroll to position [0, 0]
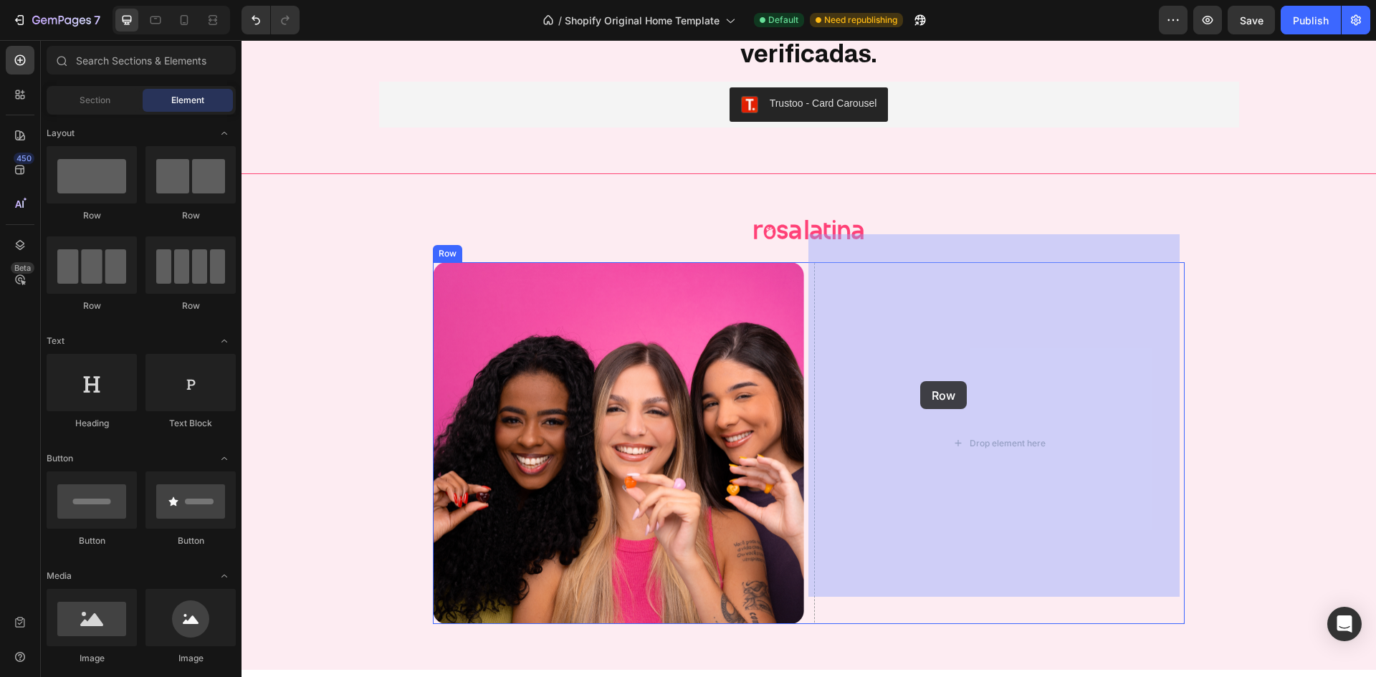
drag, startPoint x: 544, startPoint y: 279, endPoint x: 923, endPoint y: 383, distance: 392.5
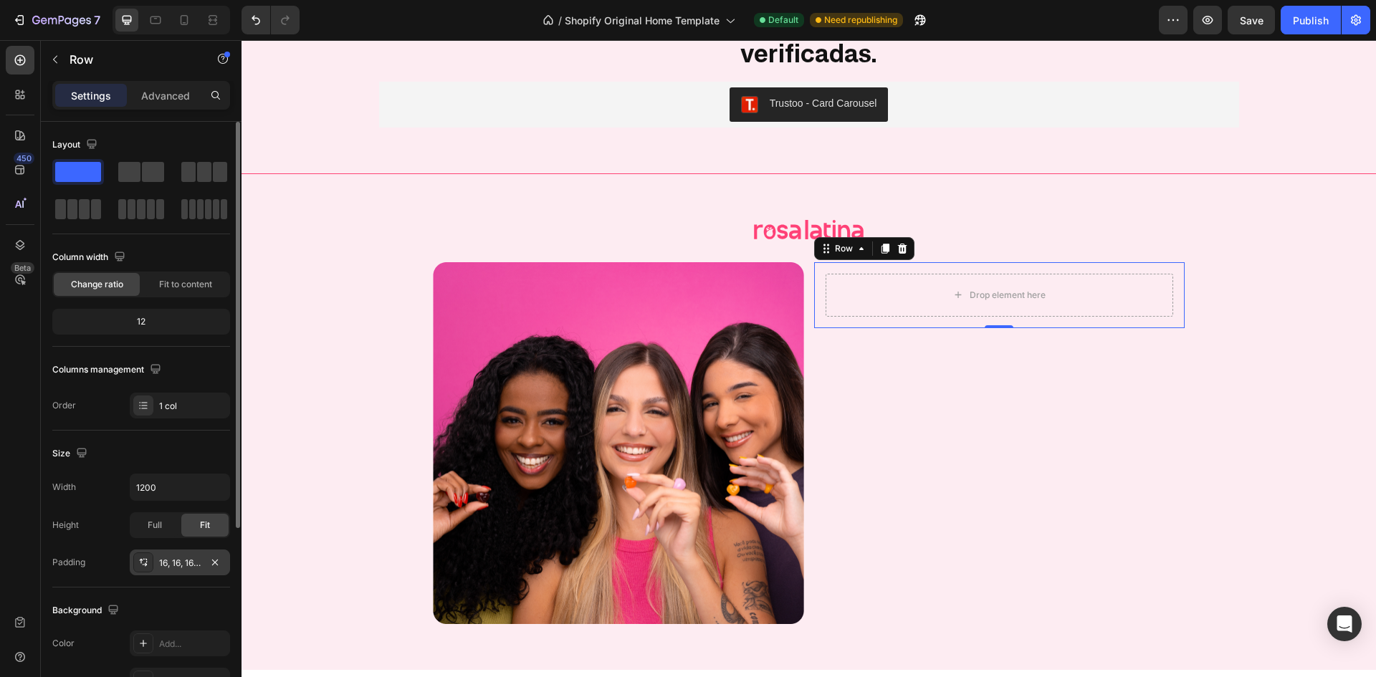
click at [179, 566] on div "16, 16, 16, 16" at bounding box center [180, 563] width 42 height 13
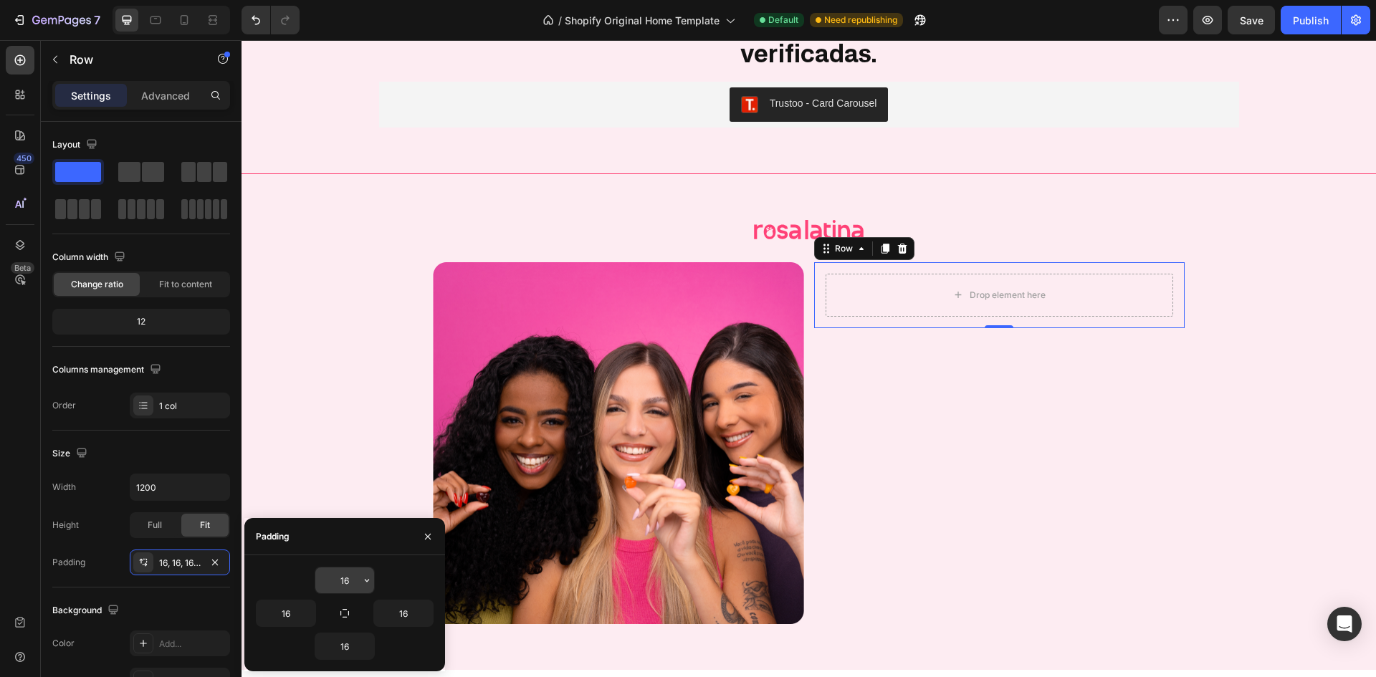
click at [348, 579] on input "16" at bounding box center [344, 581] width 59 height 26
type input "53"
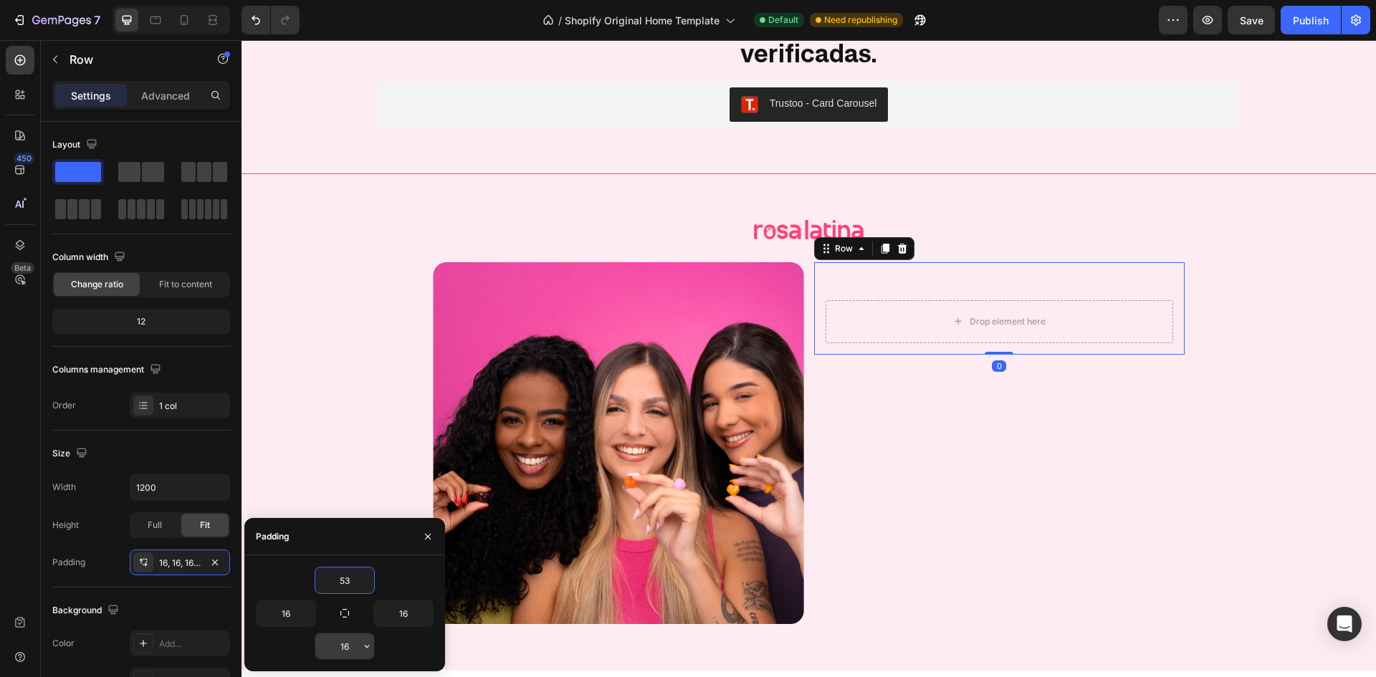
click at [328, 650] on div "53 16 16 16" at bounding box center [344, 614] width 201 height 116
click at [341, 636] on input "16" at bounding box center [344, 647] width 59 height 26
type input "53"
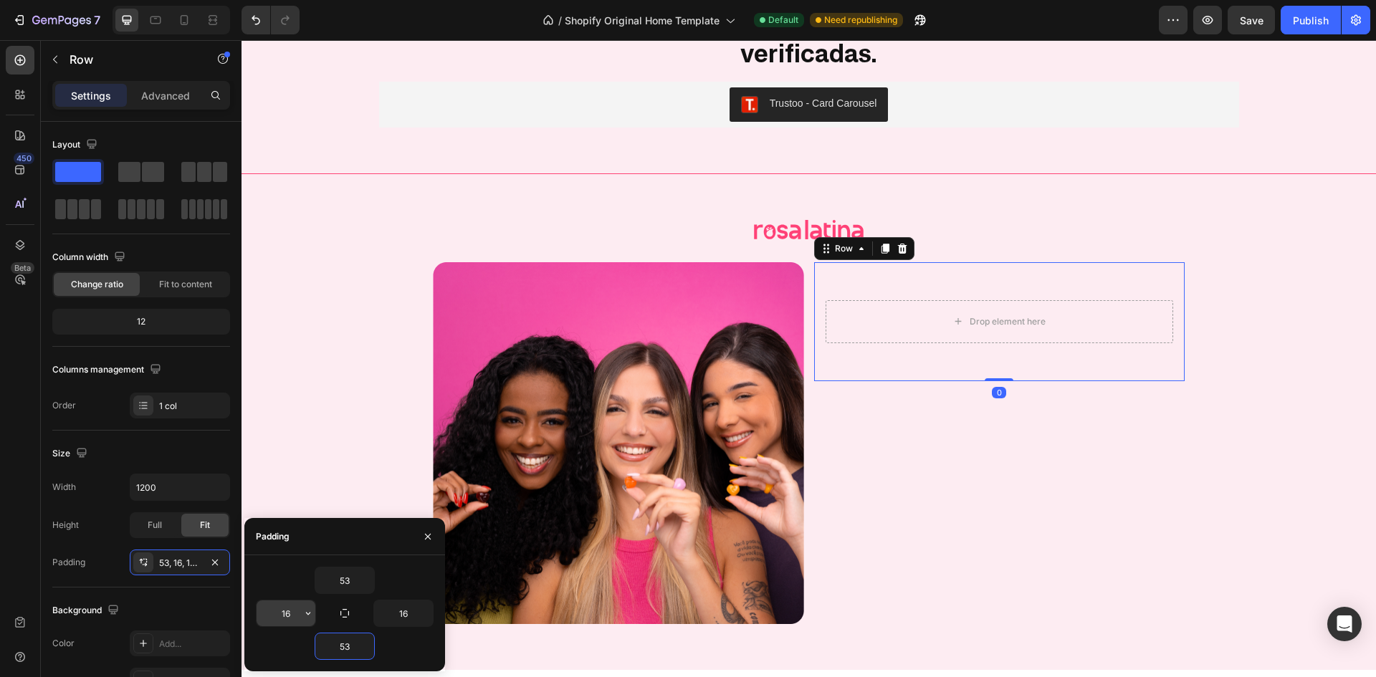
click at [295, 619] on input "16" at bounding box center [286, 614] width 59 height 26
type input "38"
click at [402, 603] on input "16" at bounding box center [403, 614] width 59 height 26
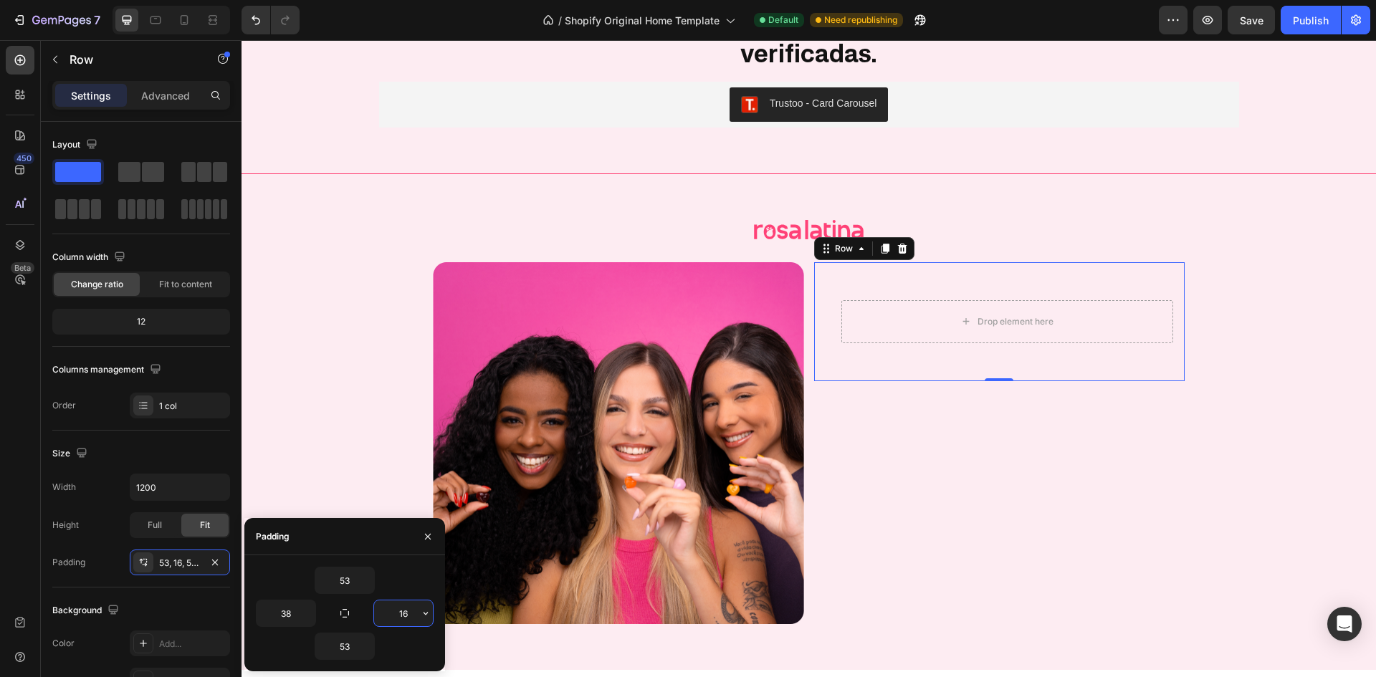
click at [403, 603] on input "16" at bounding box center [403, 614] width 59 height 26
click at [401, 604] on input "386" at bounding box center [403, 614] width 59 height 26
type input "38"
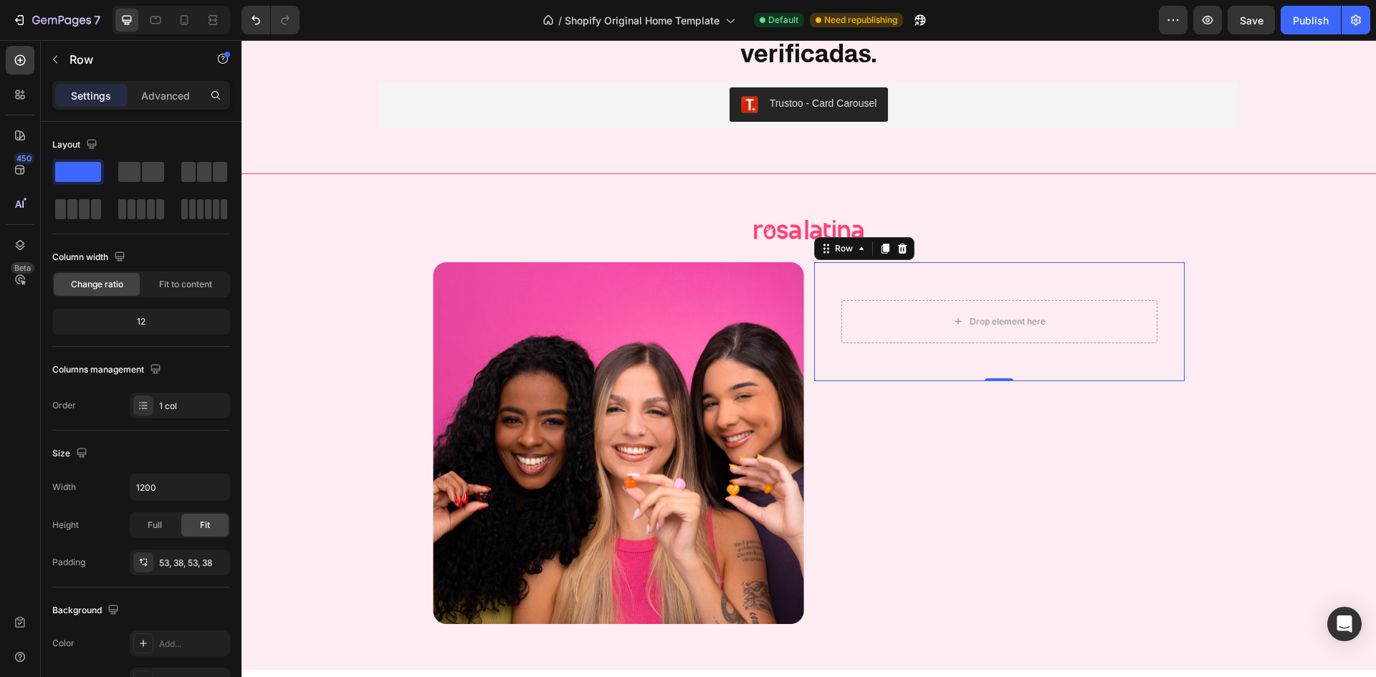
click at [877, 262] on div "Drop element here Row 0" at bounding box center [999, 321] width 371 height 119
click at [174, 105] on div "Advanced" at bounding box center [166, 95] width 72 height 23
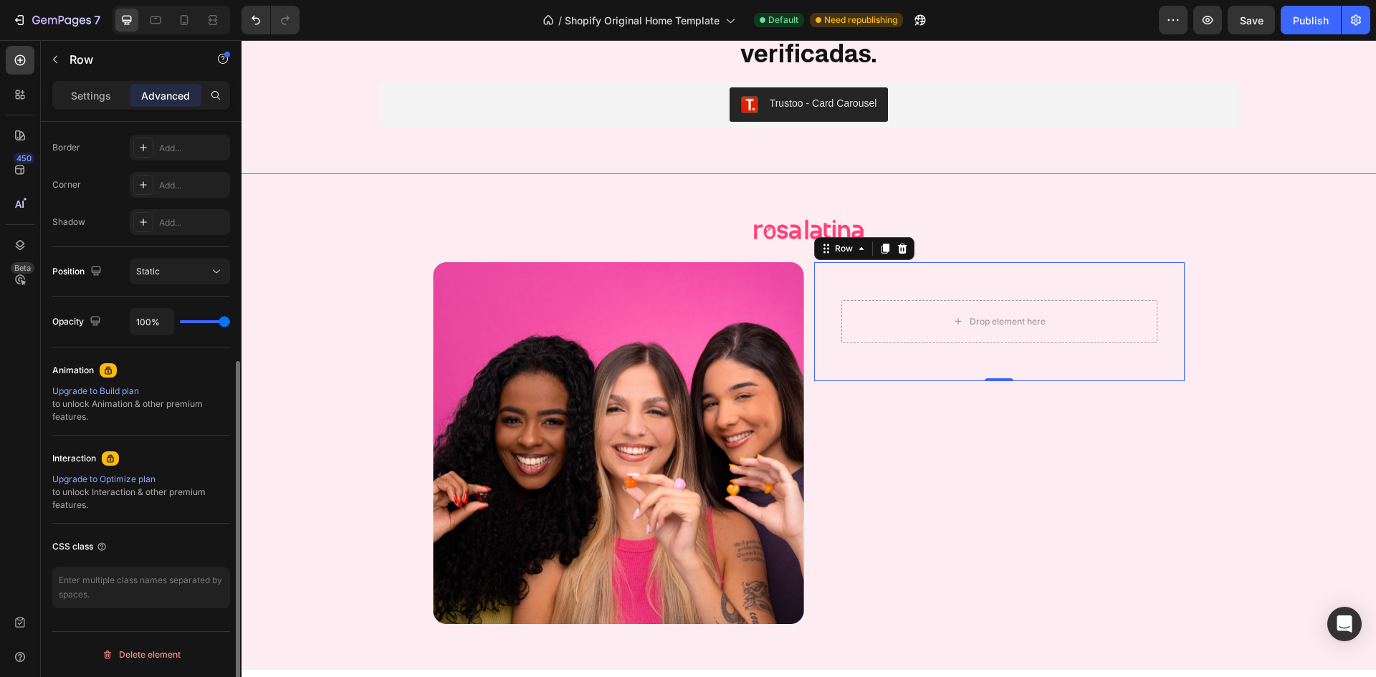
scroll to position [255, 0]
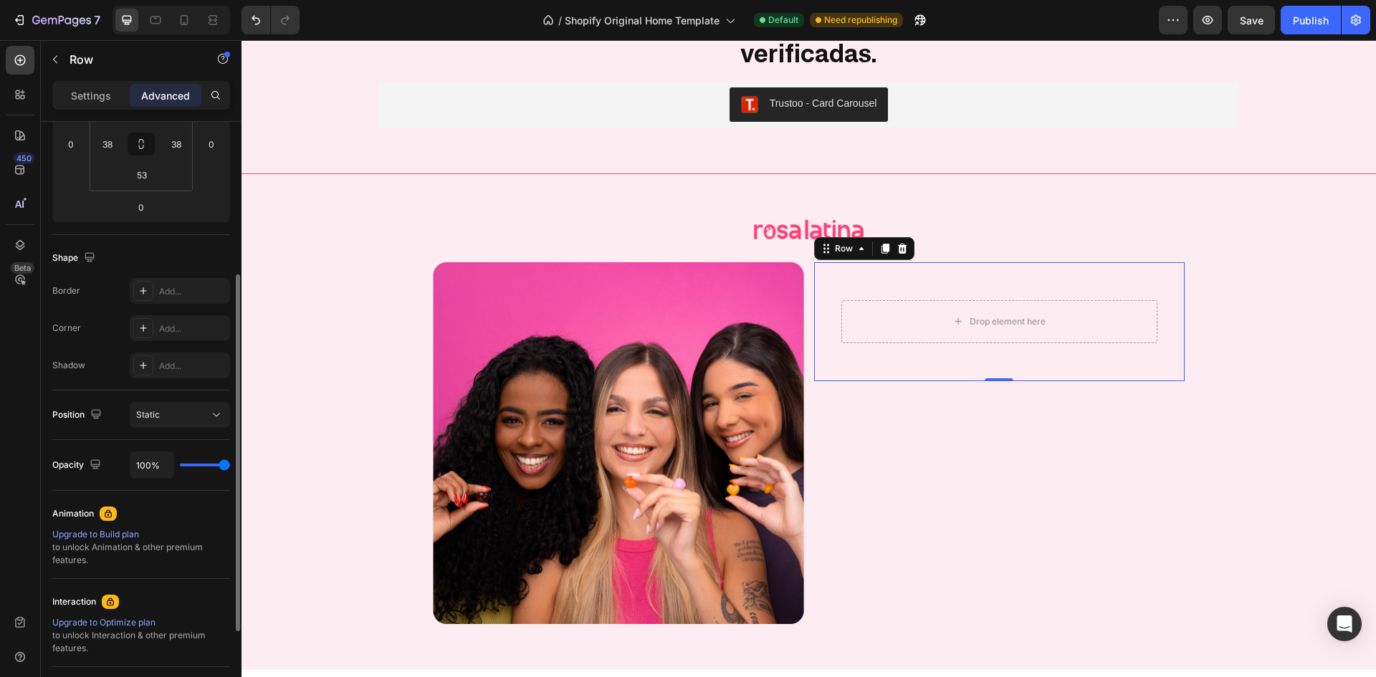
click at [92, 118] on div "Settings Advanced" at bounding box center [141, 101] width 201 height 41
click at [96, 107] on div "Settings Advanced" at bounding box center [141, 95] width 178 height 29
click at [98, 101] on p "Settings" at bounding box center [91, 95] width 40 height 15
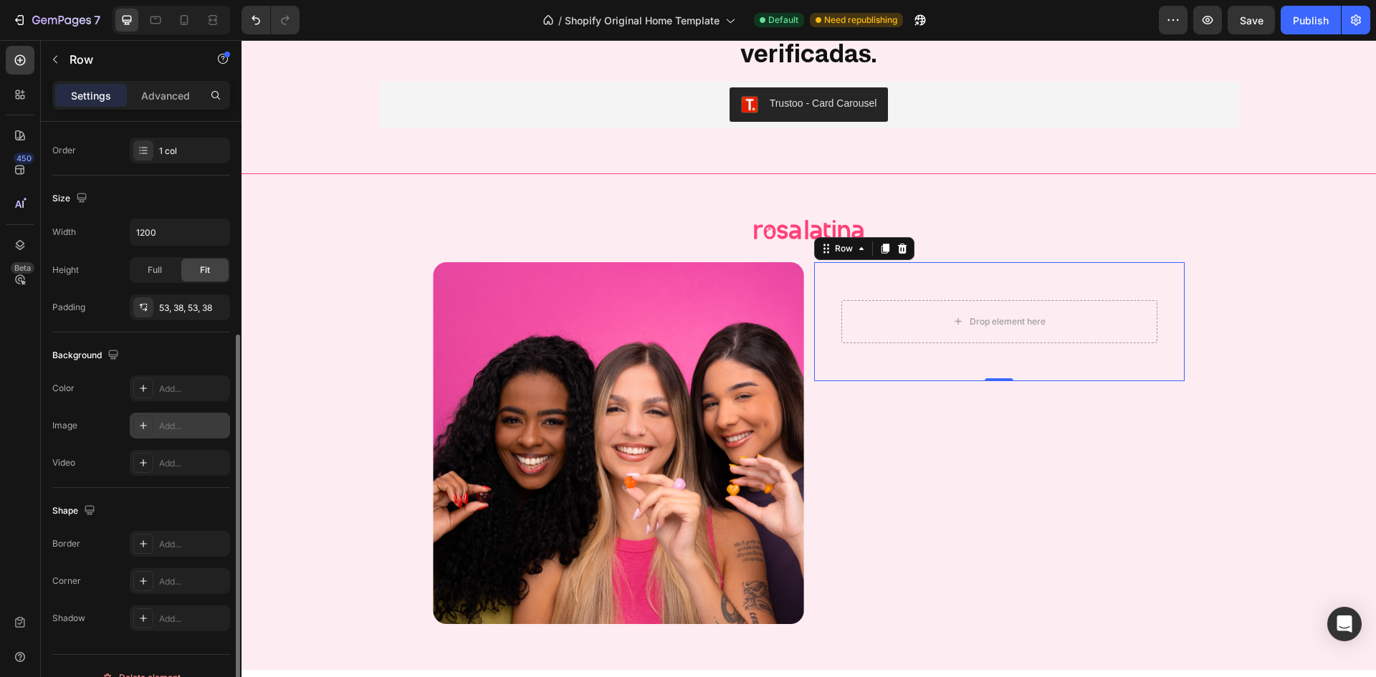
scroll to position [278, 0]
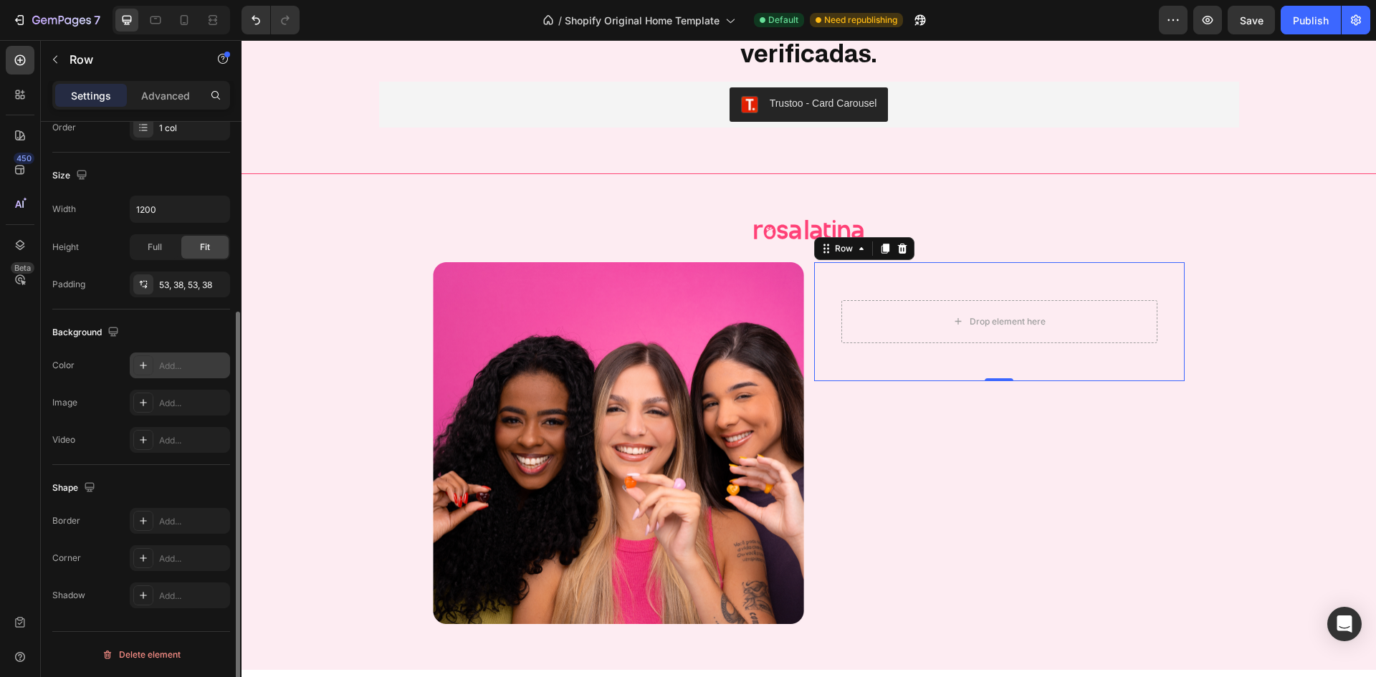
click at [186, 361] on div "Add..." at bounding box center [192, 366] width 67 height 13
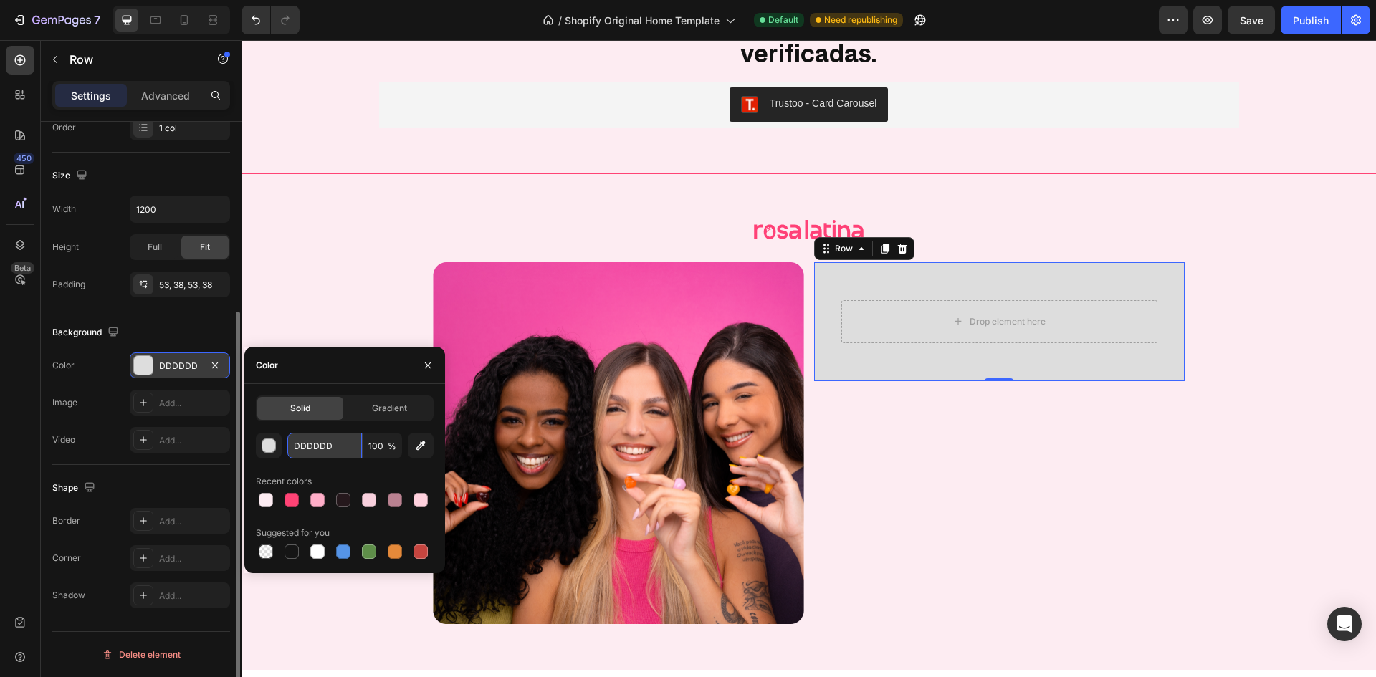
click at [323, 448] on input "DDDDDD" at bounding box center [324, 446] width 75 height 26
paste input "FF9ABA"
type input "FF9ABA"
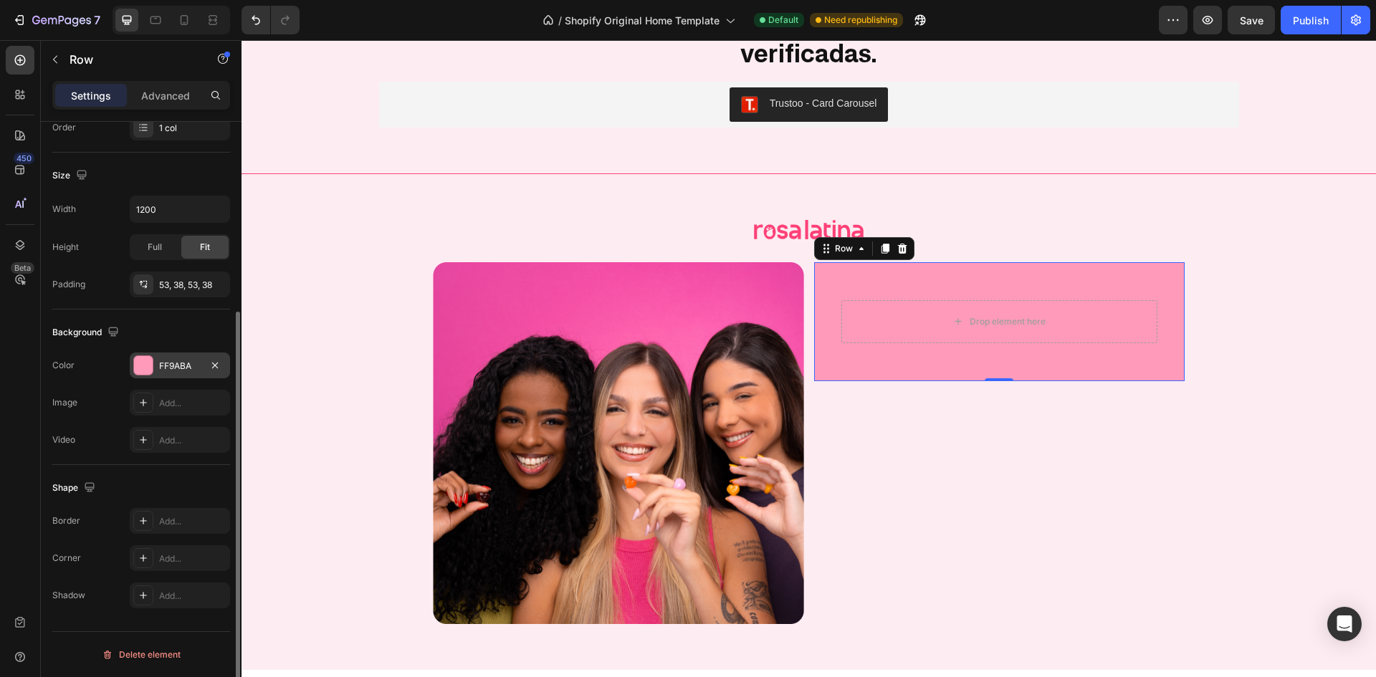
click at [206, 332] on div "Background" at bounding box center [141, 332] width 178 height 23
click at [150, 549] on div at bounding box center [143, 558] width 20 height 20
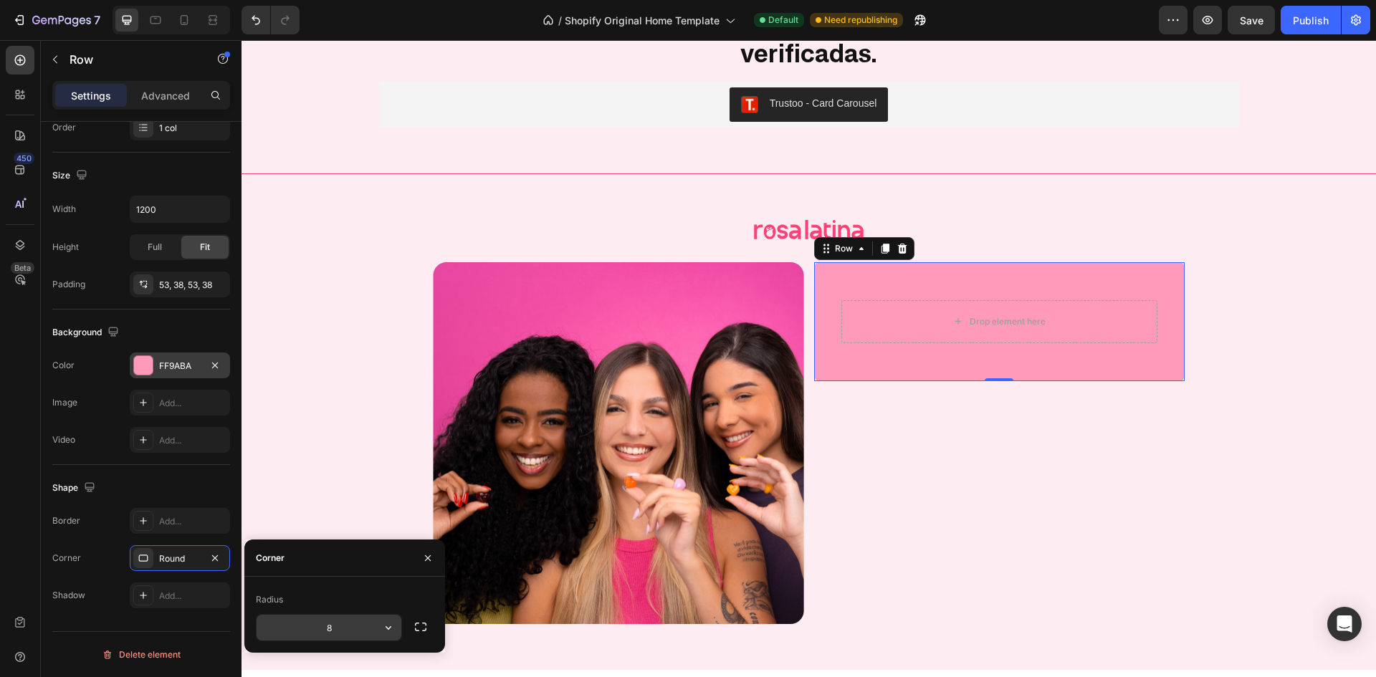
click at [328, 624] on input "8" at bounding box center [329, 628] width 145 height 26
type input "18"
click at [164, 477] on div "Shape" at bounding box center [141, 488] width 178 height 23
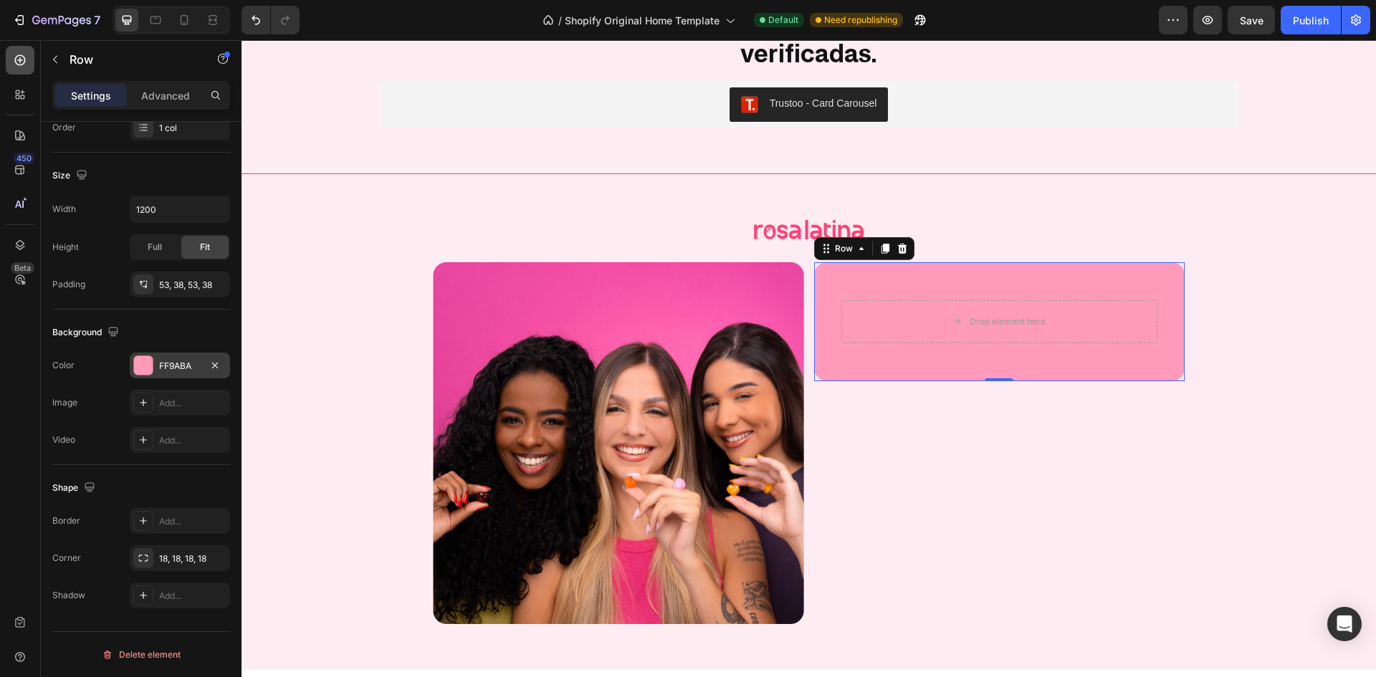
click at [29, 68] on div at bounding box center [20, 60] width 29 height 29
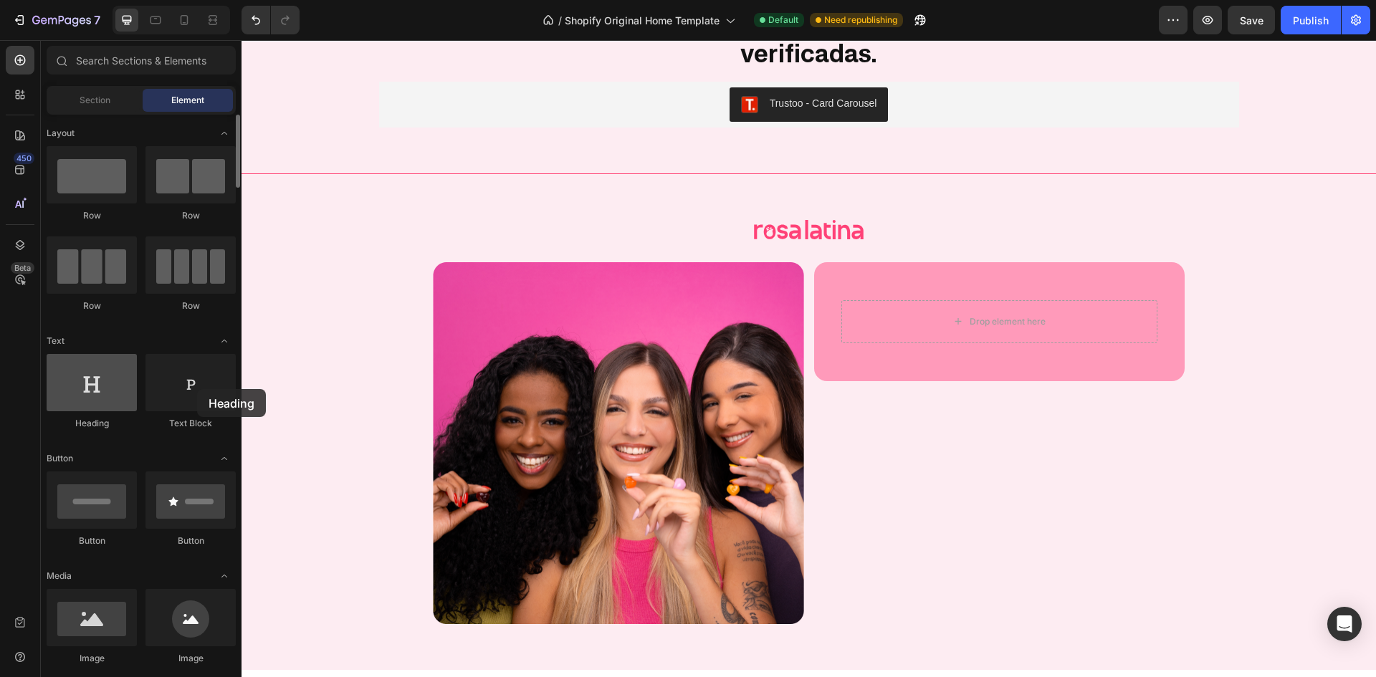
drag, startPoint x: 221, startPoint y: 388, endPoint x: 119, endPoint y: 384, distance: 101.9
click at [115, 384] on div at bounding box center [92, 382] width 90 height 57
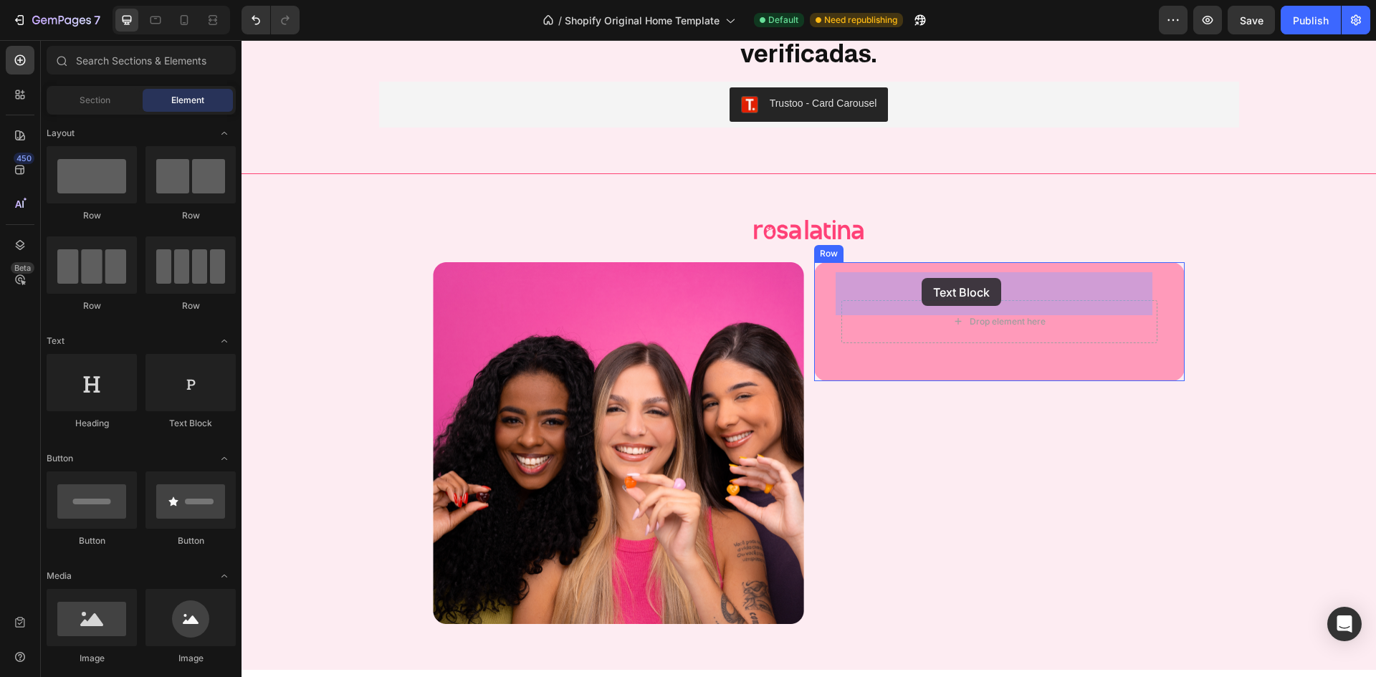
drag, startPoint x: 427, startPoint y: 414, endPoint x: 773, endPoint y: 334, distance: 354.8
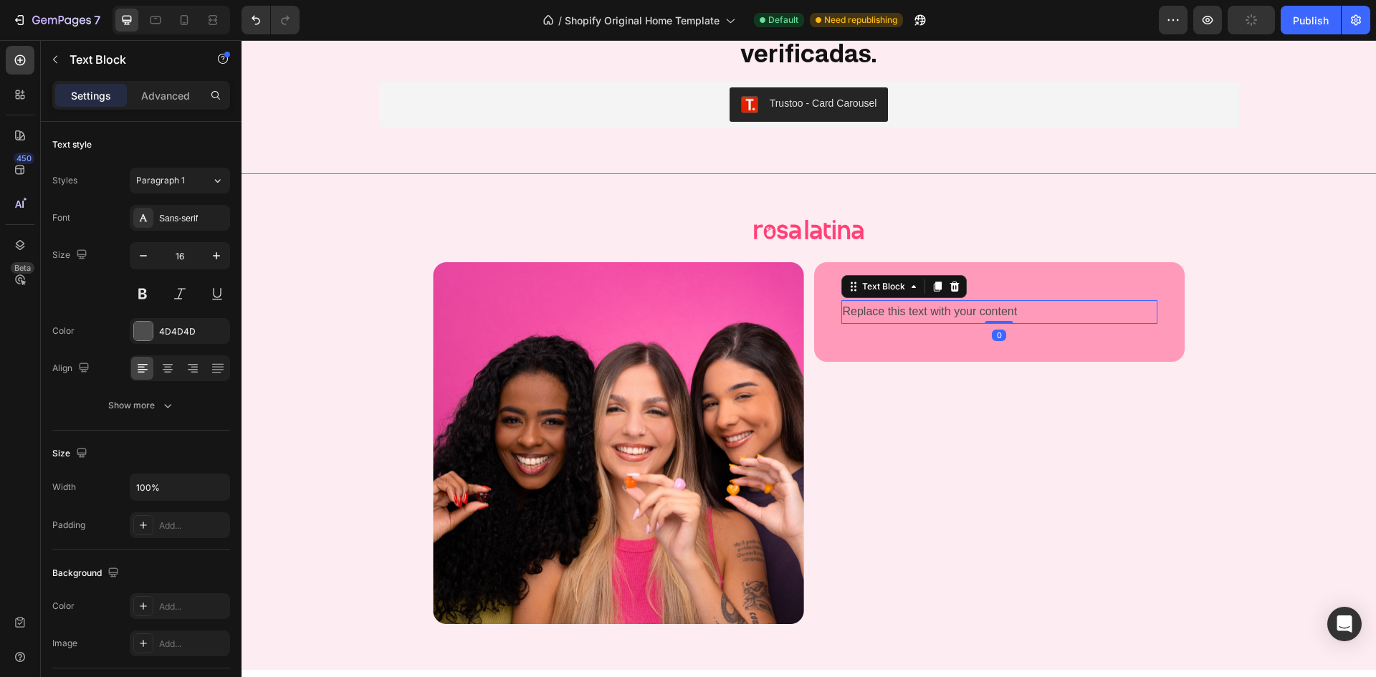
click at [919, 300] on div "Replace this text with your content" at bounding box center [1000, 312] width 317 height 24
click at [919, 302] on p "Replace this text with your content" at bounding box center [1000, 312] width 314 height 21
click at [174, 323] on div "4D4D4D" at bounding box center [180, 331] width 100 height 26
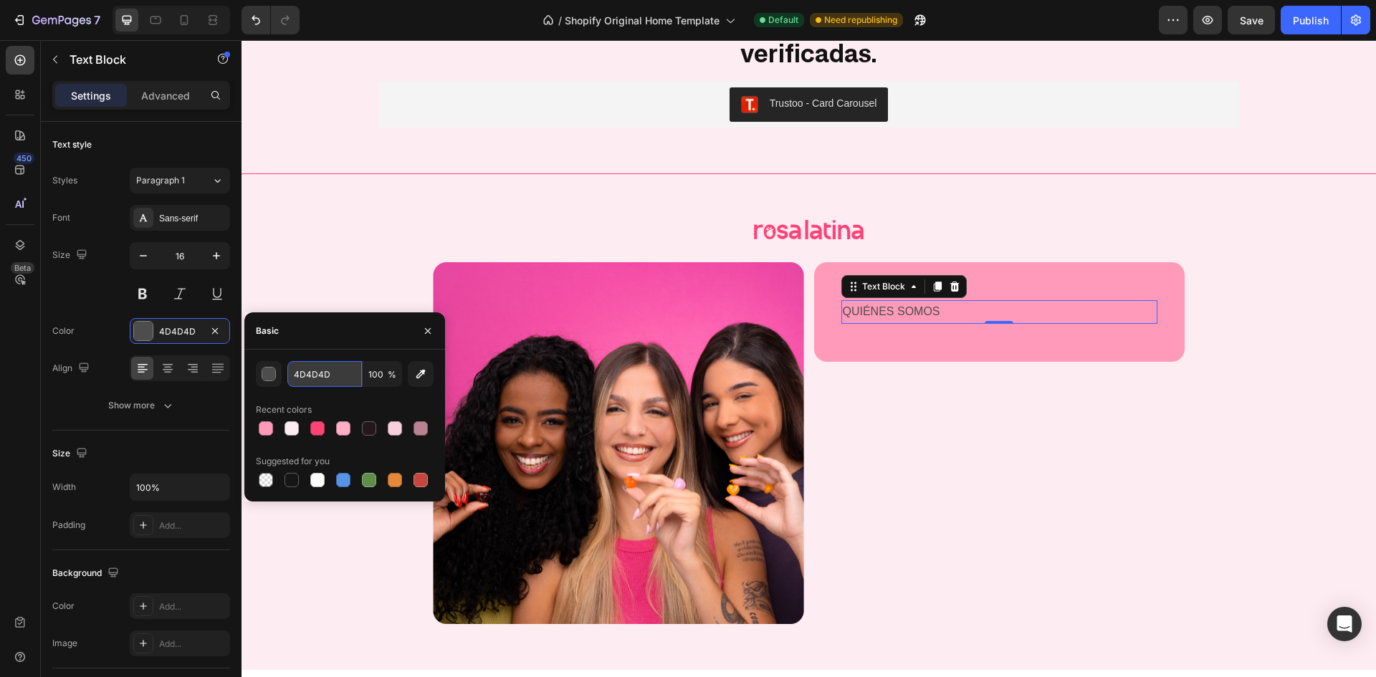
click at [328, 367] on input "4D4D4D" at bounding box center [324, 374] width 75 height 26
paste input "FDECF2"
type input "FDECF2"
click at [95, 298] on div "Size 16" at bounding box center [141, 274] width 178 height 65
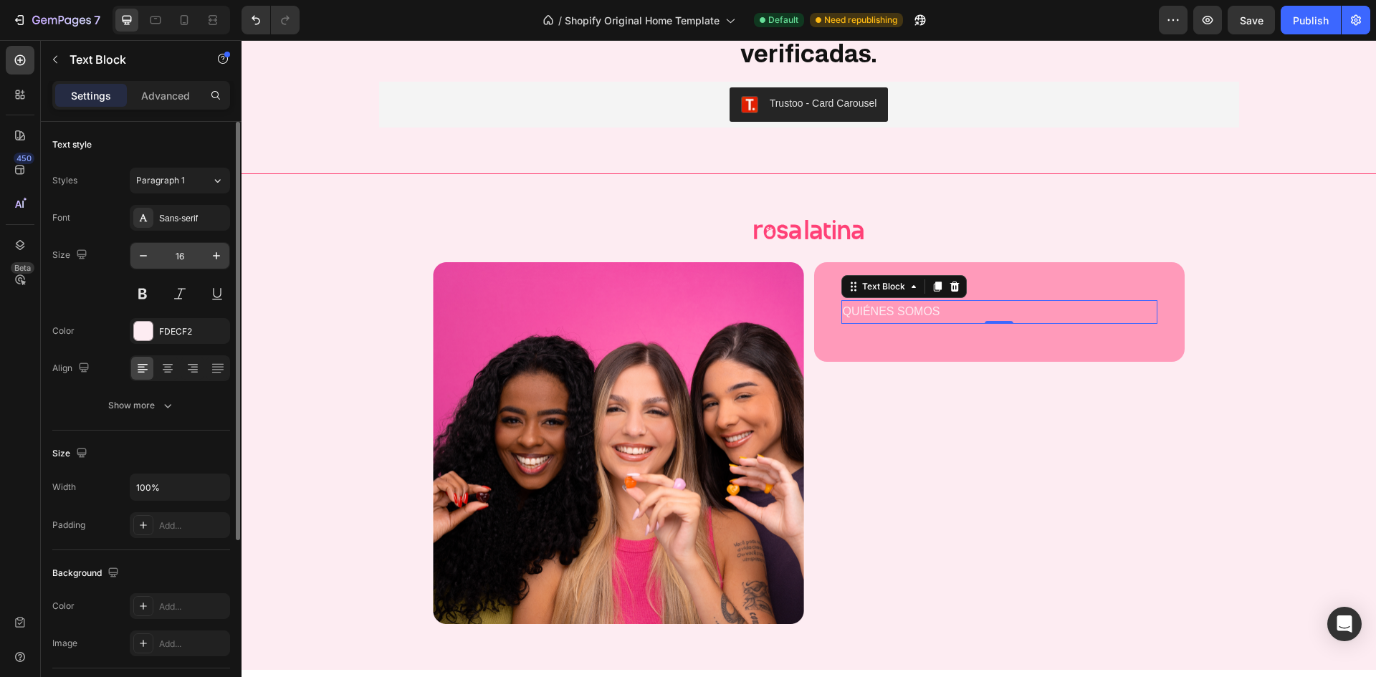
click at [181, 246] on input "16" at bounding box center [179, 256] width 47 height 26
type input "25"
click at [89, 283] on div "Size 25" at bounding box center [141, 274] width 178 height 65
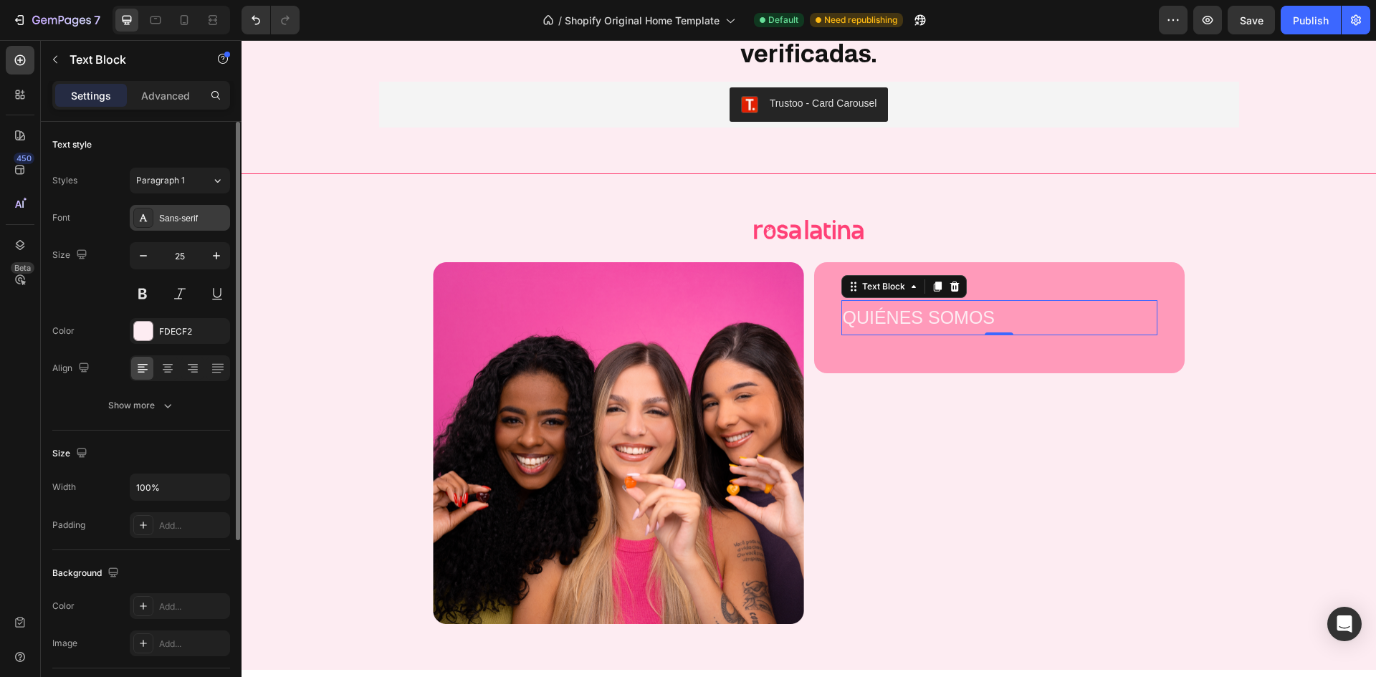
click at [177, 210] on div "Sans-serif" at bounding box center [180, 218] width 100 height 26
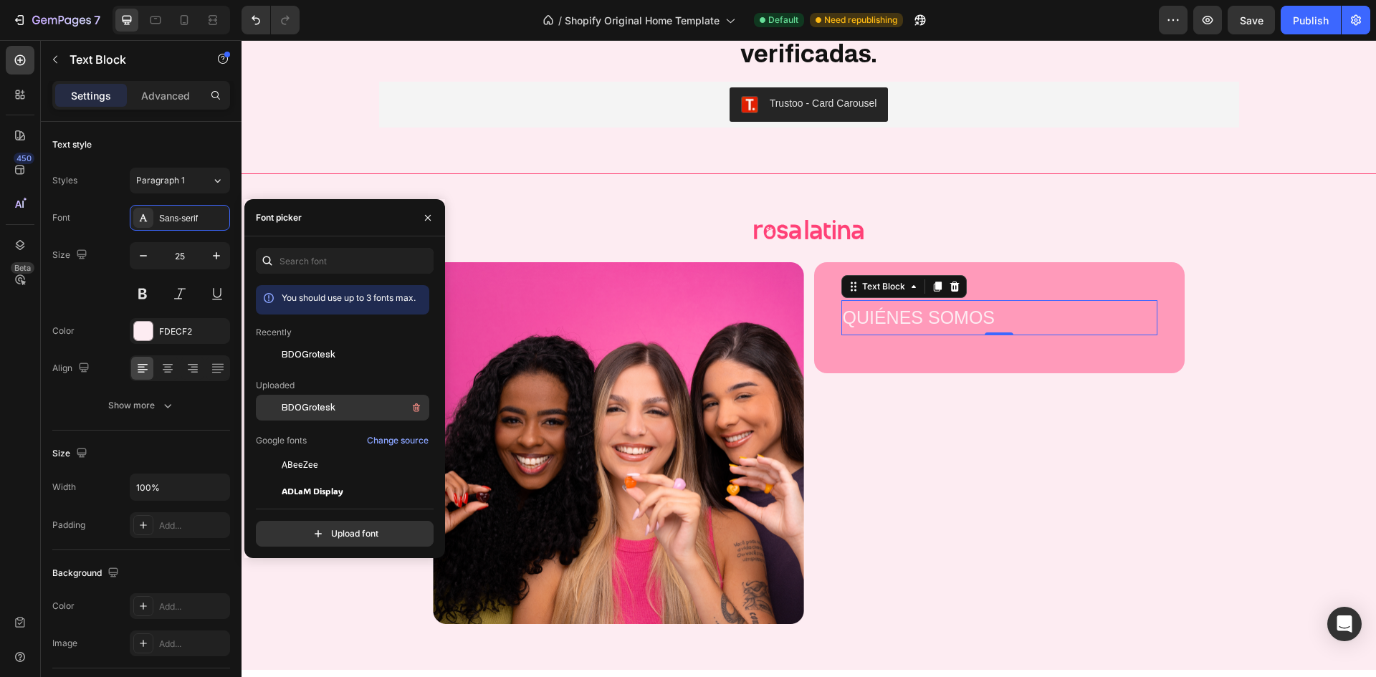
click at [330, 406] on span "BDOGrotesk" at bounding box center [309, 407] width 54 height 13
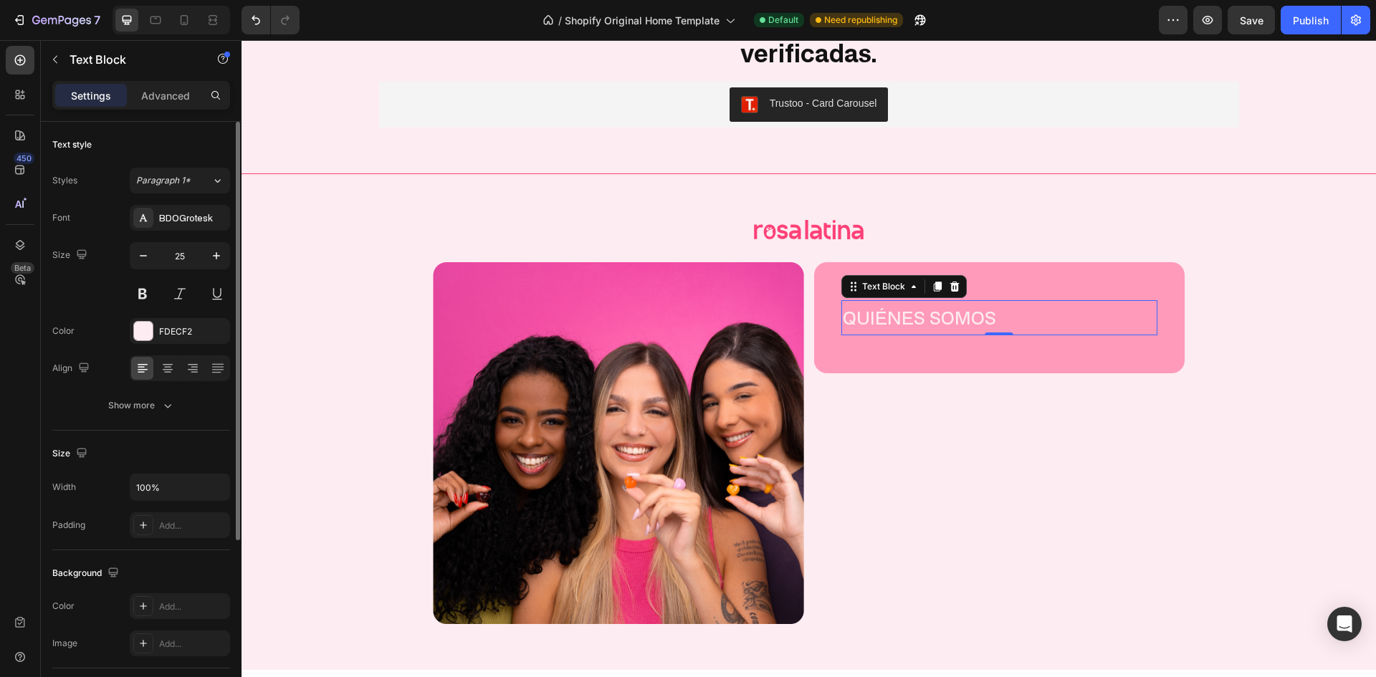
click at [83, 308] on div "Font BDOGrotesk Size 25 Color FDECF2 Align Show more" at bounding box center [141, 312] width 178 height 214
click at [125, 401] on div "Show more" at bounding box center [141, 406] width 67 height 14
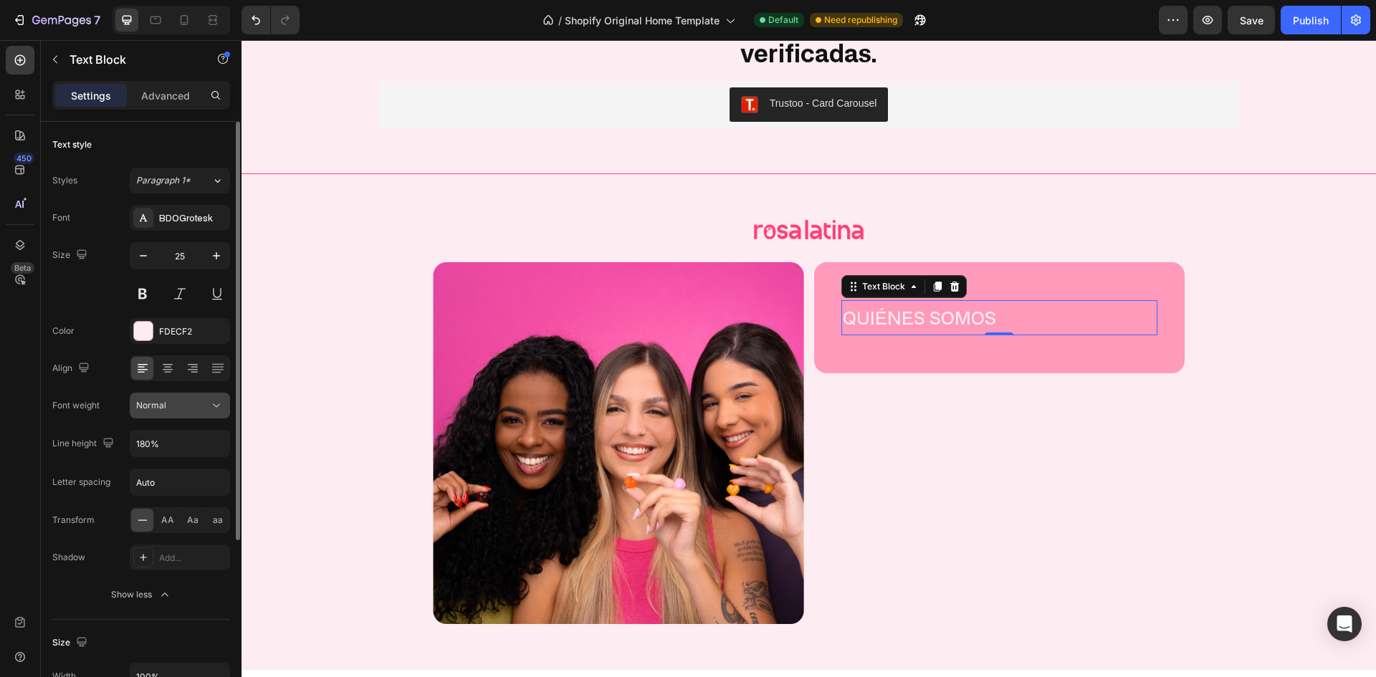
click at [155, 404] on span "Normal" at bounding box center [151, 405] width 30 height 11
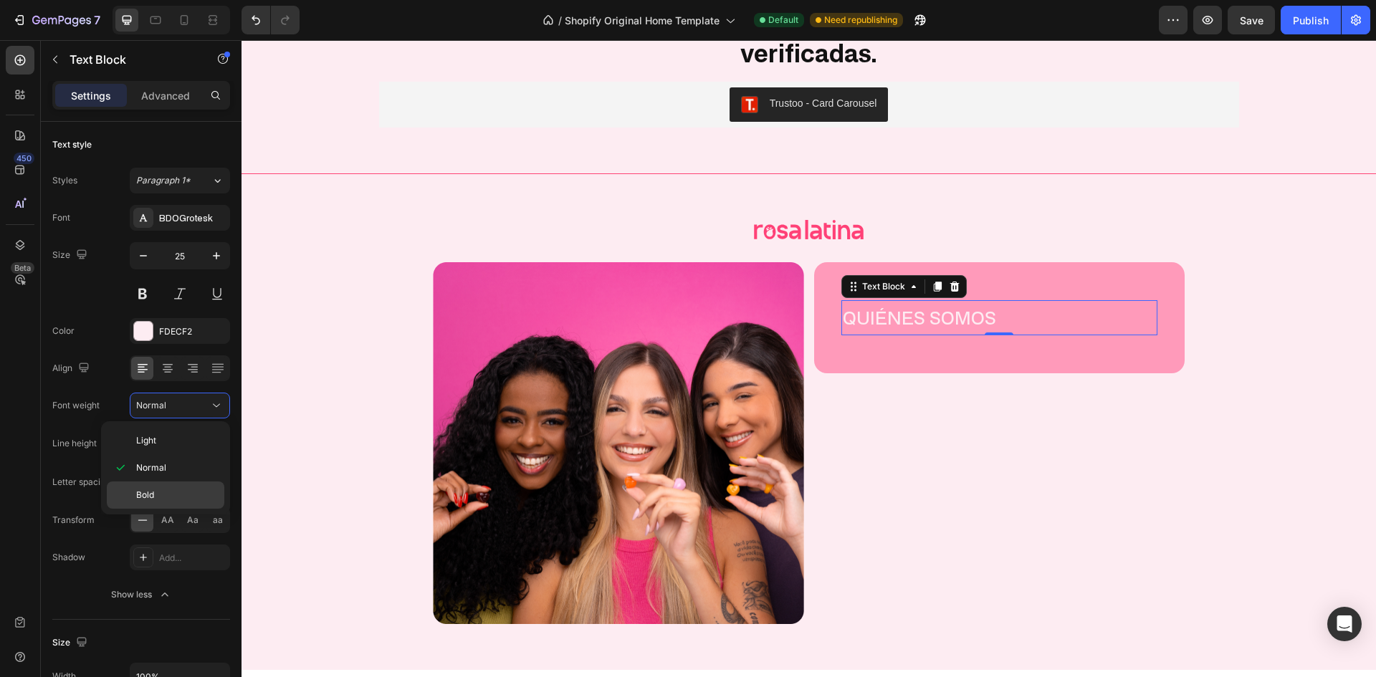
click at [202, 503] on div "Bold" at bounding box center [166, 495] width 118 height 27
click at [191, 488] on input "Auto" at bounding box center [179, 483] width 99 height 26
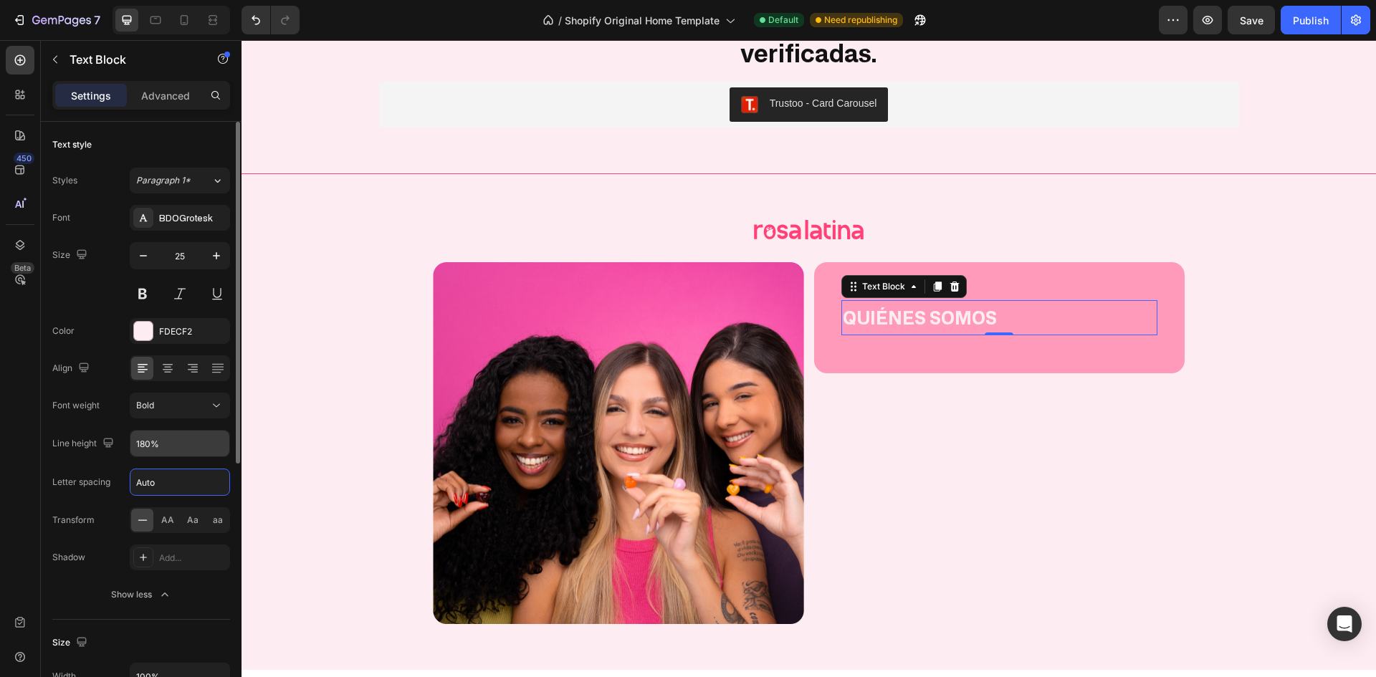
click at [206, 453] on div "Font BDOGrotesk Size 25 Color FDECF2 Align Font weight Bold Line height 180% Le…" at bounding box center [141, 406] width 178 height 403
click at [206, 446] on button "button" at bounding box center [217, 444] width 26 height 26
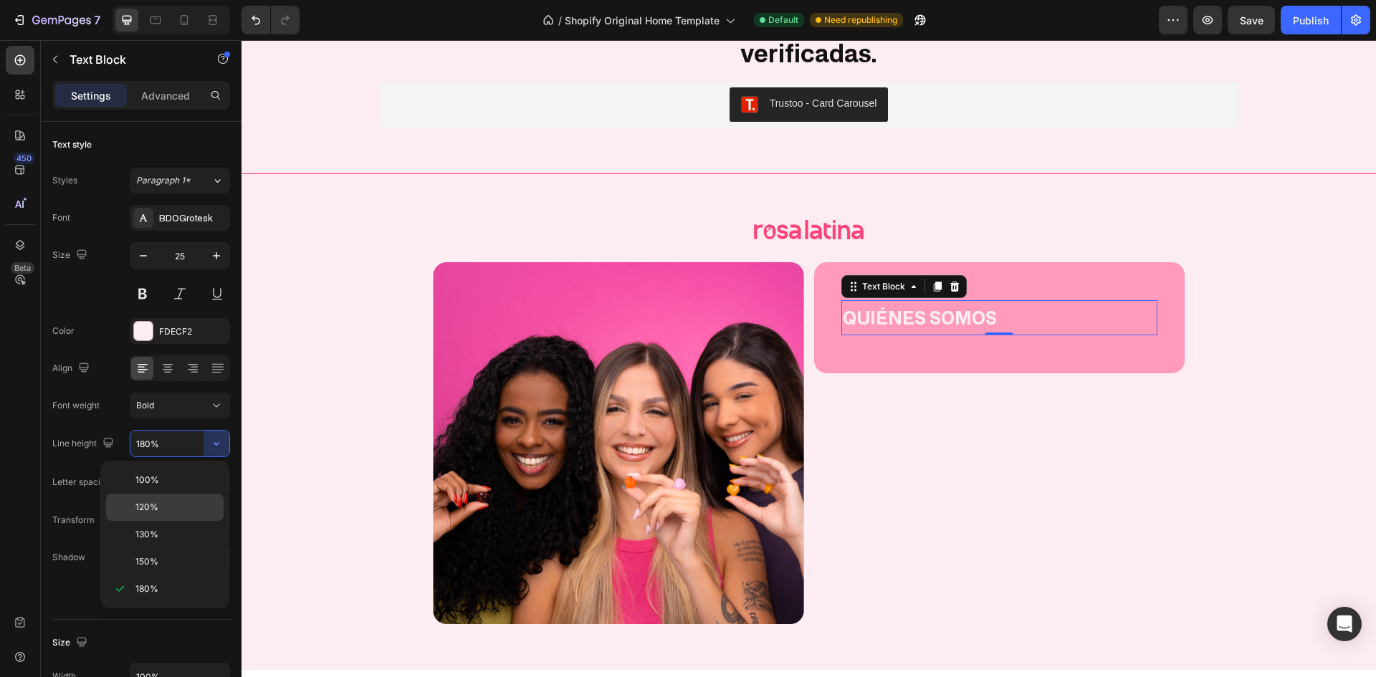
click at [206, 505] on p "120%" at bounding box center [176, 507] width 82 height 13
type input "120%"
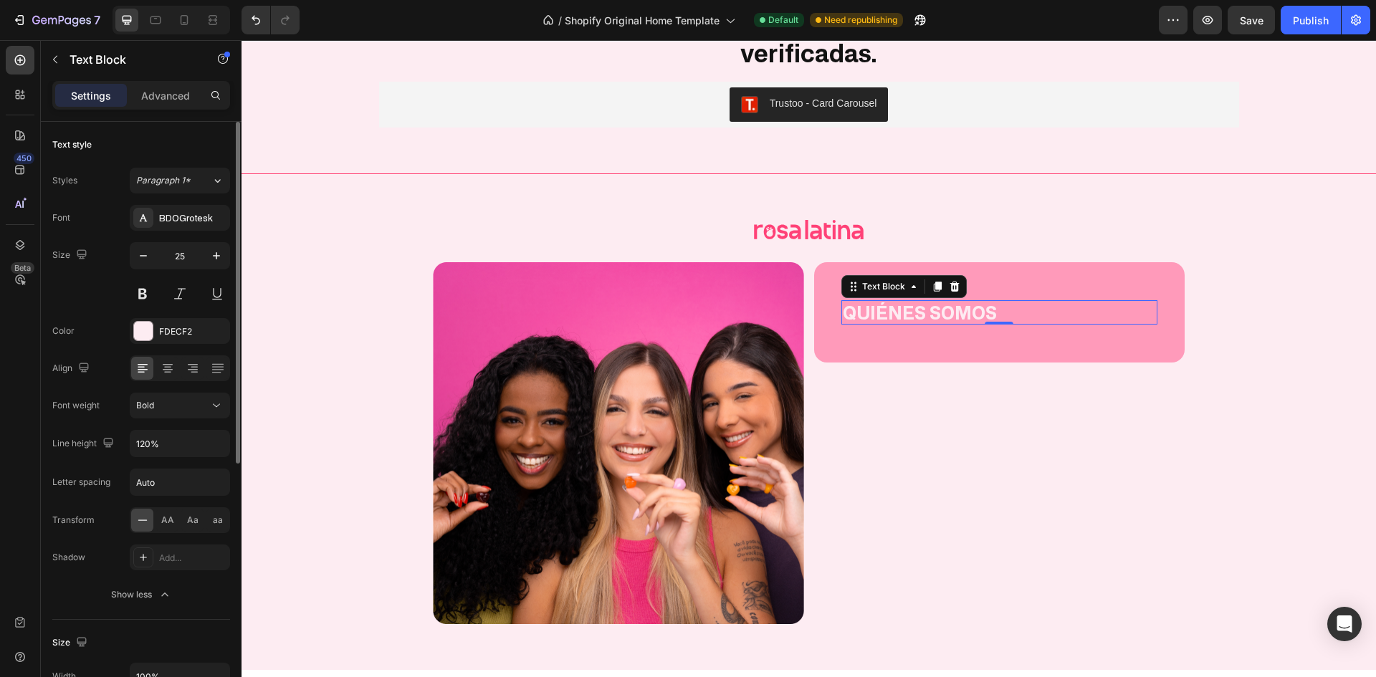
drag, startPoint x: 206, startPoint y: 505, endPoint x: 91, endPoint y: 282, distance: 251.4
click at [91, 282] on div "Size 25" at bounding box center [141, 274] width 178 height 65
click at [150, 97] on p "Advanced" at bounding box center [165, 95] width 49 height 15
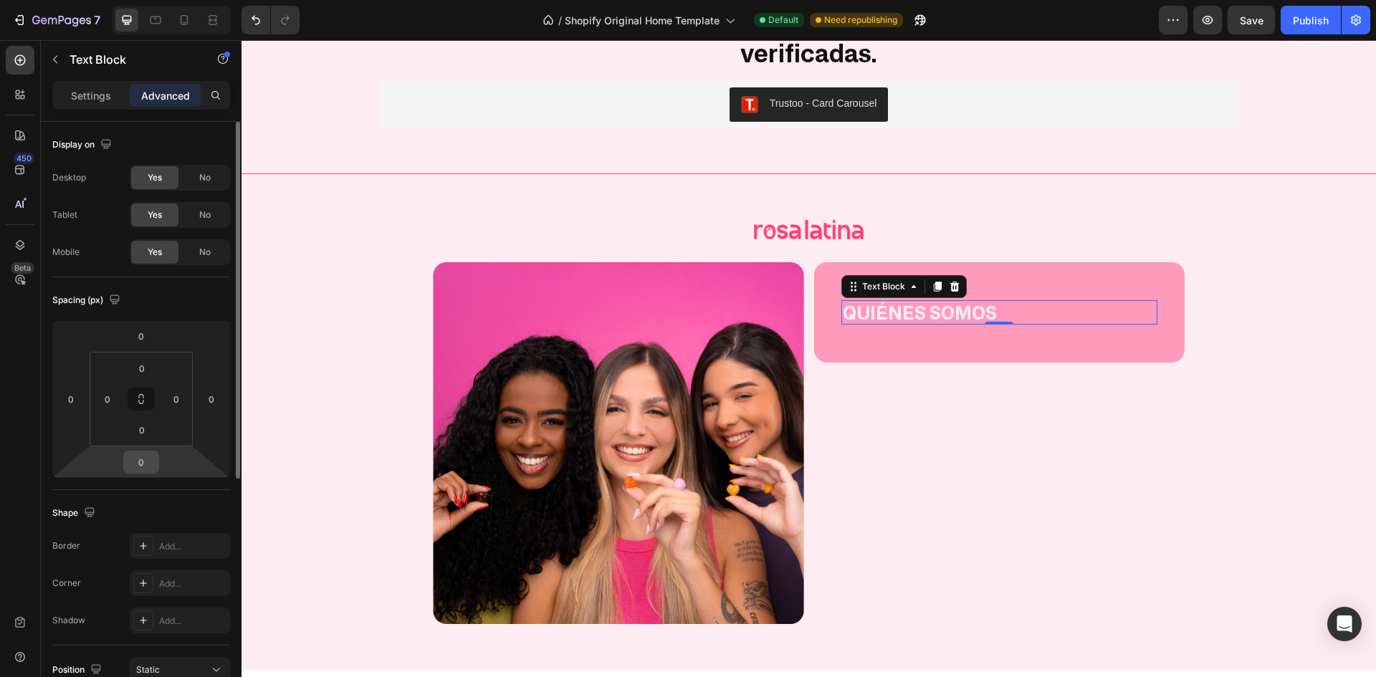
click at [148, 464] on input "0" at bounding box center [141, 463] width 29 height 22
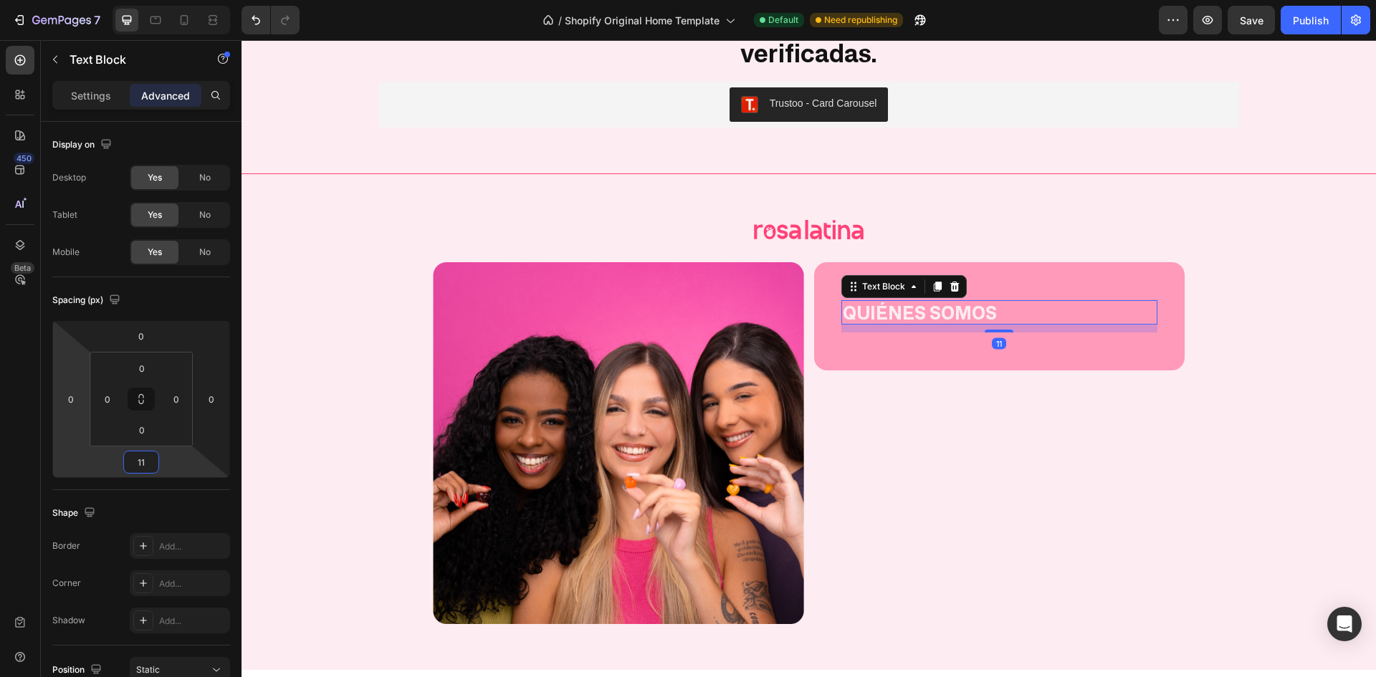
type input "11"
click at [16, 47] on div at bounding box center [20, 60] width 29 height 29
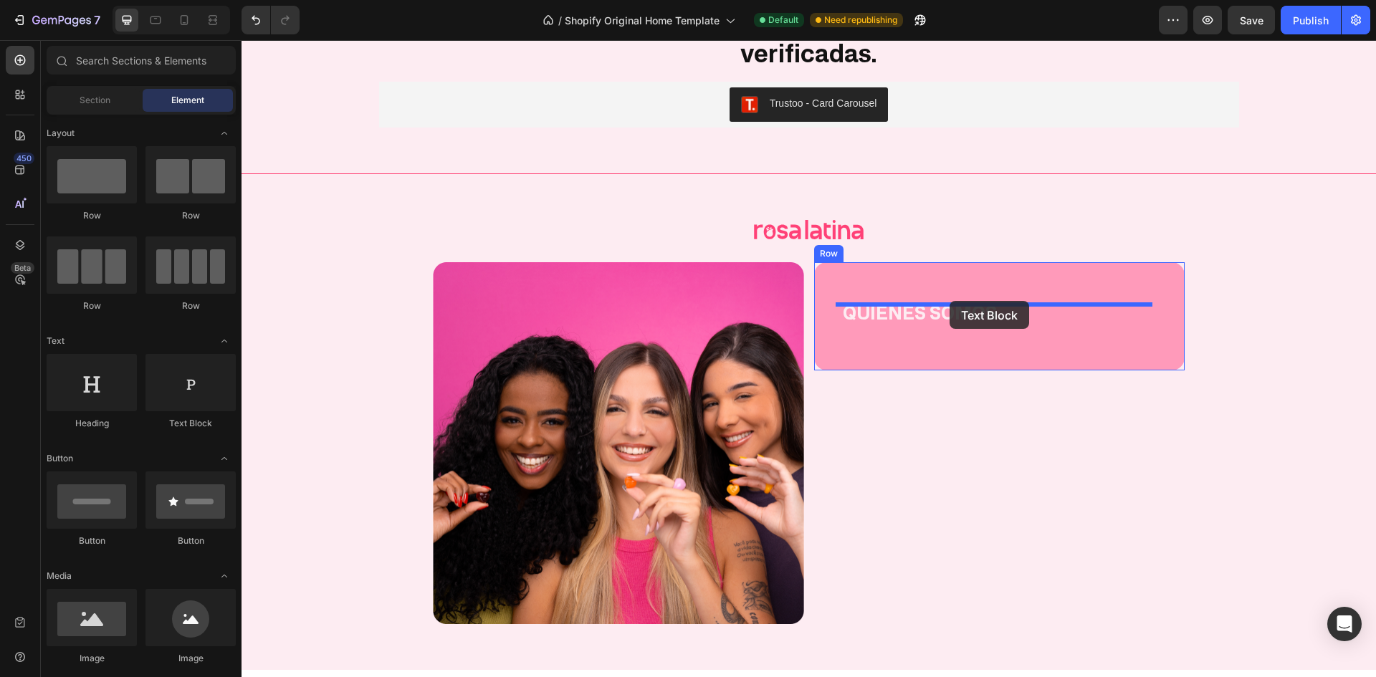
drag, startPoint x: 423, startPoint y: 433, endPoint x: 950, endPoint y: 301, distance: 543.2
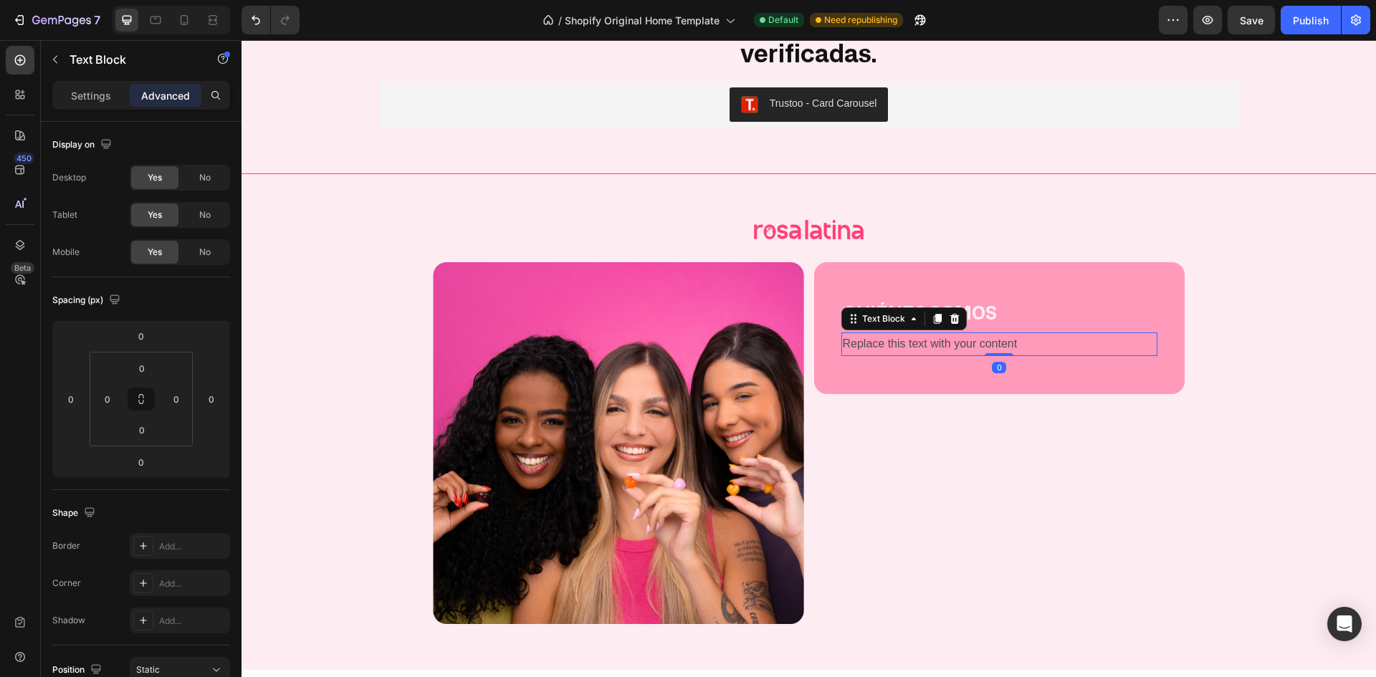
click at [933, 308] on div "Text Block" at bounding box center [904, 319] width 125 height 23
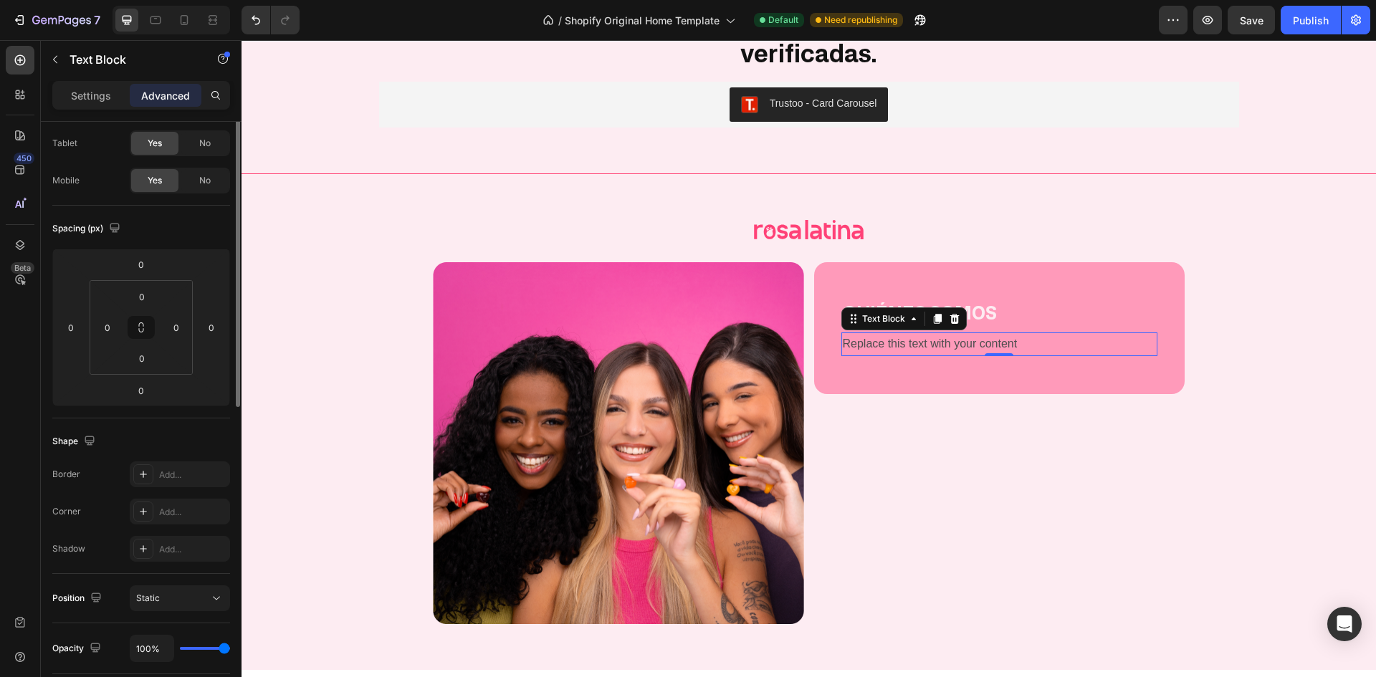
scroll to position [0, 0]
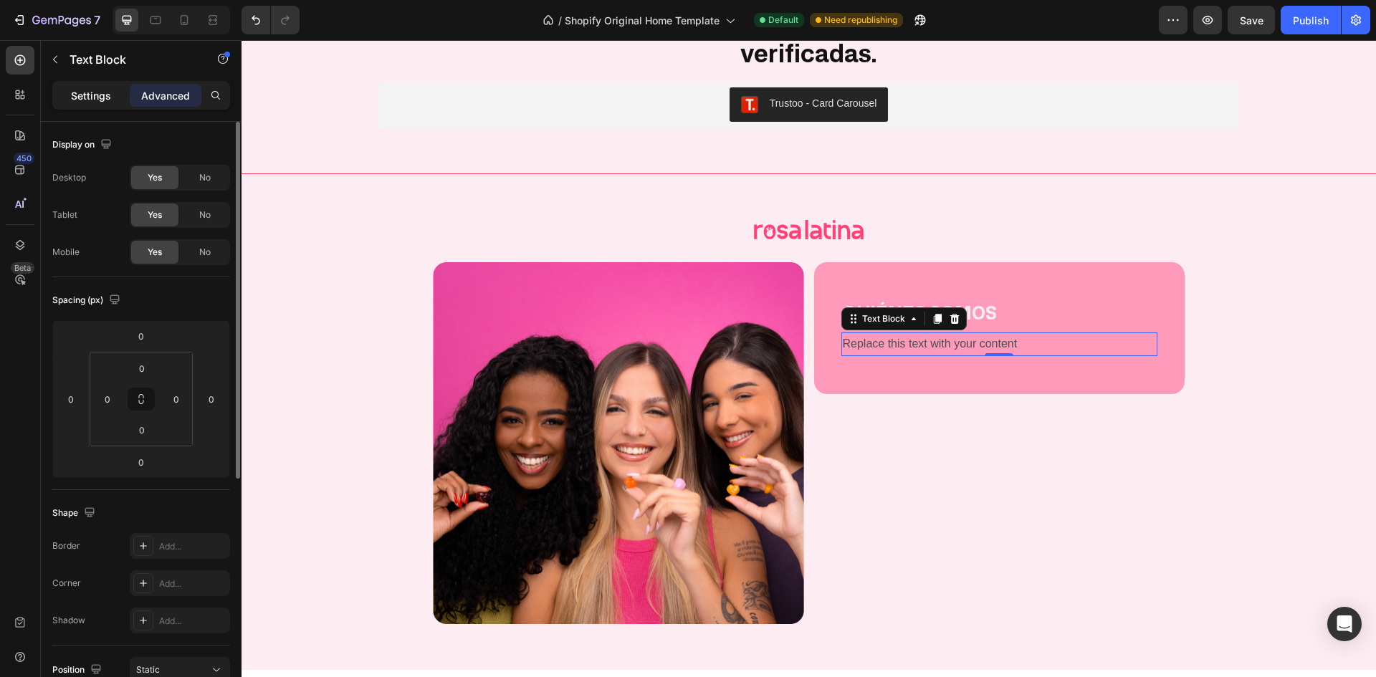
click at [92, 97] on p "Settings" at bounding box center [91, 95] width 40 height 15
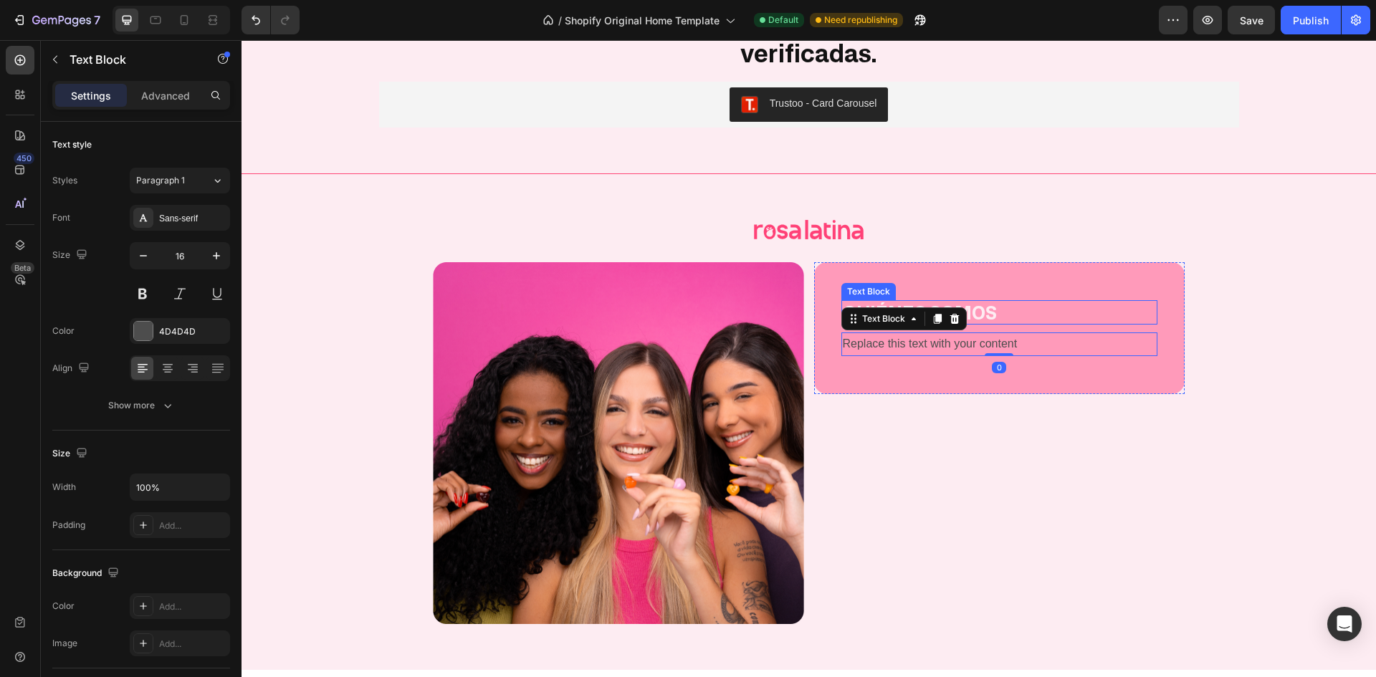
click at [1013, 302] on p "QUIÉNES SOMOS" at bounding box center [1000, 313] width 314 height 22
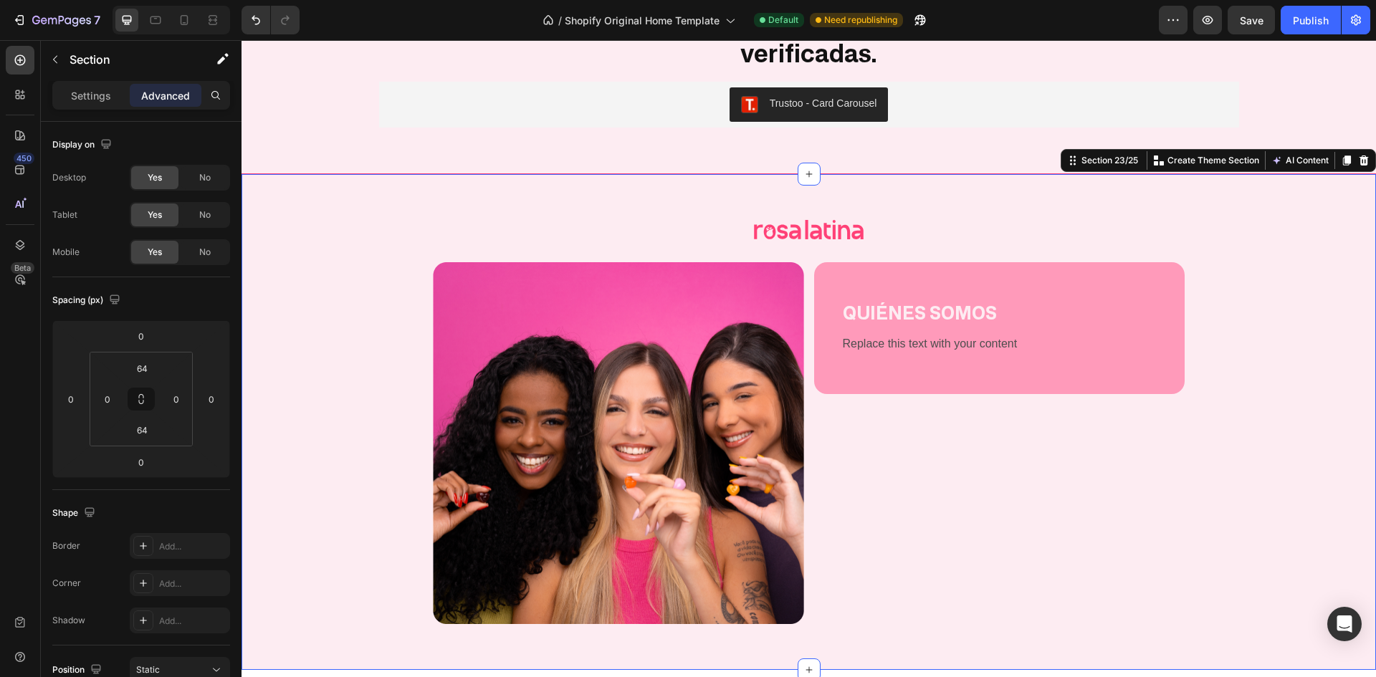
drag, startPoint x: 346, startPoint y: 336, endPoint x: 292, endPoint y: 344, distance: 55.1
click at [197, 293] on div "Spacing (px)" at bounding box center [141, 300] width 178 height 23
click at [85, 93] on p "Settings" at bounding box center [91, 95] width 40 height 15
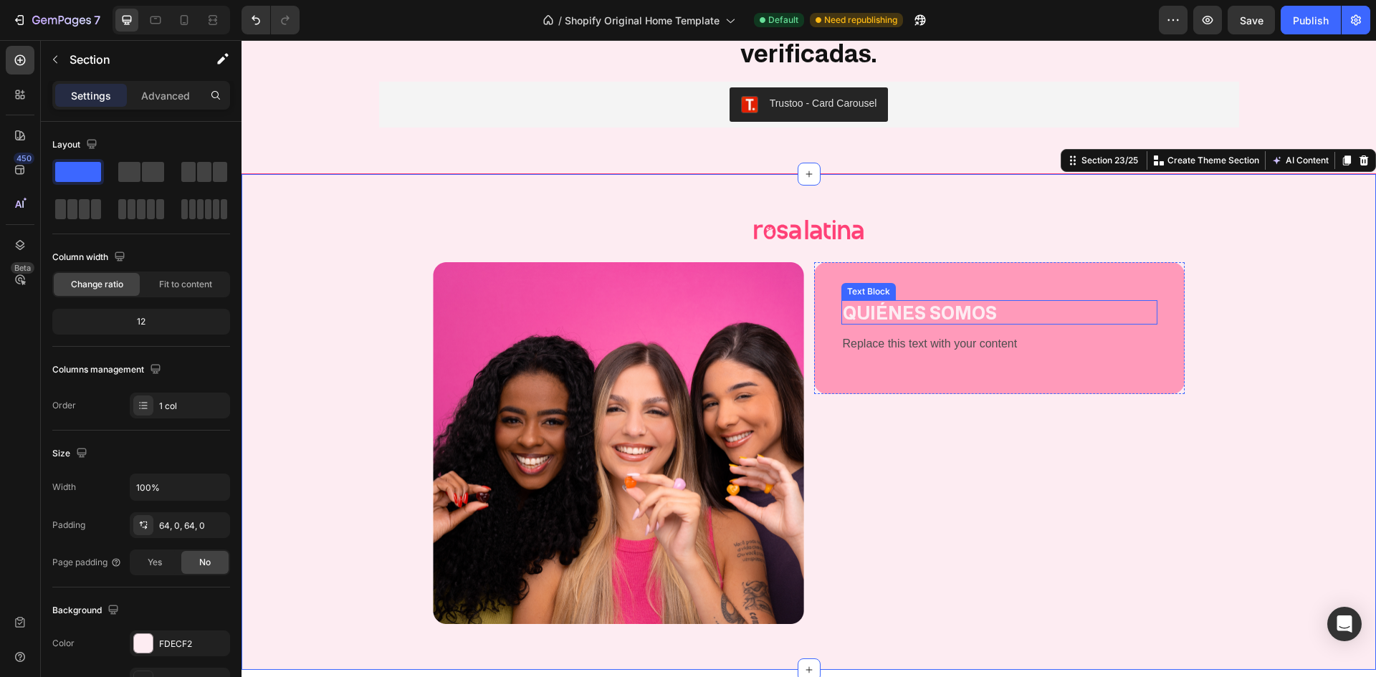
click at [937, 302] on p "QUIÉNES SOMOS" at bounding box center [1000, 313] width 314 height 22
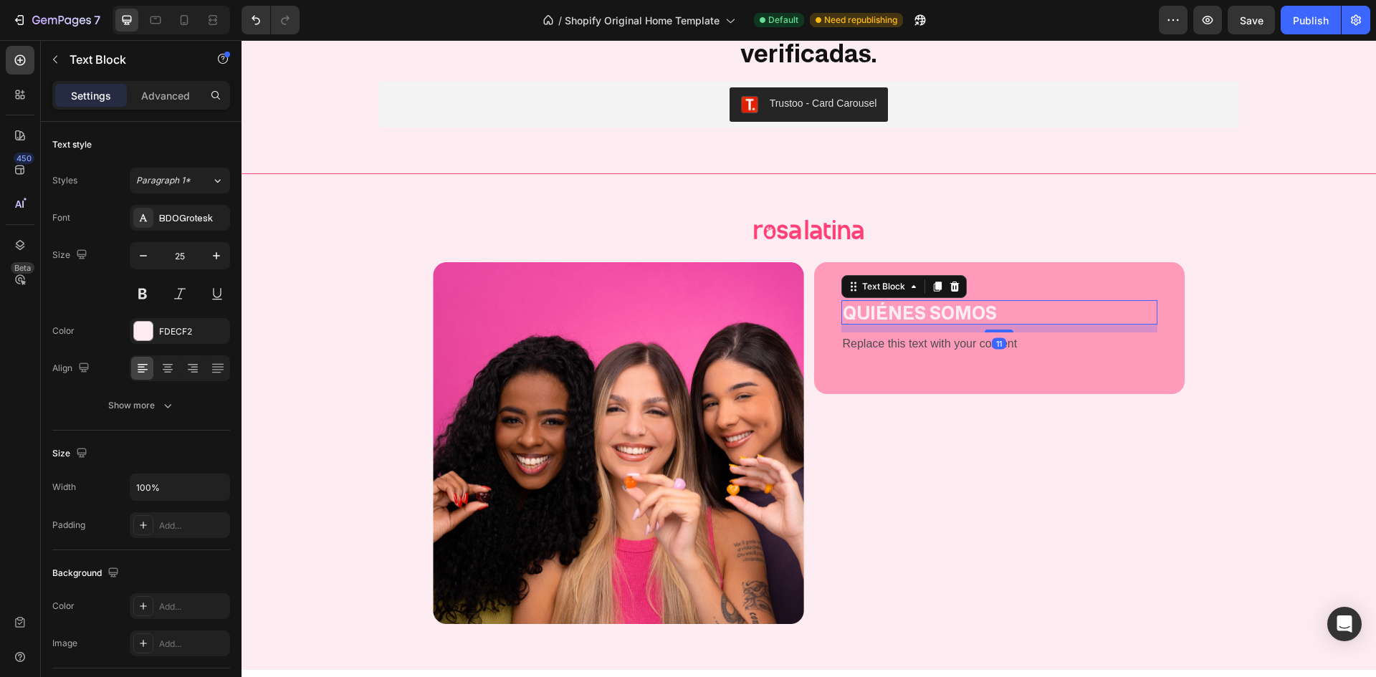
click at [85, 82] on div "Settings Advanced" at bounding box center [141, 95] width 178 height 29
